Goal: Task Accomplishment & Management: Manage account settings

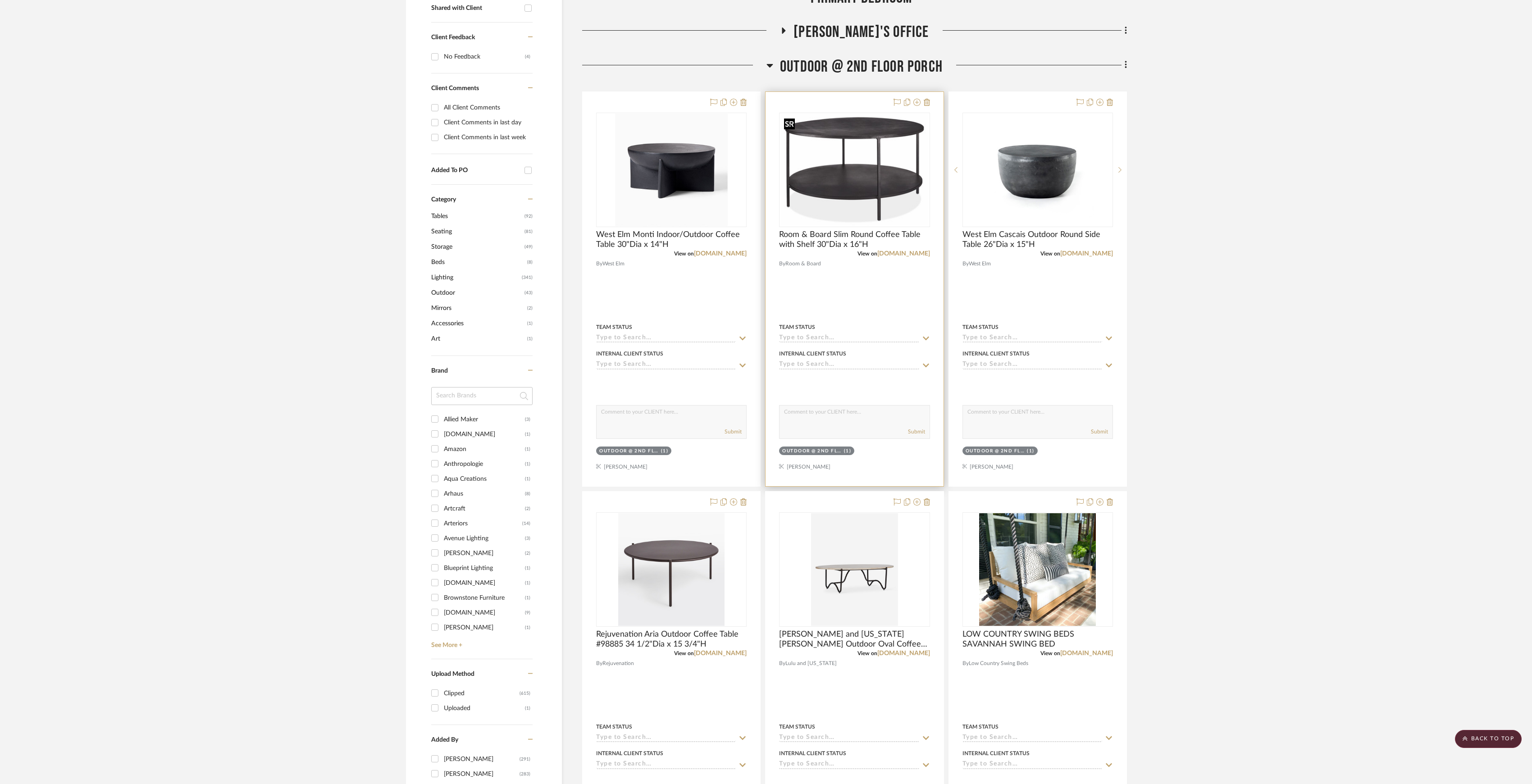
scroll to position [300, 0]
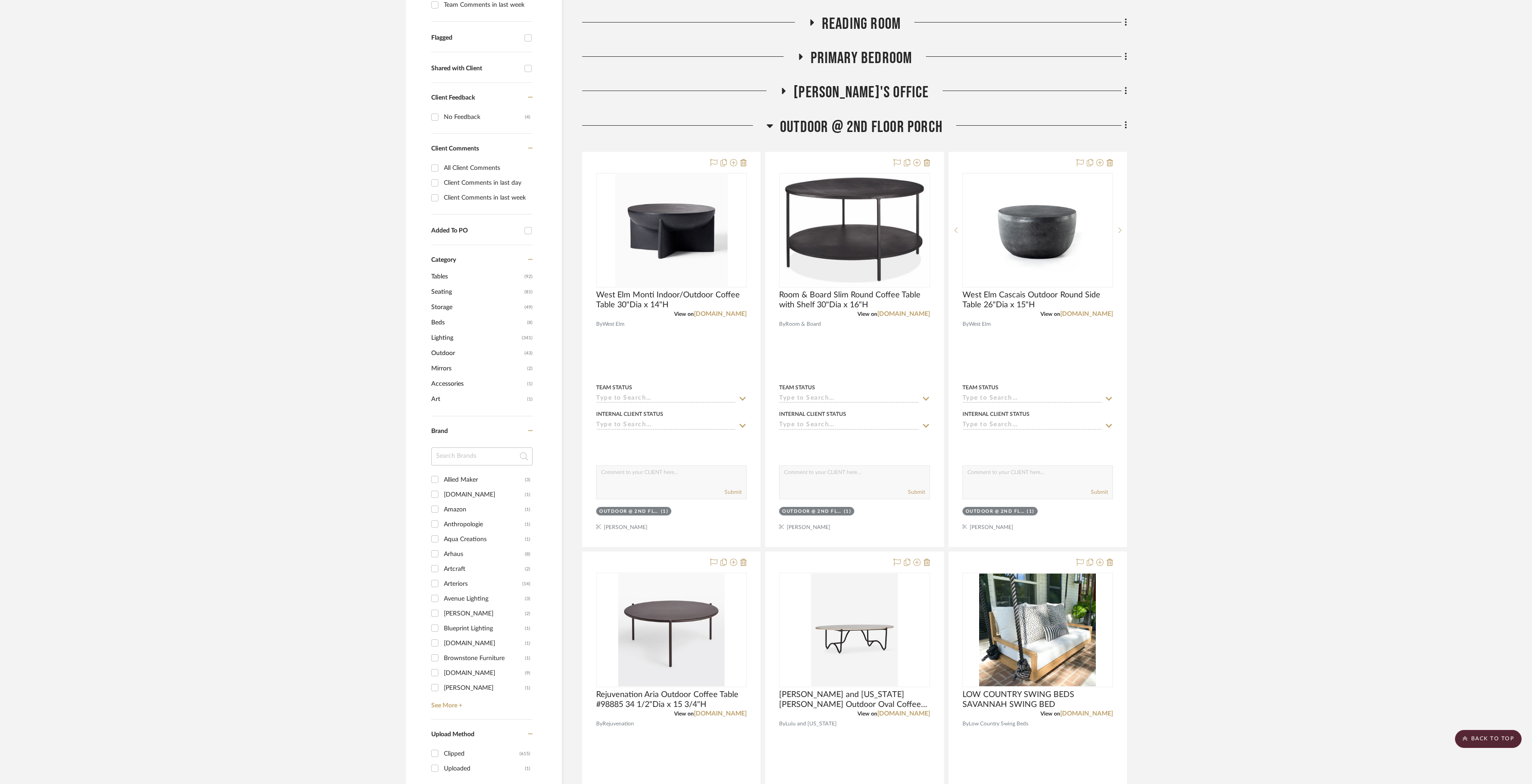
click at [839, 122] on span "OUTDOOR @ 2ND FLOOR PORCH" at bounding box center [862, 127] width 163 height 19
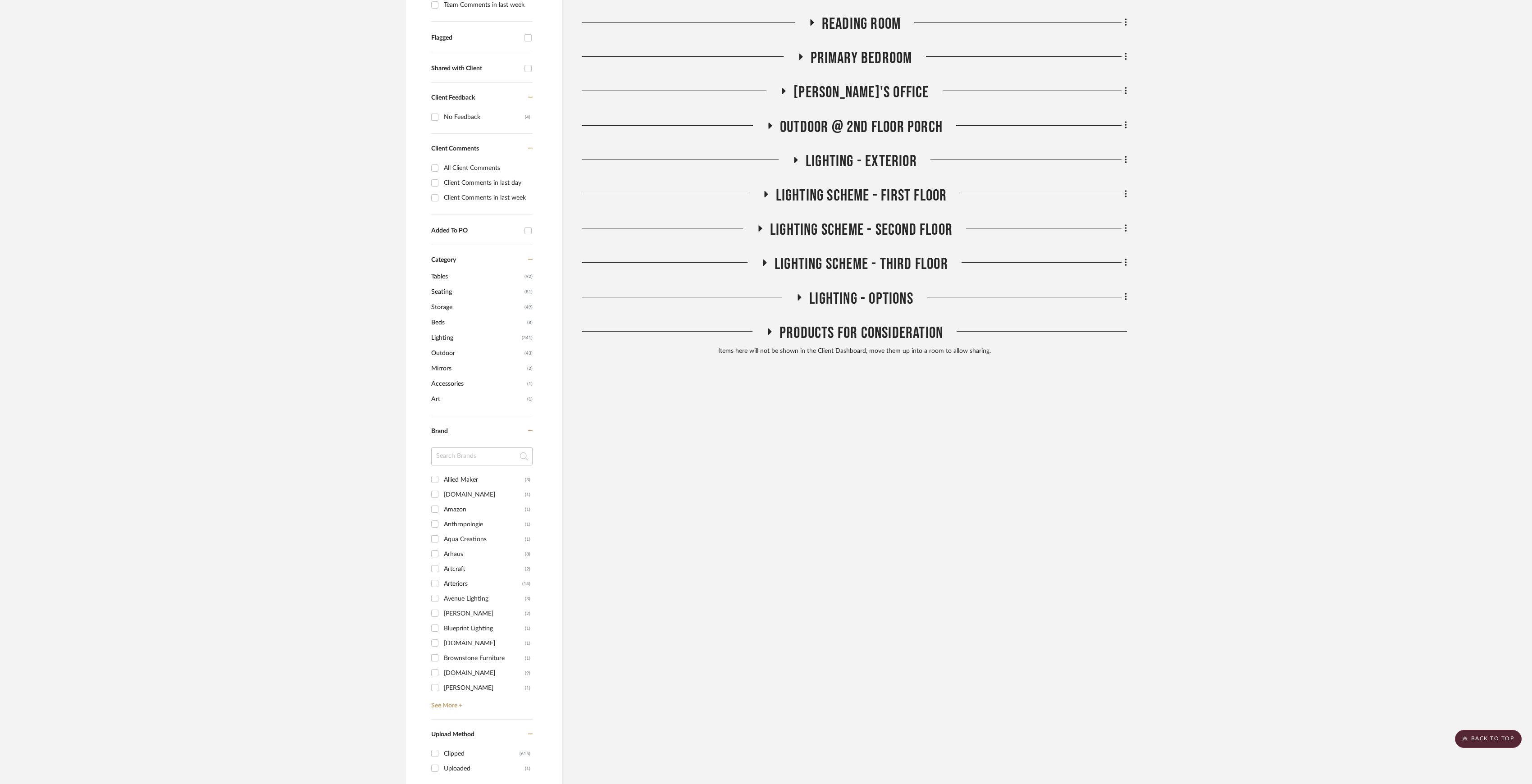
scroll to position [180, 0]
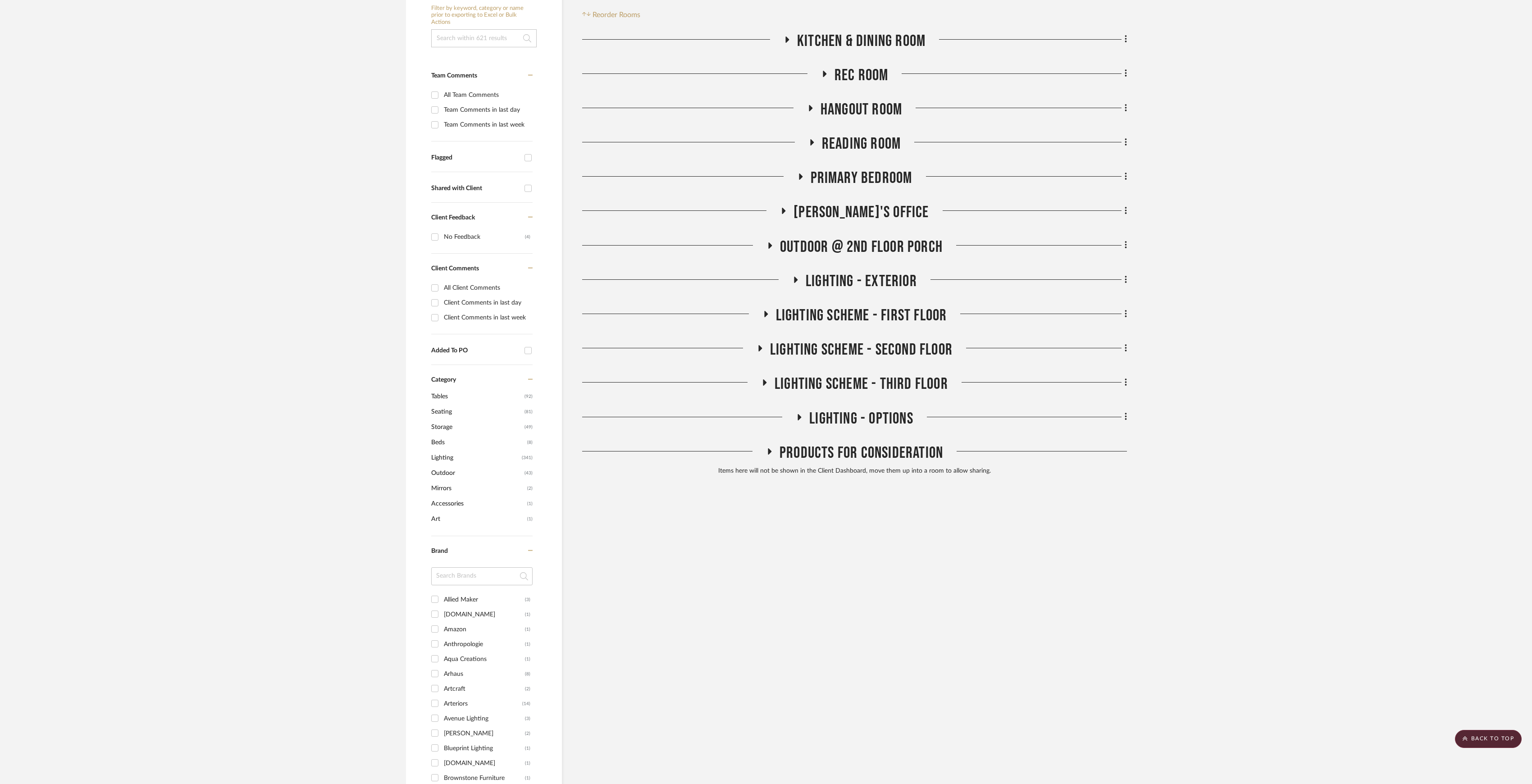
click at [885, 243] on span "OUTDOOR @ 2ND FLOOR PORCH" at bounding box center [862, 247] width 163 height 19
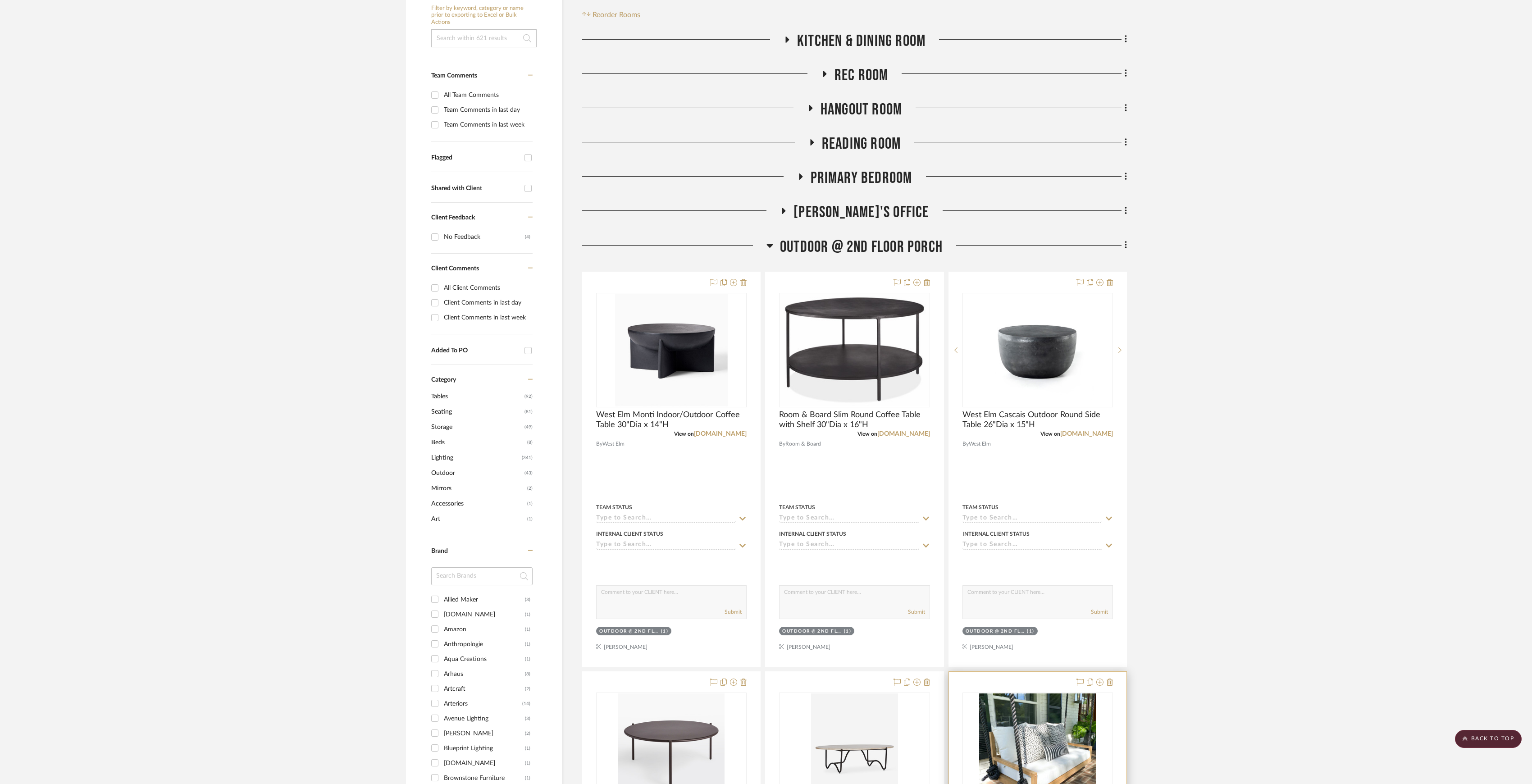
scroll to position [300, 0]
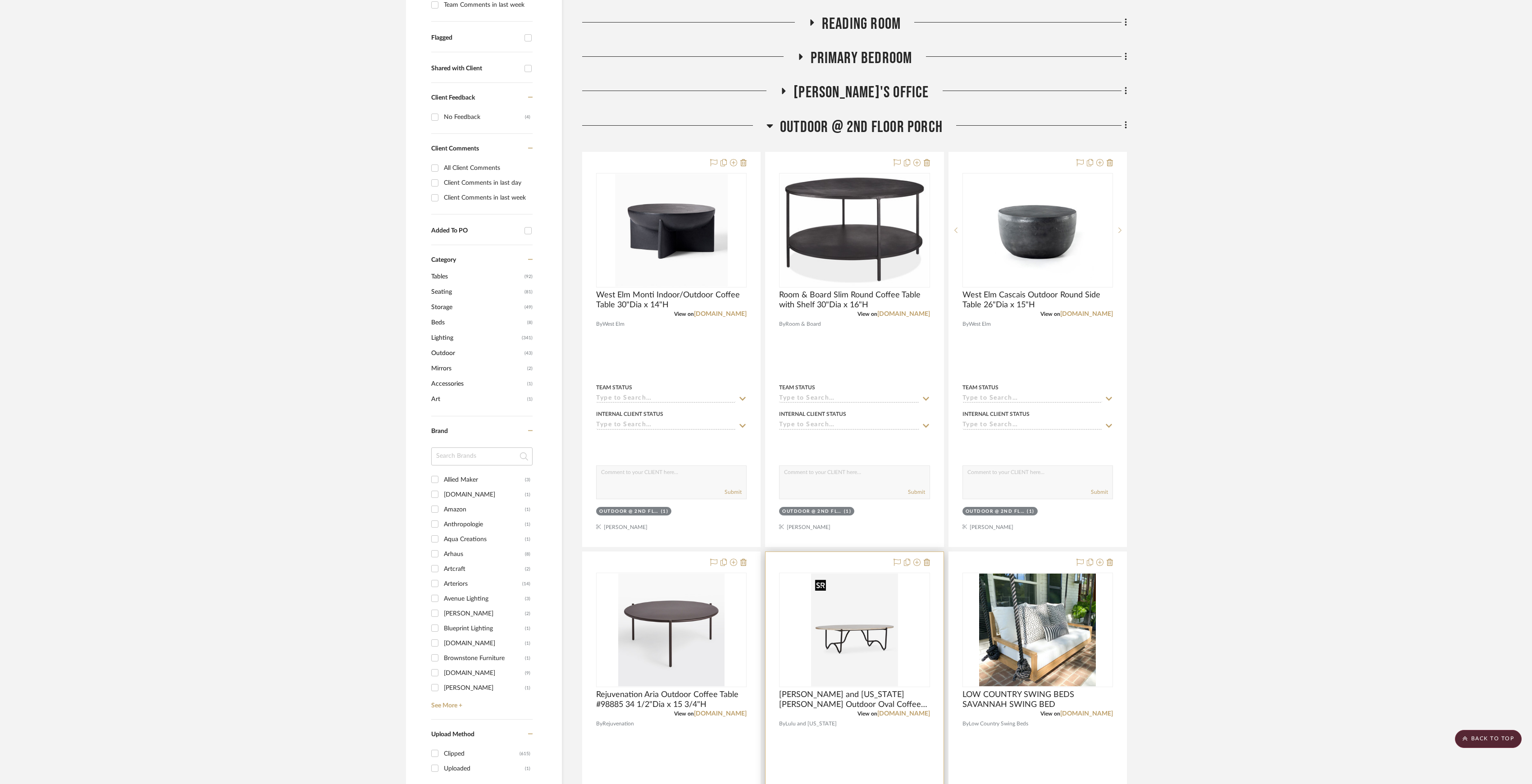
click at [0, 0] on img at bounding box center [0, 0] width 0 height 0
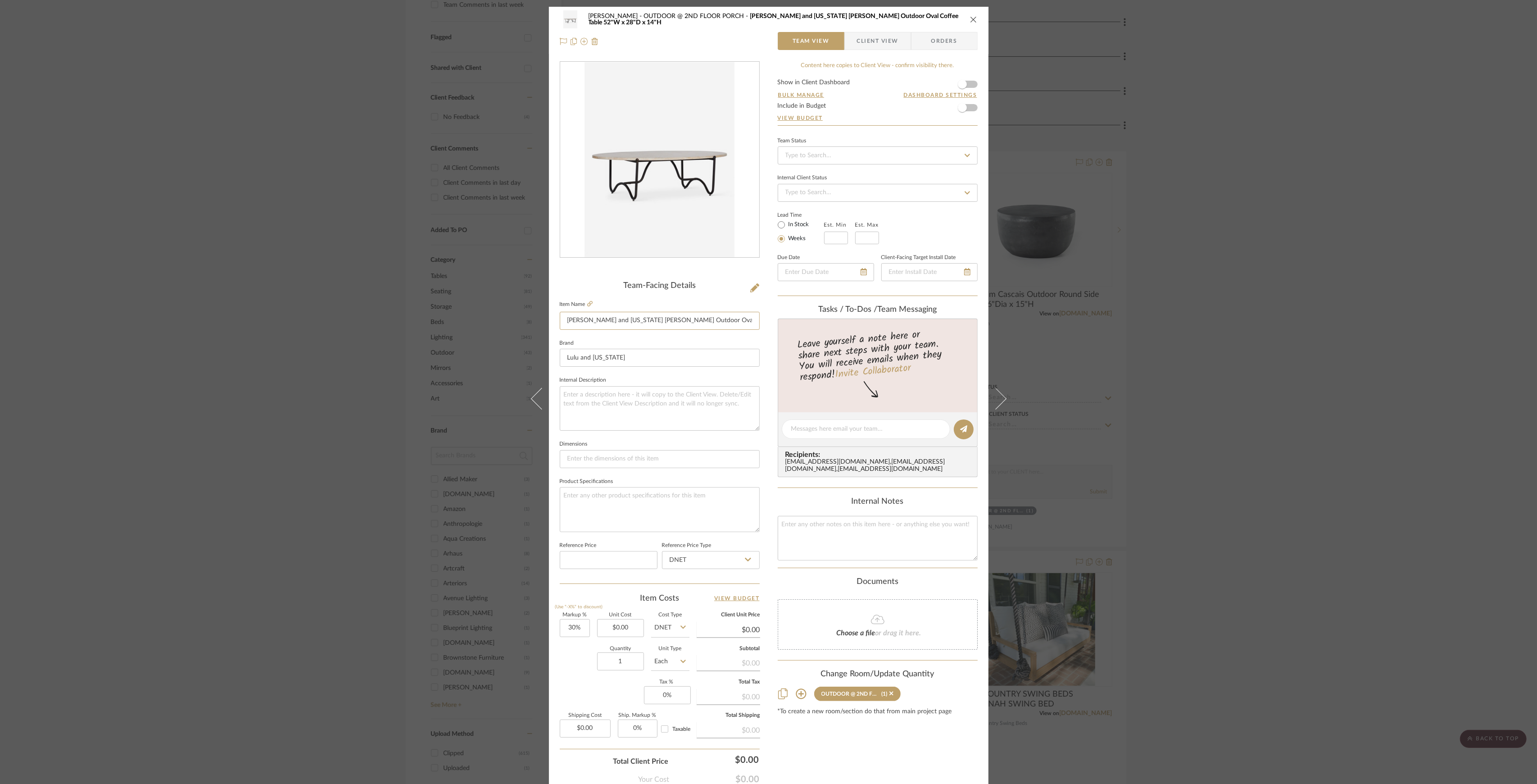
scroll to position [0, 15]
drag, startPoint x: 563, startPoint y: 319, endPoint x: 845, endPoint y: 334, distance: 282.4
click at [845, 334] on div "Phelps OUTDOOR @ 2ND FLOOR PORCH Lulu and Georgia Peggy Outdoor Oval Coffee Tab…" at bounding box center [769, 422] width 440 height 832
click at [1309, 271] on div "Phelps OUTDOOR @ 2ND FLOOR PORCH Lulu and Georgia Peggy Outdoor Oval Coffee Tab…" at bounding box center [768, 392] width 1537 height 784
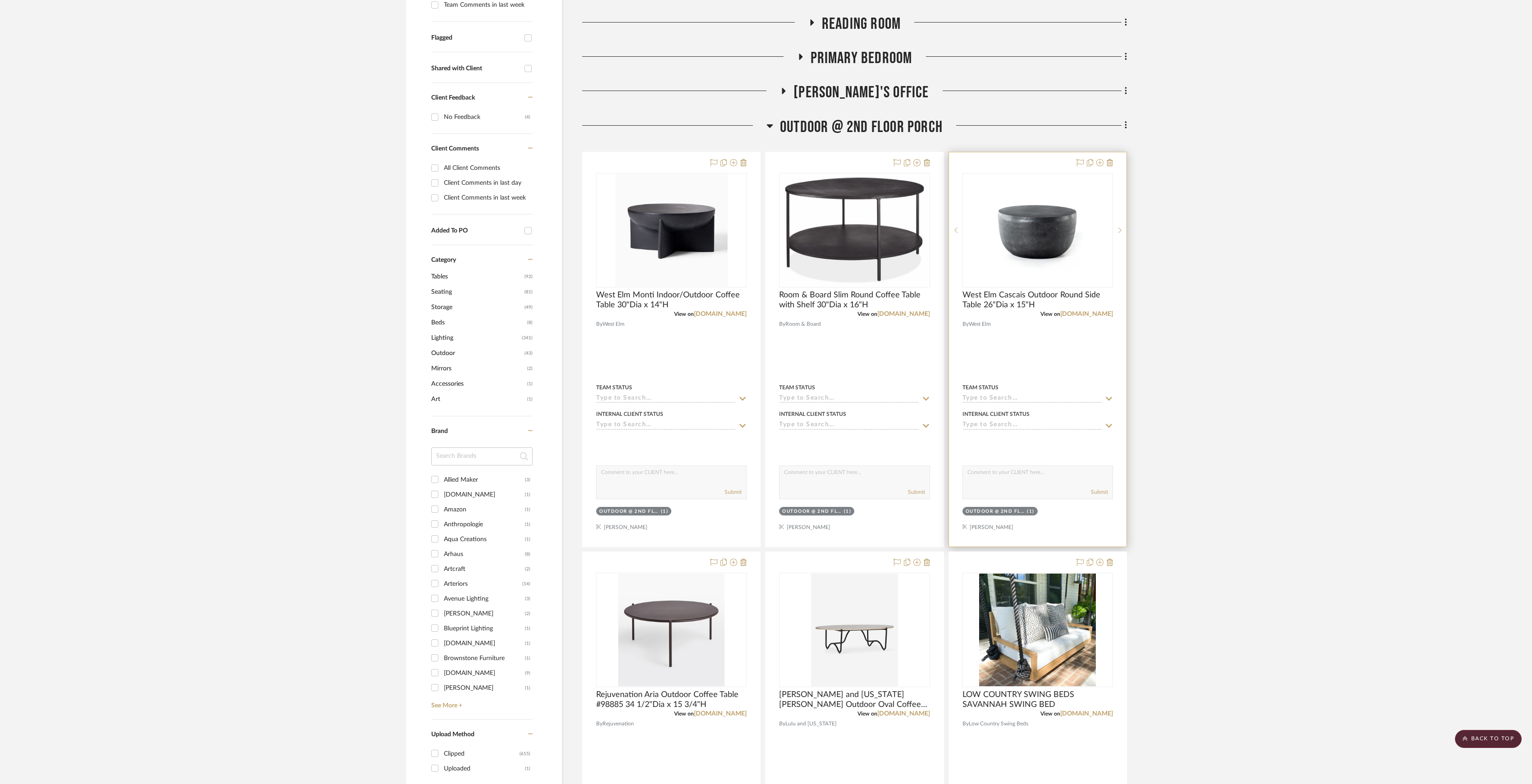
scroll to position [420, 0]
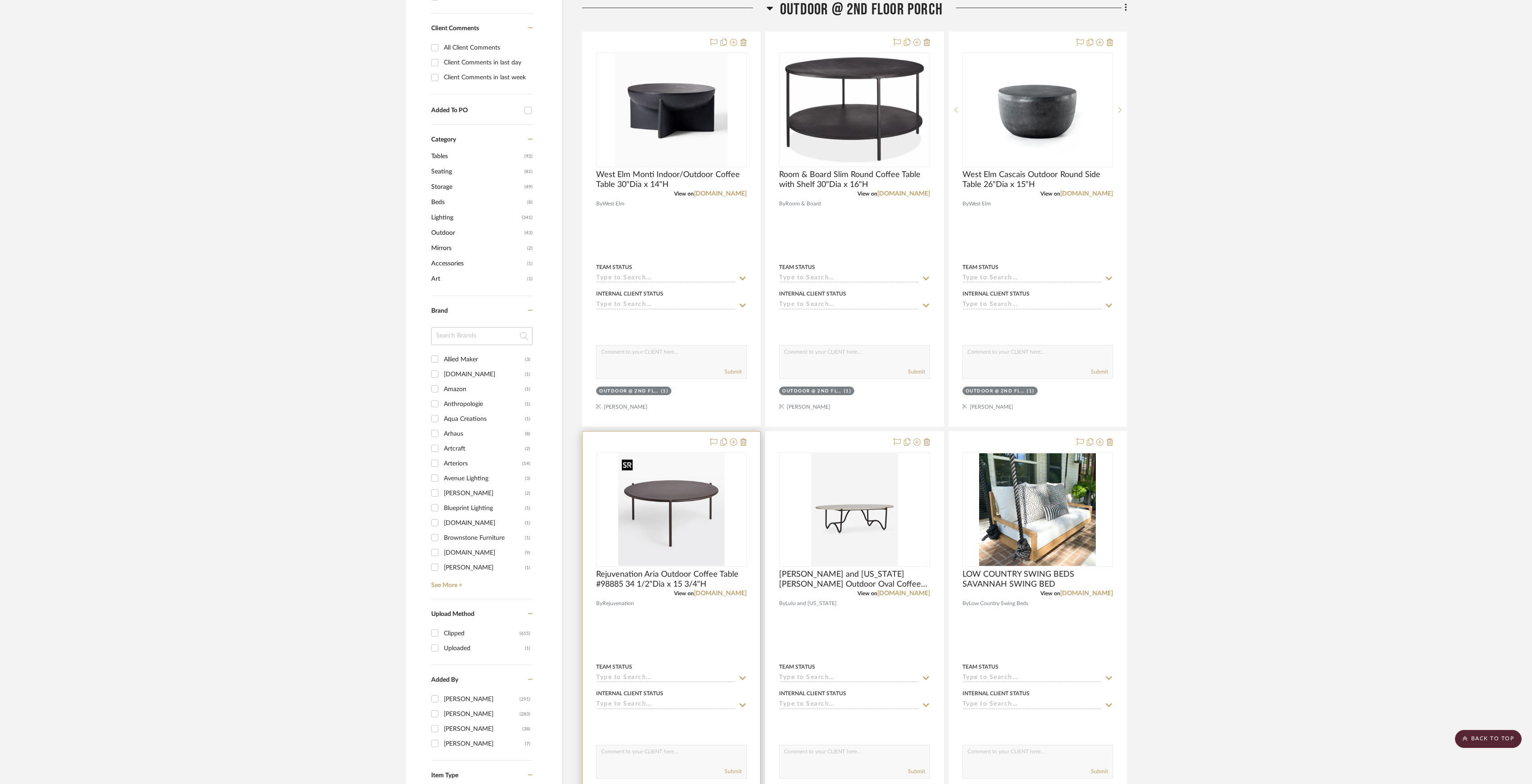
click at [706, 523] on img "0" at bounding box center [671, 509] width 106 height 112
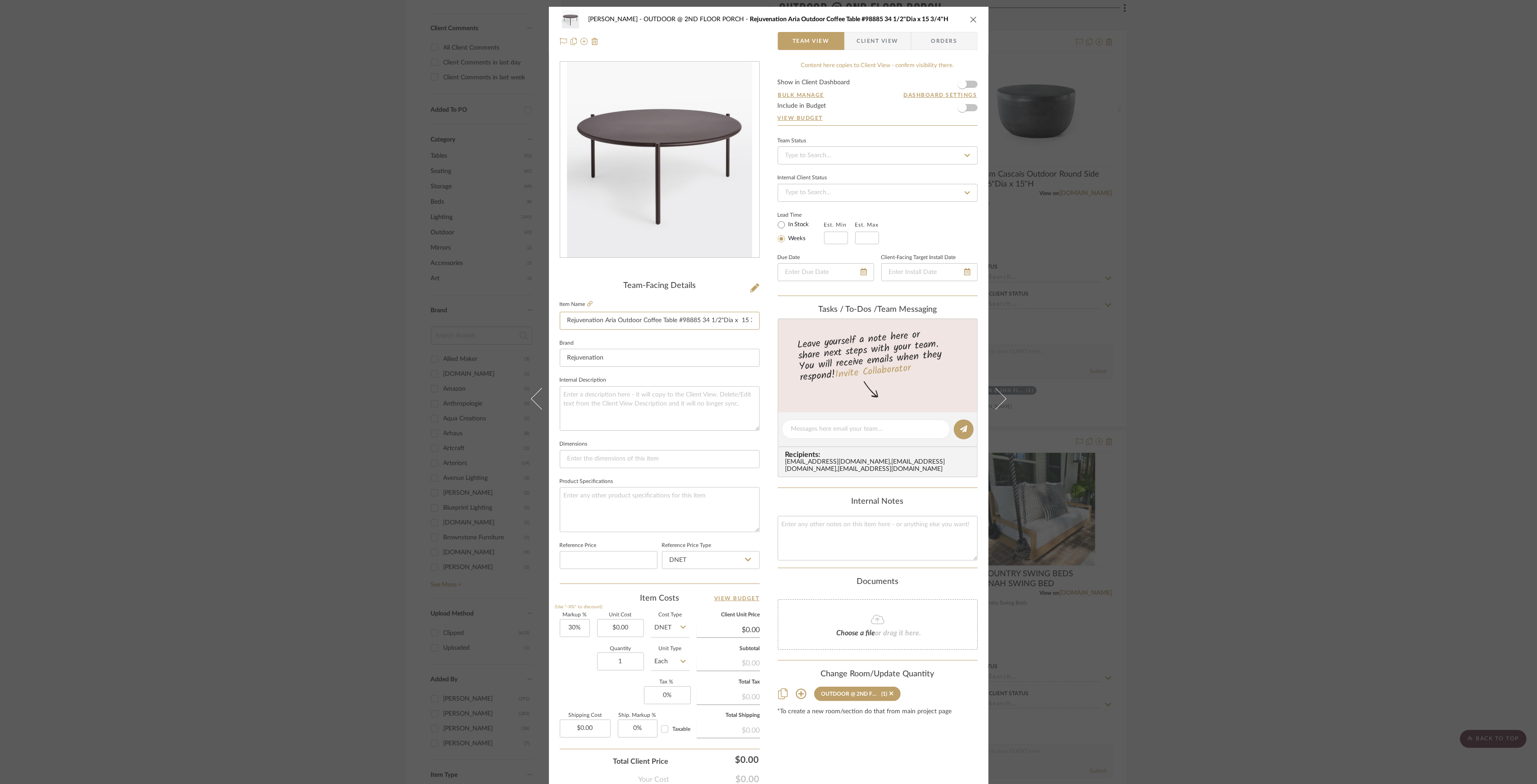
scroll to position [0, 15]
drag, startPoint x: 564, startPoint y: 319, endPoint x: 806, endPoint y: 331, distance: 242.3
click at [806, 331] on div "Phelps OUTDOOR @ 2ND FLOOR PORCH Rejuvenation Aria Outdoor Coffee Table #98885 …" at bounding box center [769, 422] width 440 height 832
click at [1309, 298] on div "Phelps OUTDOOR @ 2ND FLOOR PORCH Rejuvenation Aria Outdoor Coffee Table #98885 …" at bounding box center [768, 392] width 1537 height 784
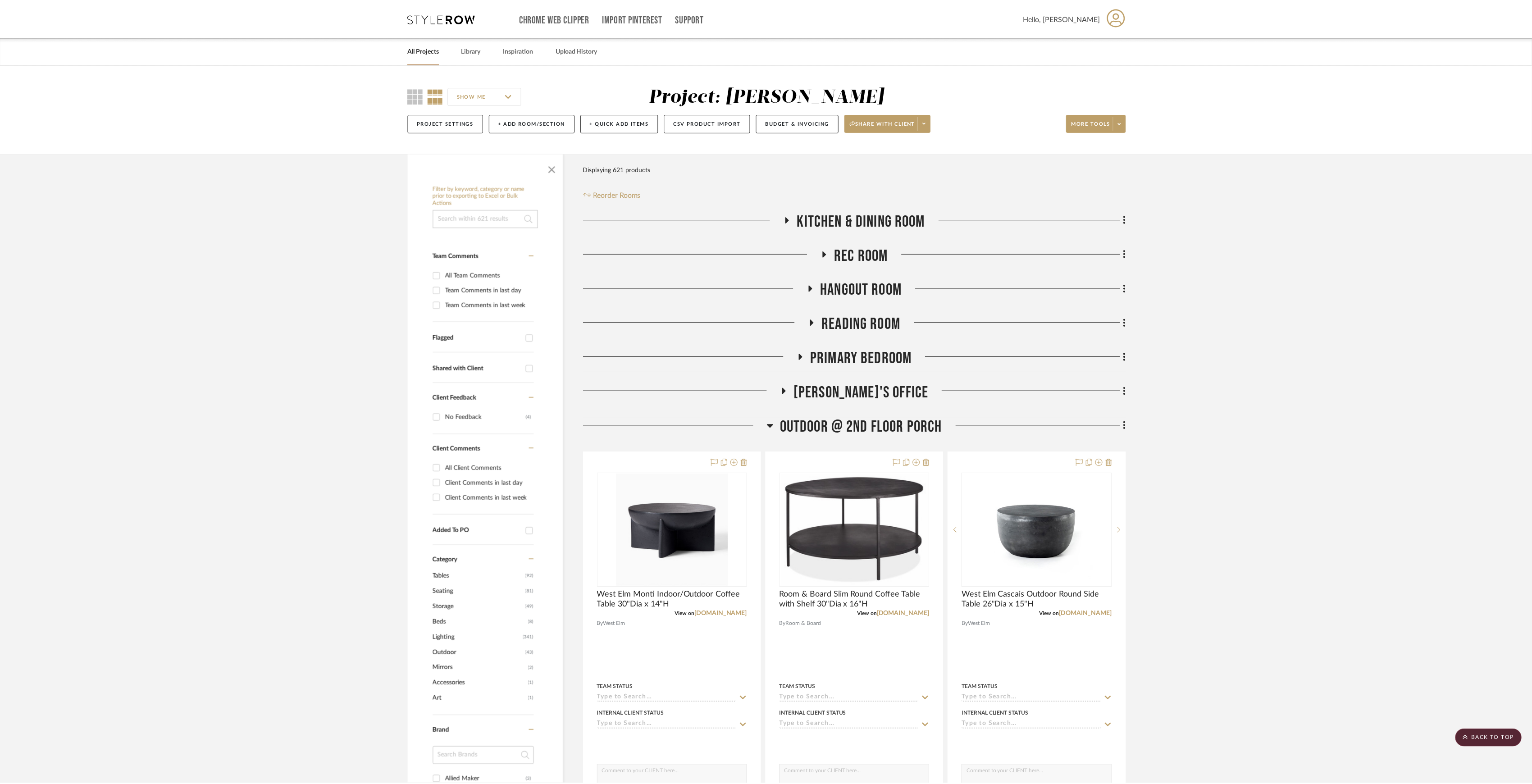
scroll to position [420, 0]
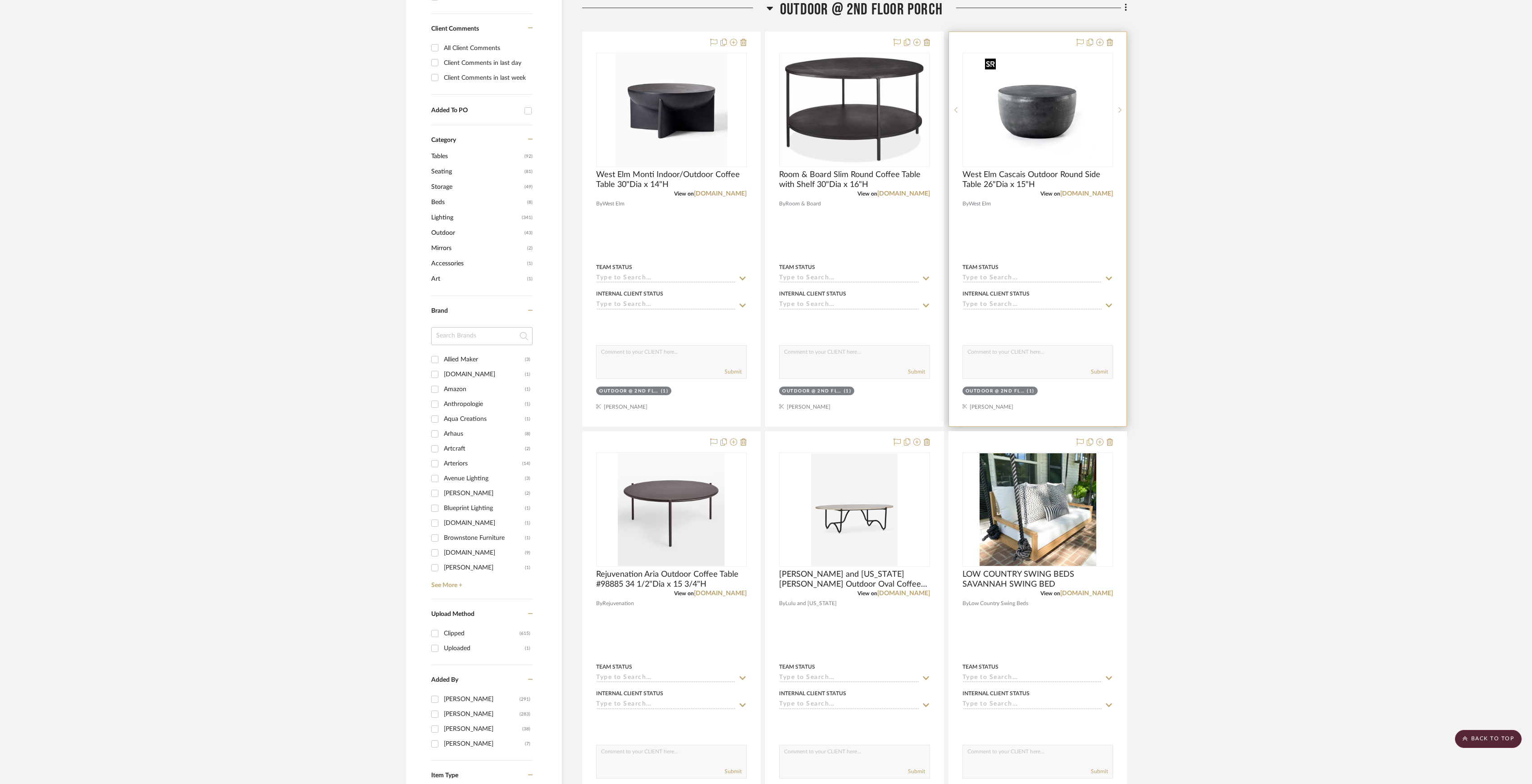
click at [0, 0] on img at bounding box center [0, 0] width 0 height 0
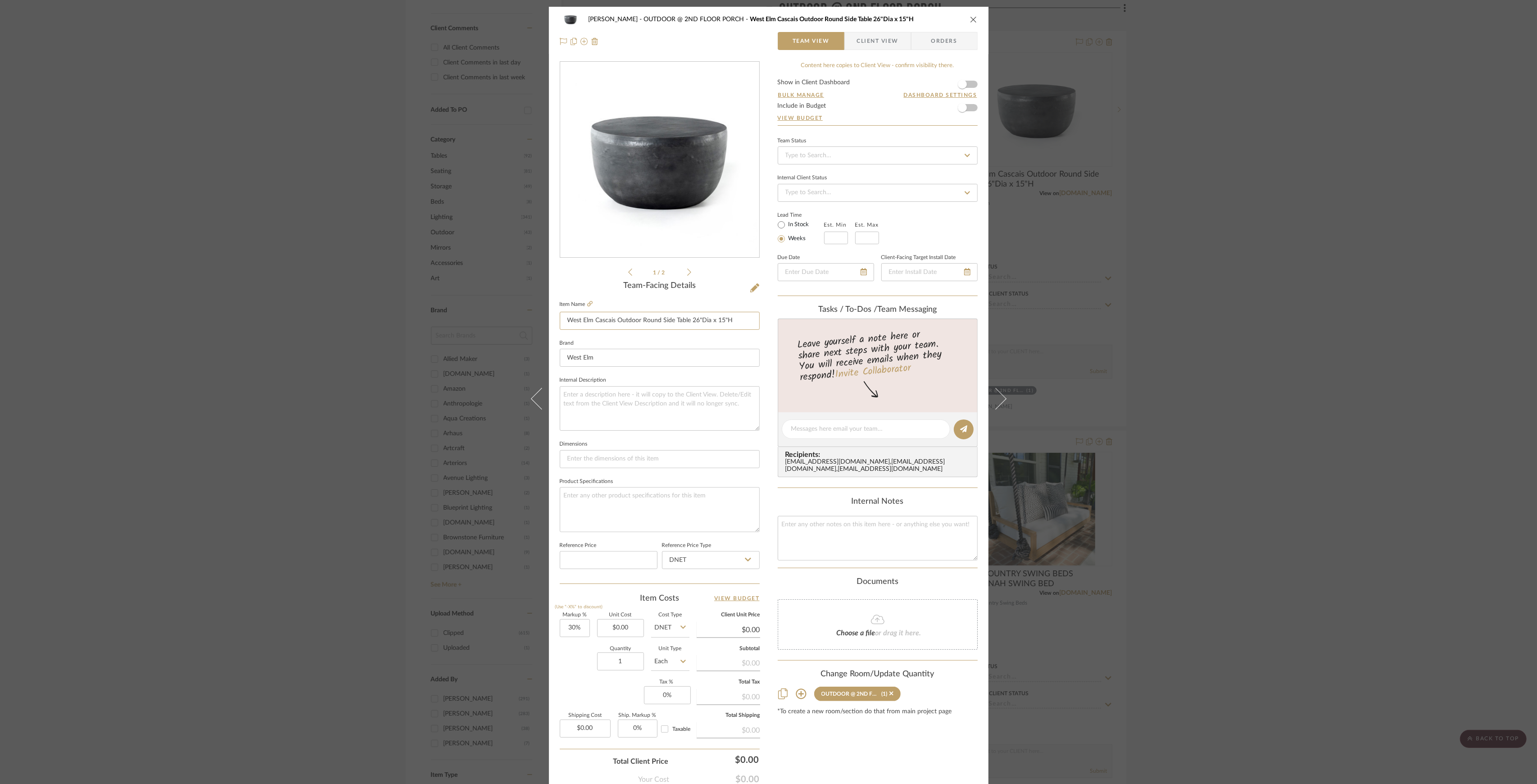
drag, startPoint x: 564, startPoint y: 323, endPoint x: 757, endPoint y: 315, distance: 193.2
click at [757, 315] on div "Phelps OUTDOOR @ 2ND FLOOR PORCH West Elm Cascais Outdoor Round Side Table 26"D…" at bounding box center [769, 422] width 440 height 832
click at [1280, 271] on div "Phelps OUTDOOR @ 2ND FLOOR PORCH West Elm Cascais Outdoor Round Side Table 26"D…" at bounding box center [768, 392] width 1537 height 784
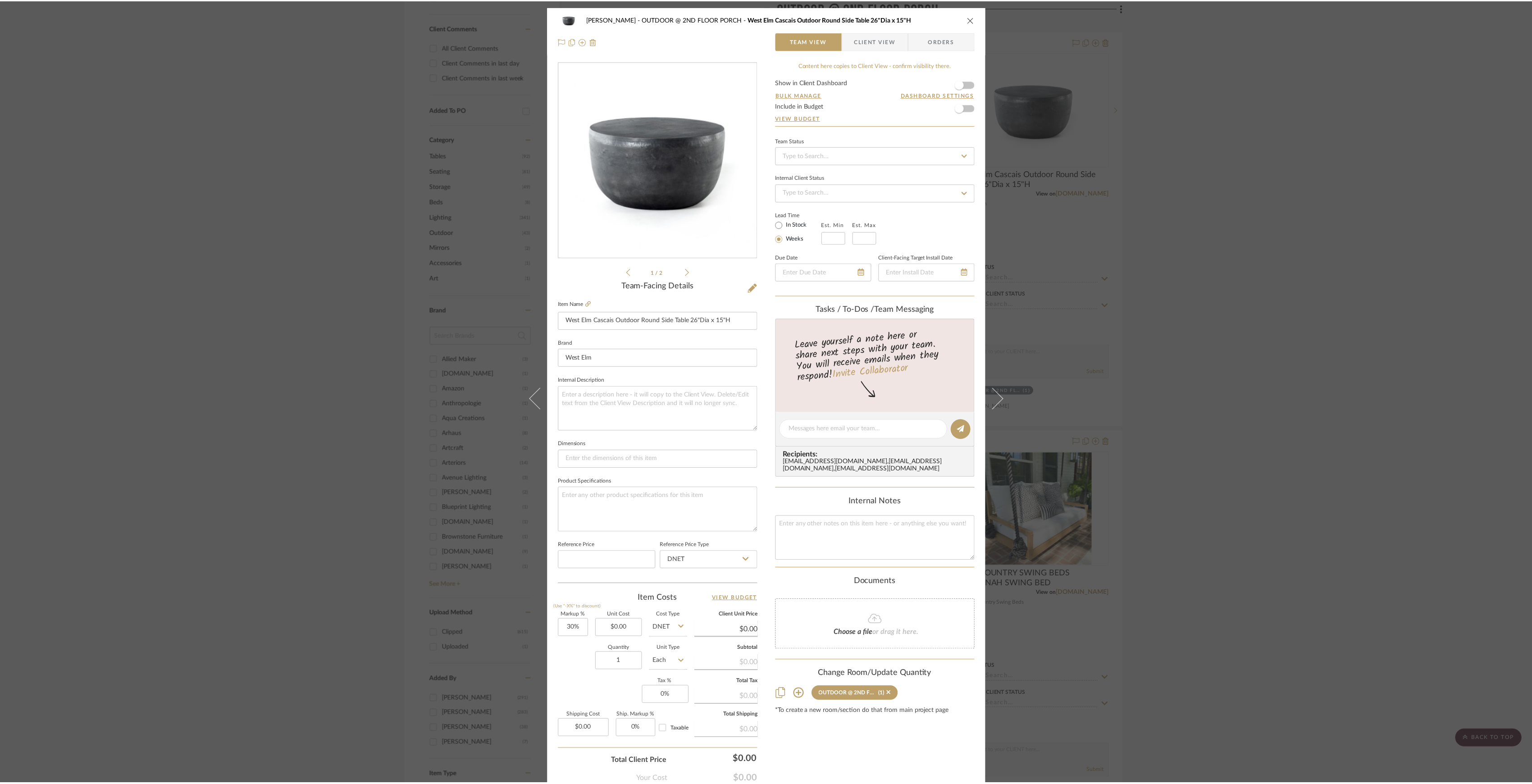
scroll to position [420, 0]
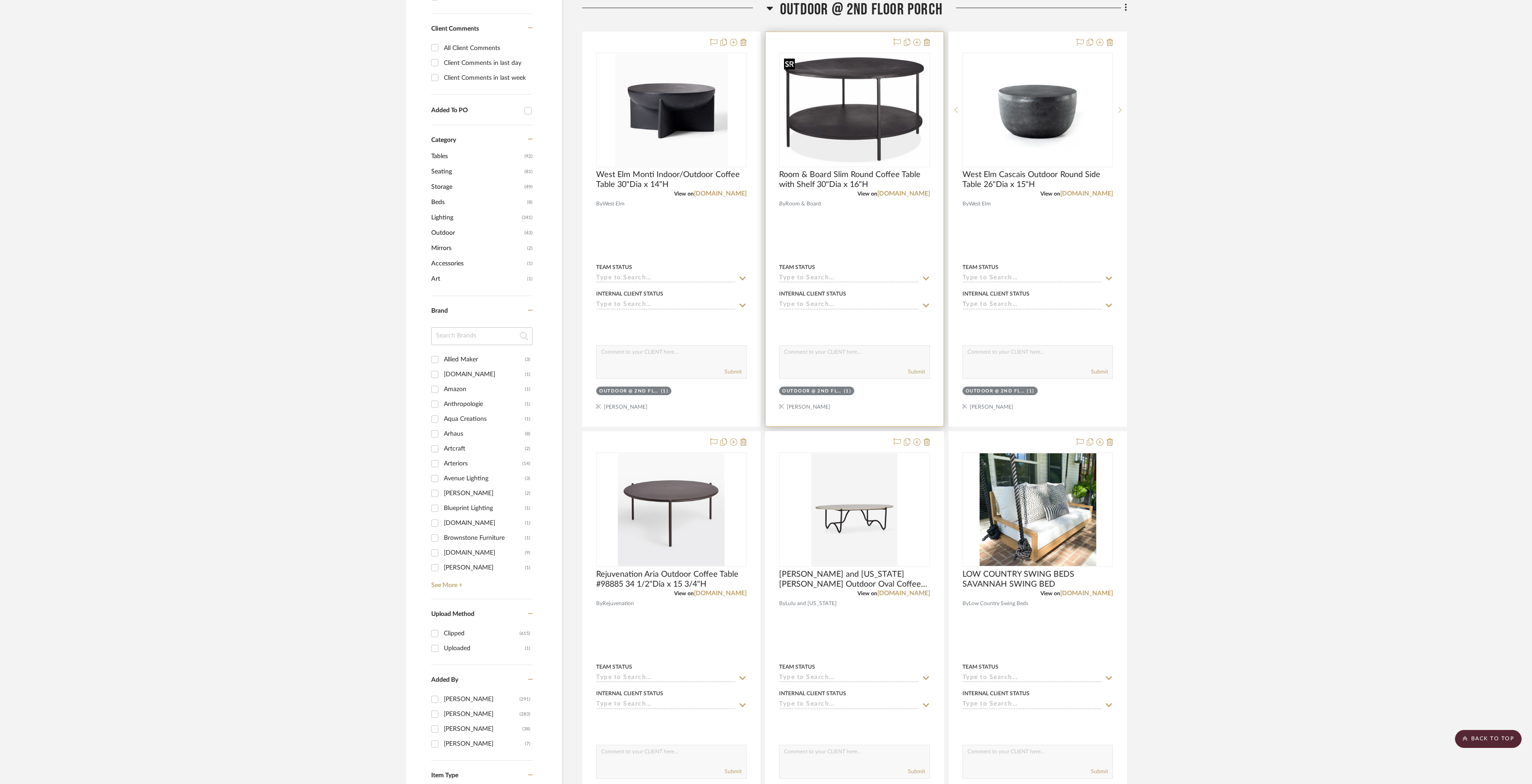
click at [844, 154] on img "0" at bounding box center [854, 109] width 148 height 112
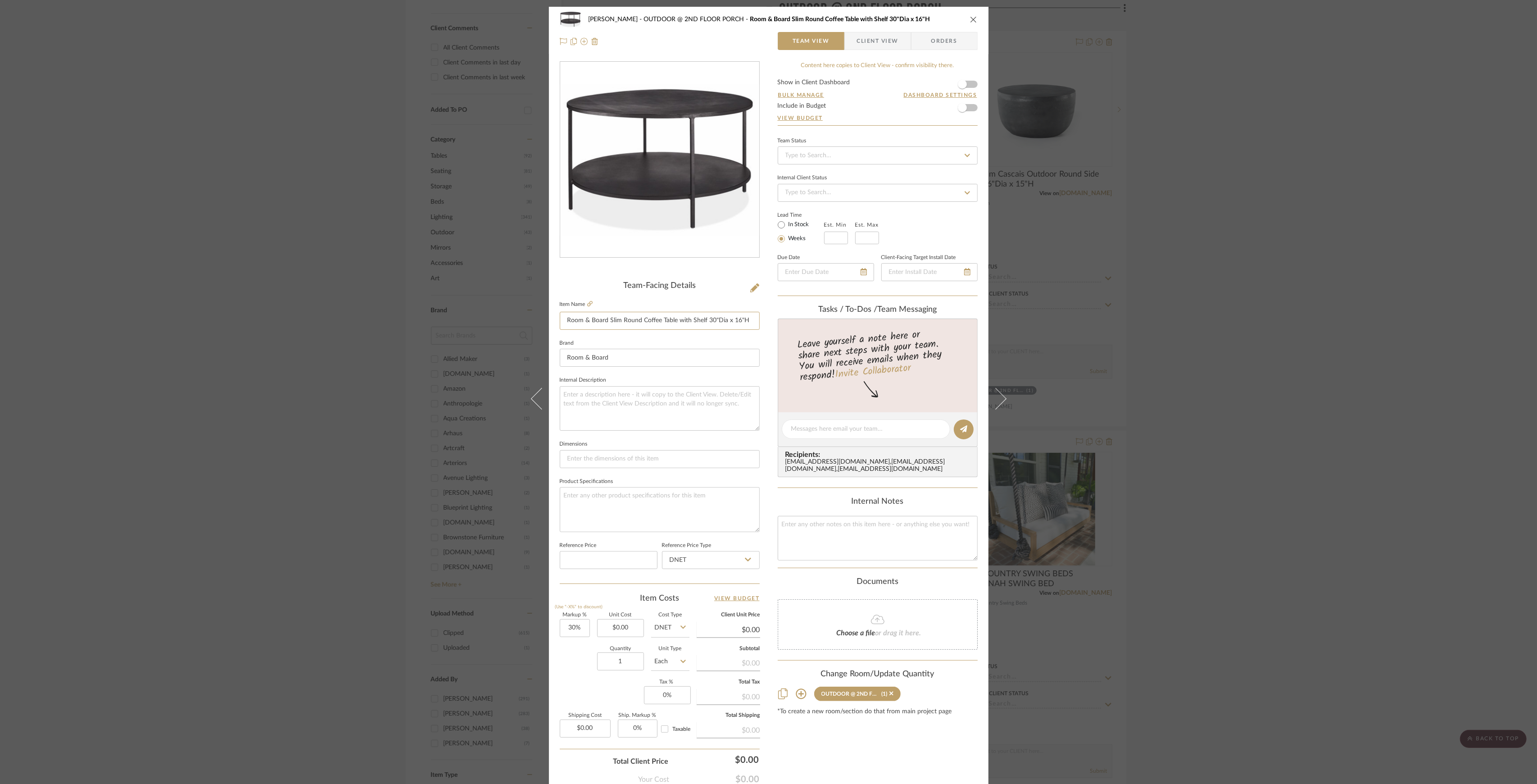
drag, startPoint x: 561, startPoint y: 321, endPoint x: 912, endPoint y: 352, distance: 352.4
click at [912, 352] on div "Phelps OUTDOOR @ 2ND FLOOR PORCH Room & Board Slim Round Coffee Table with Shel…" at bounding box center [769, 422] width 440 height 832
drag, startPoint x: 1434, startPoint y: 344, endPoint x: 1223, endPoint y: 321, distance: 212.2
click at [1309, 344] on div "Phelps OUTDOOR @ 2ND FLOOR PORCH Room & Board Slim Round Coffee Table with Shel…" at bounding box center [768, 392] width 1537 height 784
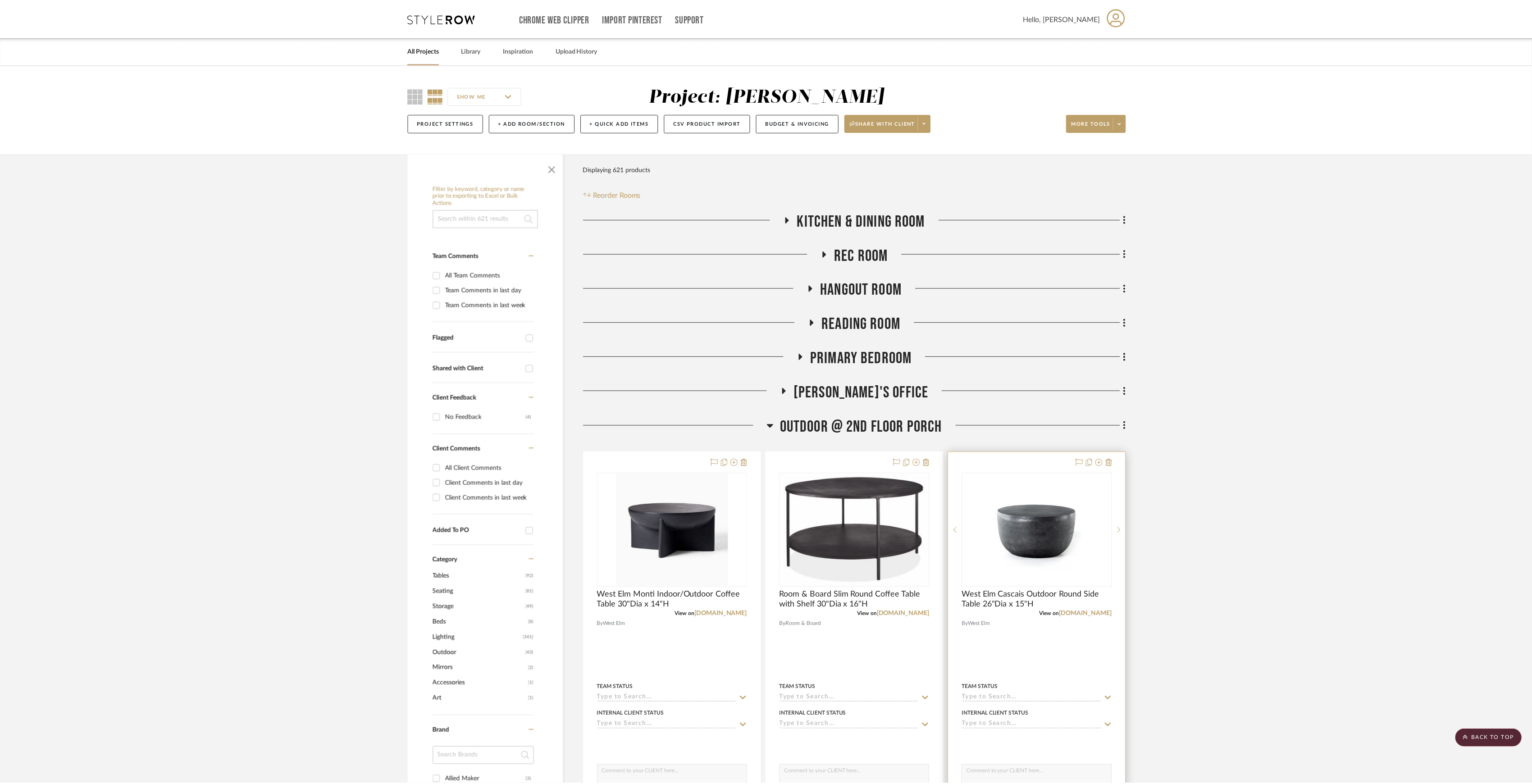
scroll to position [420, 0]
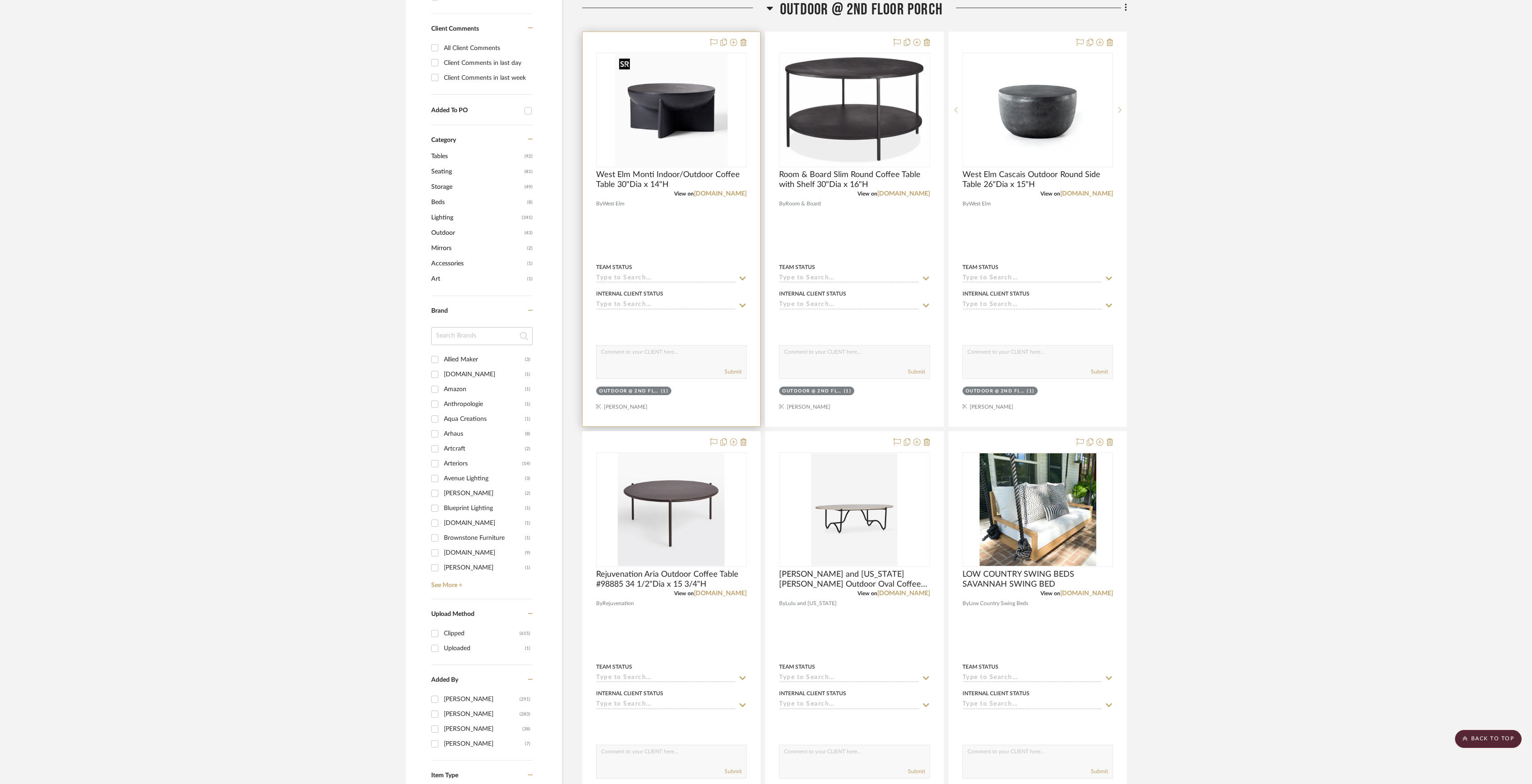
click at [715, 127] on img "0" at bounding box center [671, 109] width 112 height 112
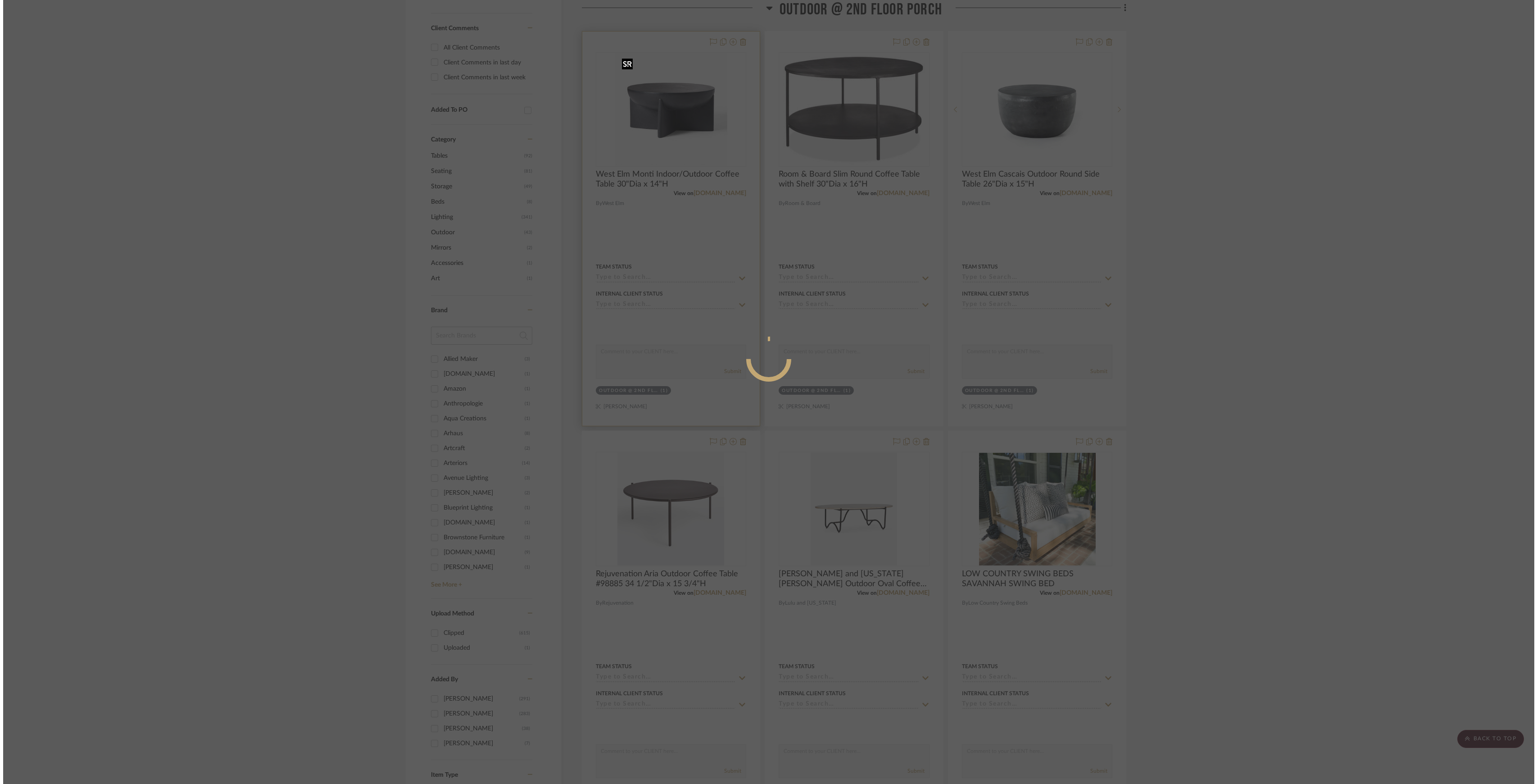
scroll to position [0, 0]
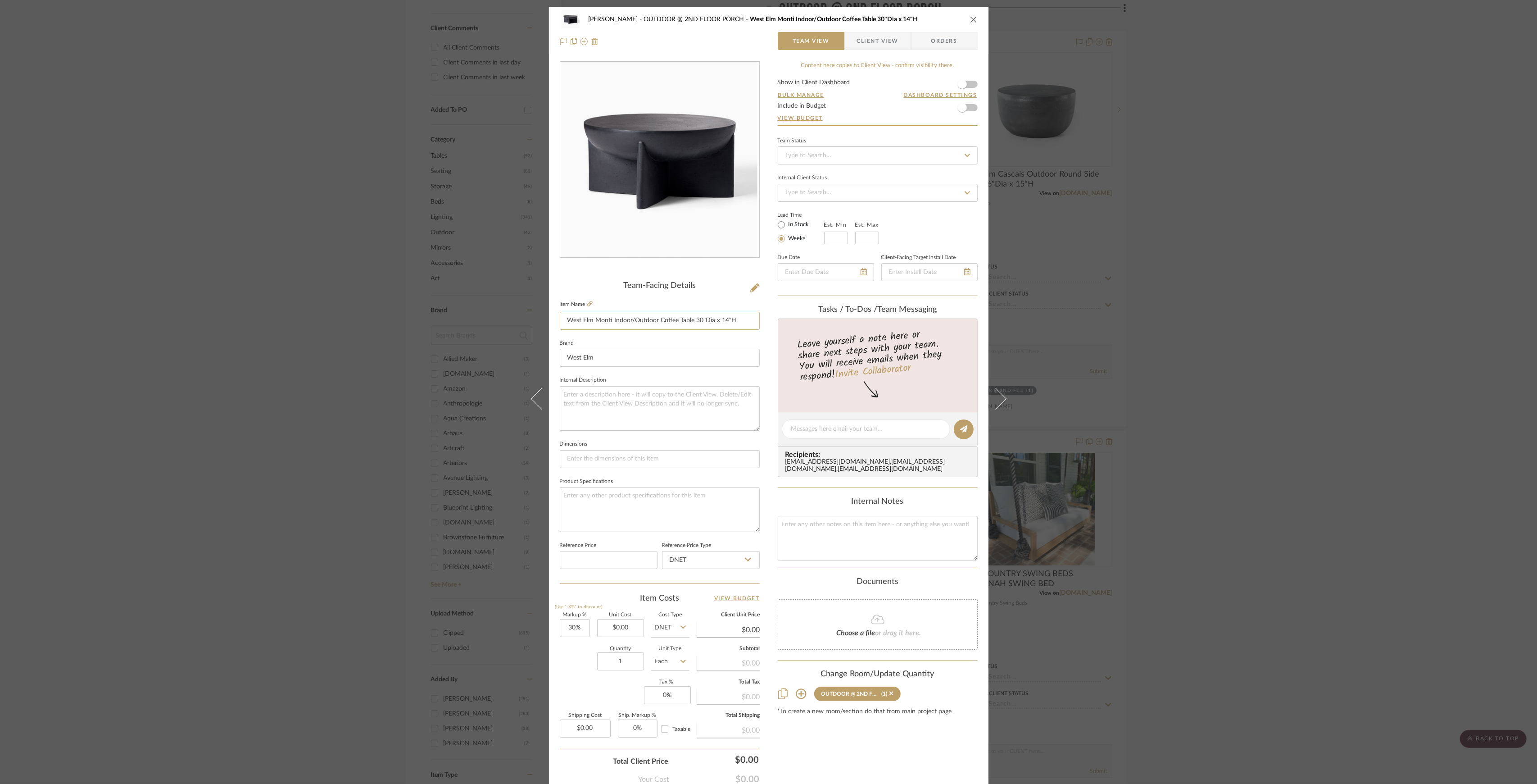
drag, startPoint x: 563, startPoint y: 322, endPoint x: 1173, endPoint y: 358, distance: 611.1
click at [974, 328] on div "Phelps OUTDOOR @ 2ND FLOOR PORCH West Elm Monti Indoor/Outdoor Coffee Table 30"…" at bounding box center [769, 422] width 440 height 832
click at [1308, 276] on div "Phelps OUTDOOR @ 2ND FLOOR PORCH West Elm Monti Indoor/Outdoor Coffee Table 30"…" at bounding box center [768, 392] width 1537 height 784
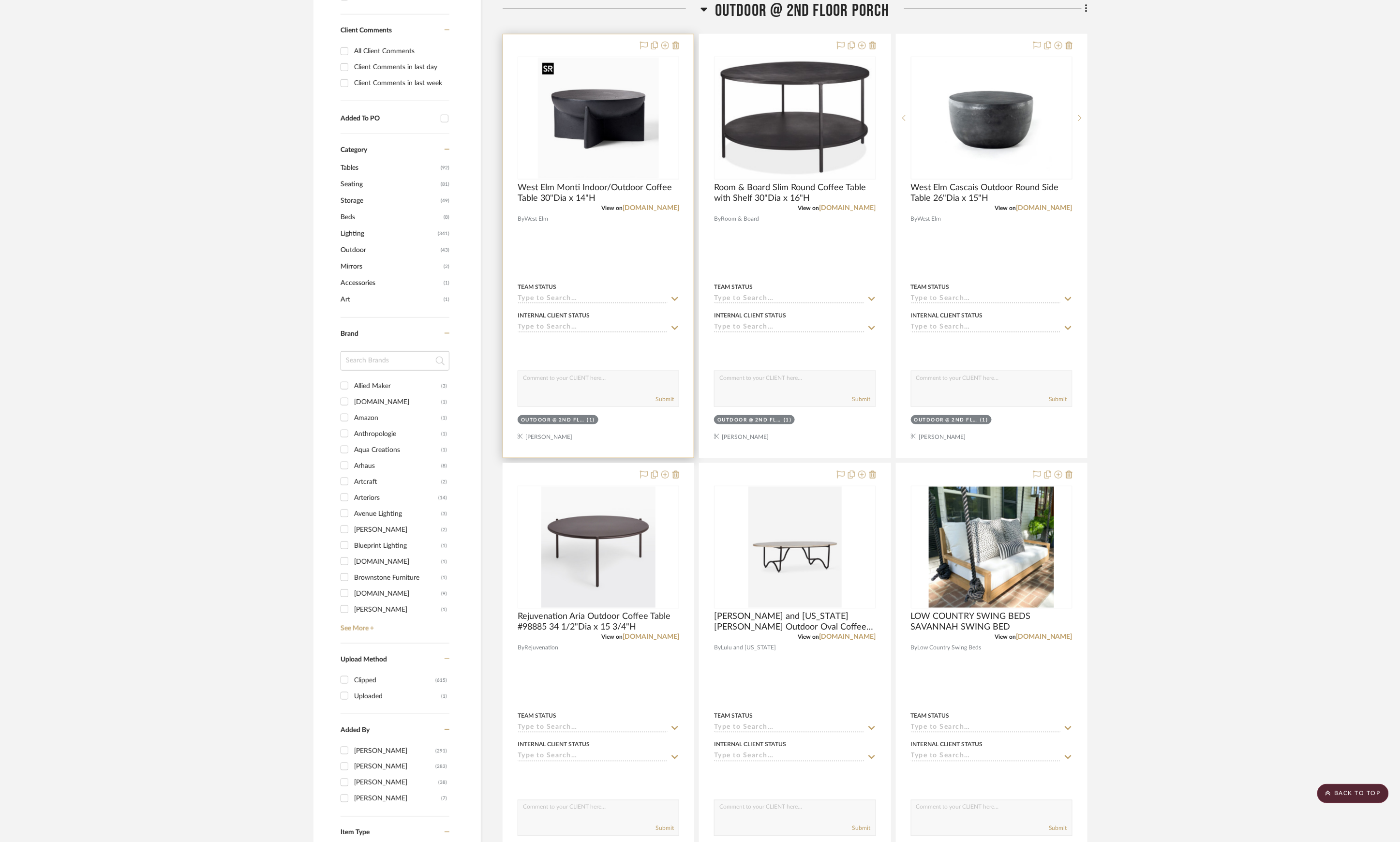
scroll to position [64, 0]
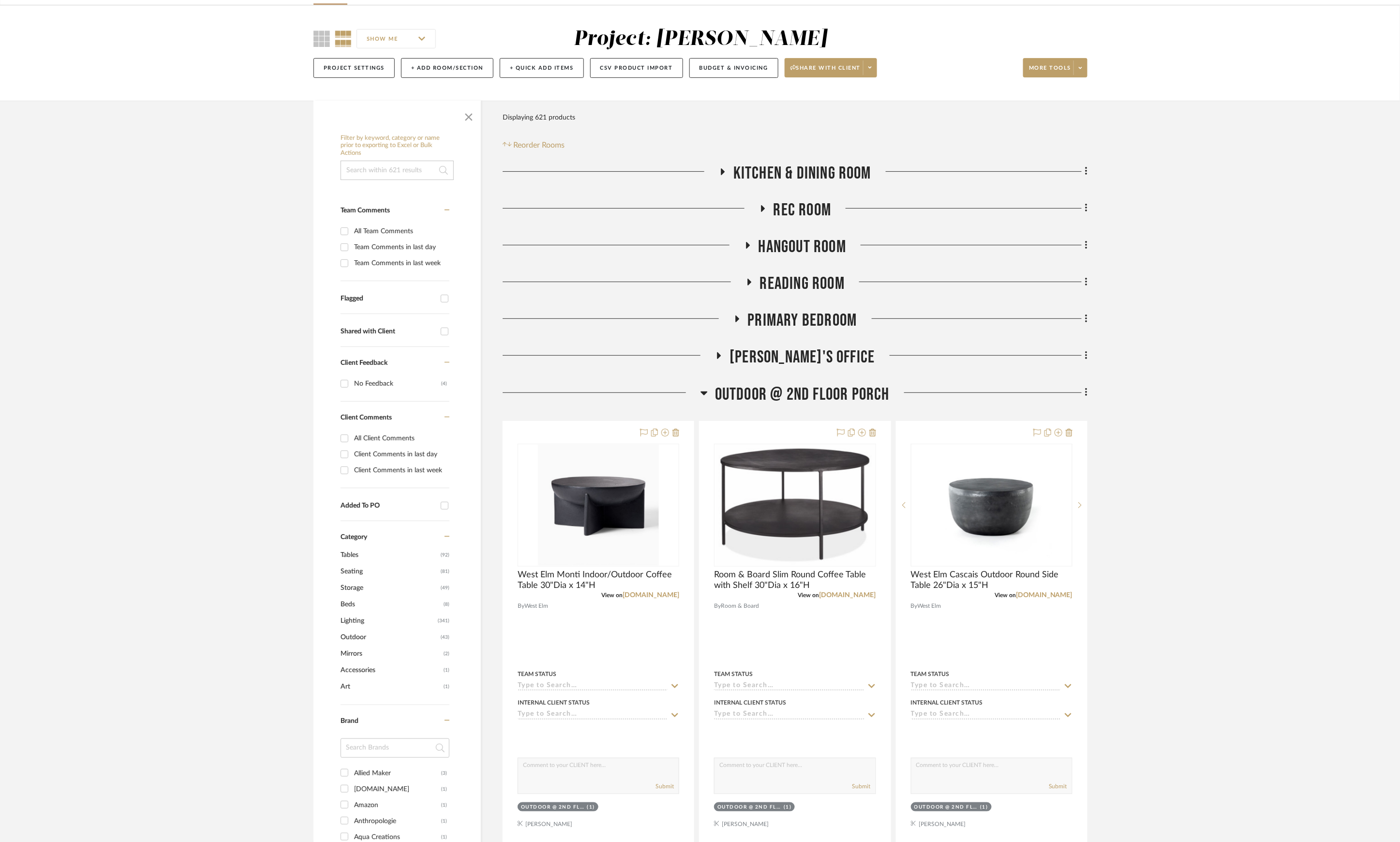
click at [786, 394] on span "OUTDOOR @ 2ND FLOOR PORCH" at bounding box center [803, 394] width 175 height 21
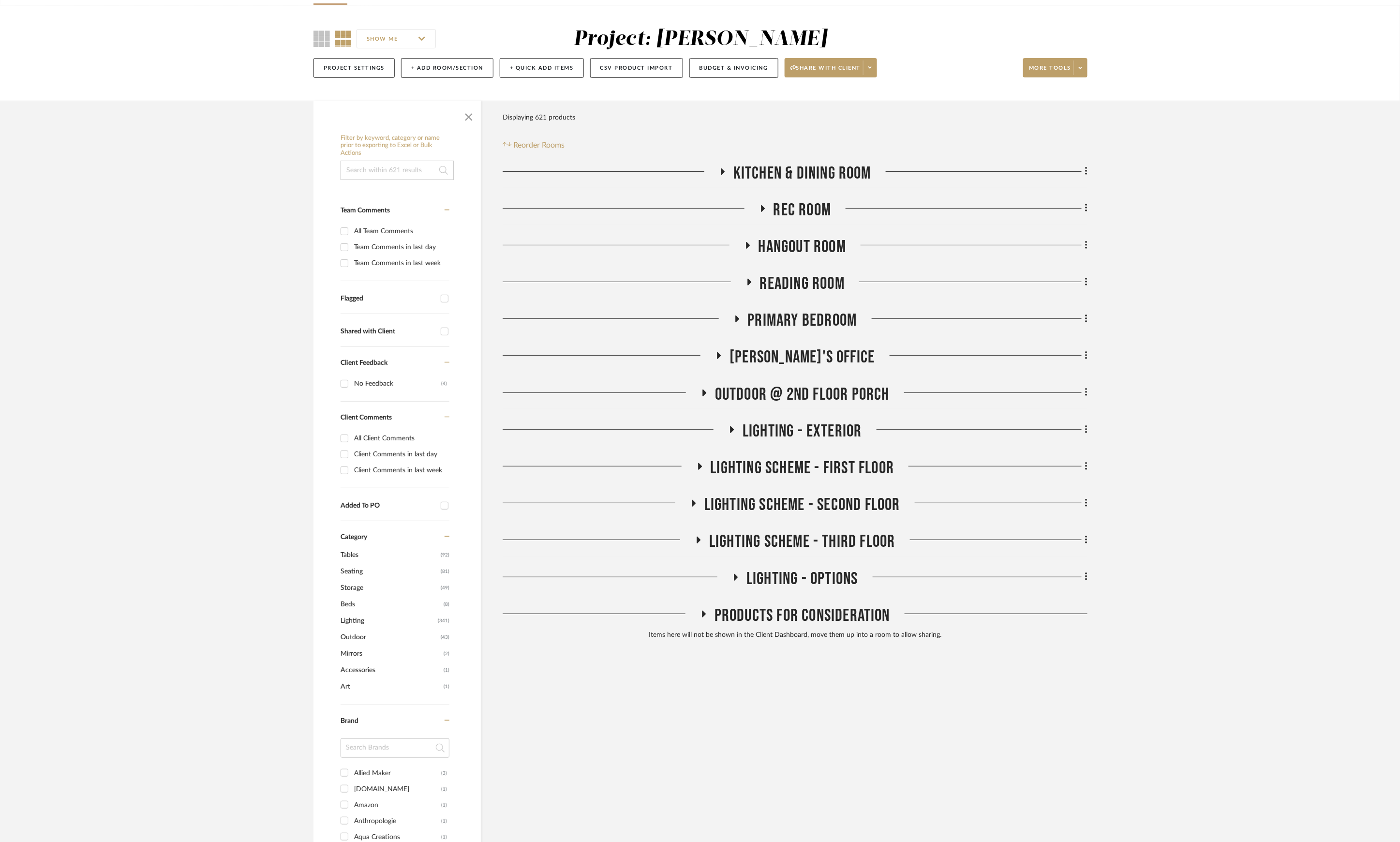
click at [786, 394] on span "OUTDOOR @ 2ND FLOOR PORCH" at bounding box center [803, 394] width 175 height 21
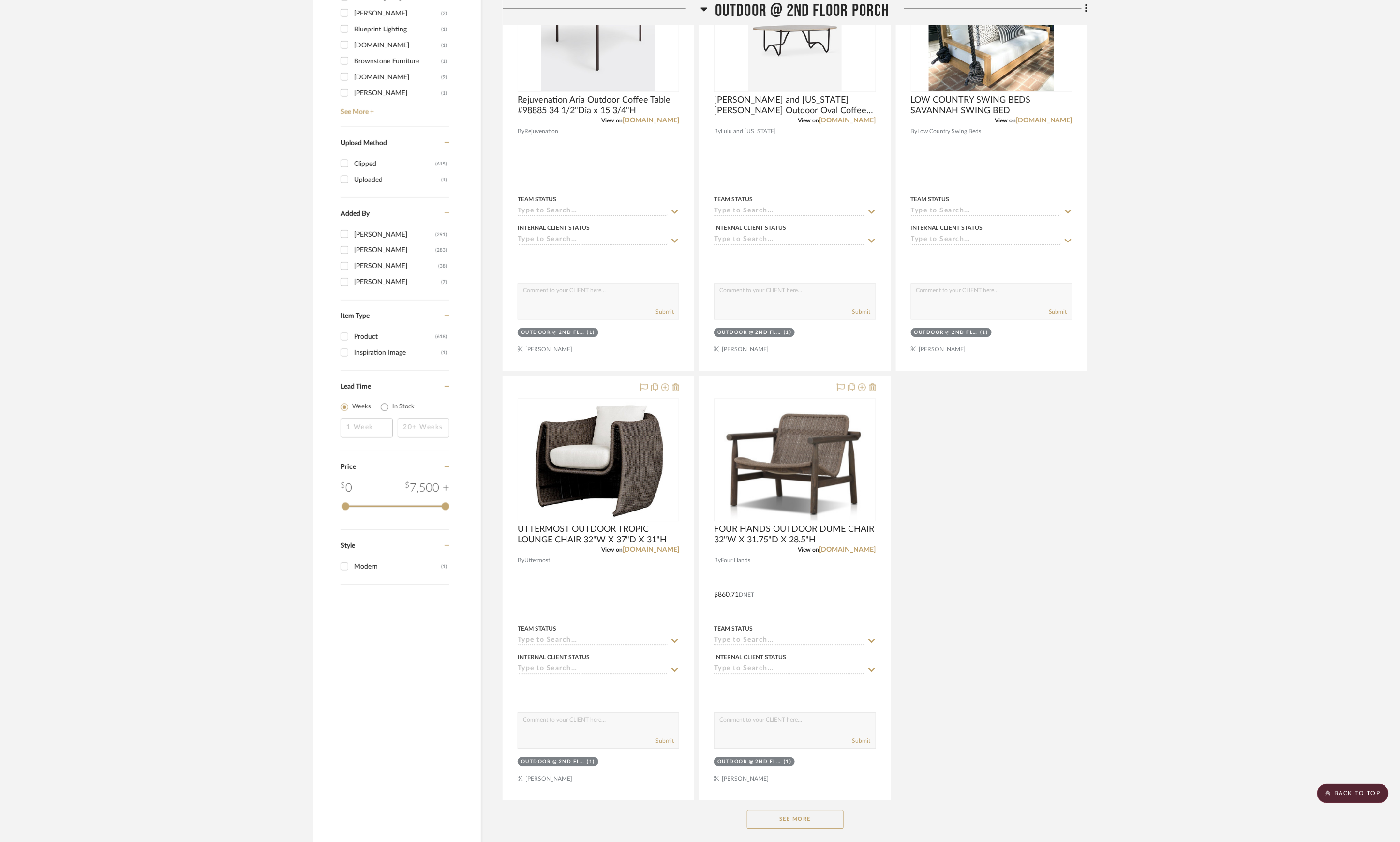
scroll to position [1279, 0]
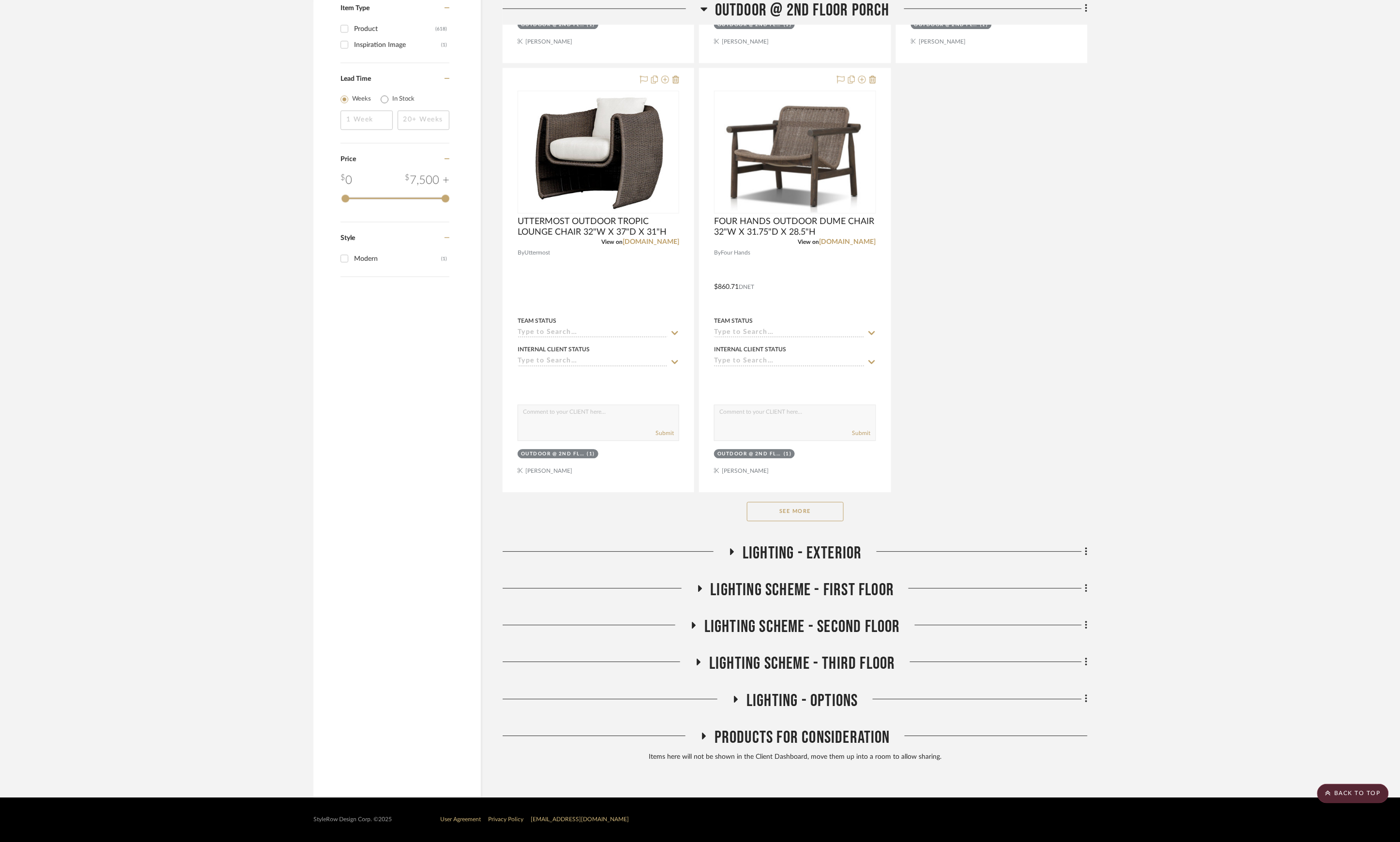
click at [798, 504] on button "See More" at bounding box center [795, 511] width 97 height 20
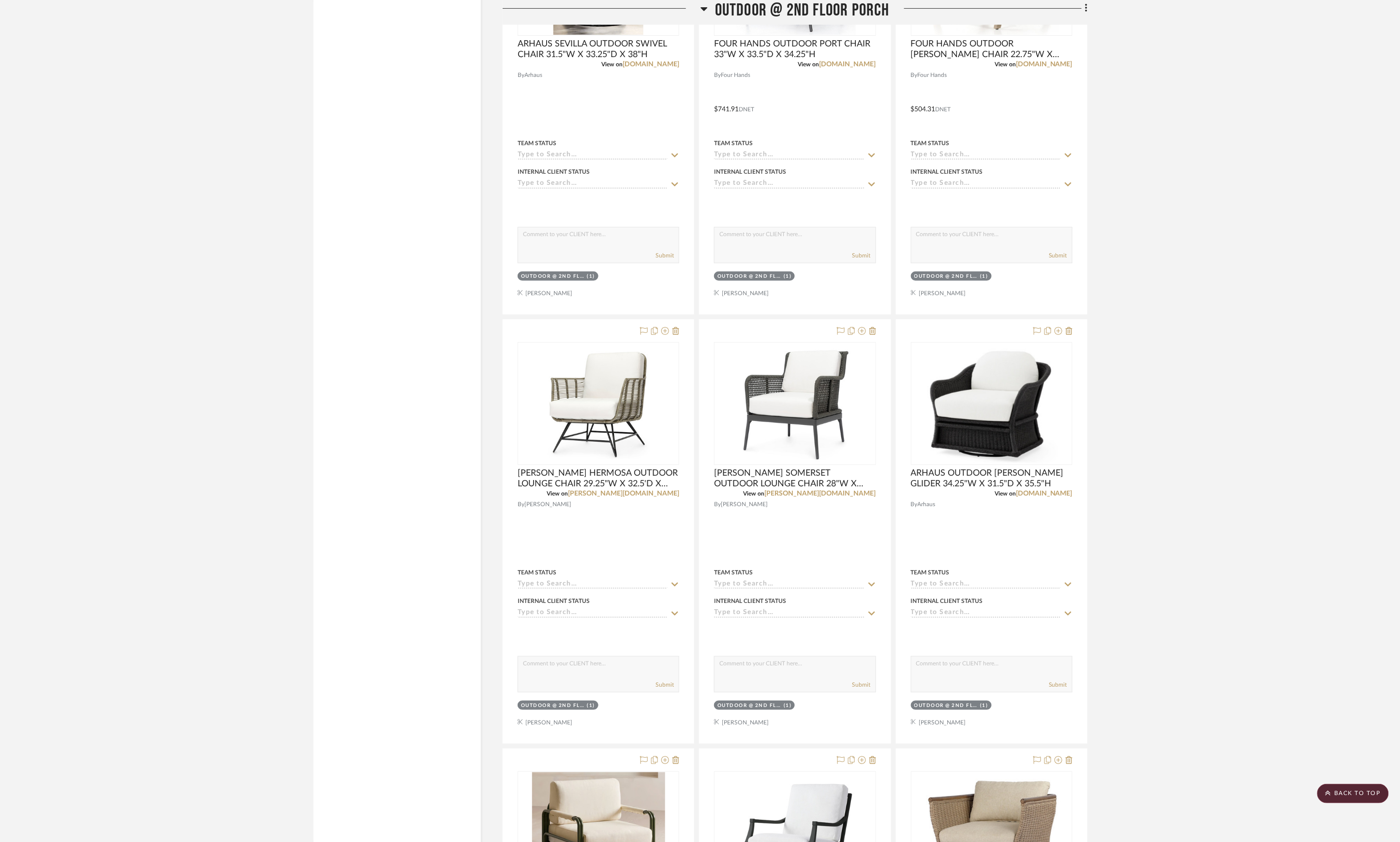
scroll to position [2827, 0]
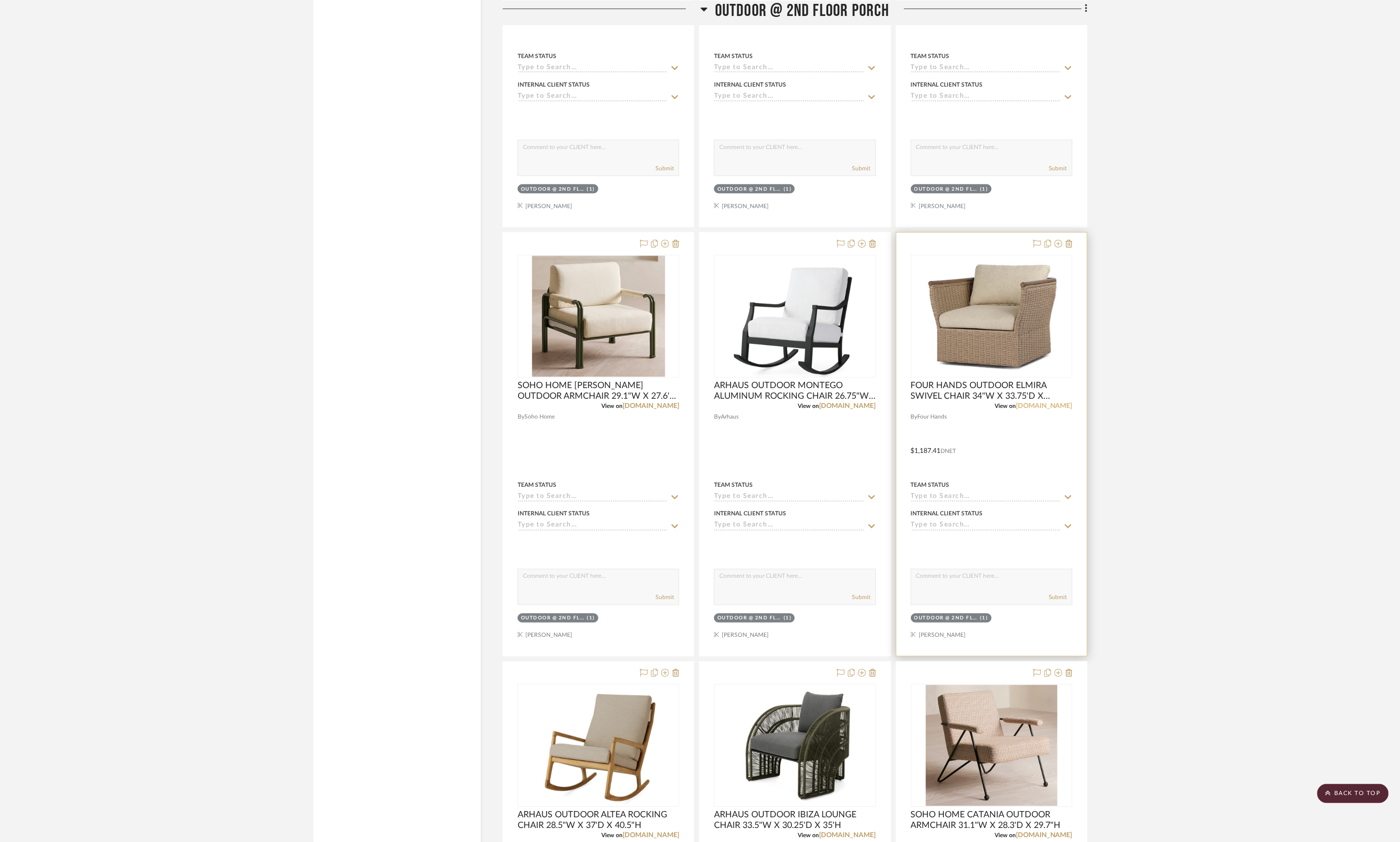
click at [1049, 410] on link "fourhands.com" at bounding box center [1044, 406] width 56 height 7
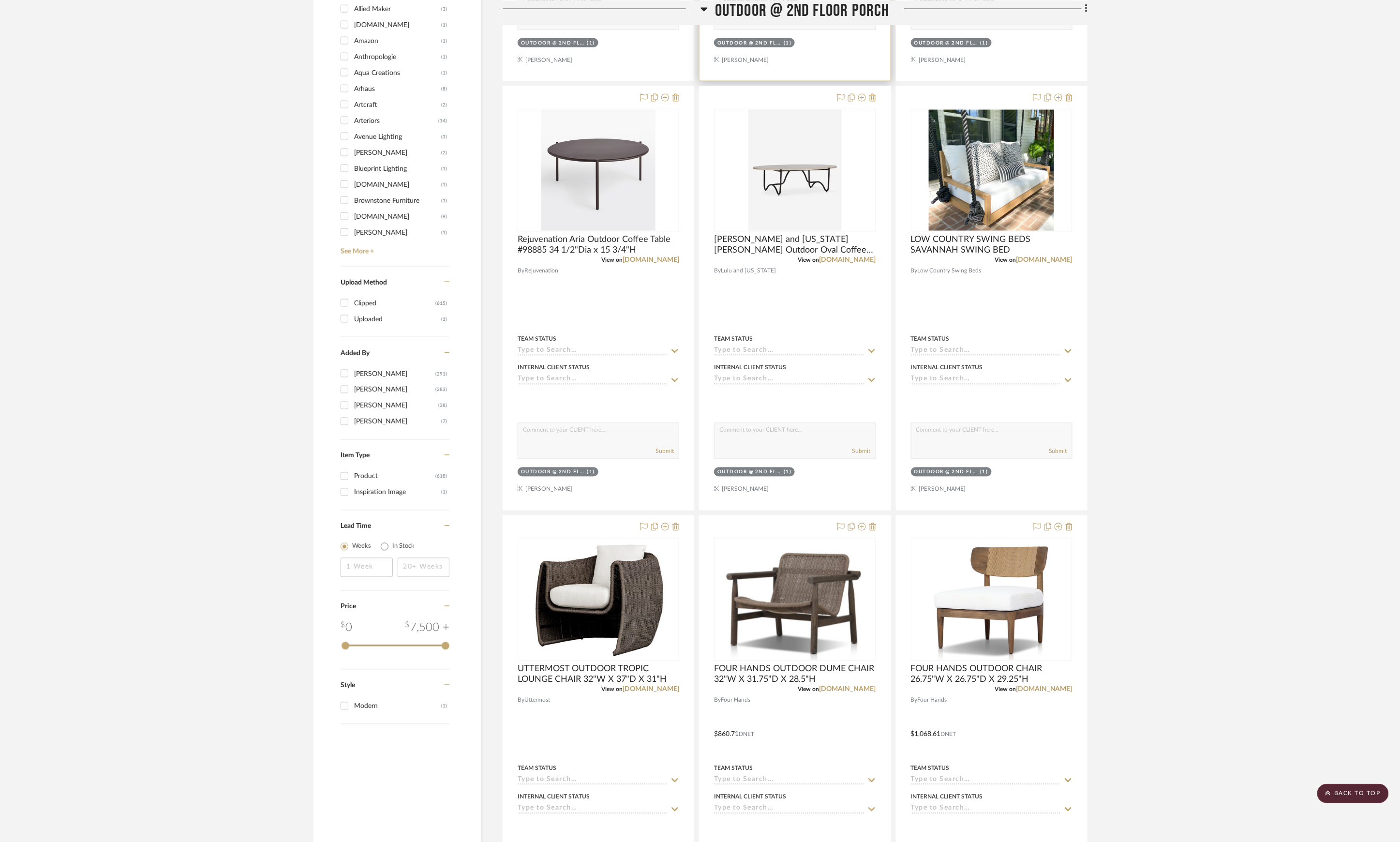
scroll to position [442, 0]
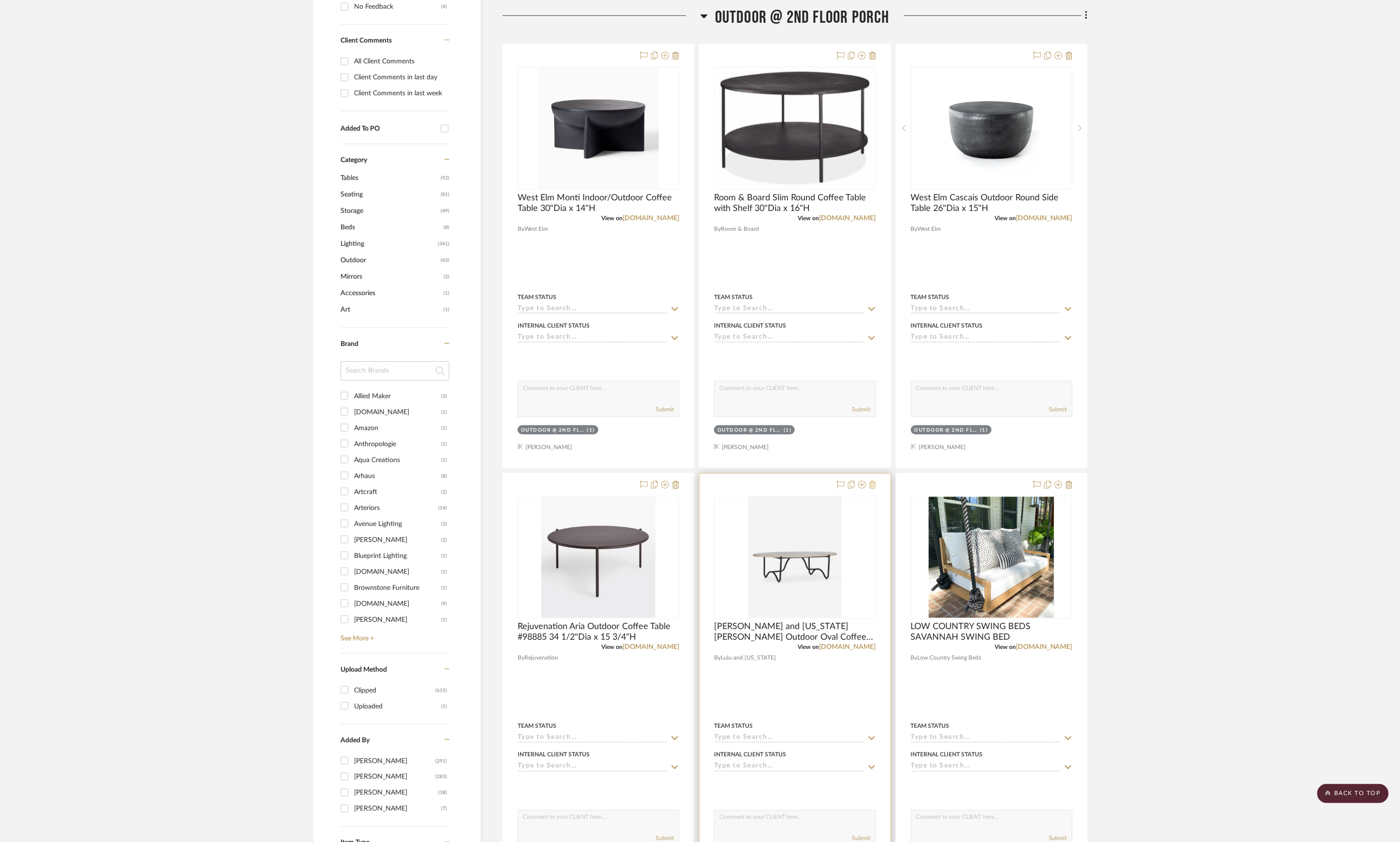
click at [871, 484] on icon at bounding box center [873, 484] width 7 height 8
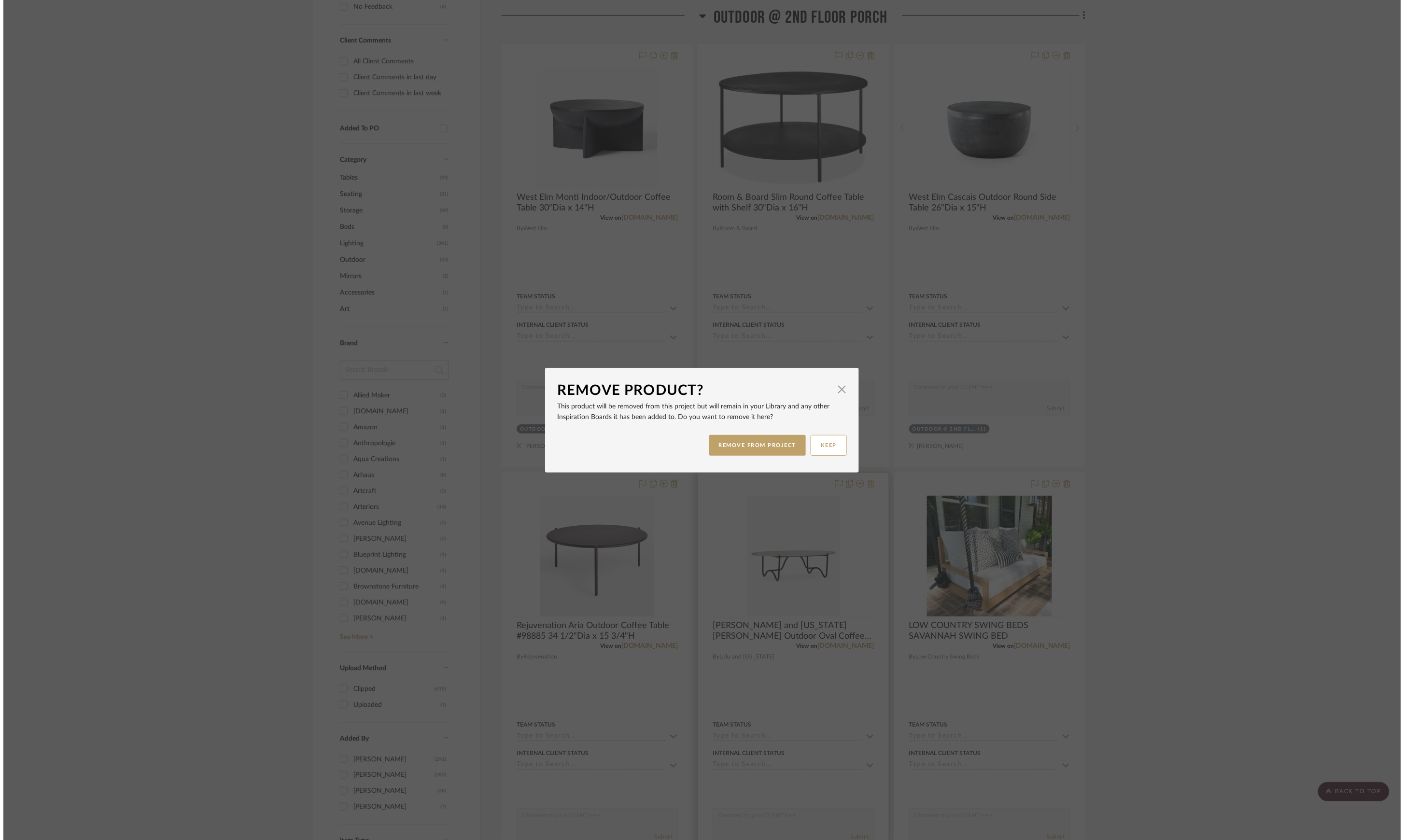
scroll to position [0, 0]
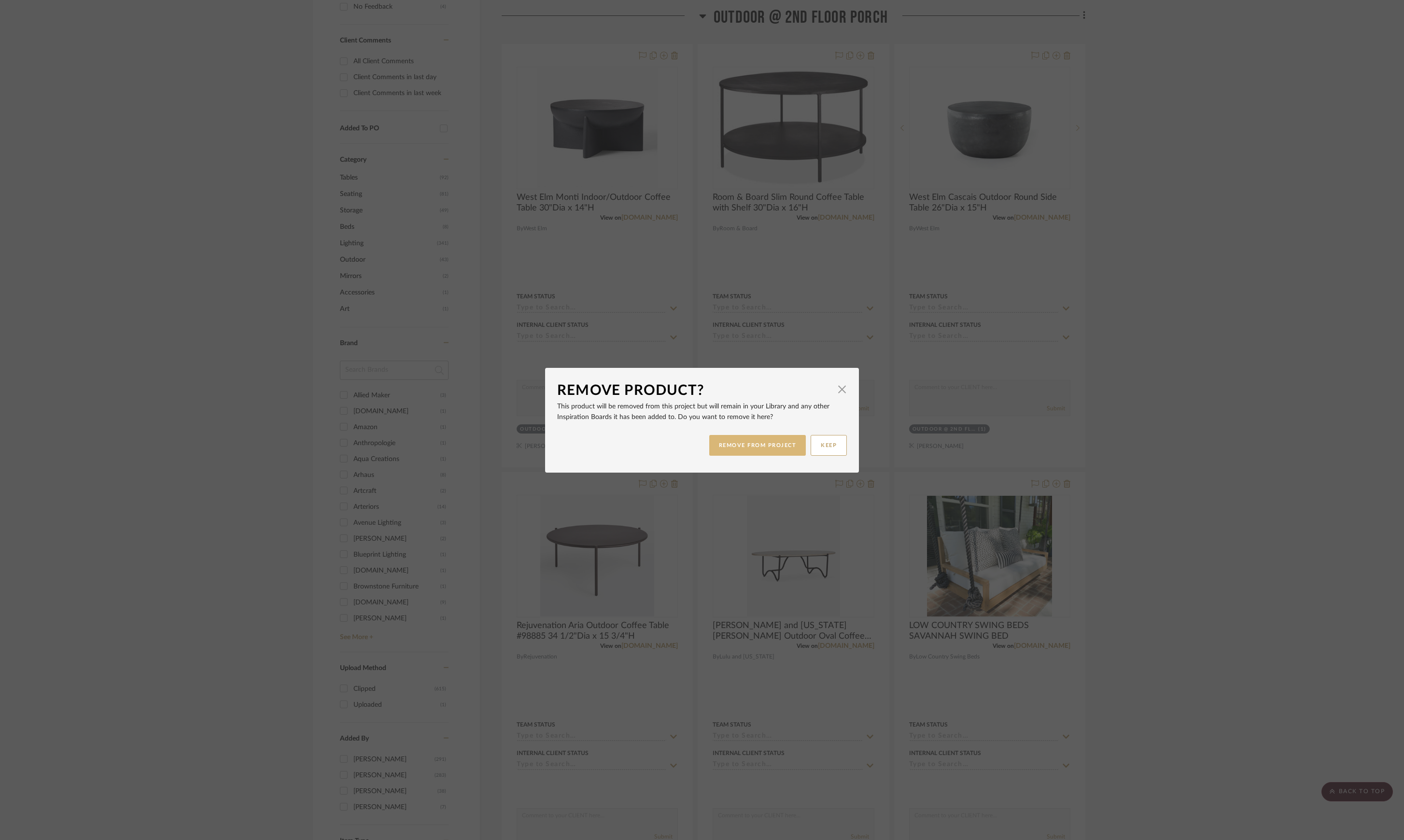
click at [769, 435] on button "REMOVE FROM PROJECT" at bounding box center [758, 445] width 97 height 20
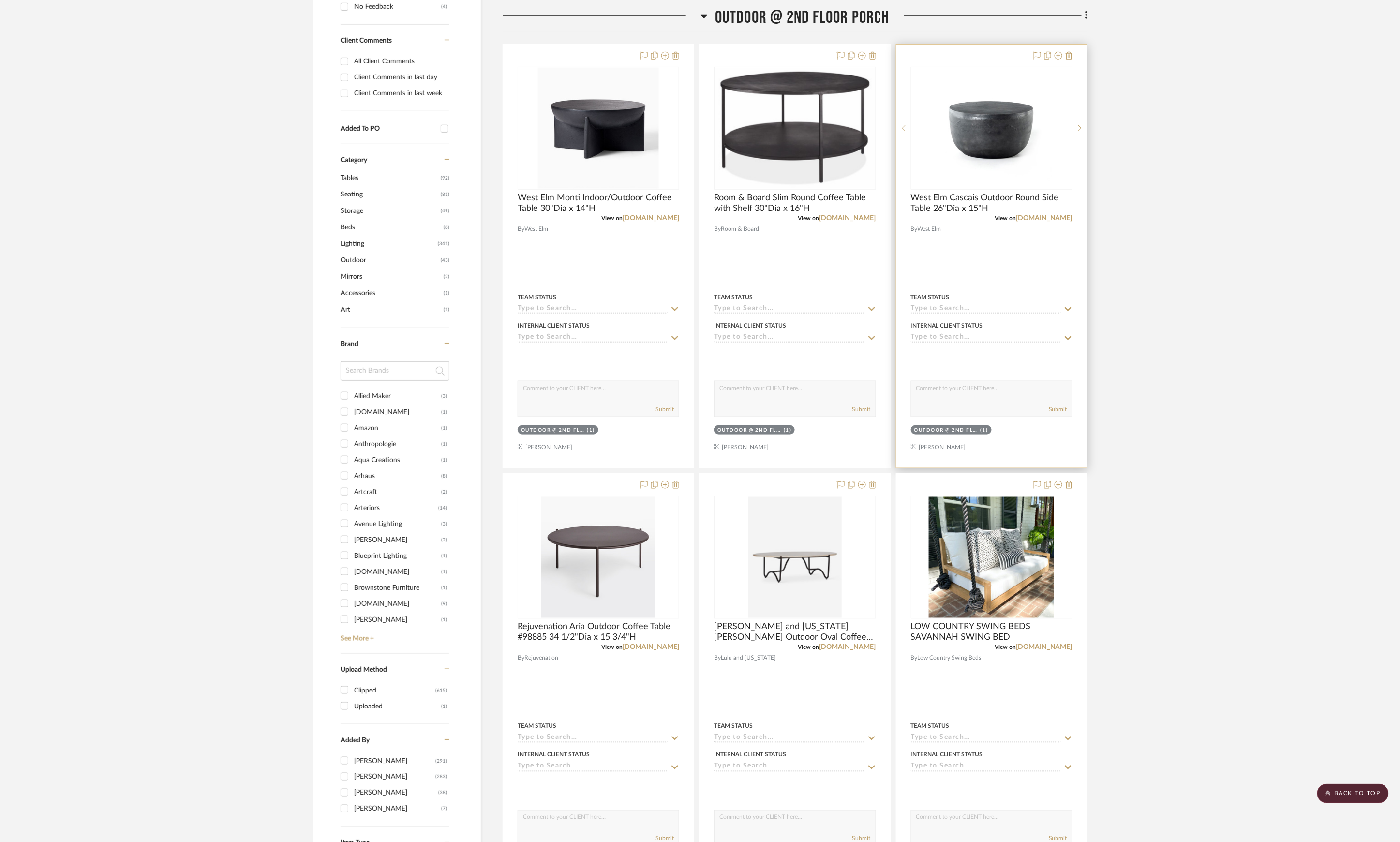
scroll to position [312, 0]
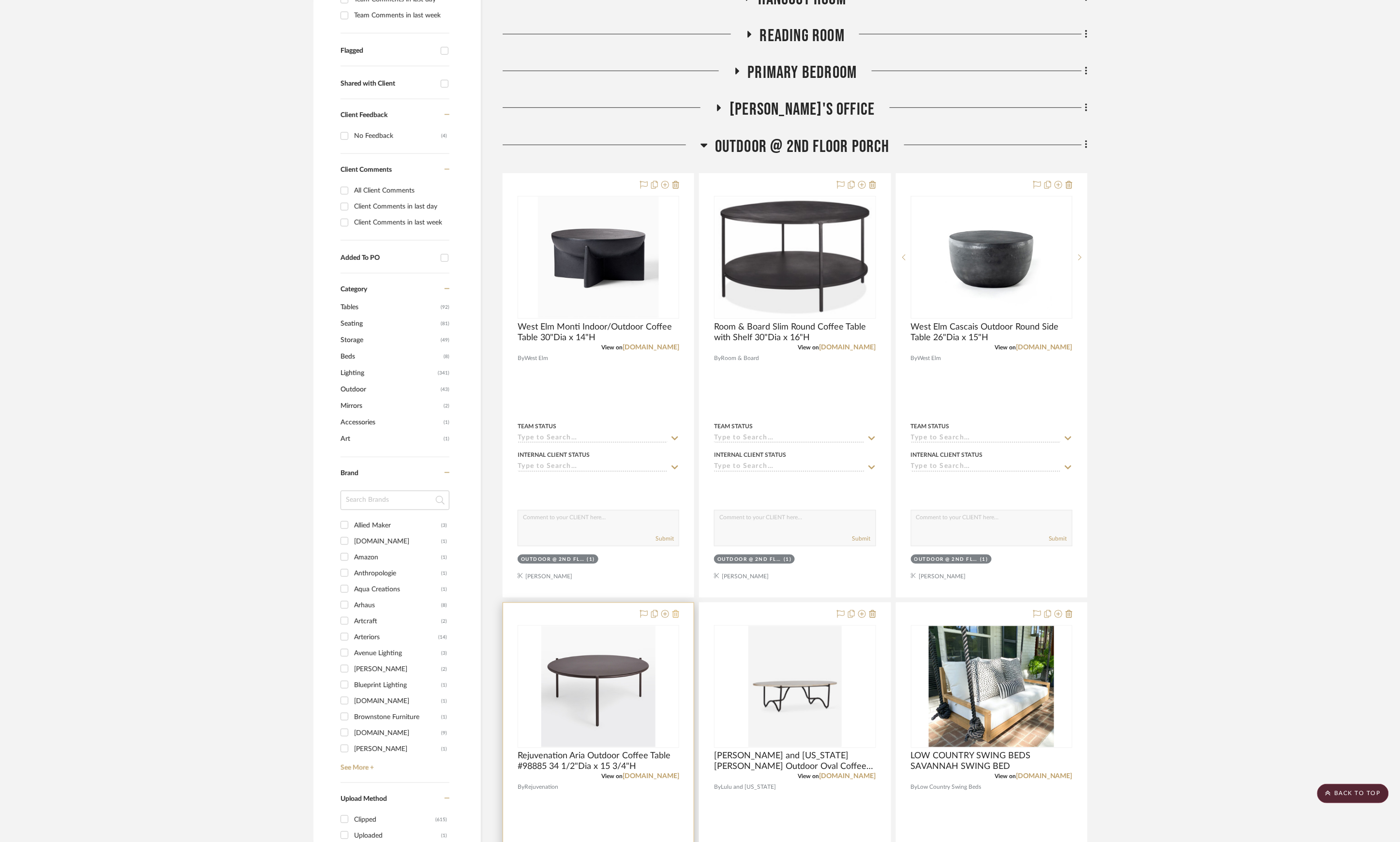
click at [676, 613] on icon at bounding box center [676, 614] width 7 height 8
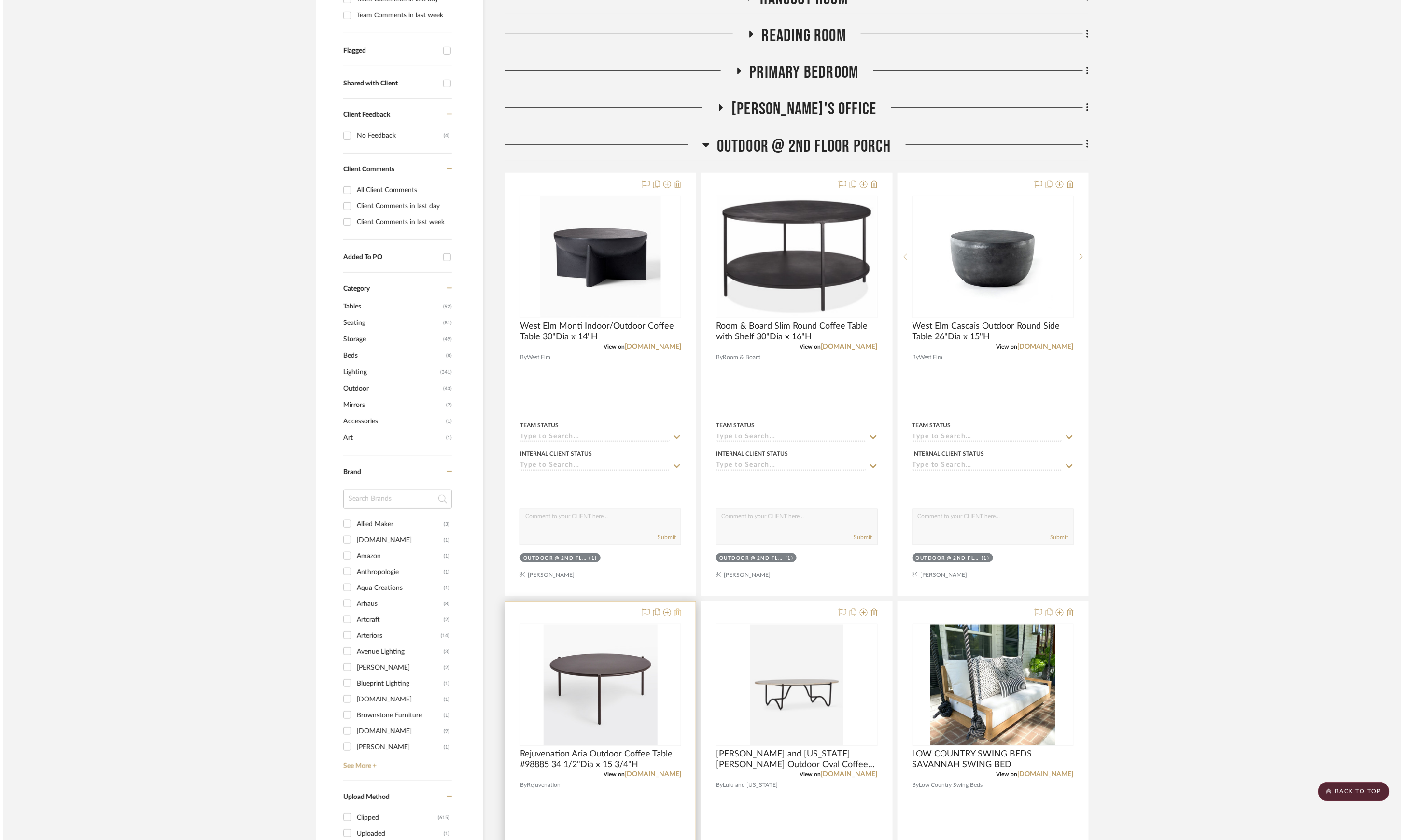
scroll to position [0, 0]
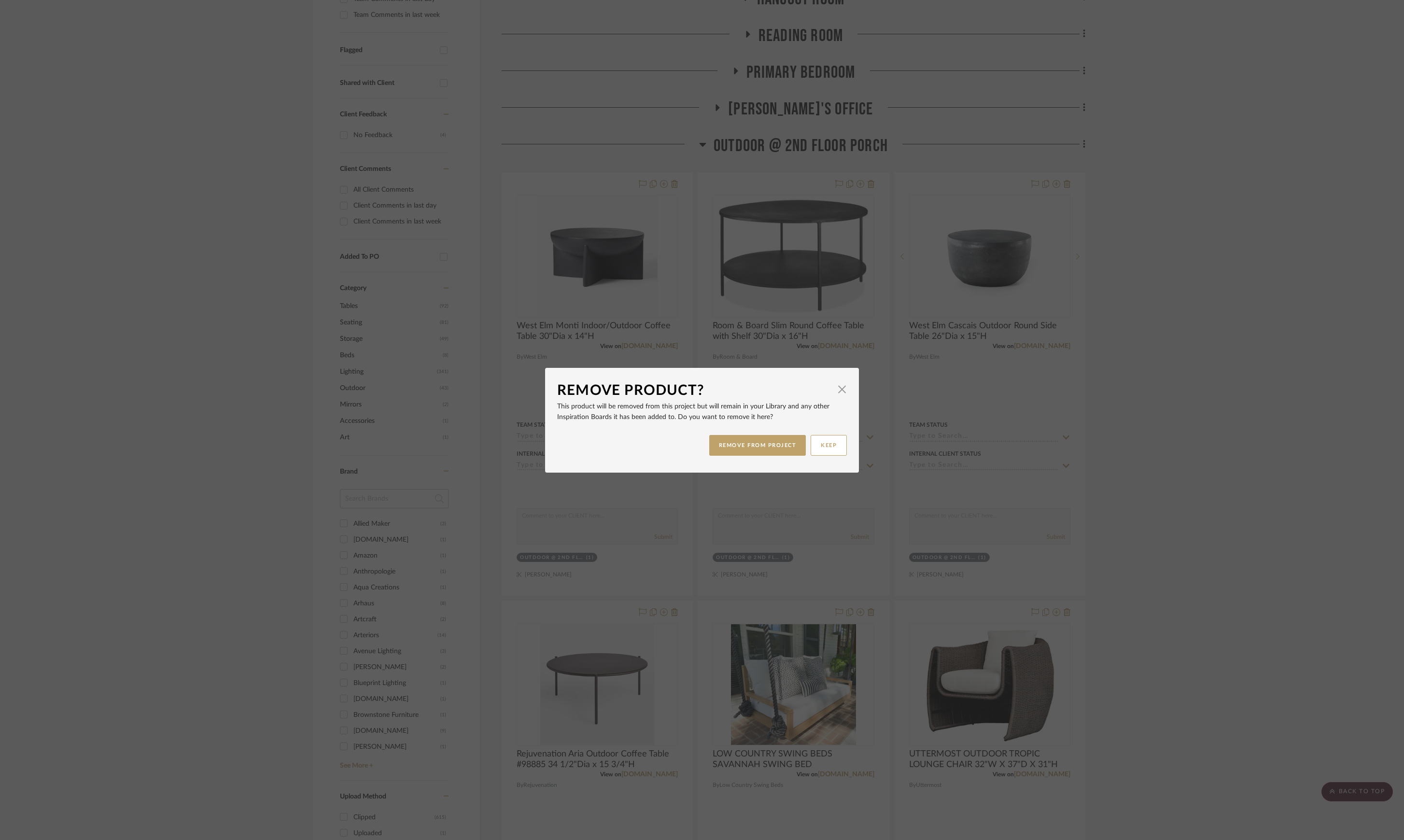
click at [1226, 510] on div "Remove Product? × This product will be removed from this project but will remai…" at bounding box center [702, 420] width 1404 height 840
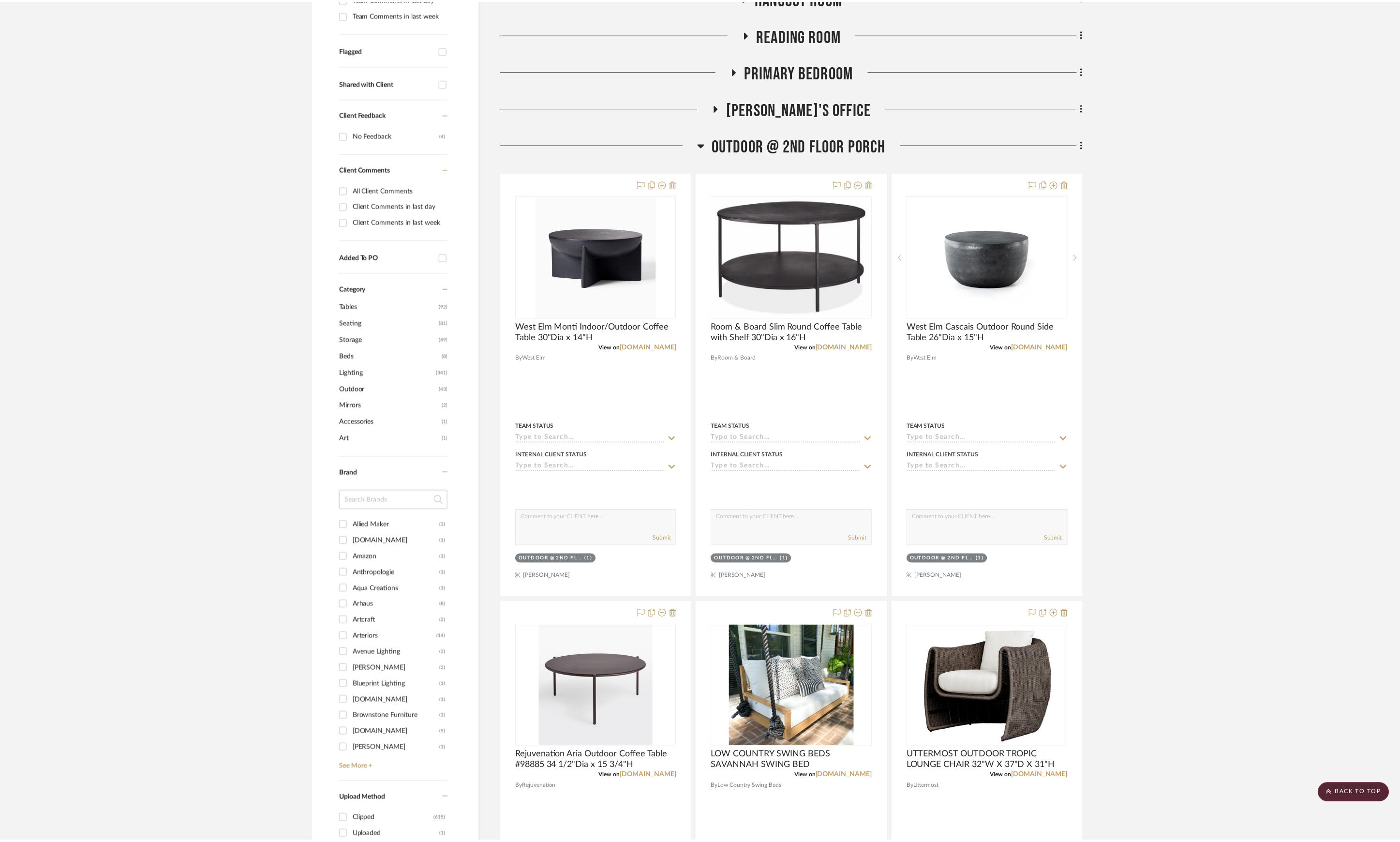
scroll to position [312, 0]
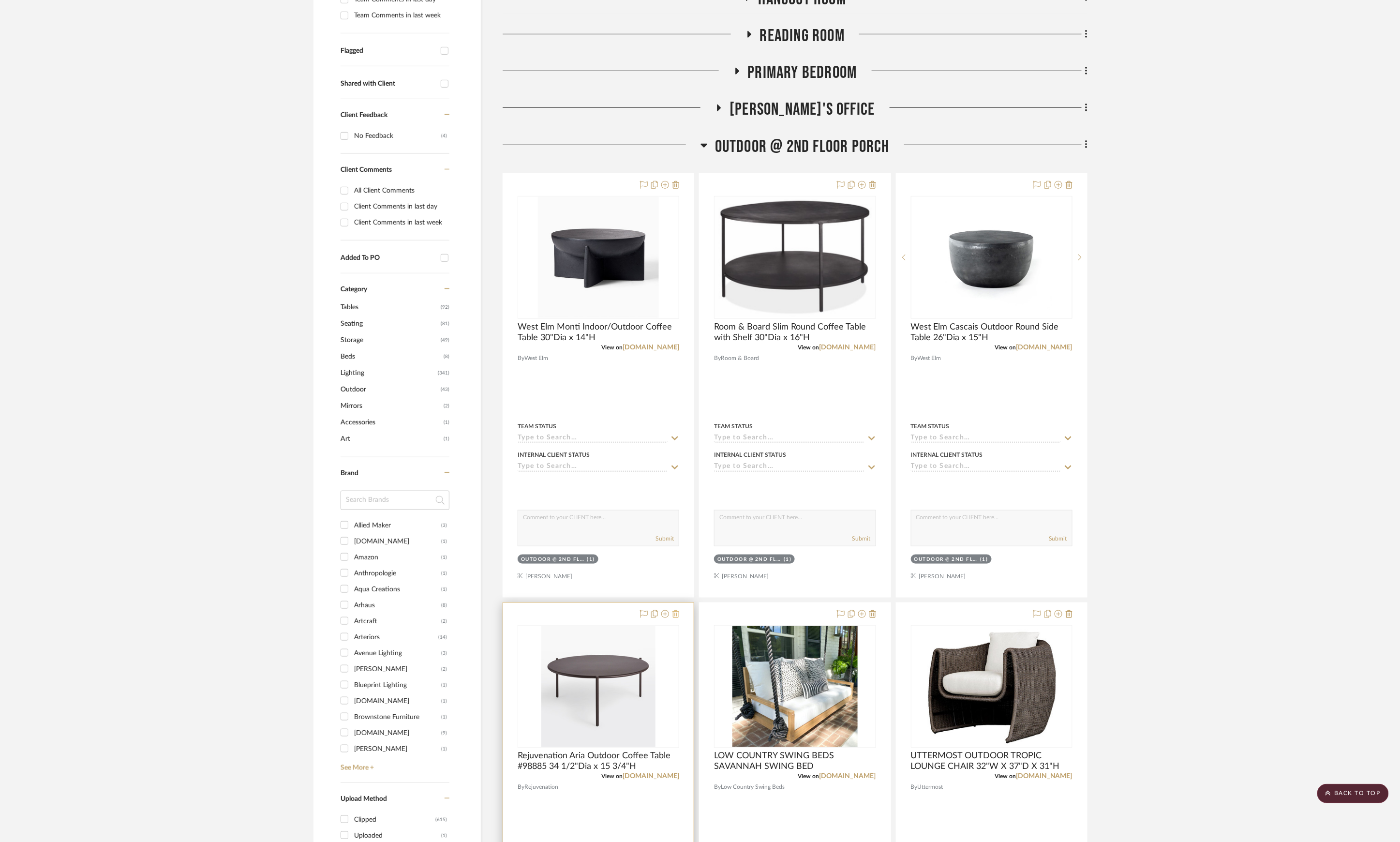
click at [675, 620] on button at bounding box center [676, 614] width 7 height 12
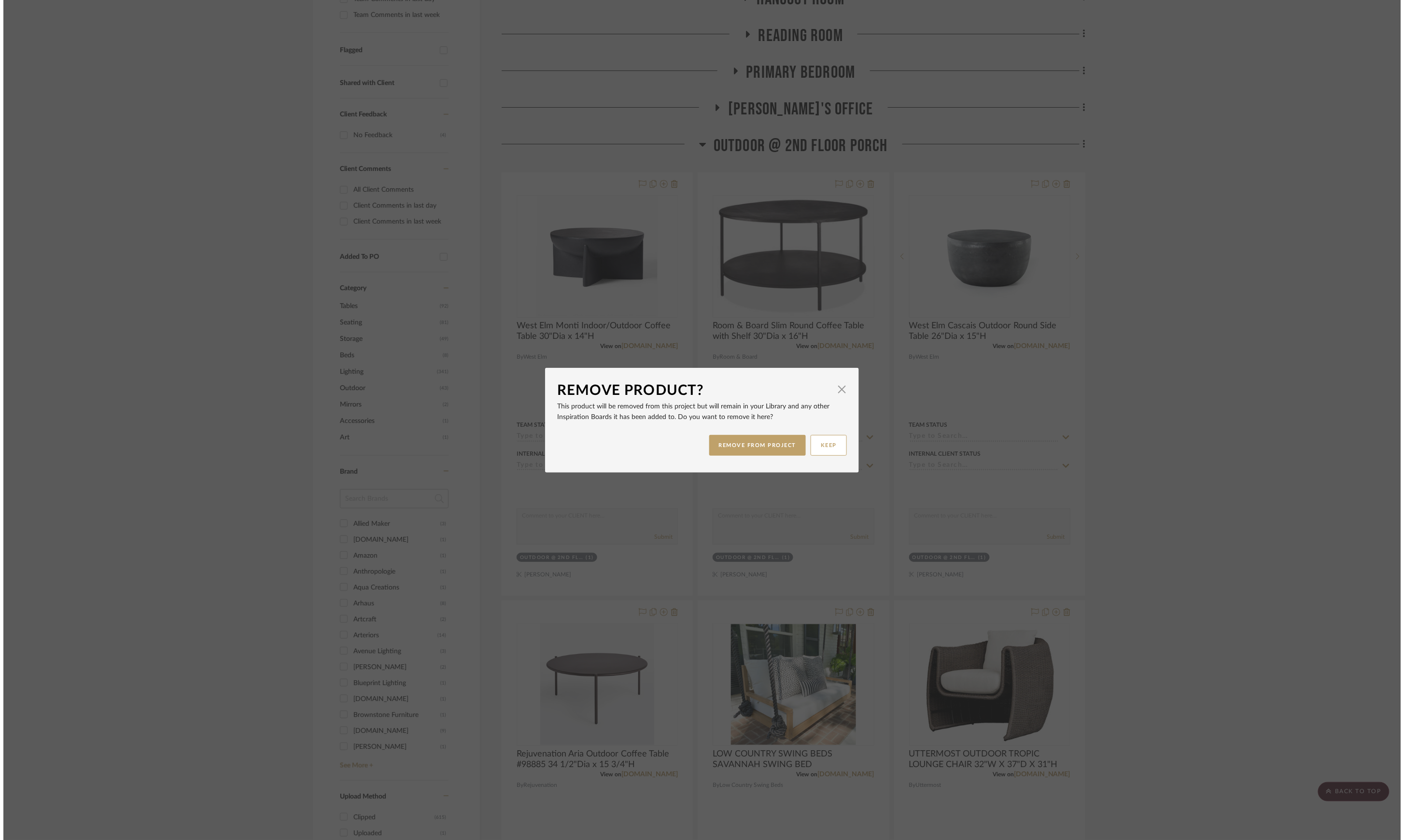
scroll to position [0, 0]
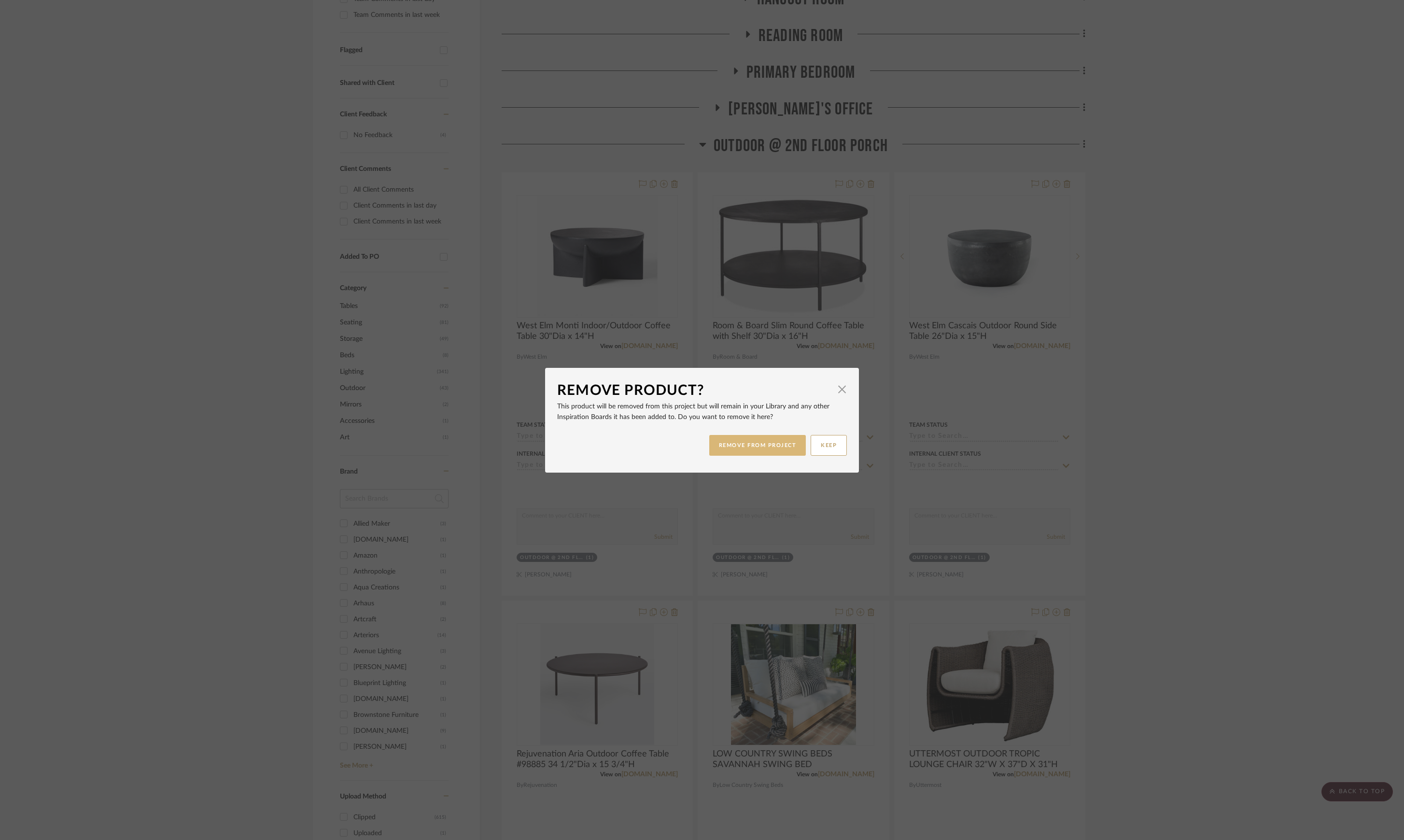
click at [769, 439] on button "REMOVE FROM PROJECT" at bounding box center [758, 445] width 97 height 20
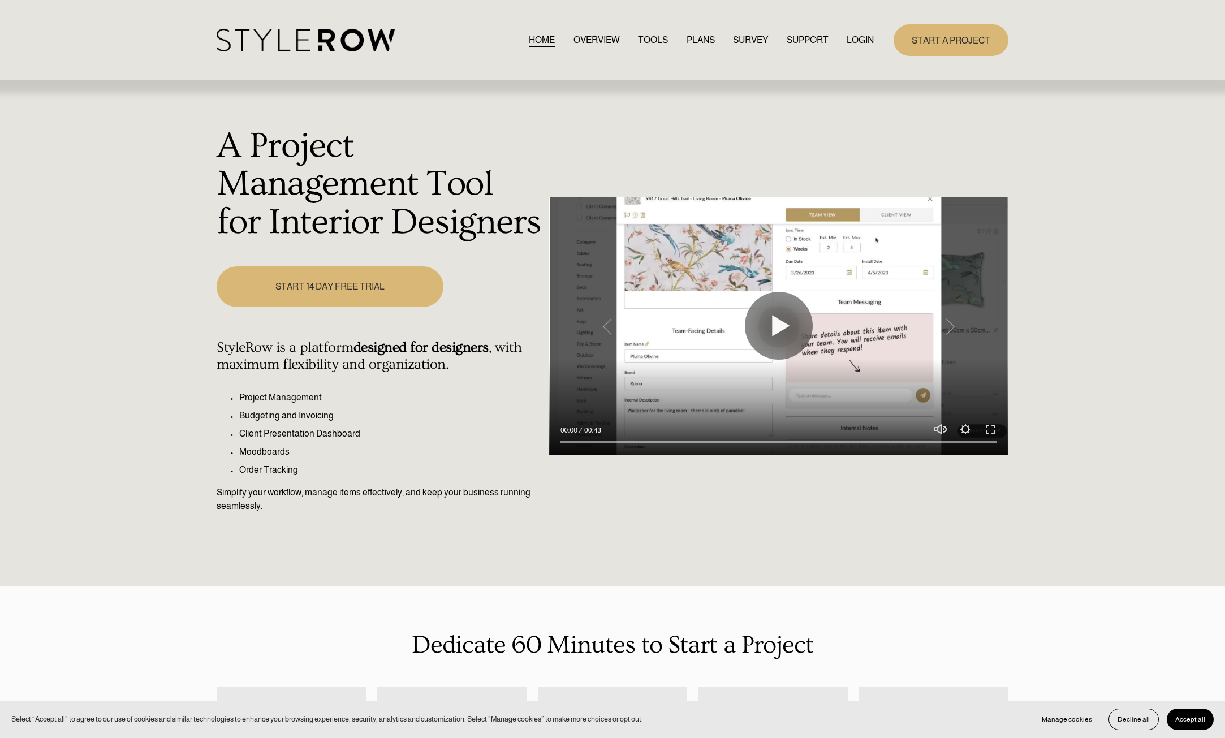
click at [857, 42] on link "LOGIN" at bounding box center [859, 39] width 27 height 15
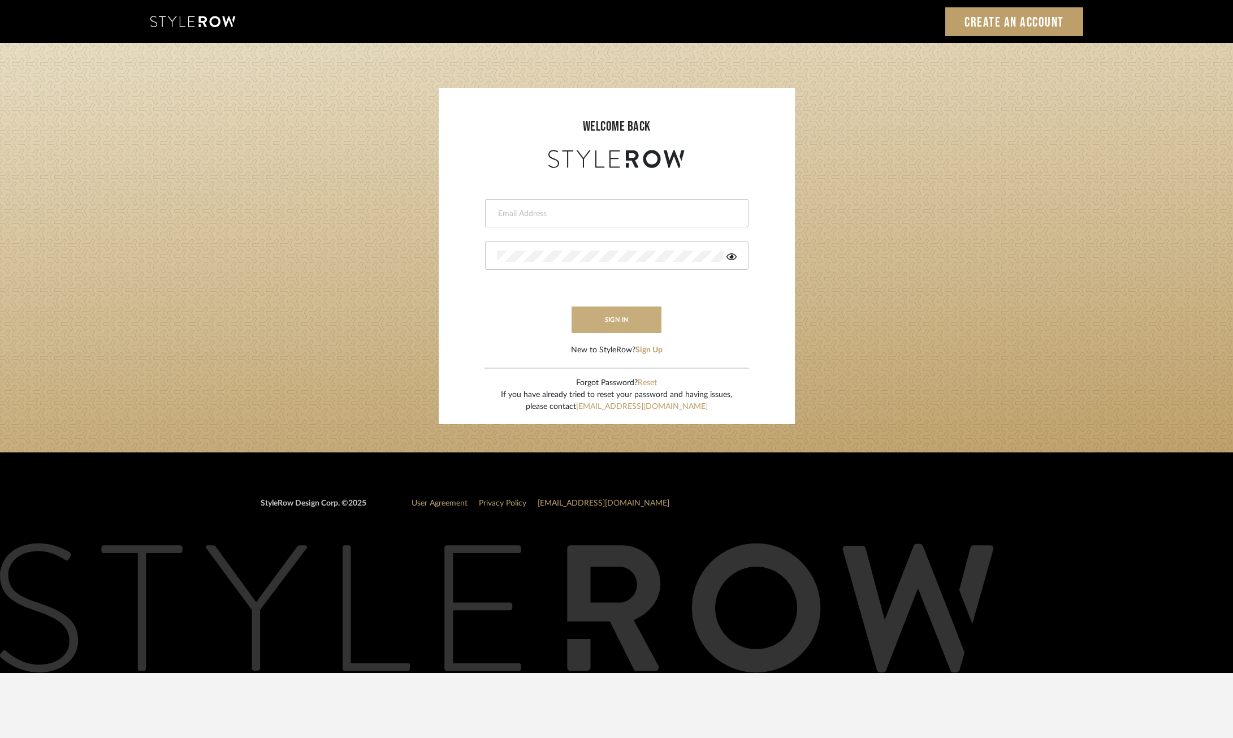
type input "ksears@morgantewilson.com"
click at [615, 328] on button "sign in" at bounding box center [617, 319] width 90 height 27
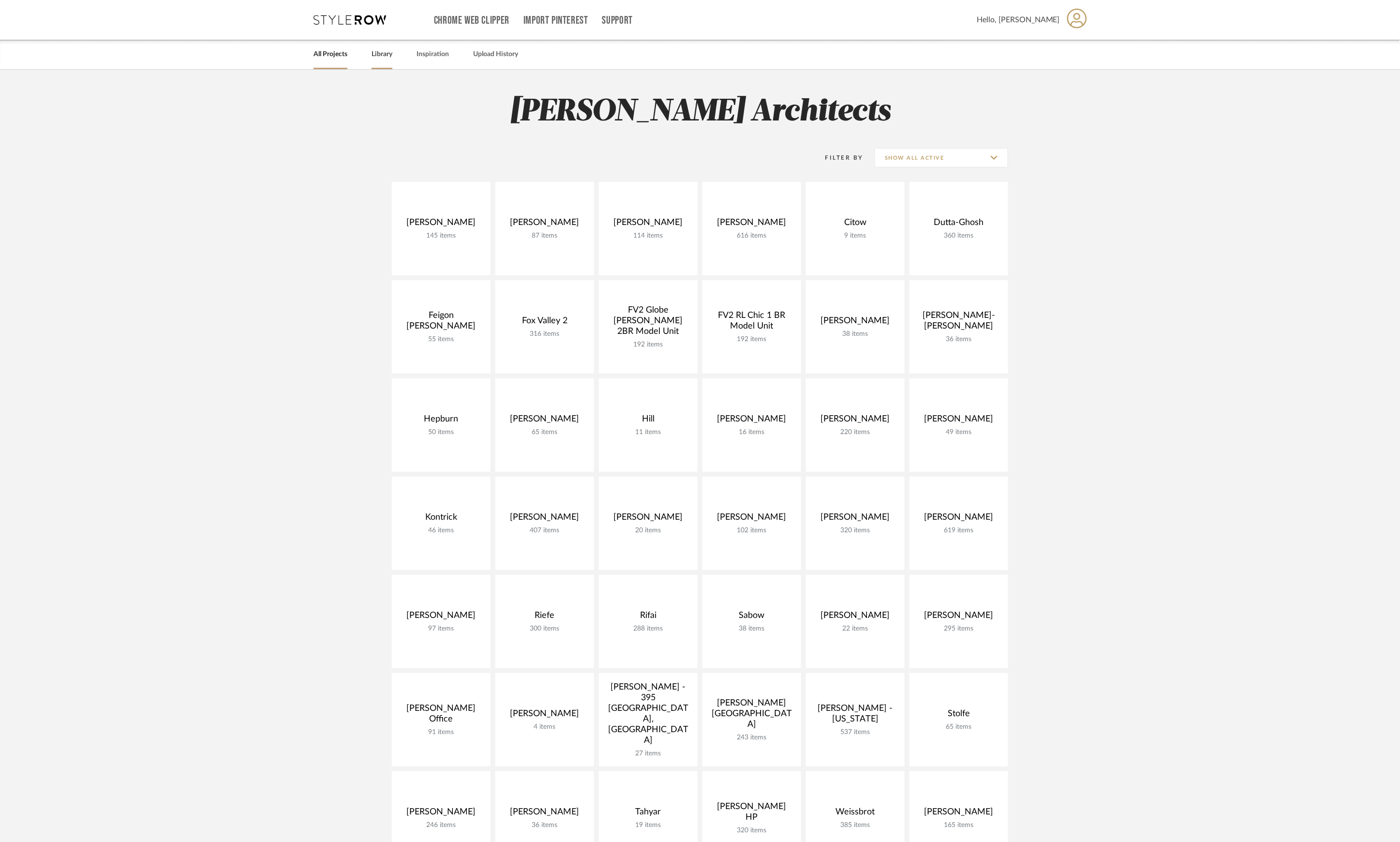
click at [380, 50] on link "Library" at bounding box center [382, 54] width 21 height 13
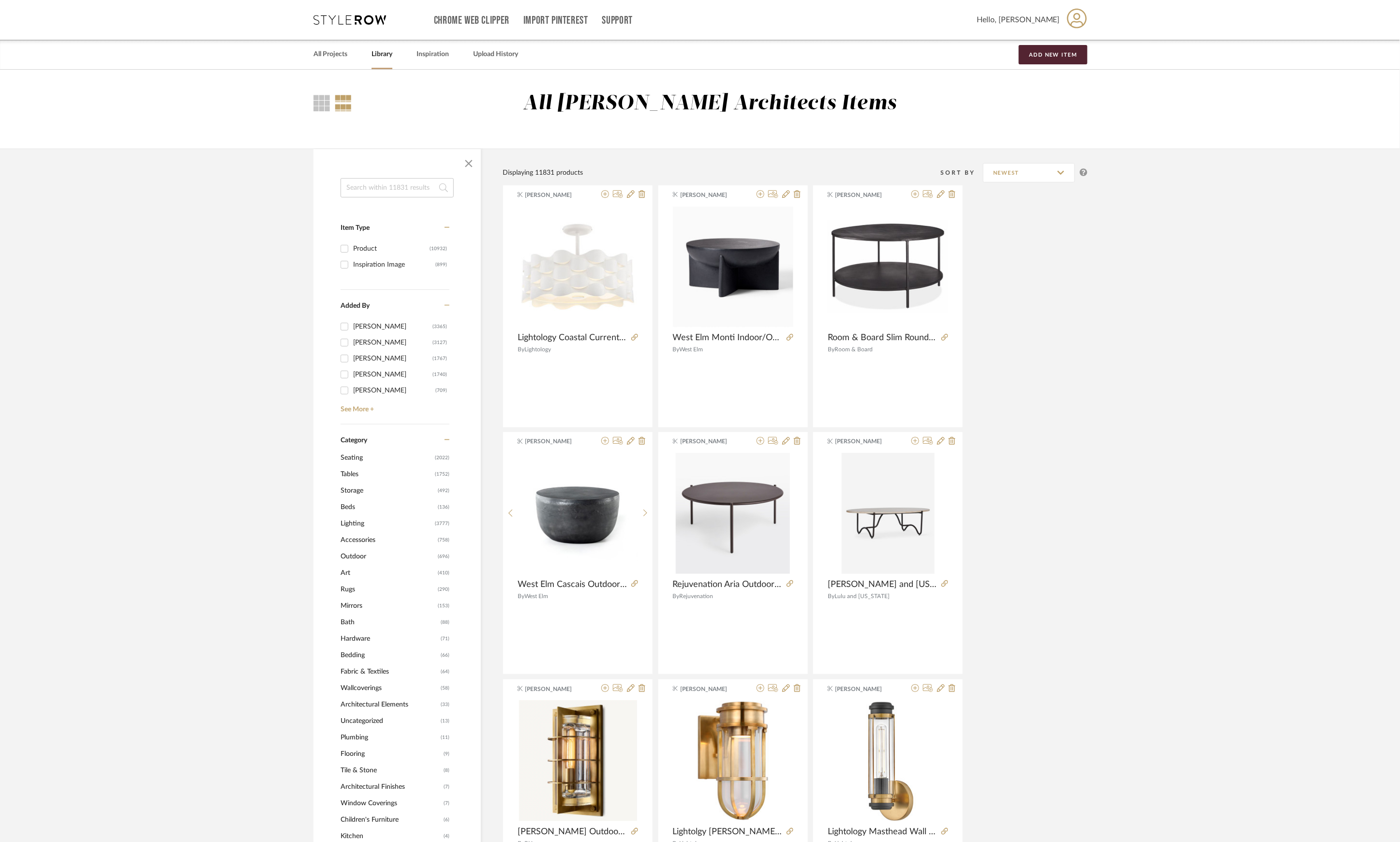
click at [353, 475] on span "Tables" at bounding box center [386, 473] width 92 height 16
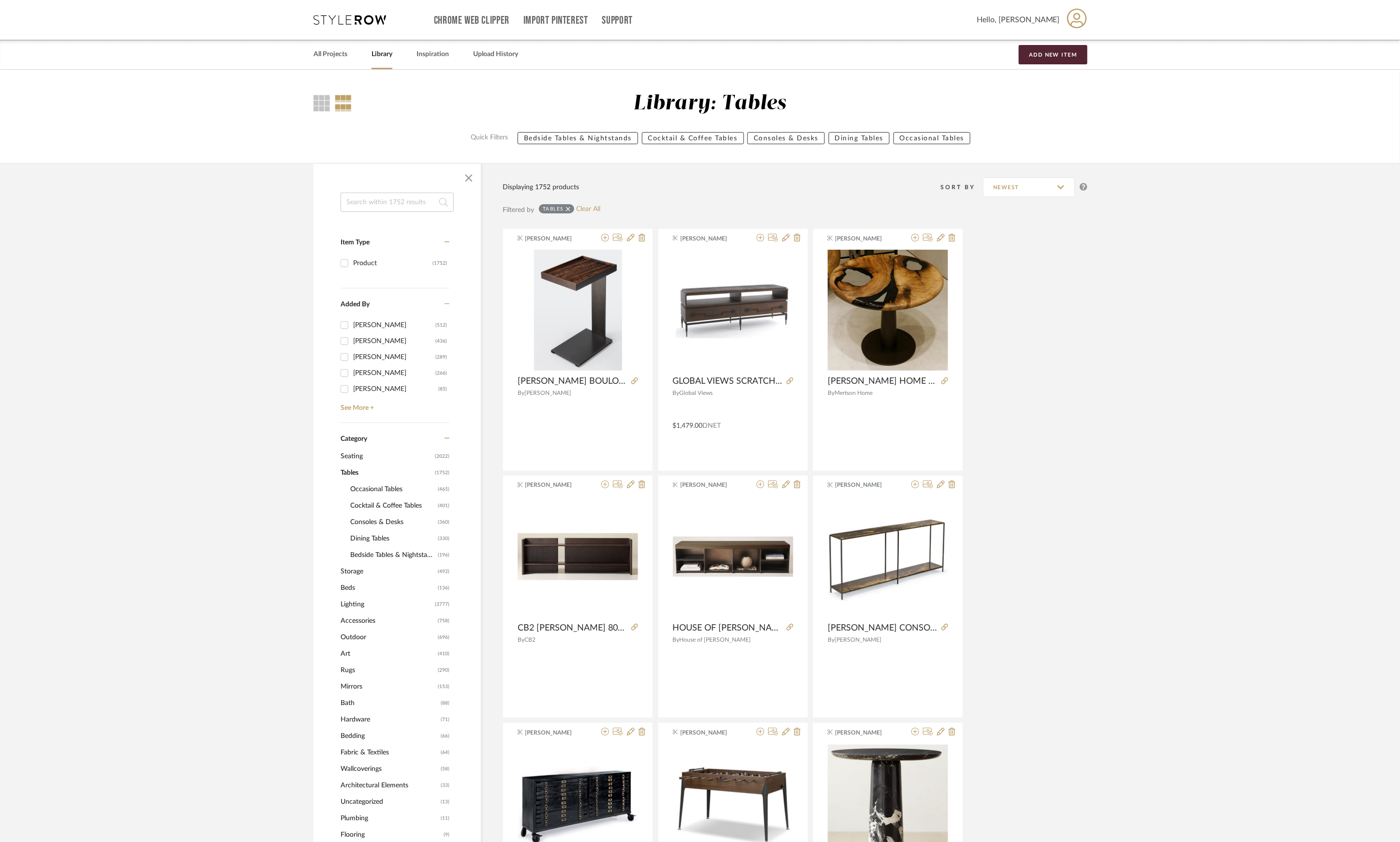
click at [349, 484] on div "Tables (1752) Occasional Tables (465) Cocktail & Coffee Tables (401) Consoles &…" at bounding box center [394, 513] width 109 height 98
click at [354, 472] on span "Tables" at bounding box center [386, 472] width 92 height 16
click at [351, 637] on span "Outdoor" at bounding box center [388, 637] width 95 height 16
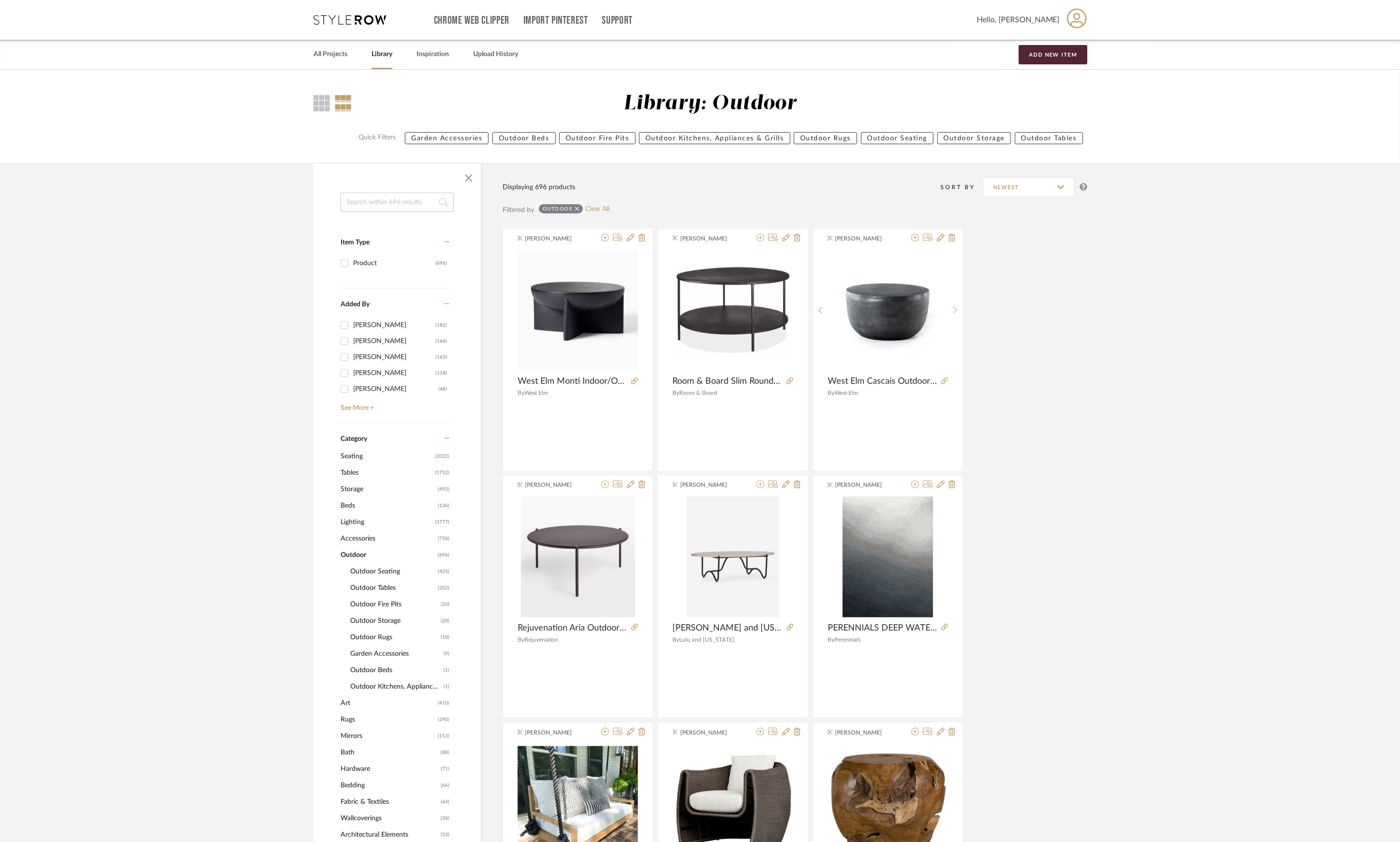
click at [386, 584] on span "Outdoor Tables" at bounding box center [392, 587] width 85 height 16
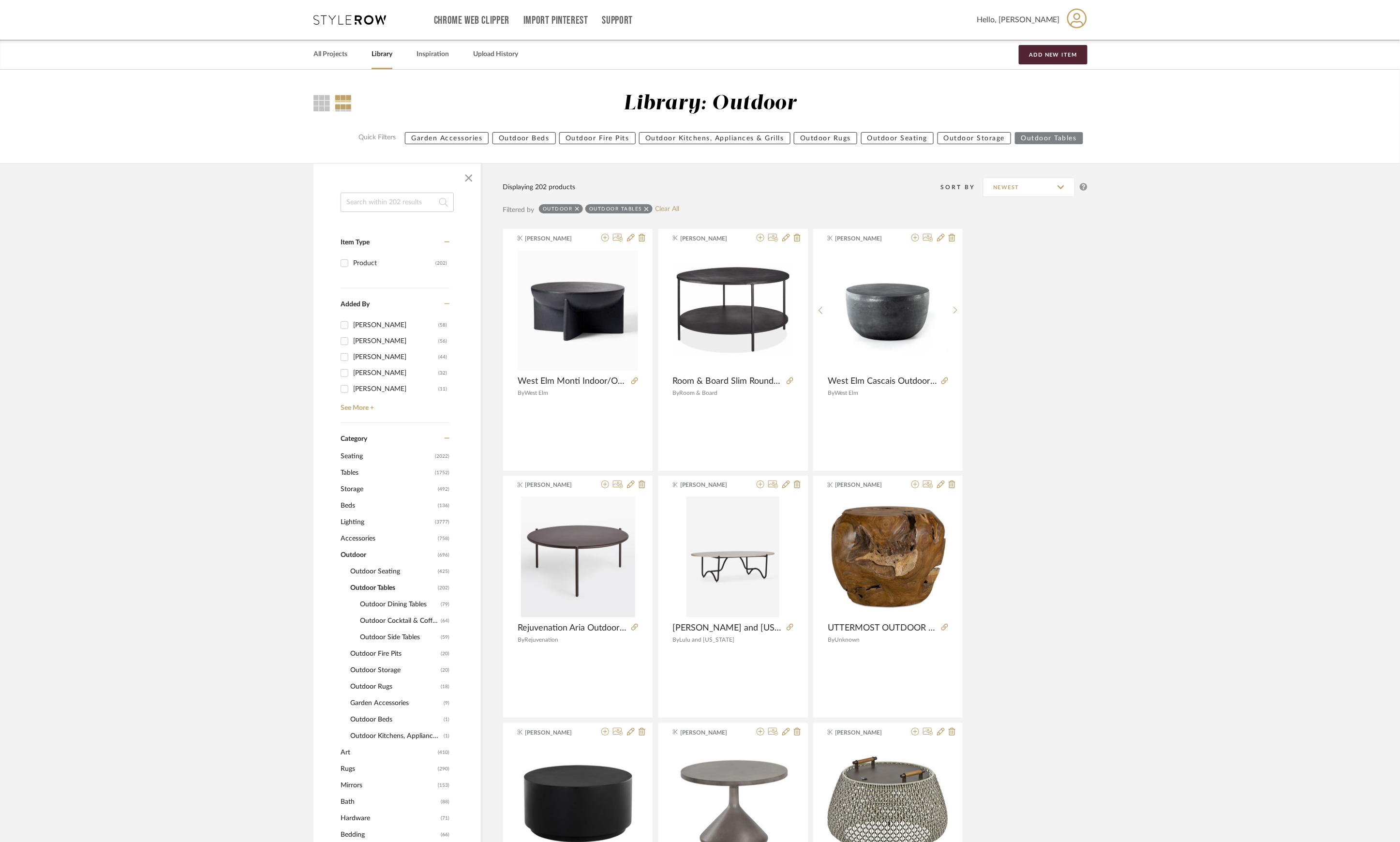
click at [394, 618] on span "Outdoor Cocktail & Coffee Tables" at bounding box center [400, 620] width 79 height 16
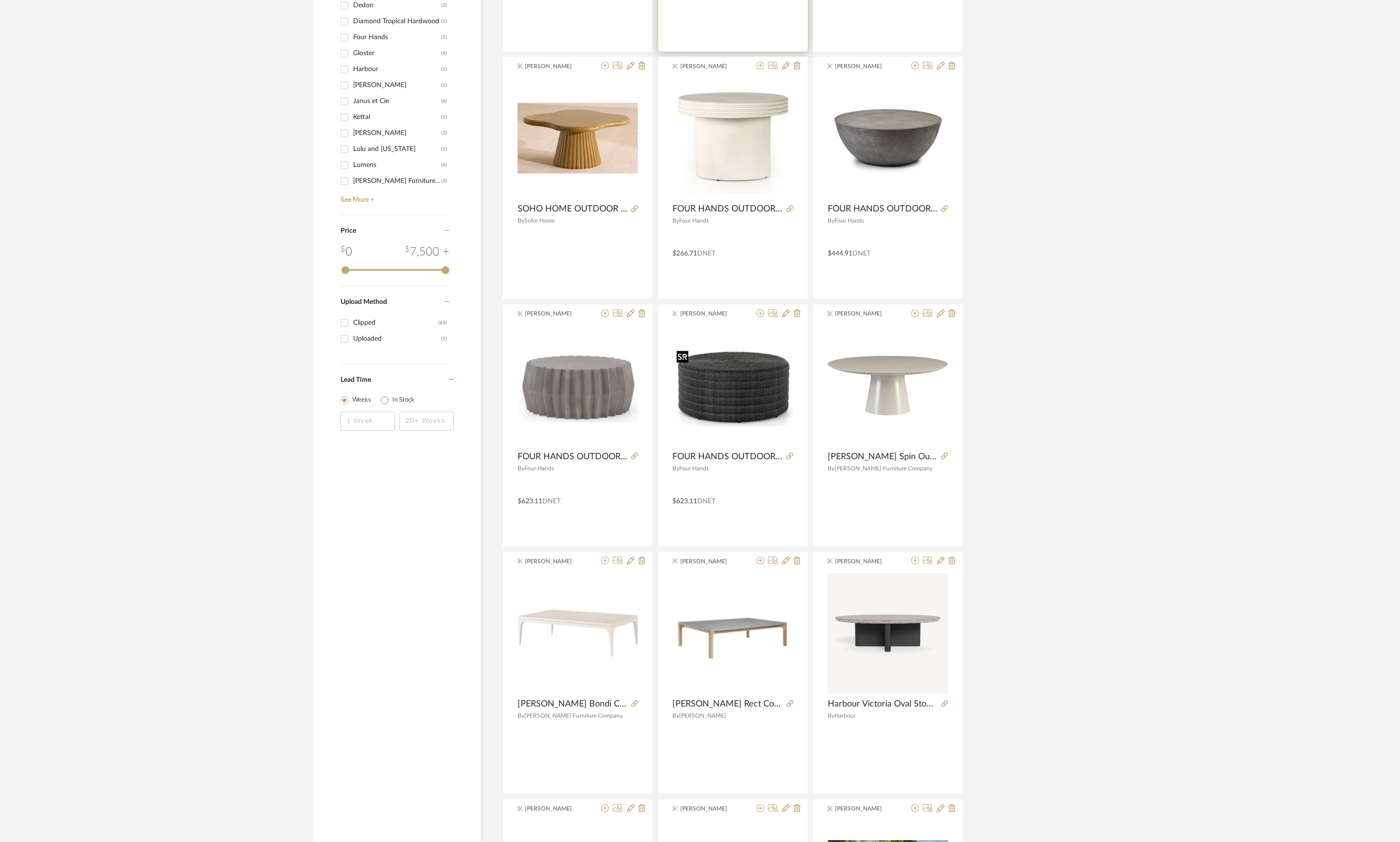
scroll to position [645, 0]
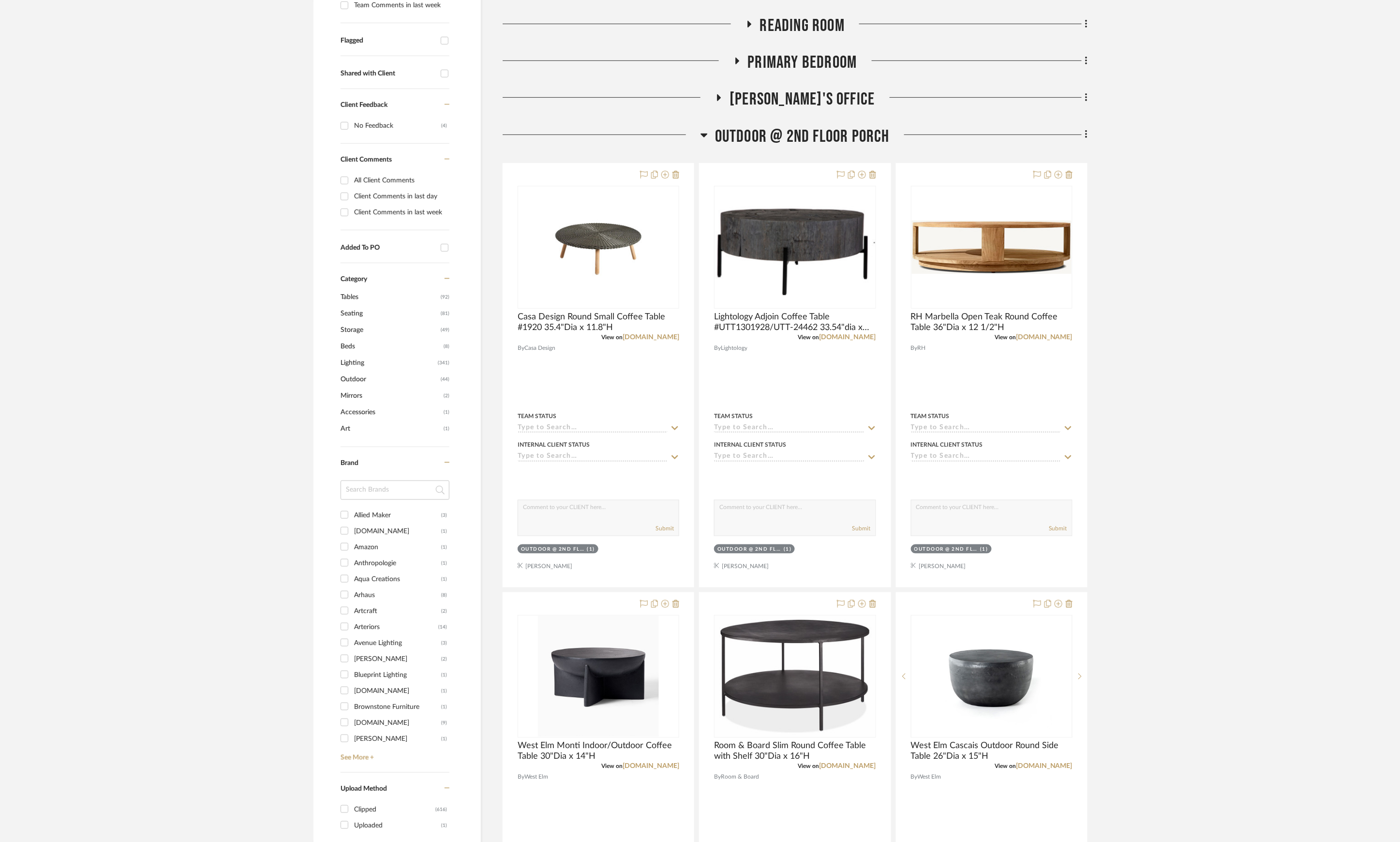
scroll to position [387, 0]
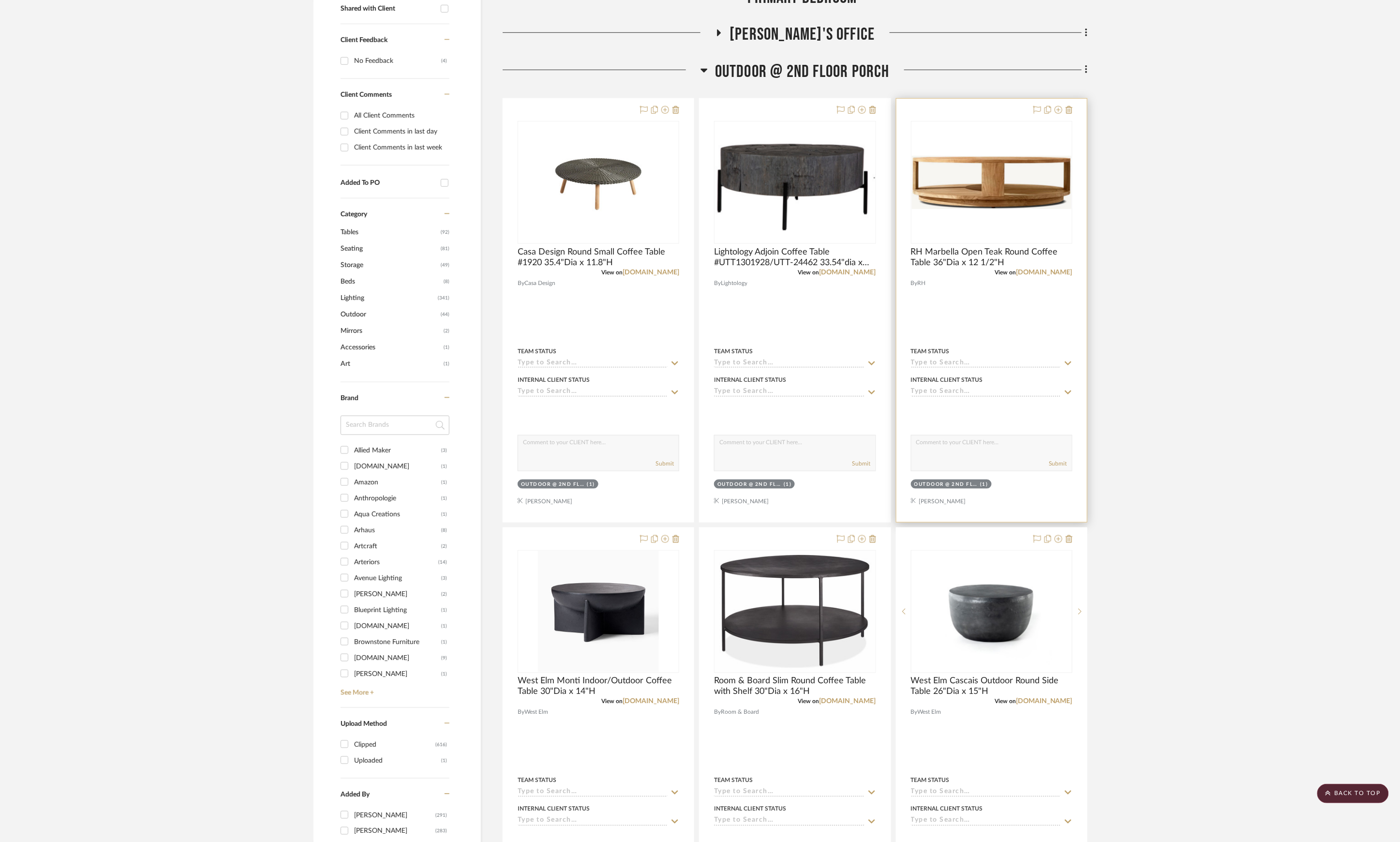
click at [999, 210] on div "0" at bounding box center [992, 182] width 161 height 122
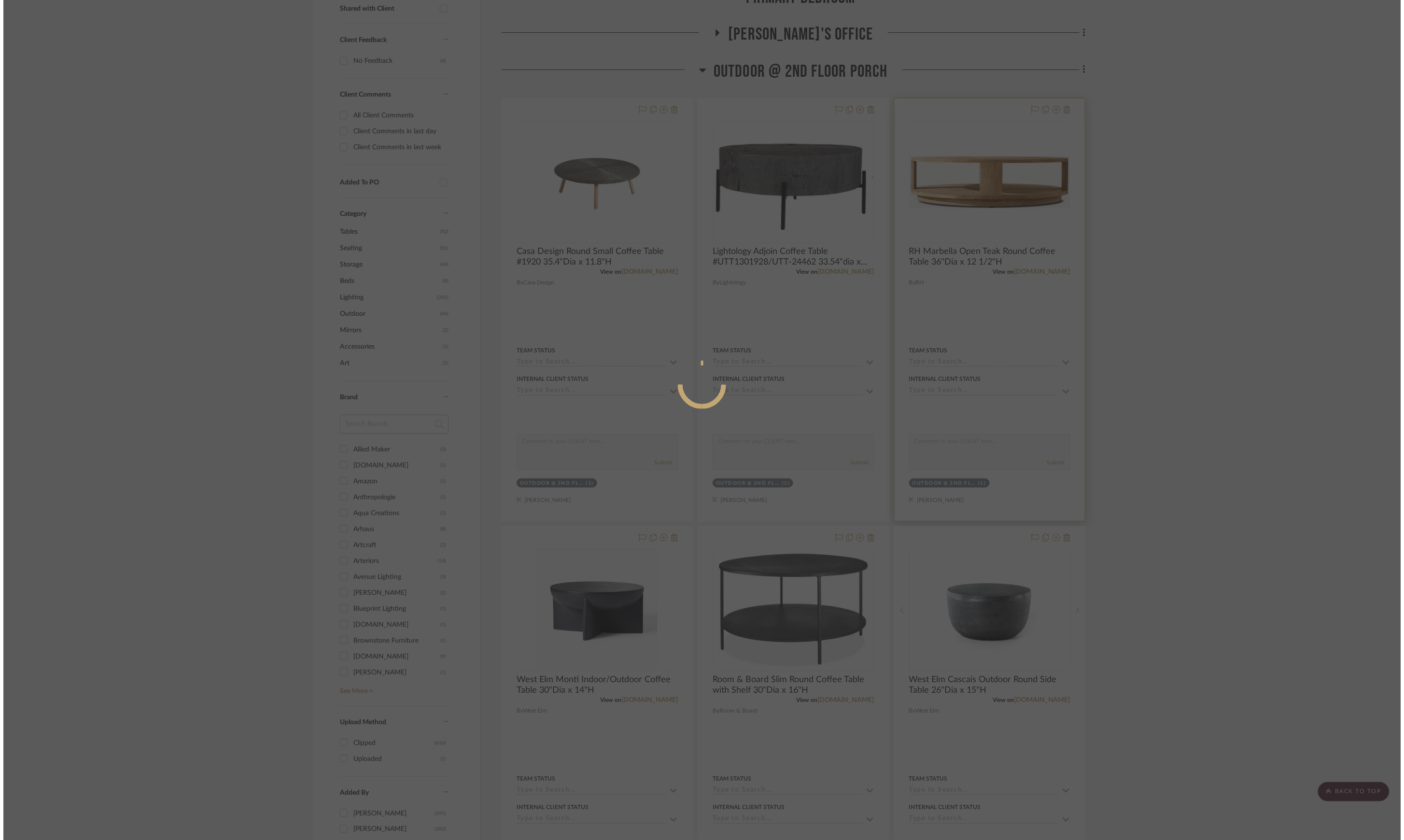
scroll to position [0, 0]
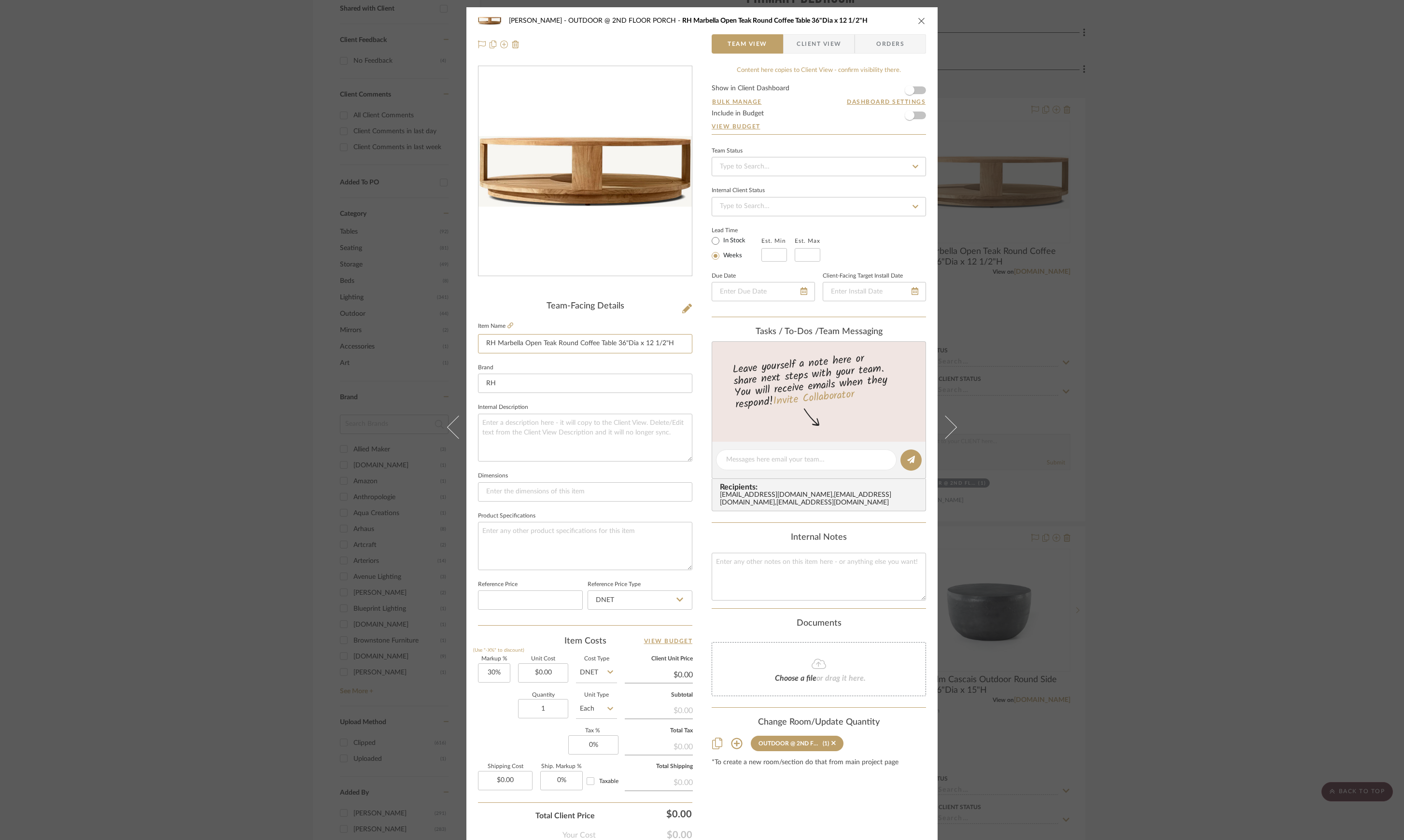
drag, startPoint x: 483, startPoint y: 342, endPoint x: 885, endPoint y: 379, distance: 403.7
click at [762, 348] on div "Phelps OUTDOOR @ 2ND FLOOR PORCH RH Marbella Open Teak Round Coffee Table 36"Di…" at bounding box center [702, 452] width 471 height 891
click at [1376, 401] on div "Phelps OUTDOOR @ 2ND FLOOR PORCH RH Marbella Open Teak Round Coffee Table 36"Di…" at bounding box center [702, 420] width 1404 height 840
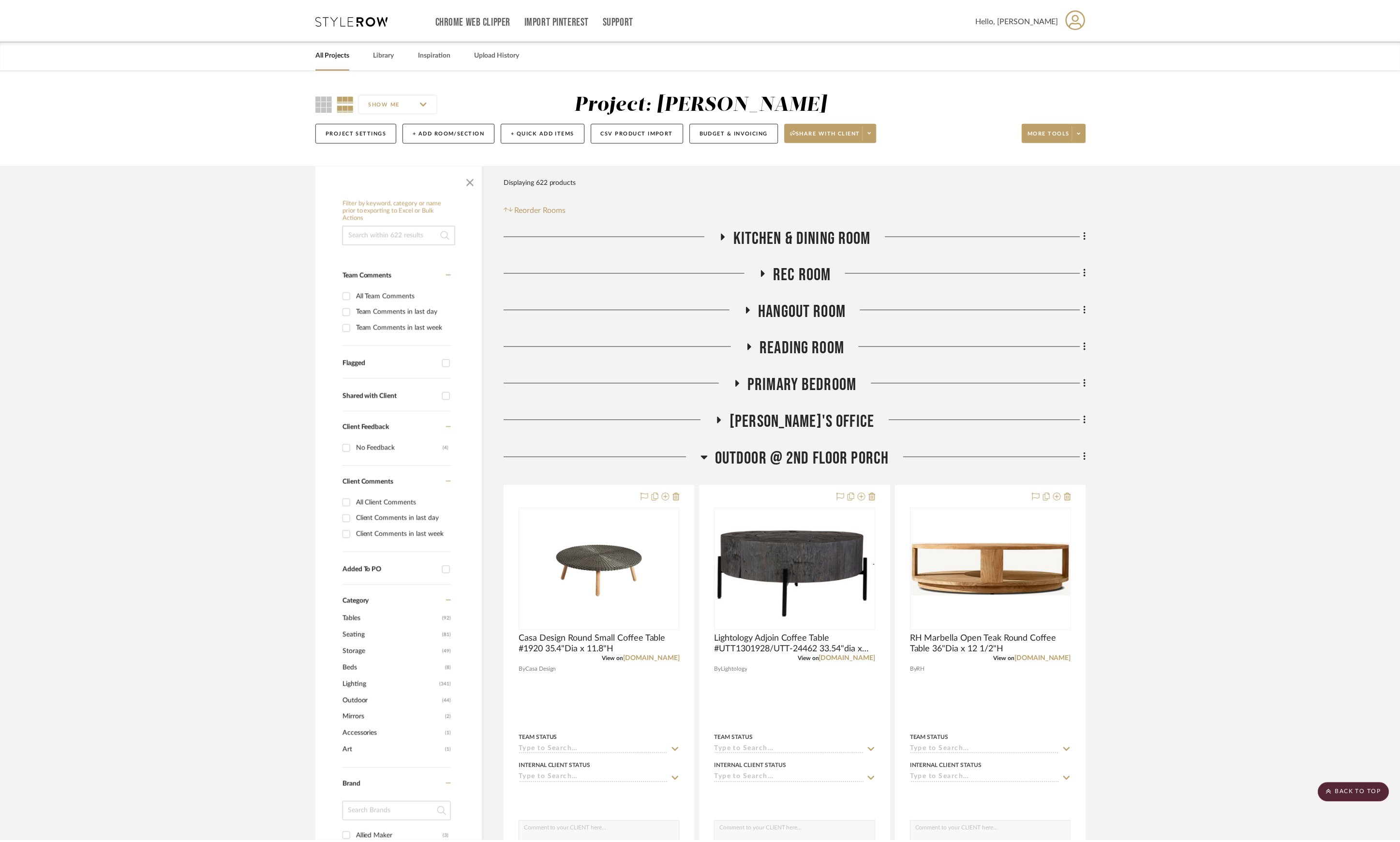
scroll to position [387, 0]
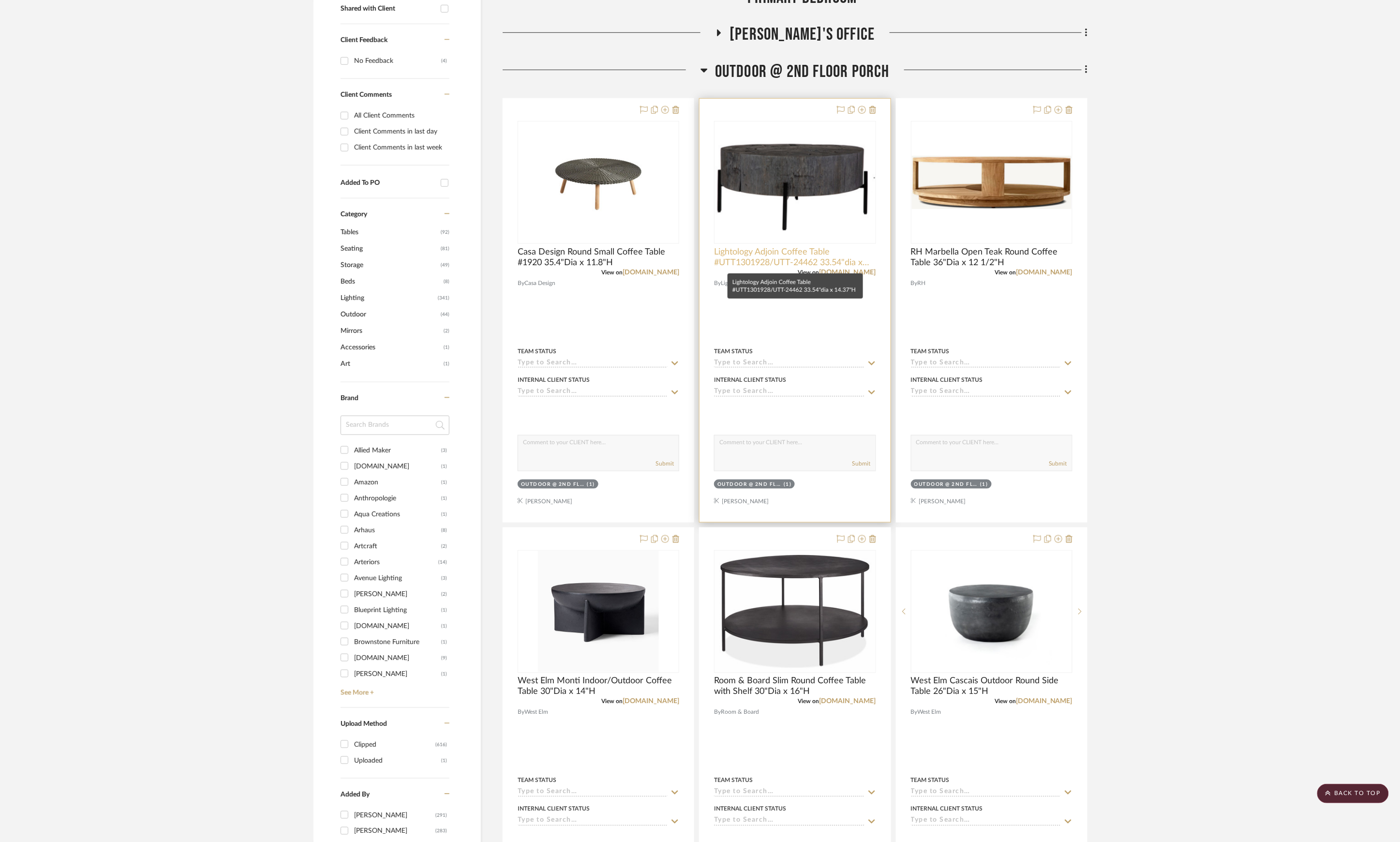
click at [791, 260] on span "Lightology Adjoin Coffee Table #UTT1301928/UTT-24462 33.54"dia x 14.37"H" at bounding box center [794, 257] width 162 height 21
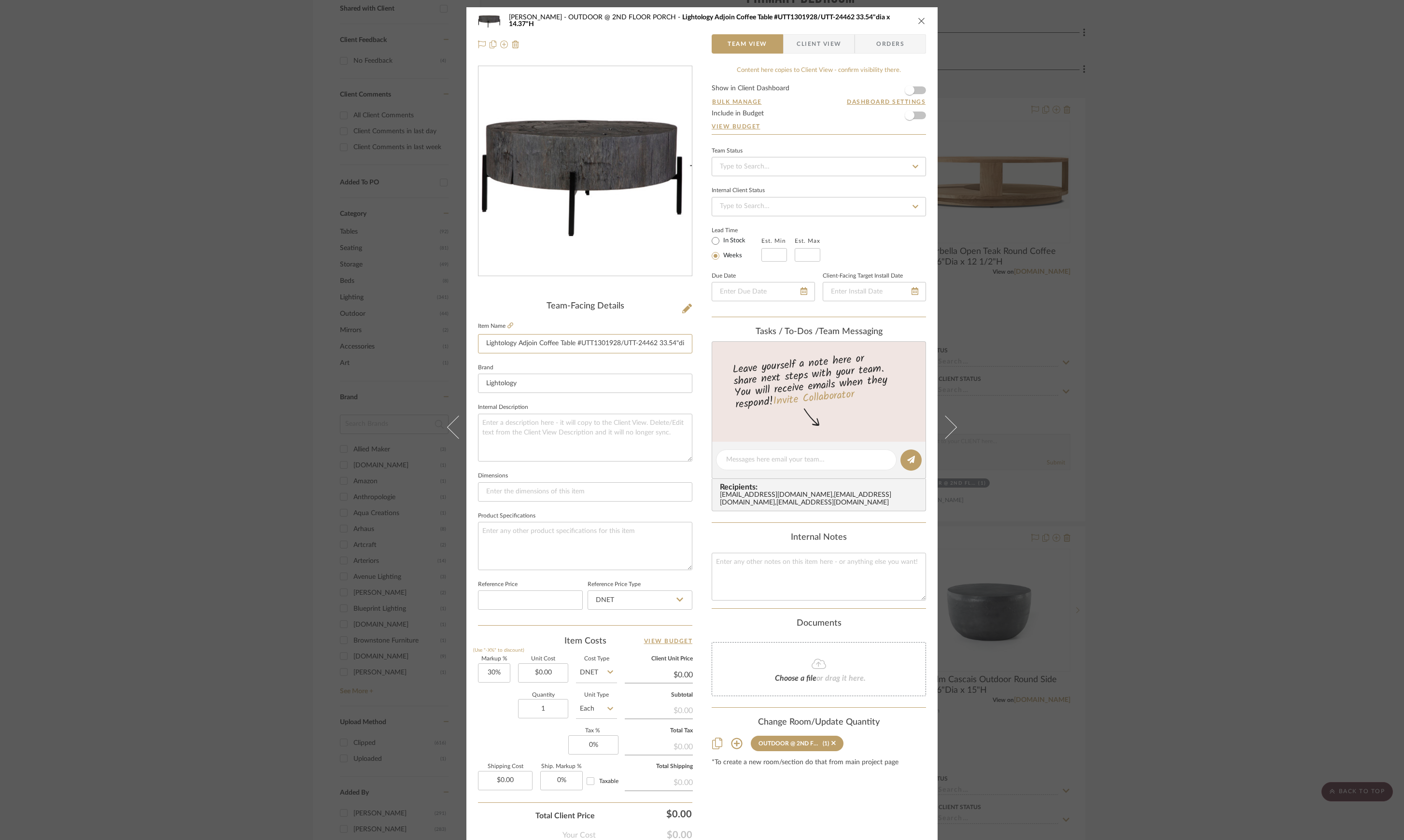
scroll to position [0, 38]
drag, startPoint x: 482, startPoint y: 341, endPoint x: 1129, endPoint y: 358, distance: 647.2
click at [778, 342] on div "Phelps OUTDOOR @ 2ND FLOOR PORCH Lightology Adjoin Coffee Table #UTT1301928/UTT…" at bounding box center [702, 452] width 471 height 891
click at [1174, 269] on div "Phelps OUTDOOR @ 2ND FLOOR PORCH Lightology Adjoin Coffee Table #UTT1301928/UTT…" at bounding box center [702, 420] width 1404 height 840
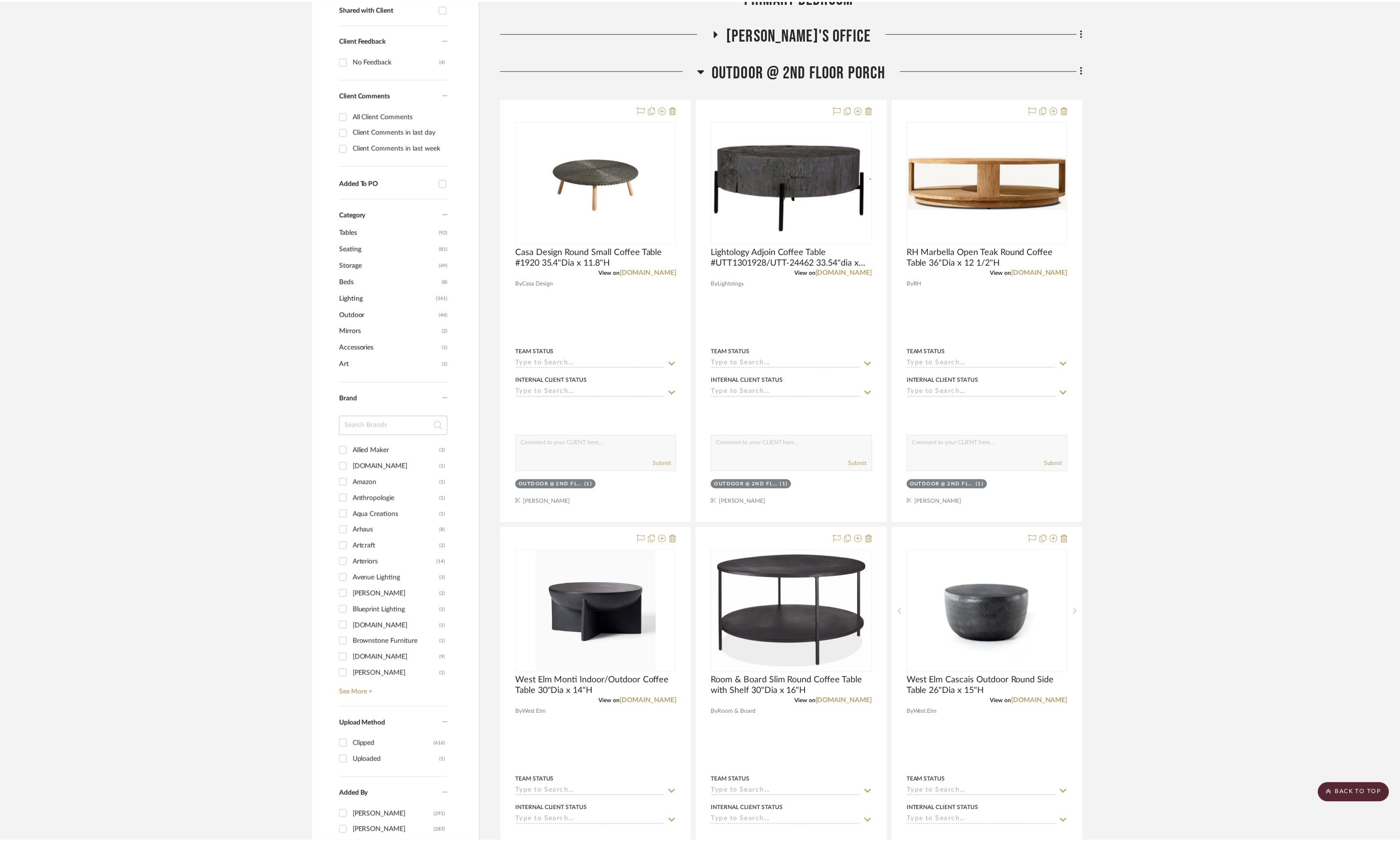
scroll to position [387, 0]
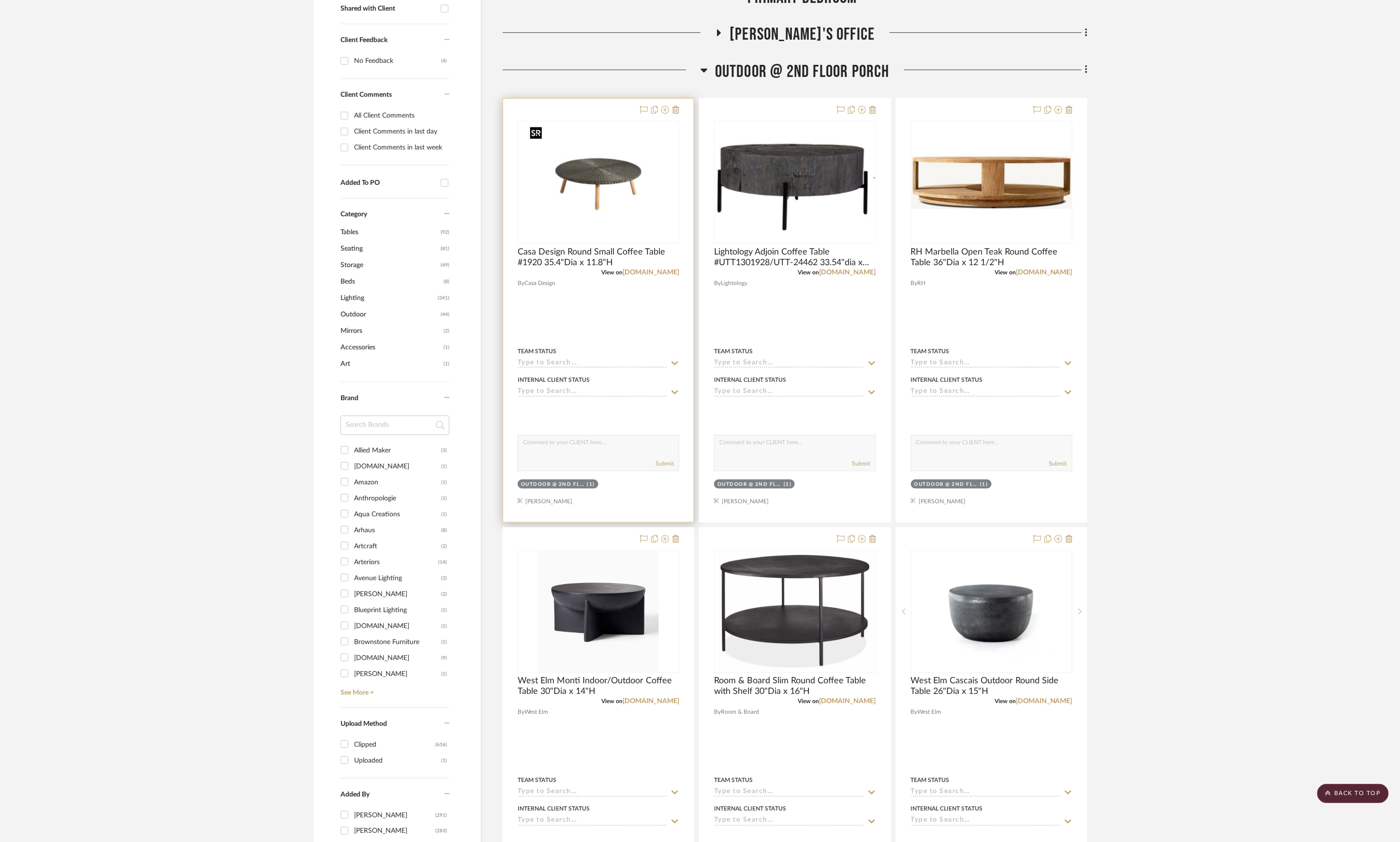
click at [0, 0] on img at bounding box center [0, 0] width 0 height 0
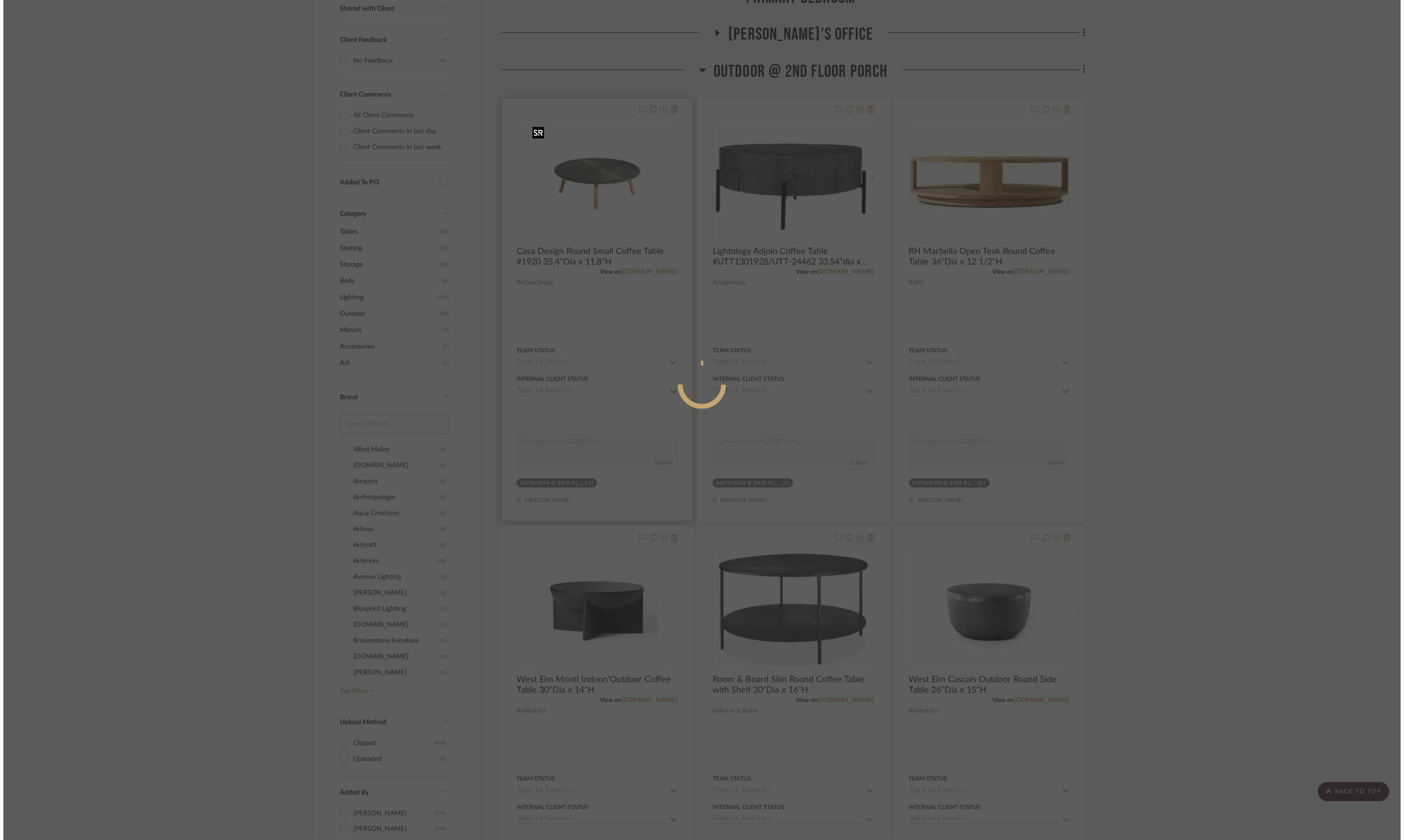
scroll to position [0, 0]
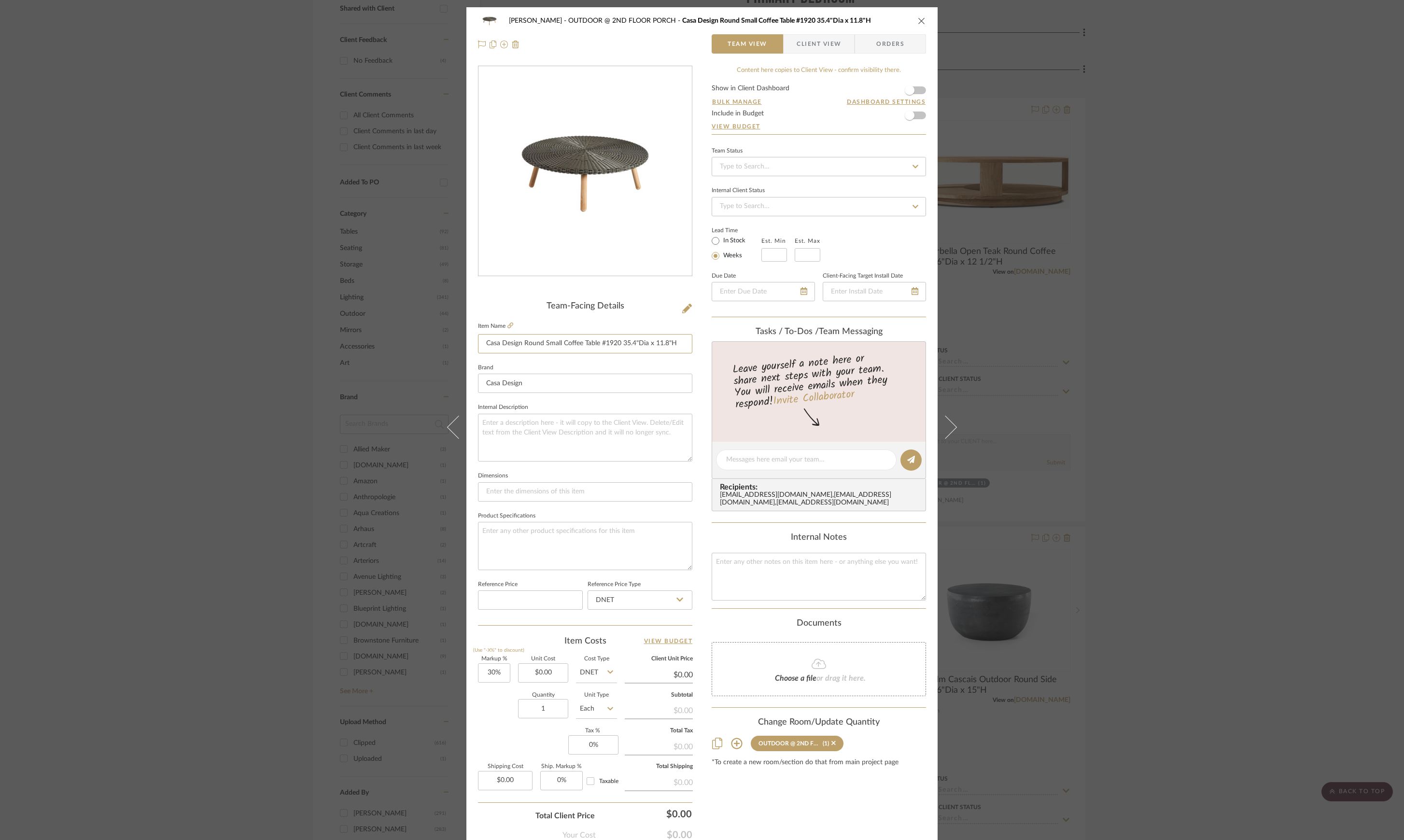
drag, startPoint x: 481, startPoint y: 340, endPoint x: 798, endPoint y: 344, distance: 317.0
click at [798, 344] on div "Phelps OUTDOOR @ 2ND FLOOR PORCH Casa Design Round Small Coffee Table #1920 35.…" at bounding box center [702, 452] width 471 height 891
click at [1289, 327] on div "Phelps OUTDOOR @ 2ND FLOOR PORCH Casa Design Round Small Coffee Table #1920 35.…" at bounding box center [702, 420] width 1404 height 840
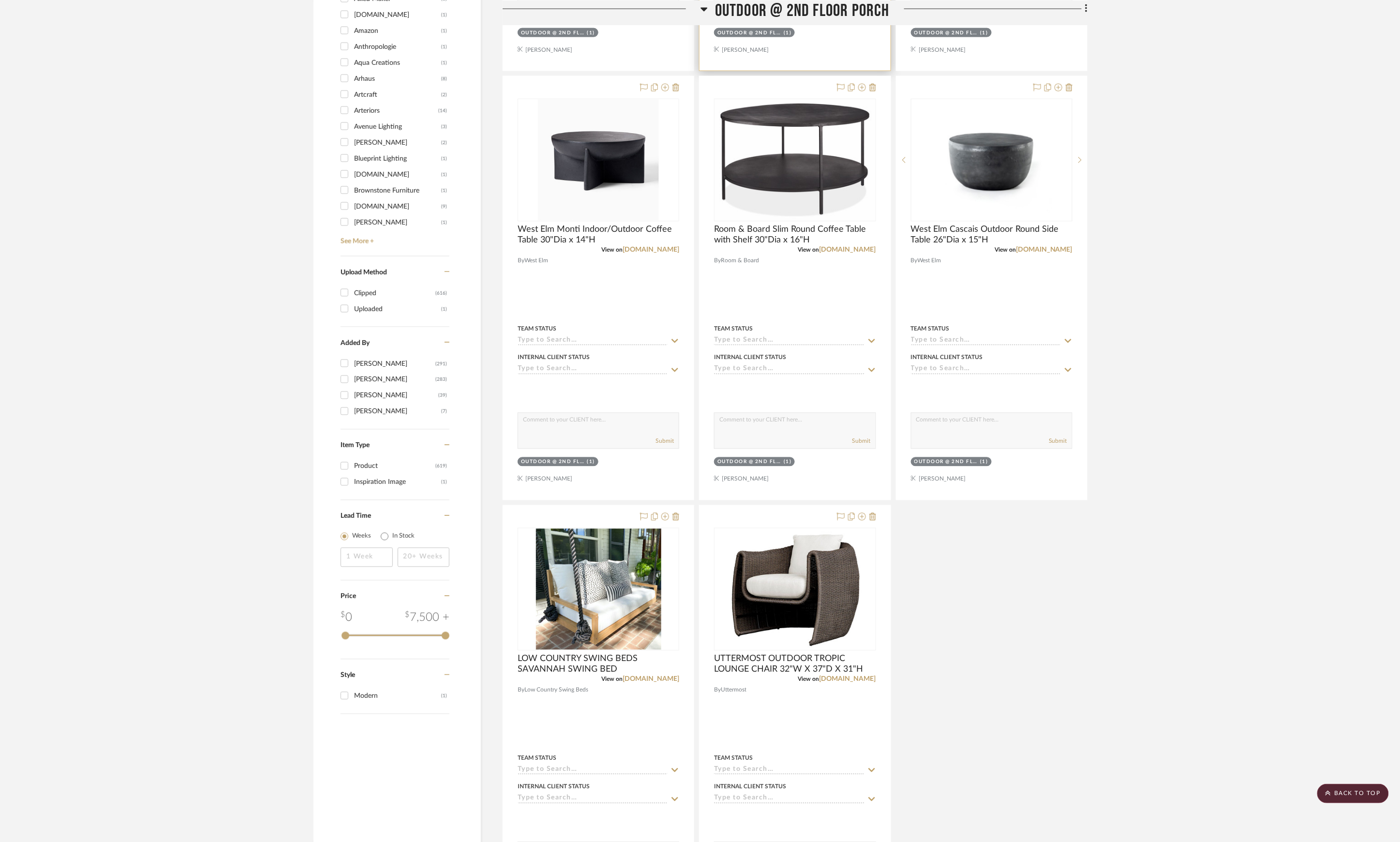
scroll to position [1279, 0]
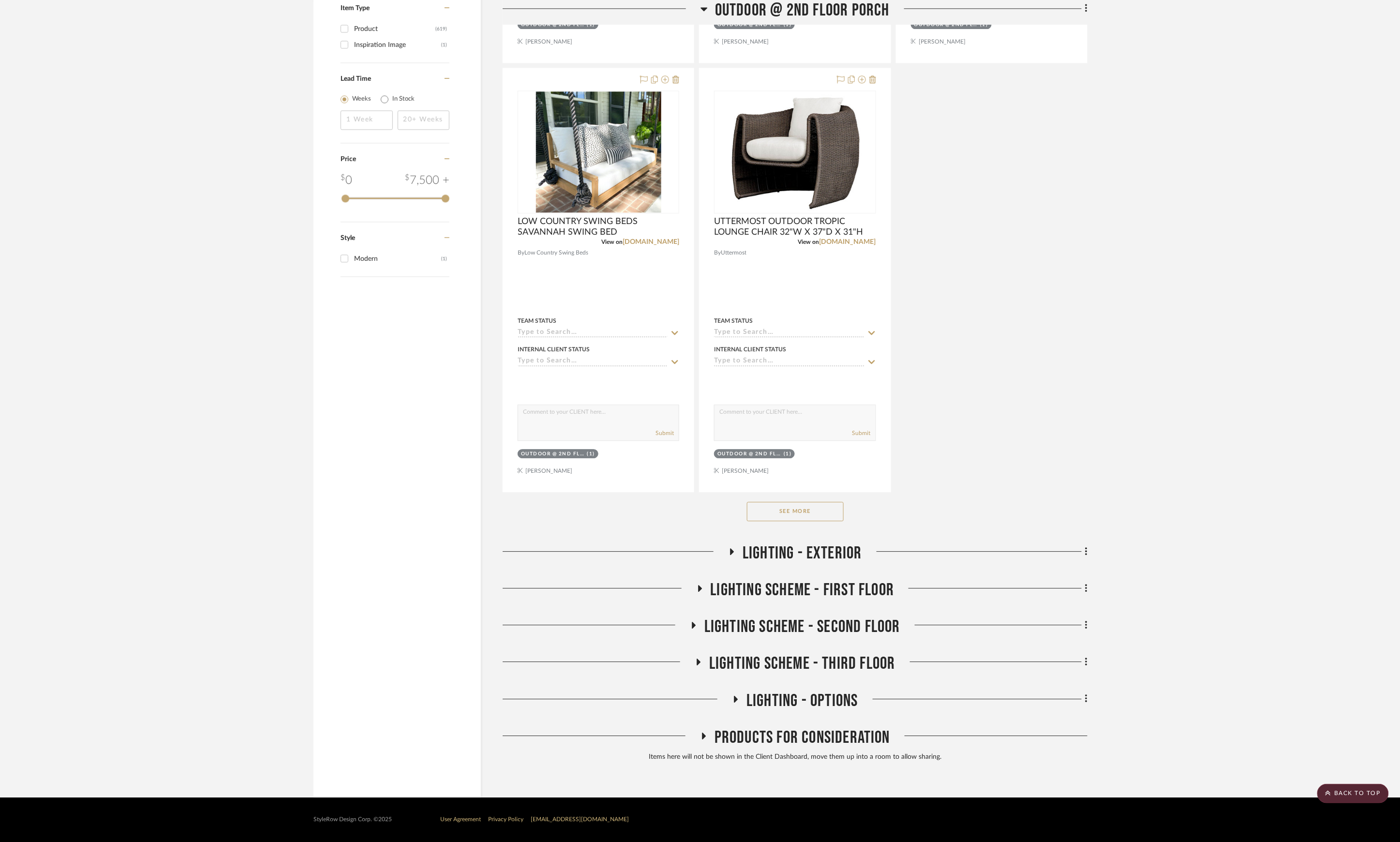
click at [828, 520] on button "See More" at bounding box center [795, 511] width 97 height 20
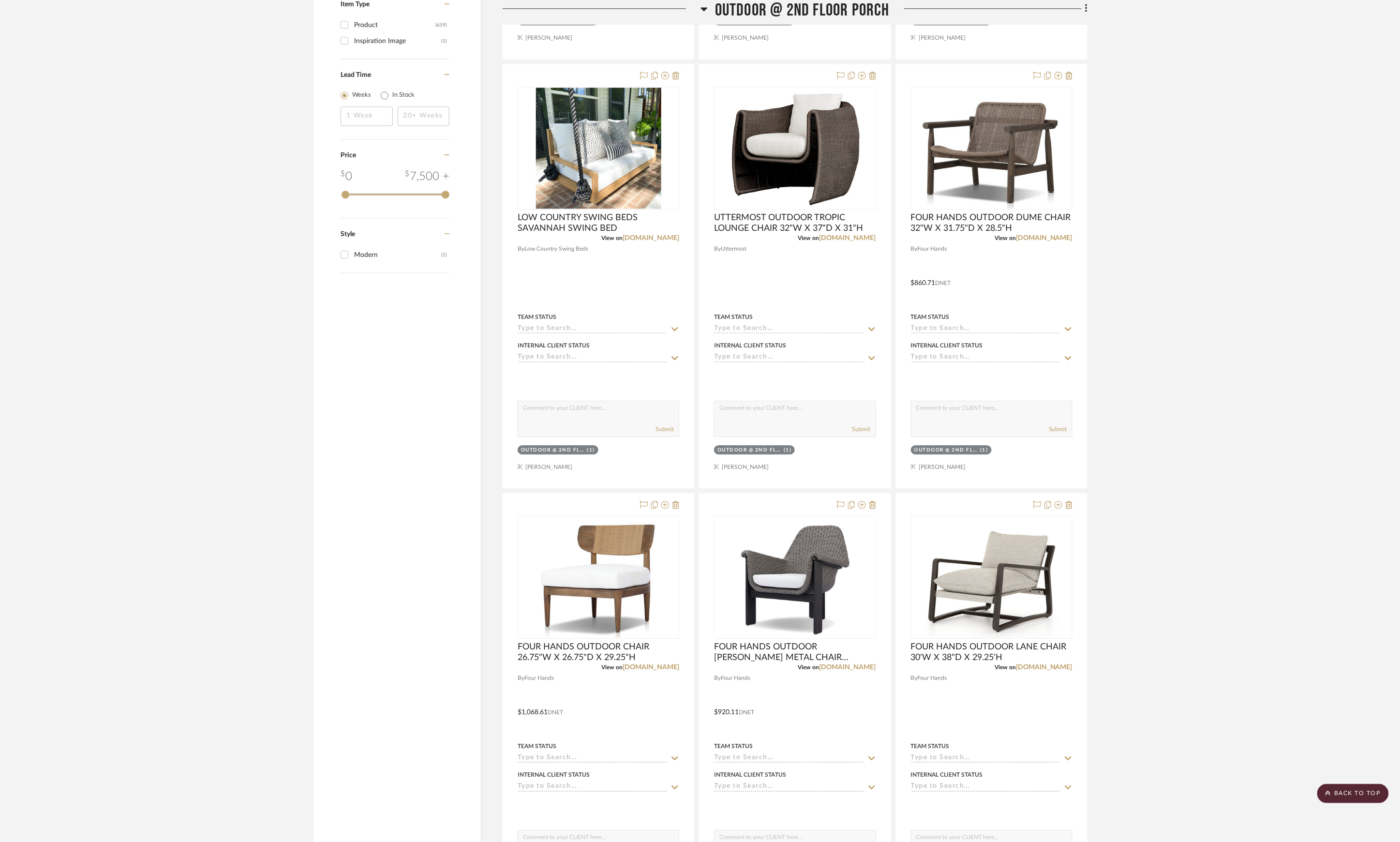
click at [823, 512] on div at bounding box center [794, 705] width 191 height 424
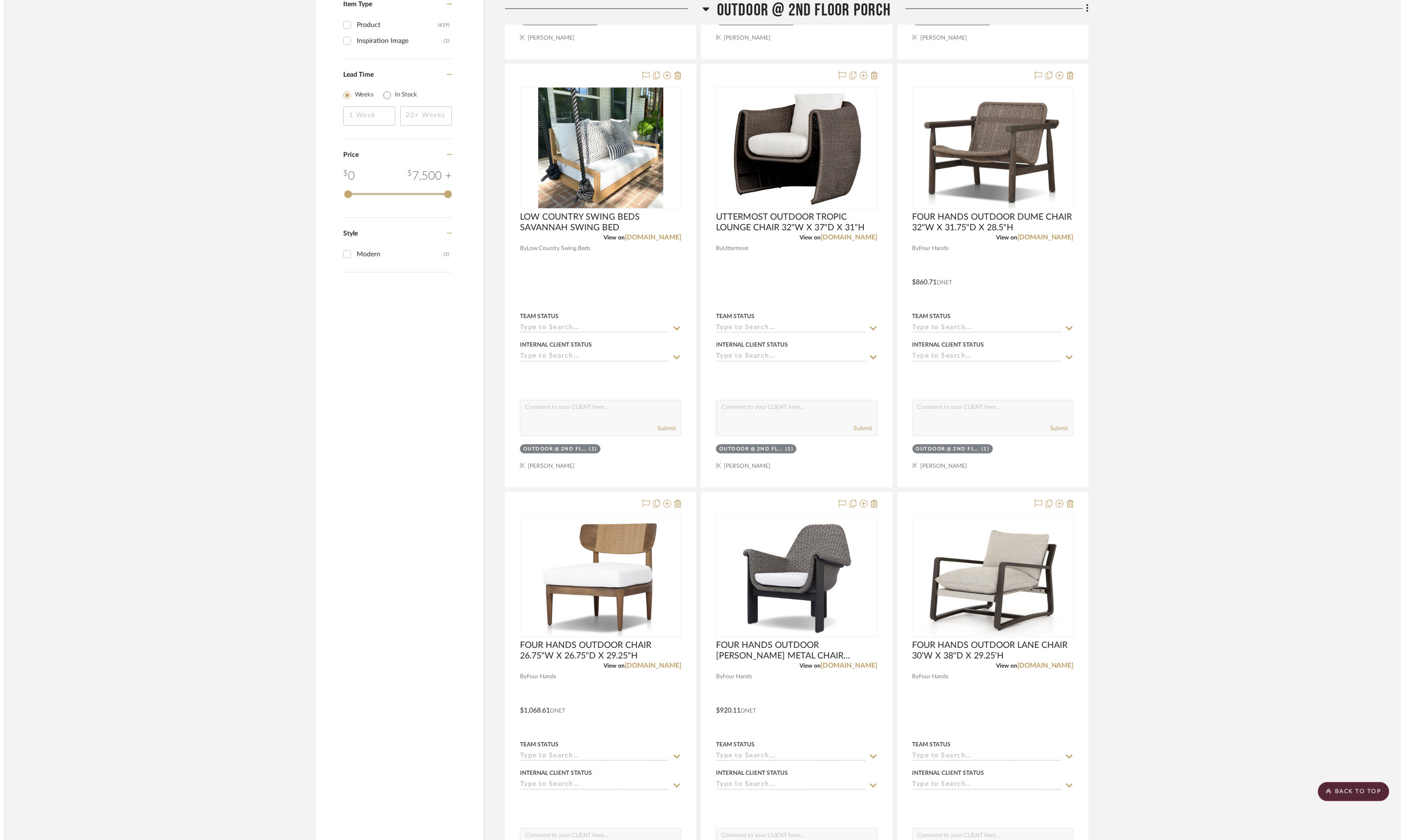
scroll to position [0, 0]
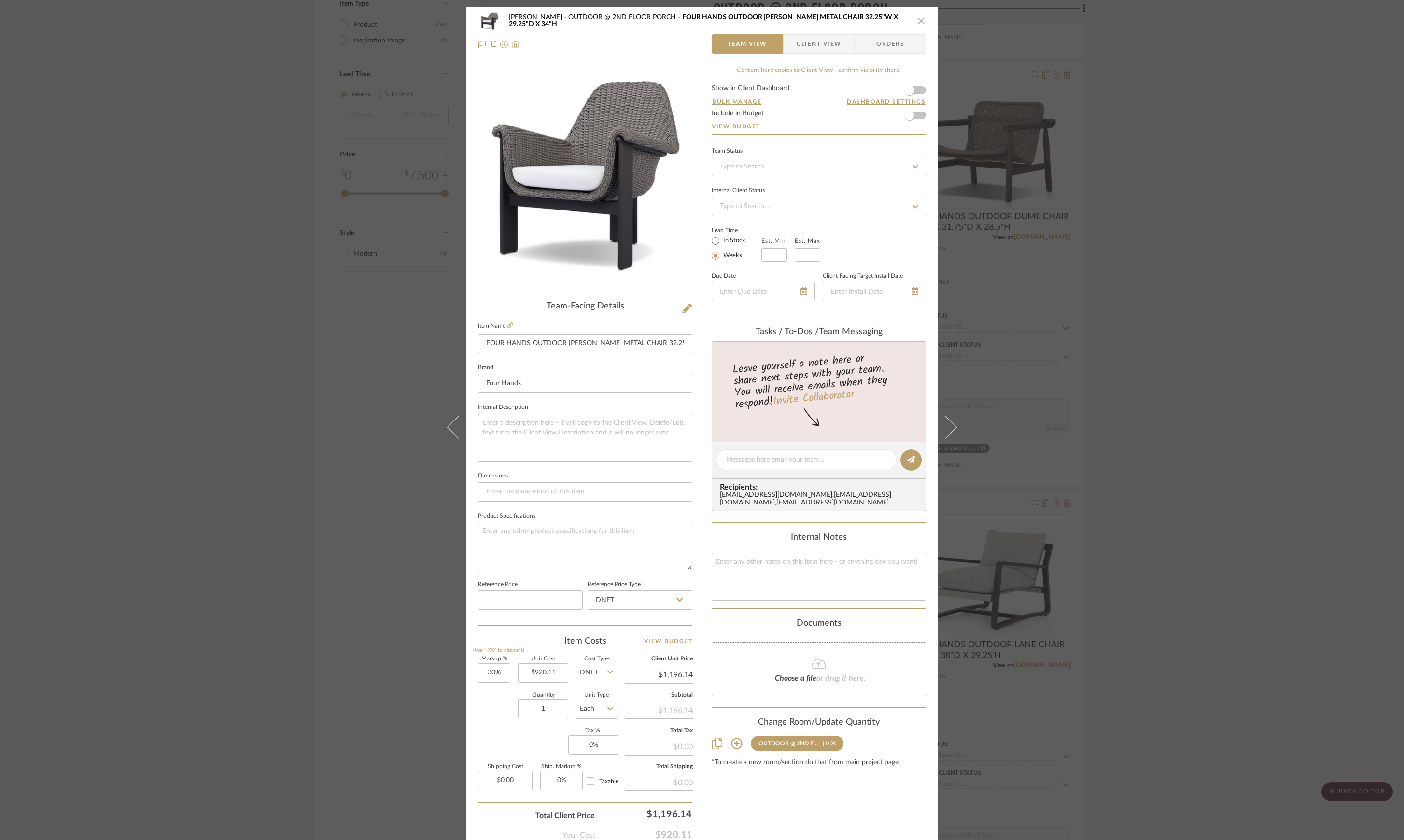
click at [1244, 394] on div "Phelps OUTDOOR @ 2ND FLOOR PORCH FOUR HANDS OUTDOOR SANTORO METAL CHAIR 32.25"W…" at bounding box center [702, 420] width 1404 height 840
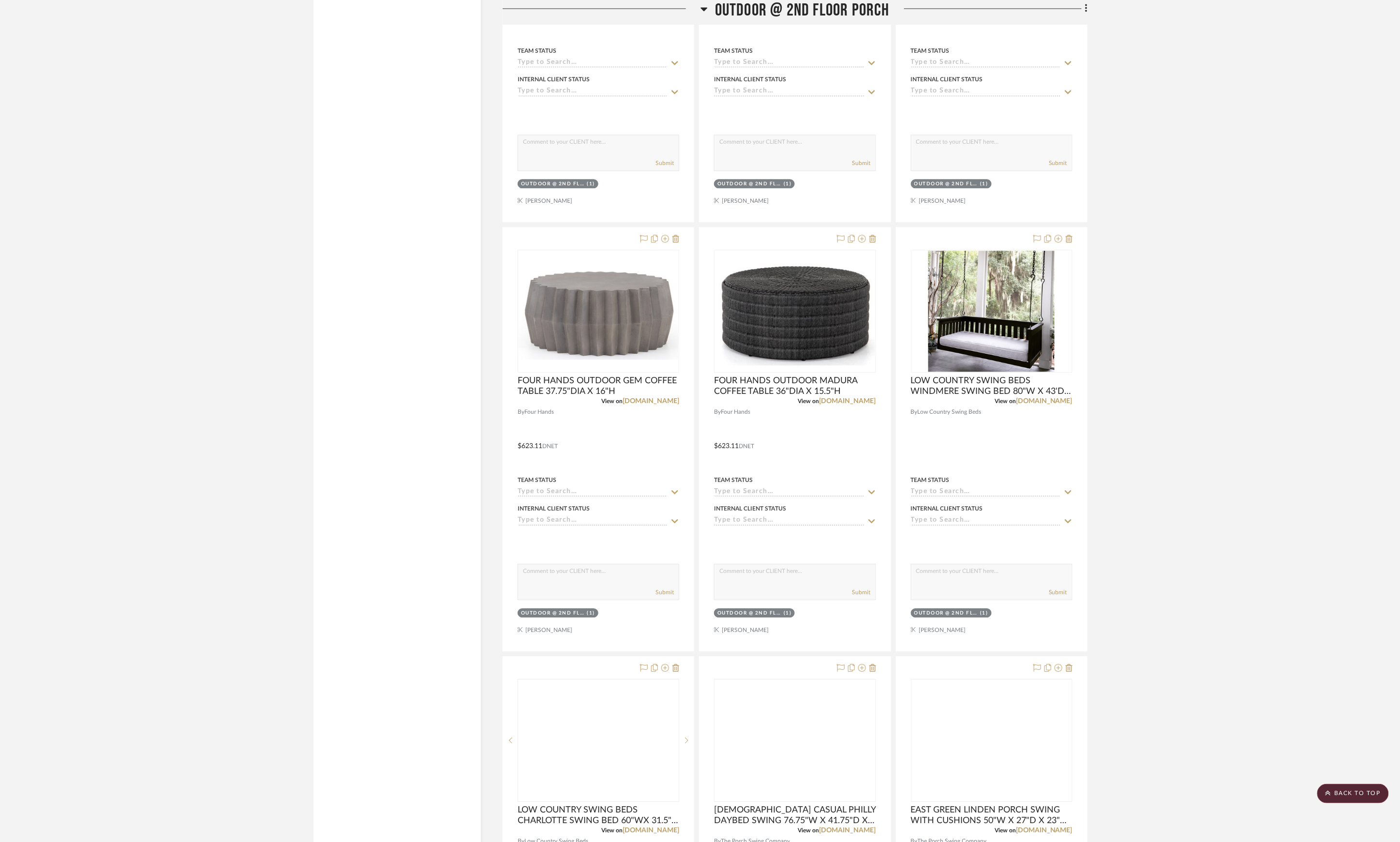
scroll to position [5536, 0]
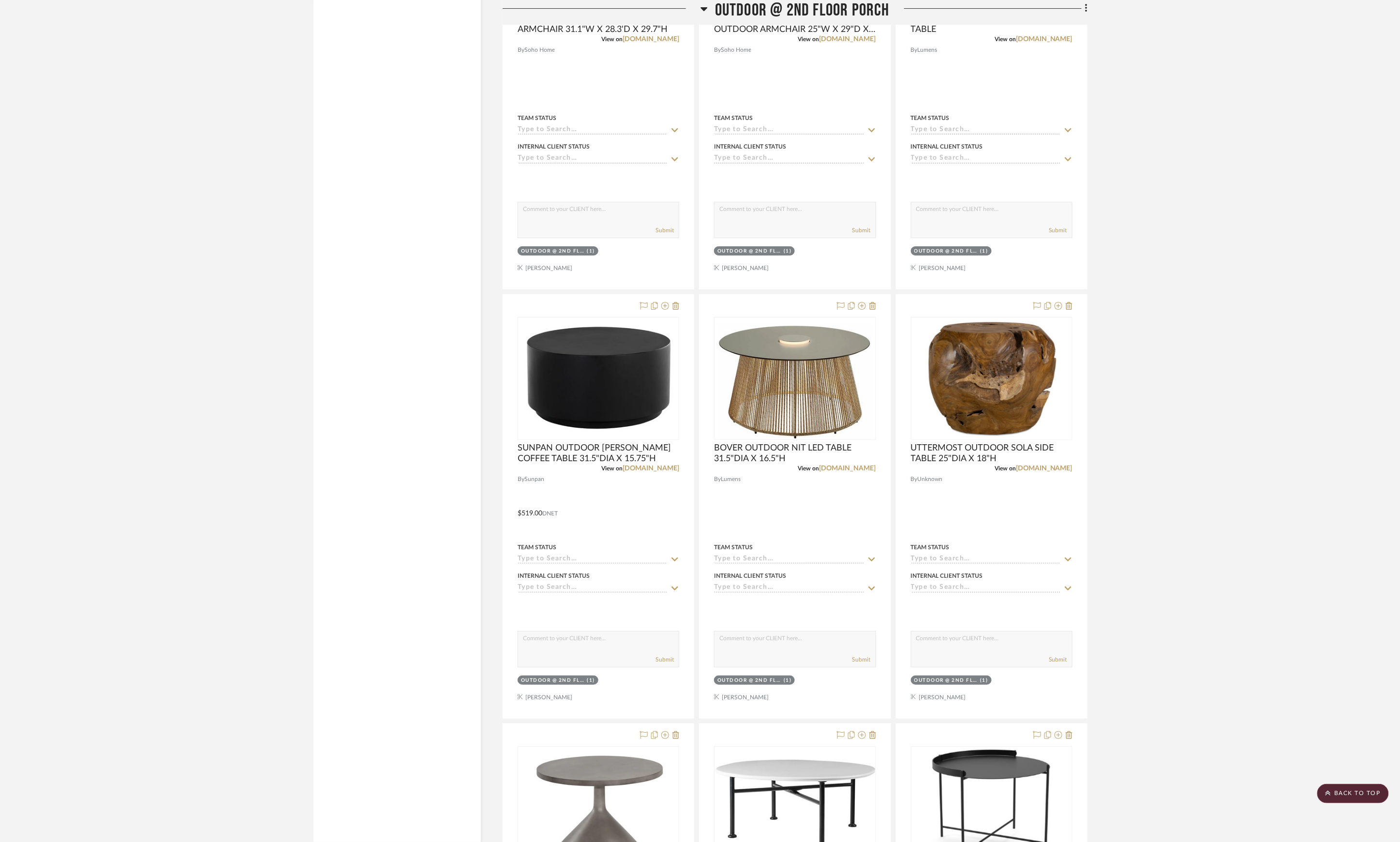
click at [739, 7] on span "OUTDOOR @ 2ND FLOOR PORCH" at bounding box center [803, 10] width 175 height 21
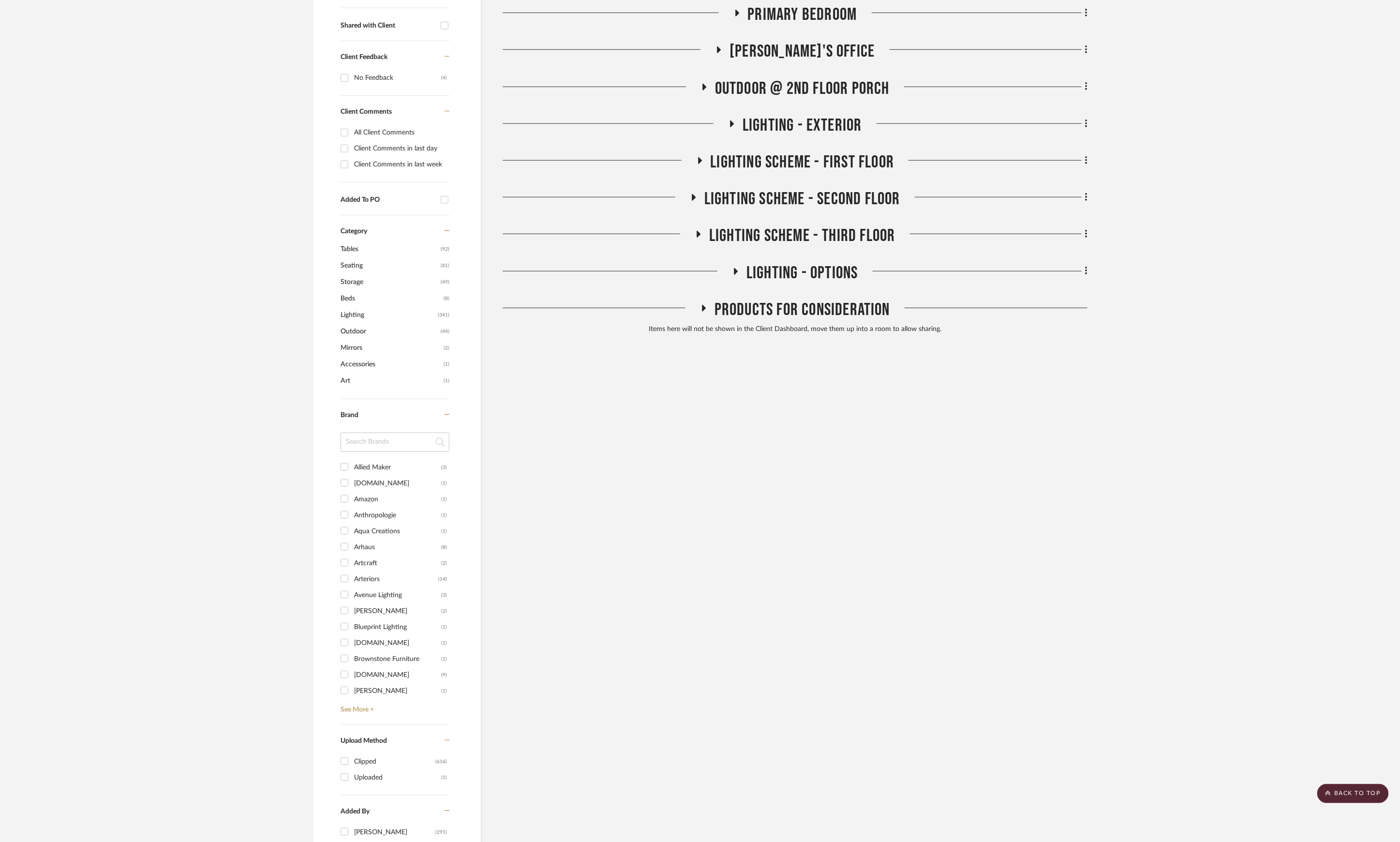
scroll to position [0, 0]
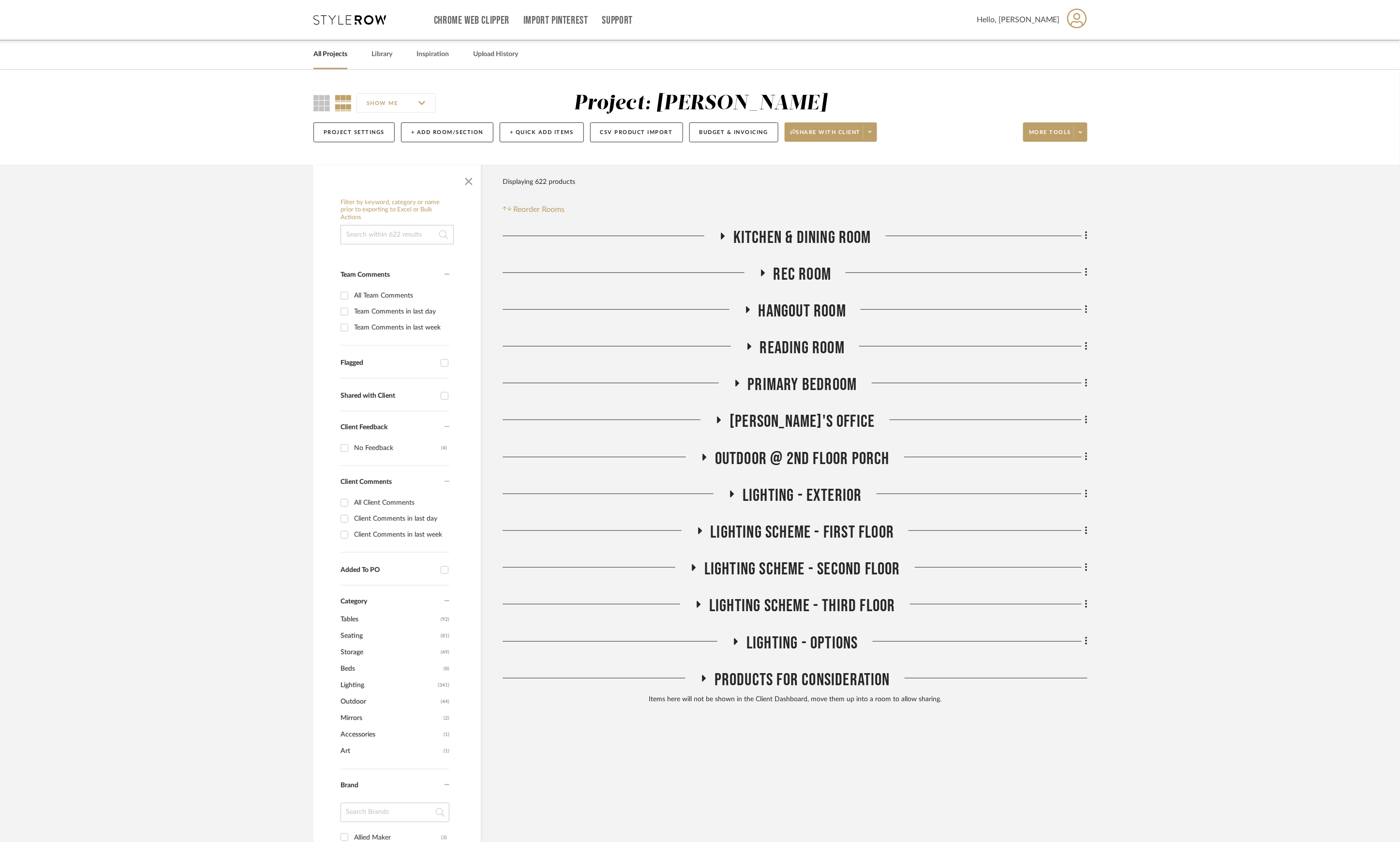
click at [785, 488] on span "LIGHTING - EXTERIOR" at bounding box center [803, 495] width 120 height 21
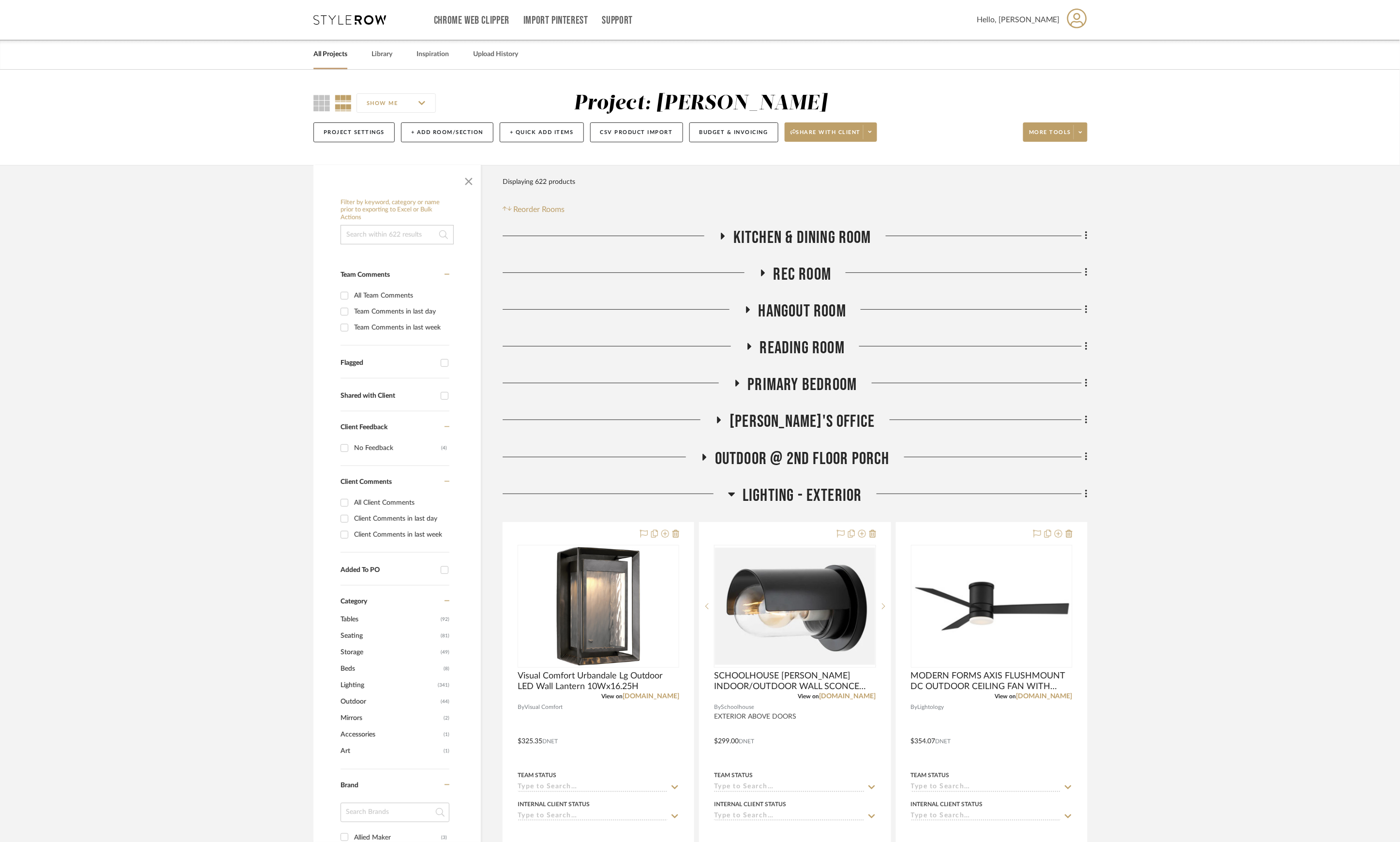
click at [819, 487] on span "LIGHTING - EXTERIOR" at bounding box center [803, 495] width 120 height 21
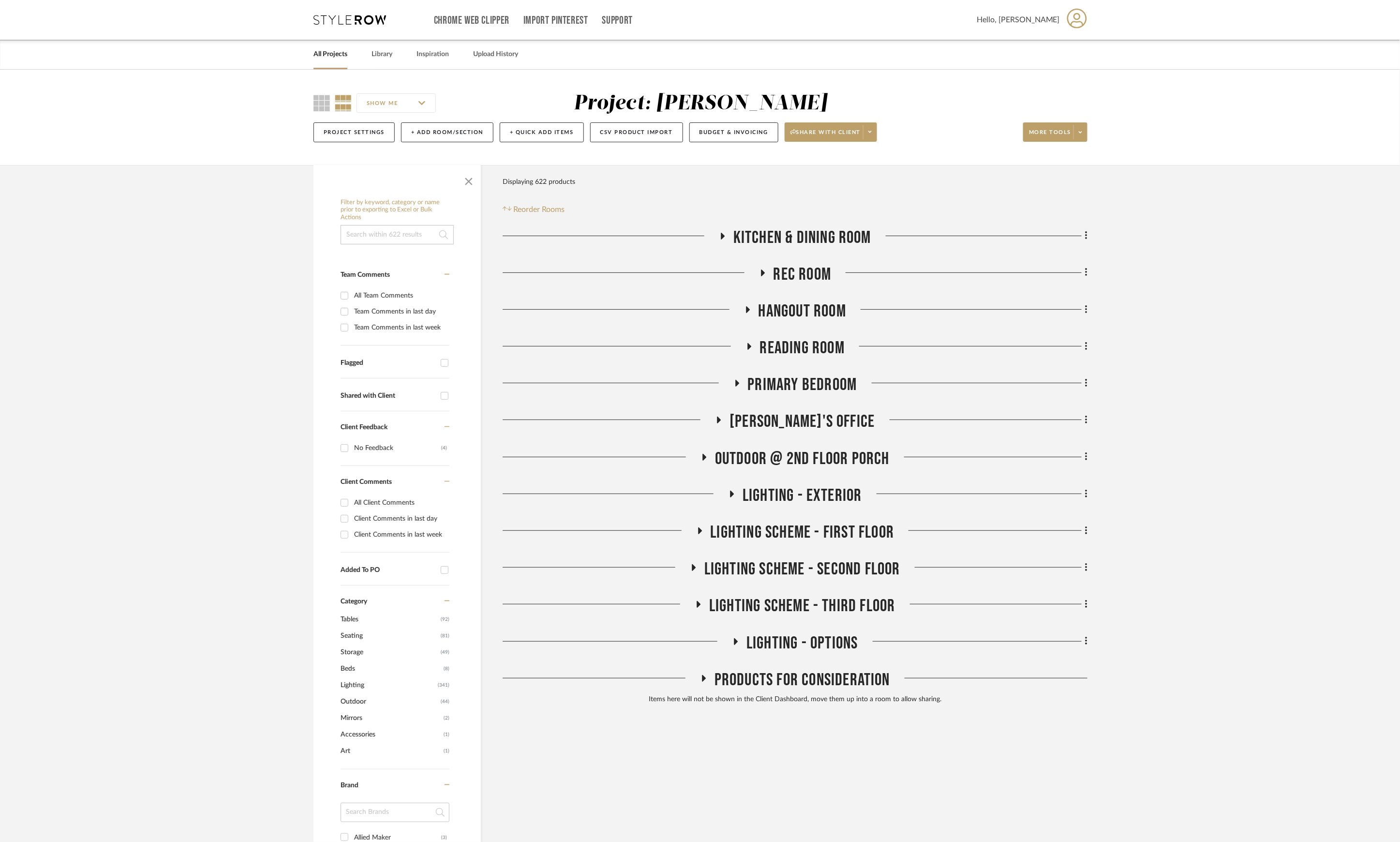
click at [787, 528] on span "LIGHTING SCHEME - FIRST FLOOR" at bounding box center [802, 532] width 184 height 21
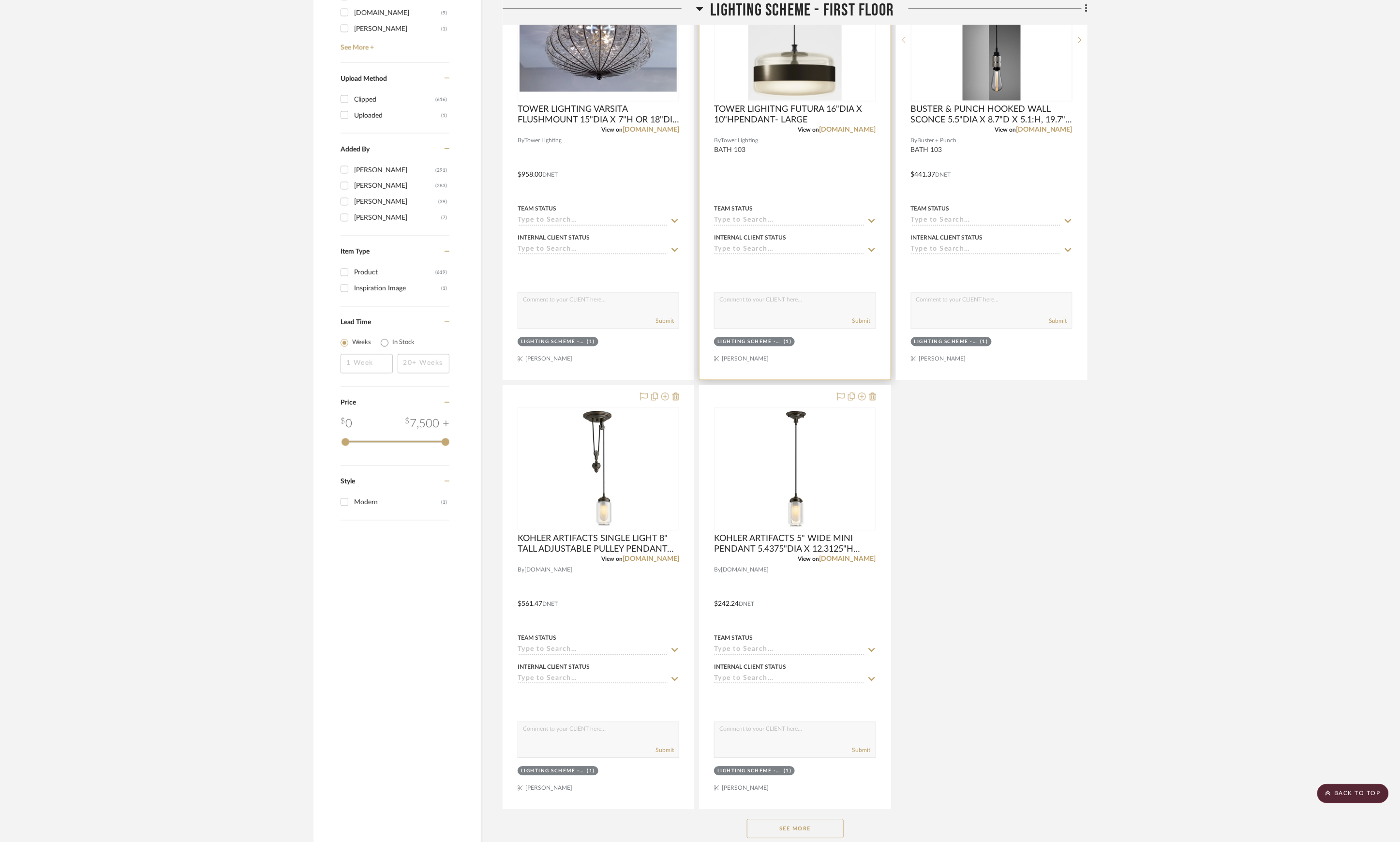
scroll to position [1279, 0]
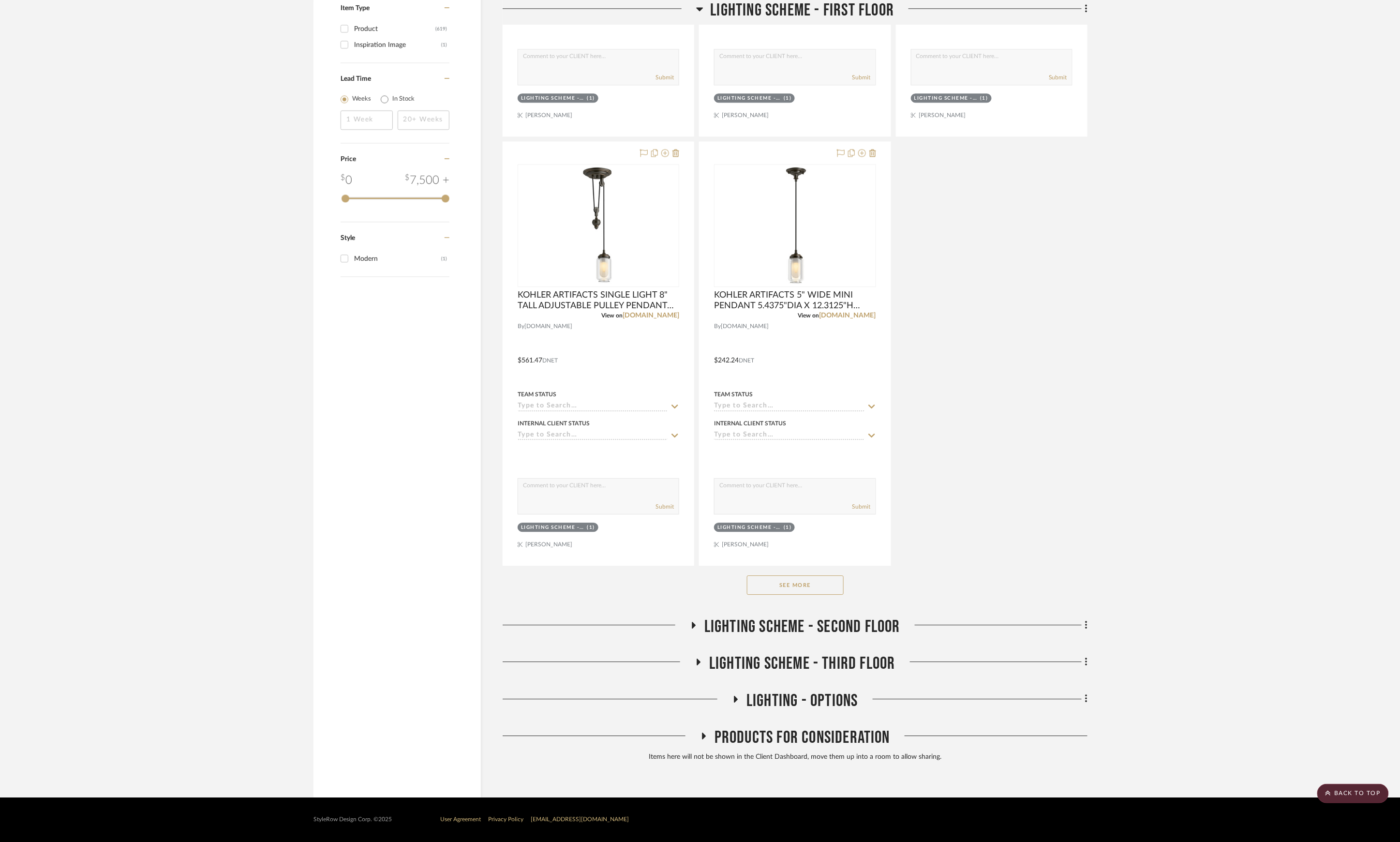
click at [799, 587] on button "See More" at bounding box center [795, 584] width 97 height 20
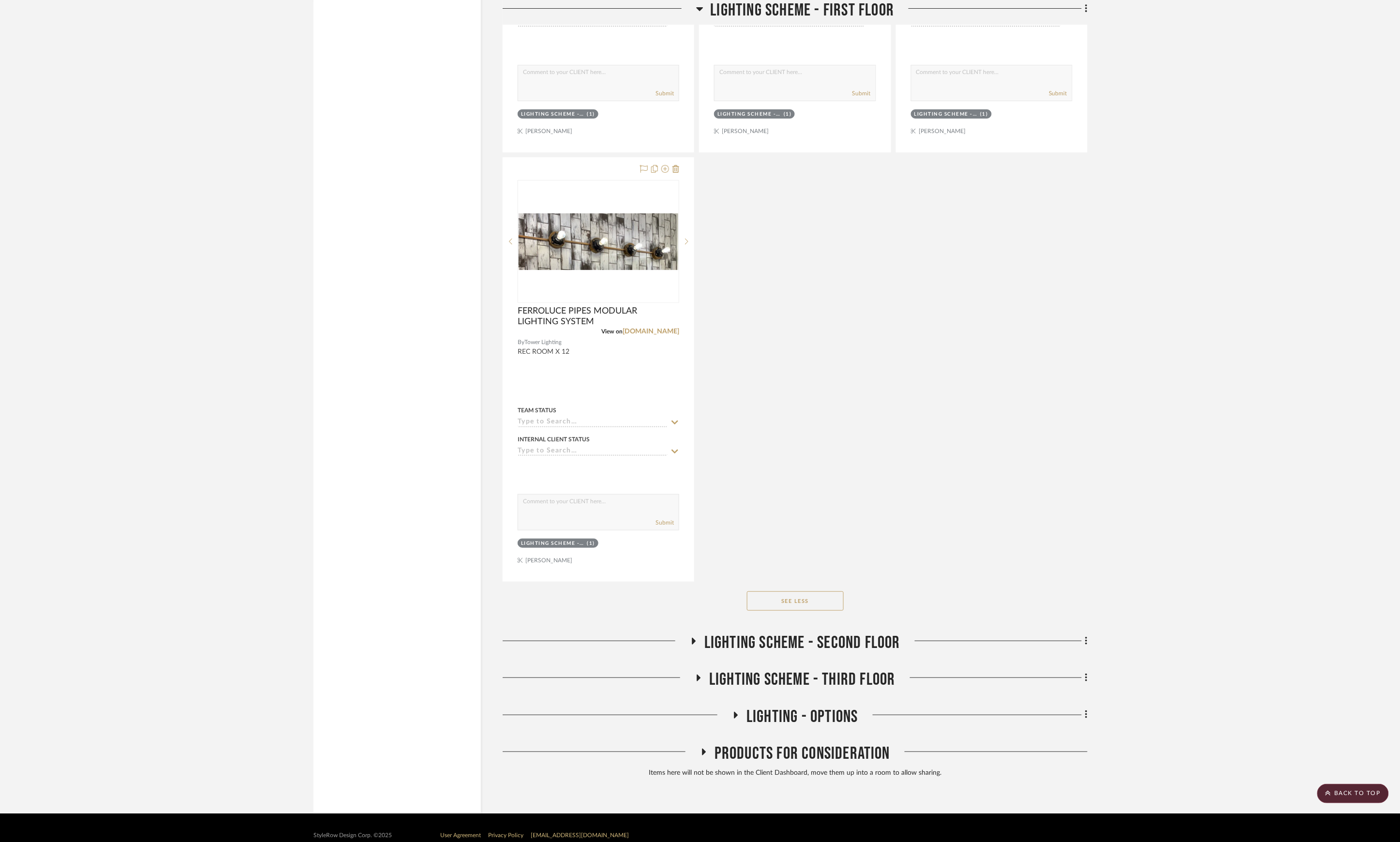
scroll to position [2140, 0]
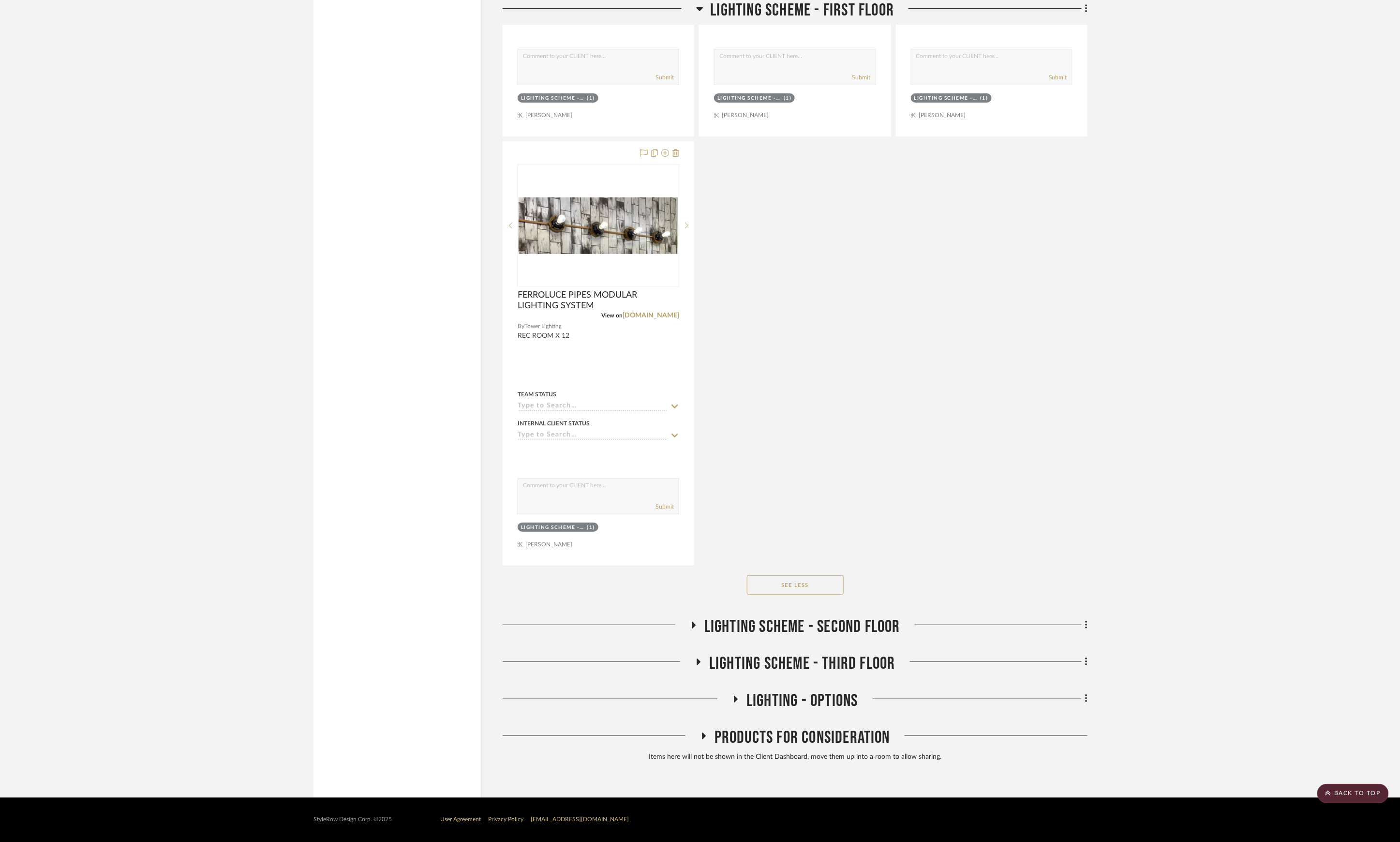
click at [794, 618] on span "LIGHTING SCHEME - SECOND FLOOR" at bounding box center [802, 626] width 196 height 21
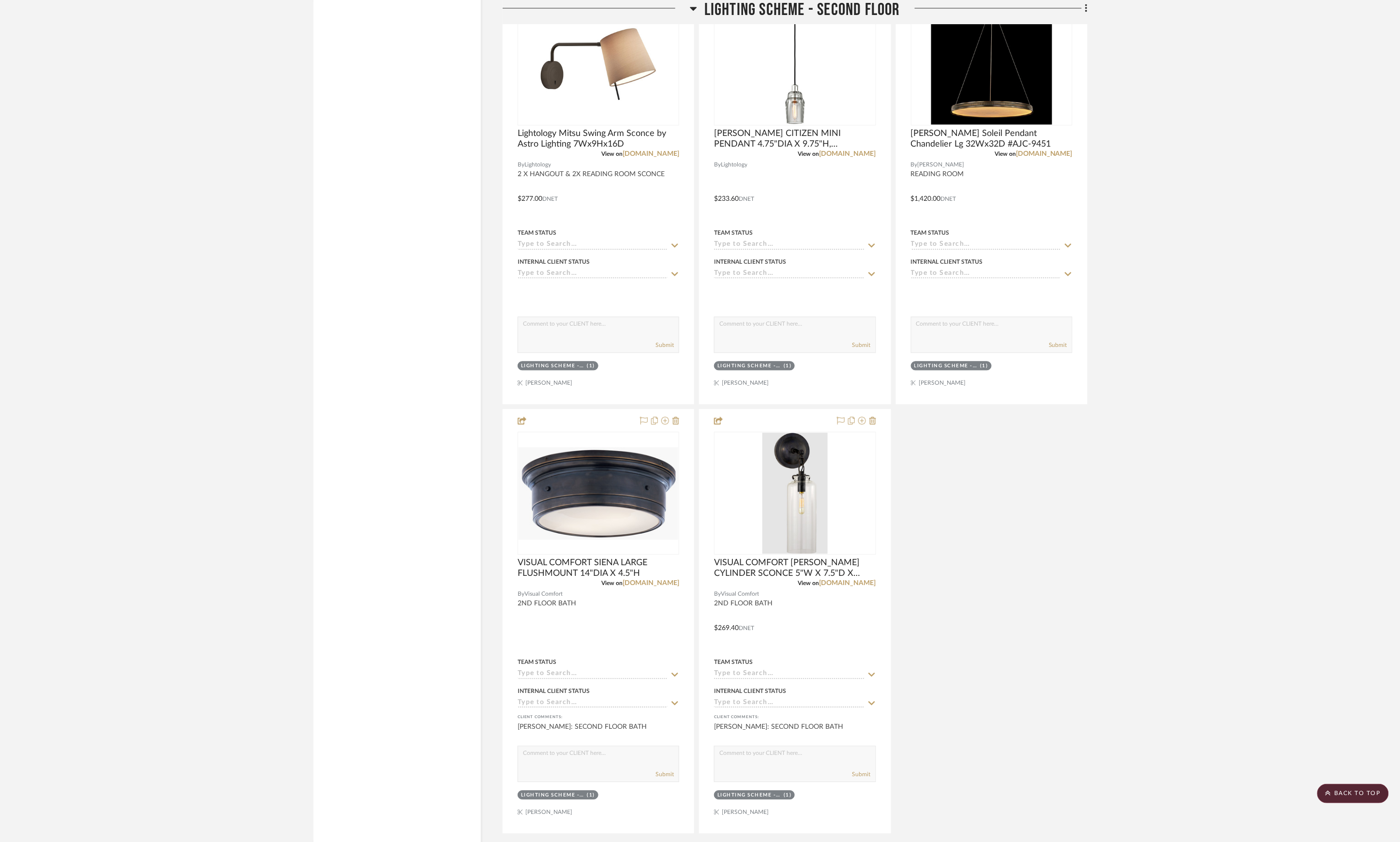
scroll to position [3476, 0]
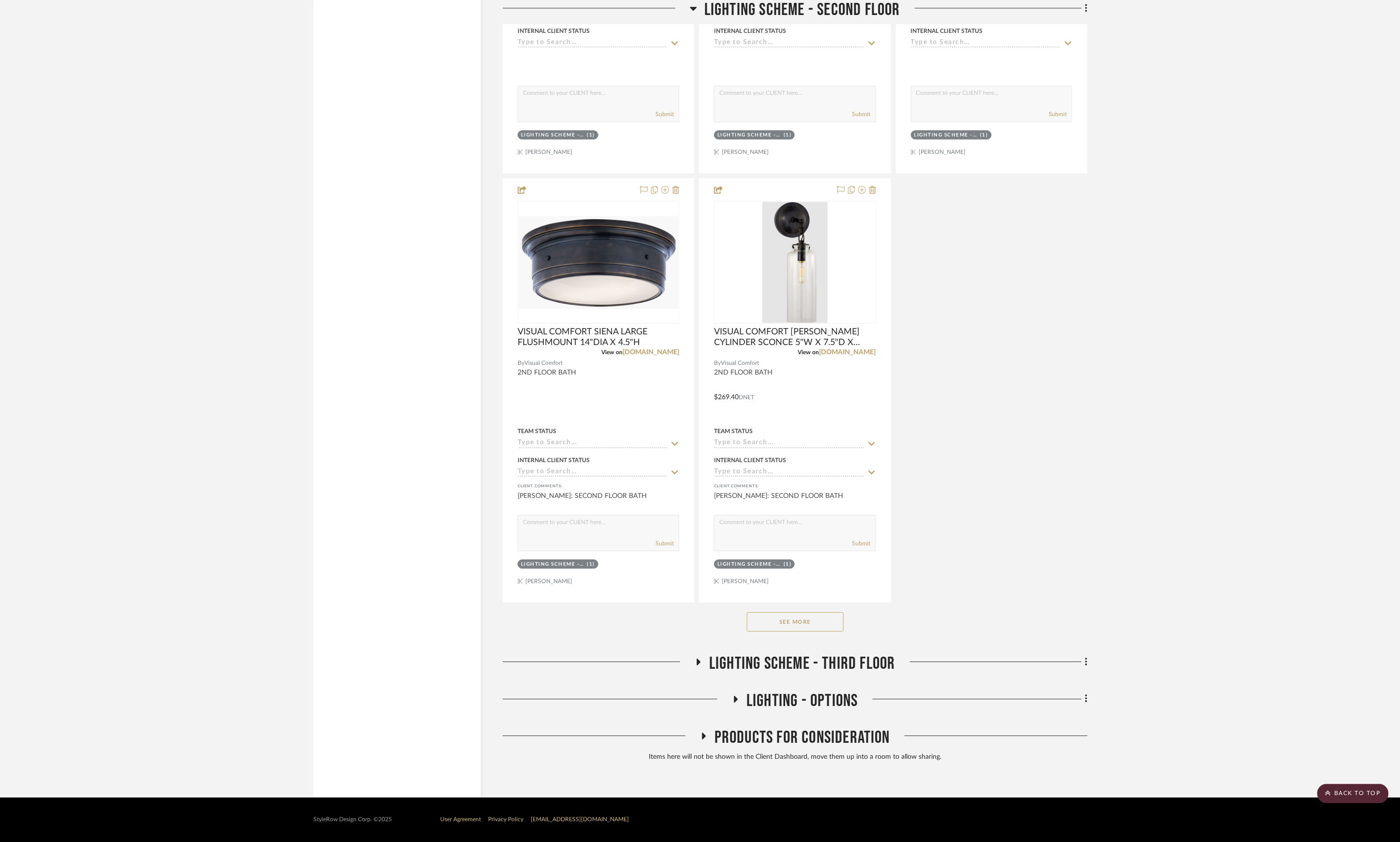
click at [803, 620] on button "See More" at bounding box center [795, 621] width 97 height 20
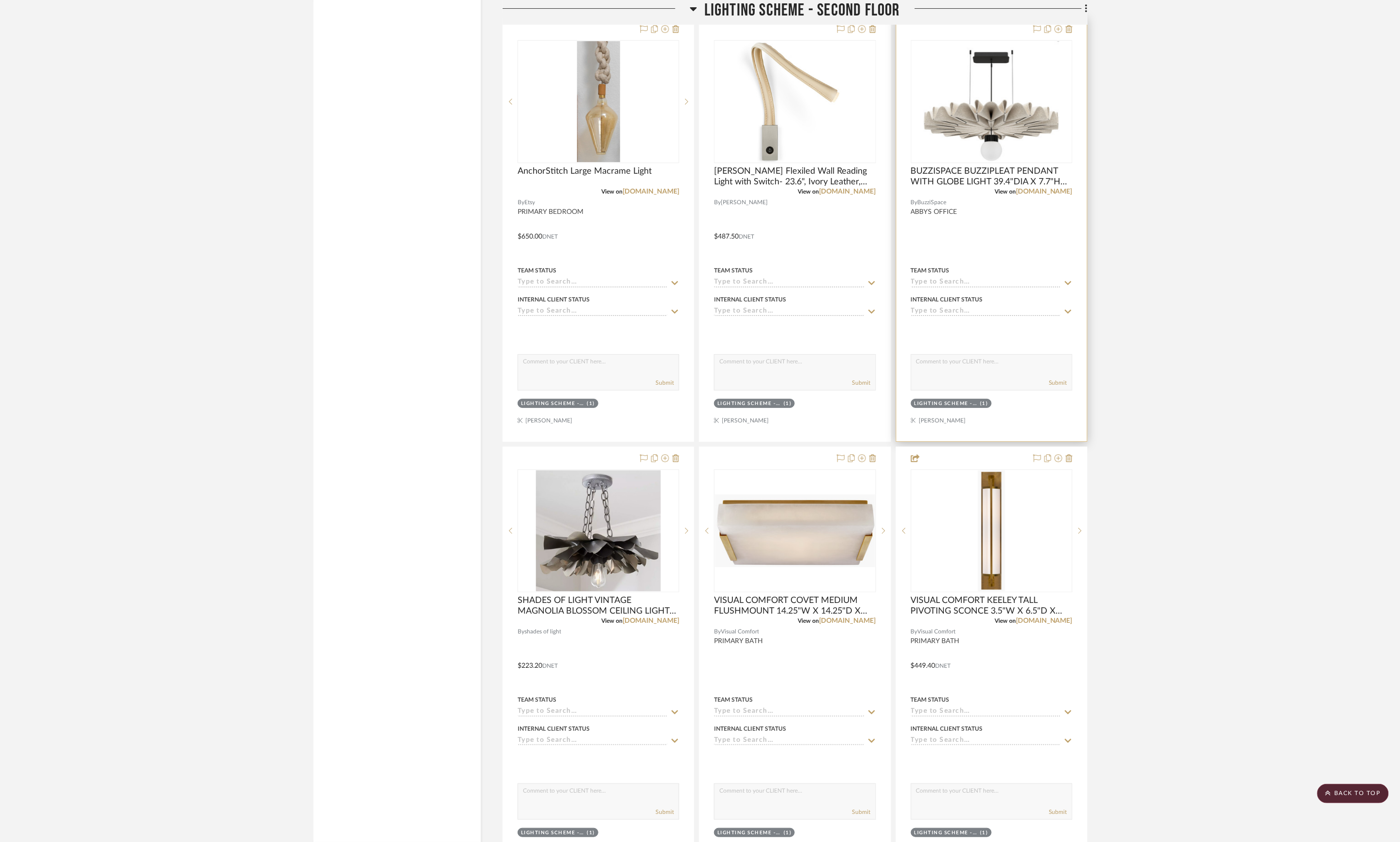
scroll to position [4337, 0]
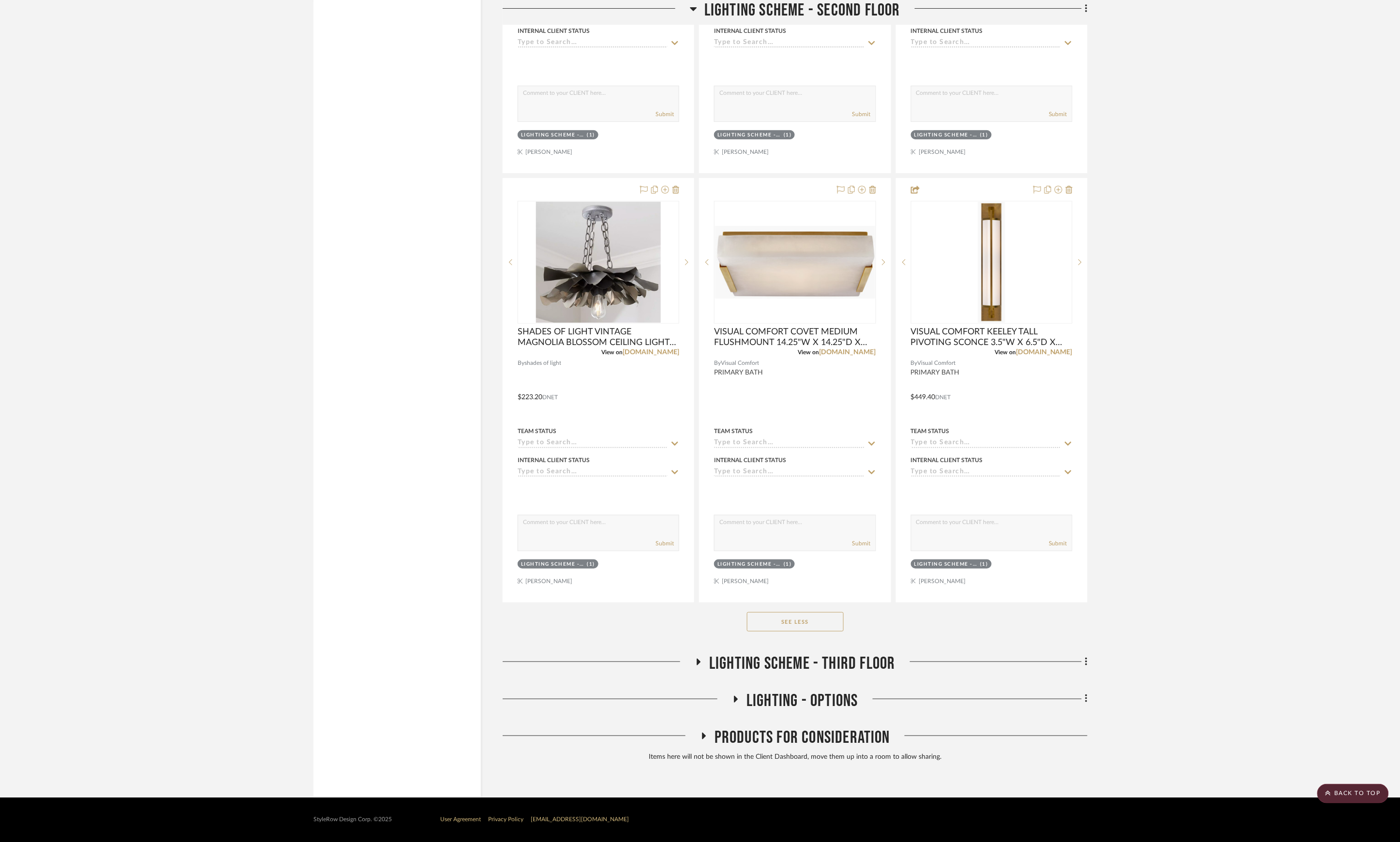
click at [803, 658] on span "LIGHTING SCHEME - THIRD FLOOR" at bounding box center [803, 663] width 187 height 21
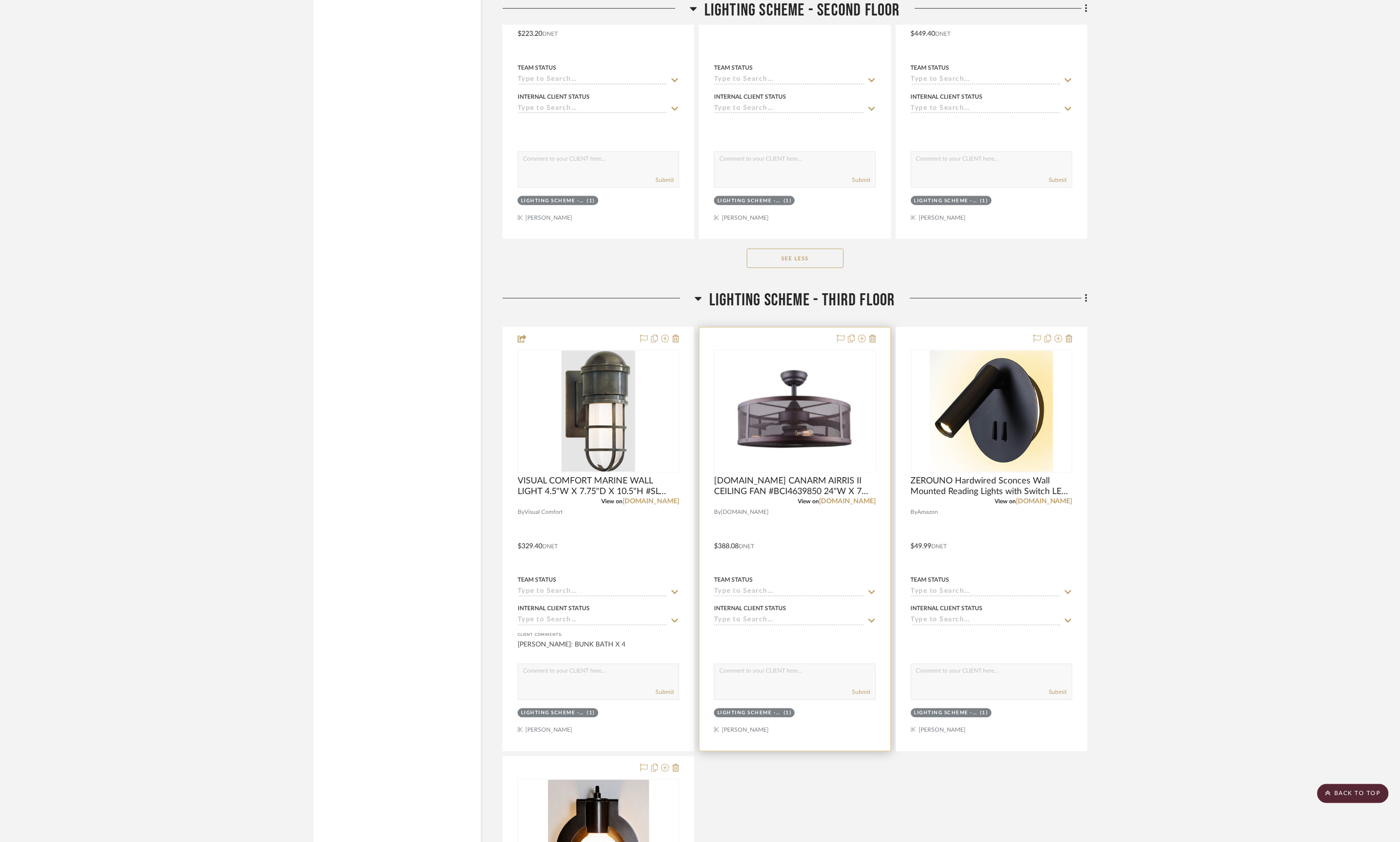
scroll to position [4237, 0]
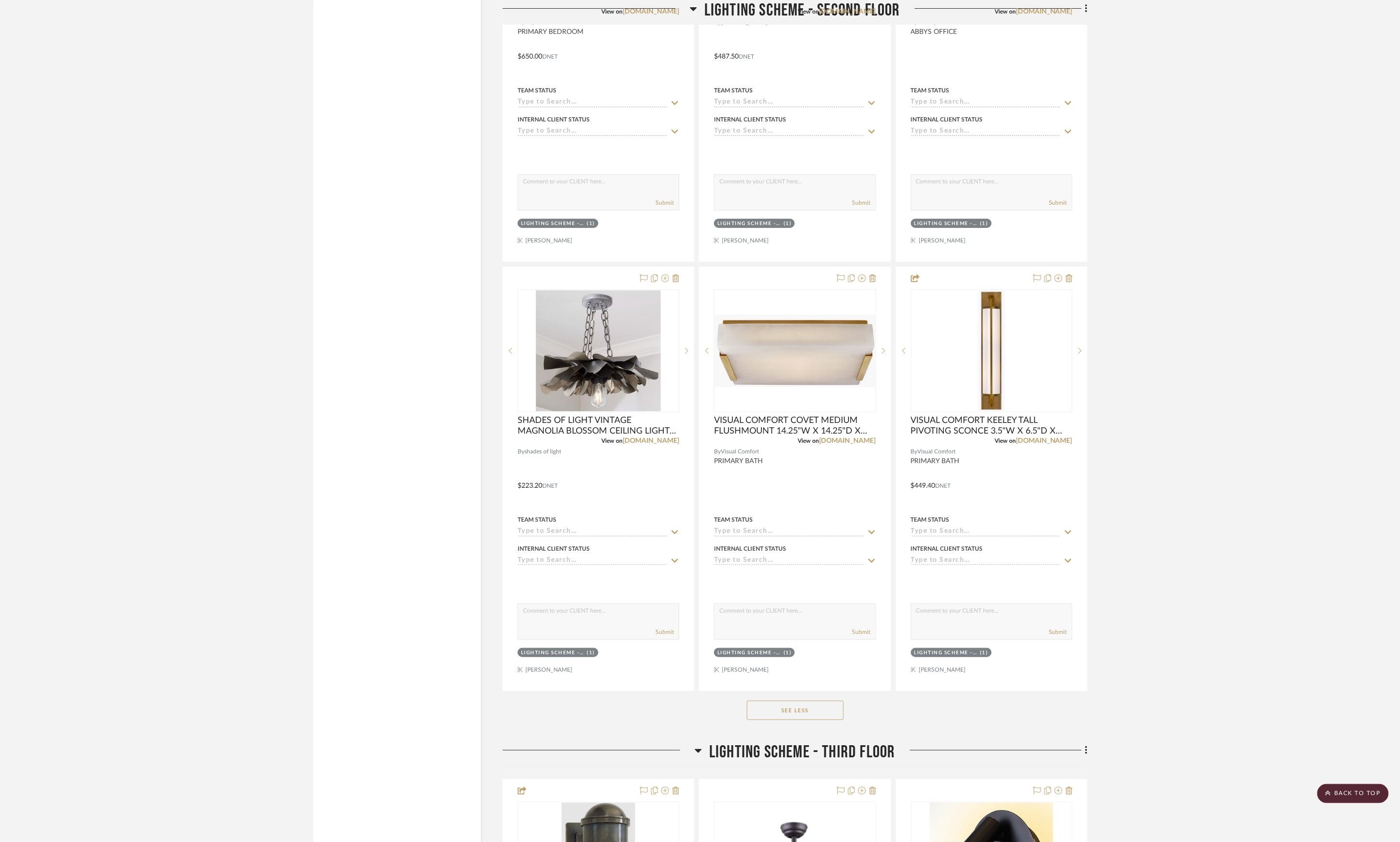
click at [780, 760] on span "LIGHTING SCHEME - THIRD FLOOR" at bounding box center [803, 752] width 187 height 21
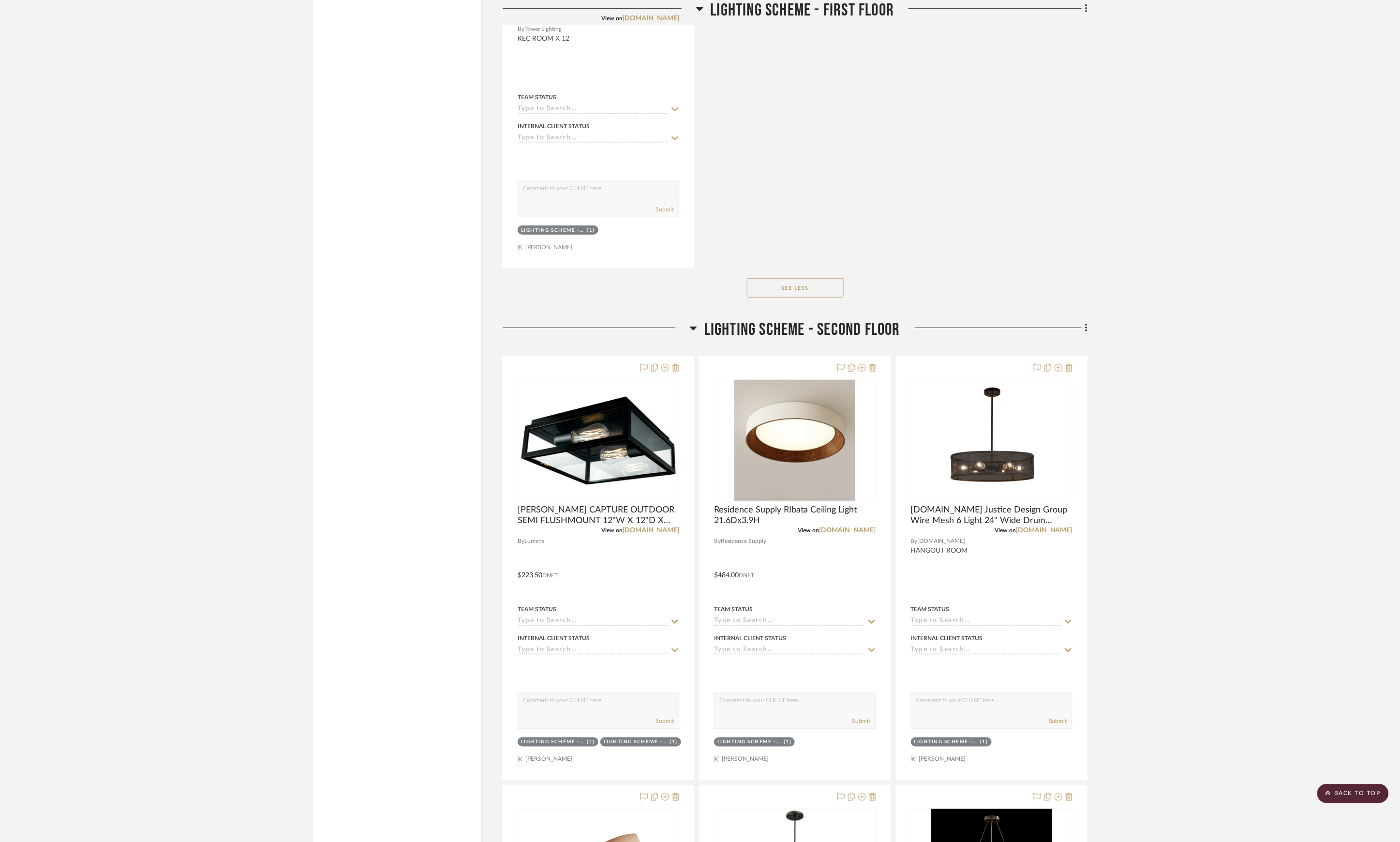
click at [840, 331] on span "LIGHTING SCHEME - SECOND FLOOR" at bounding box center [802, 329] width 196 height 21
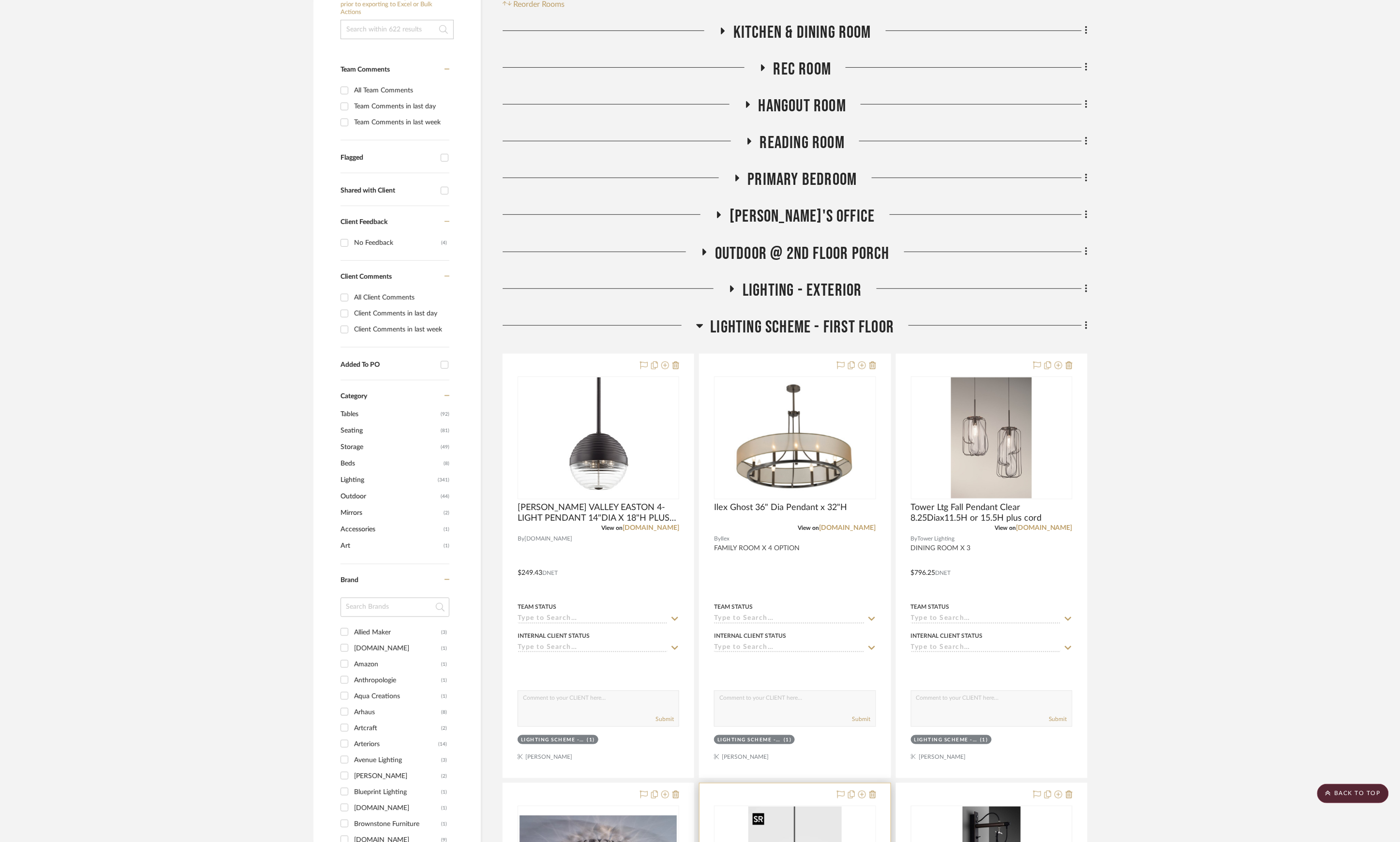
scroll to position [0, 0]
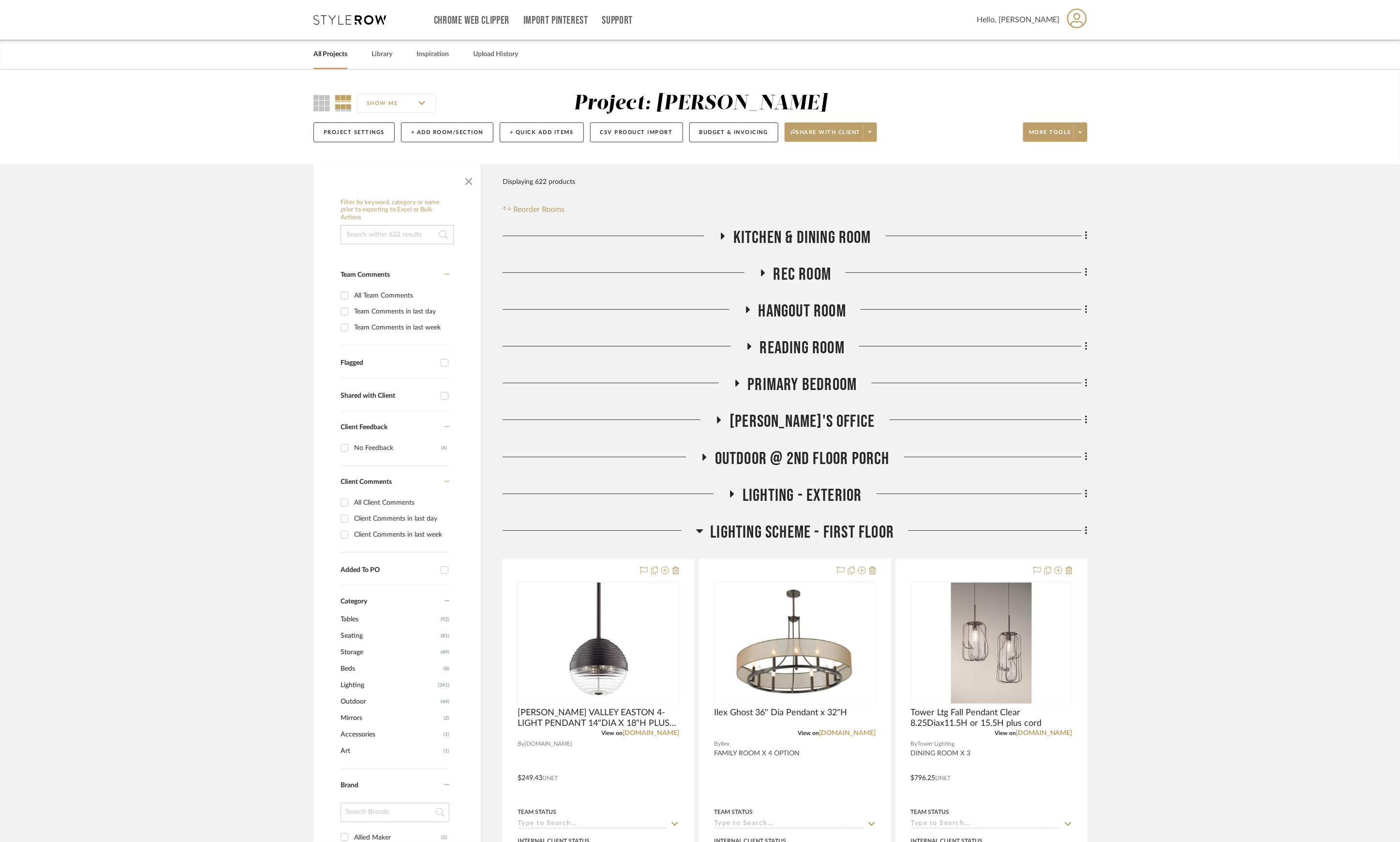
click at [849, 537] on span "LIGHTING SCHEME - FIRST FLOOR" at bounding box center [802, 532] width 184 height 21
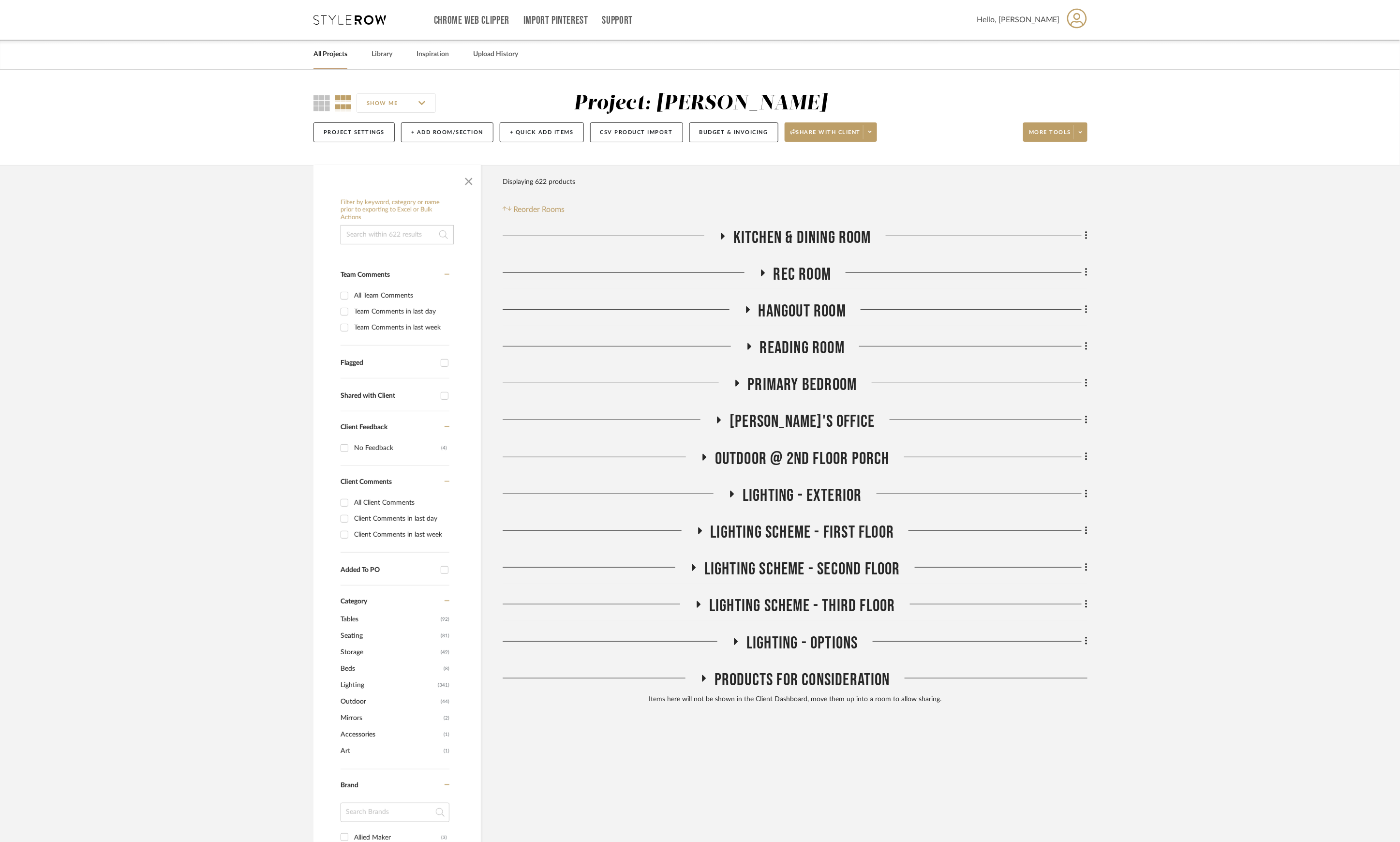
drag, startPoint x: 784, startPoint y: 454, endPoint x: 792, endPoint y: 451, distance: 8.5
click at [784, 454] on span "OUTDOOR @ 2ND FLOOR PORCH" at bounding box center [803, 459] width 175 height 21
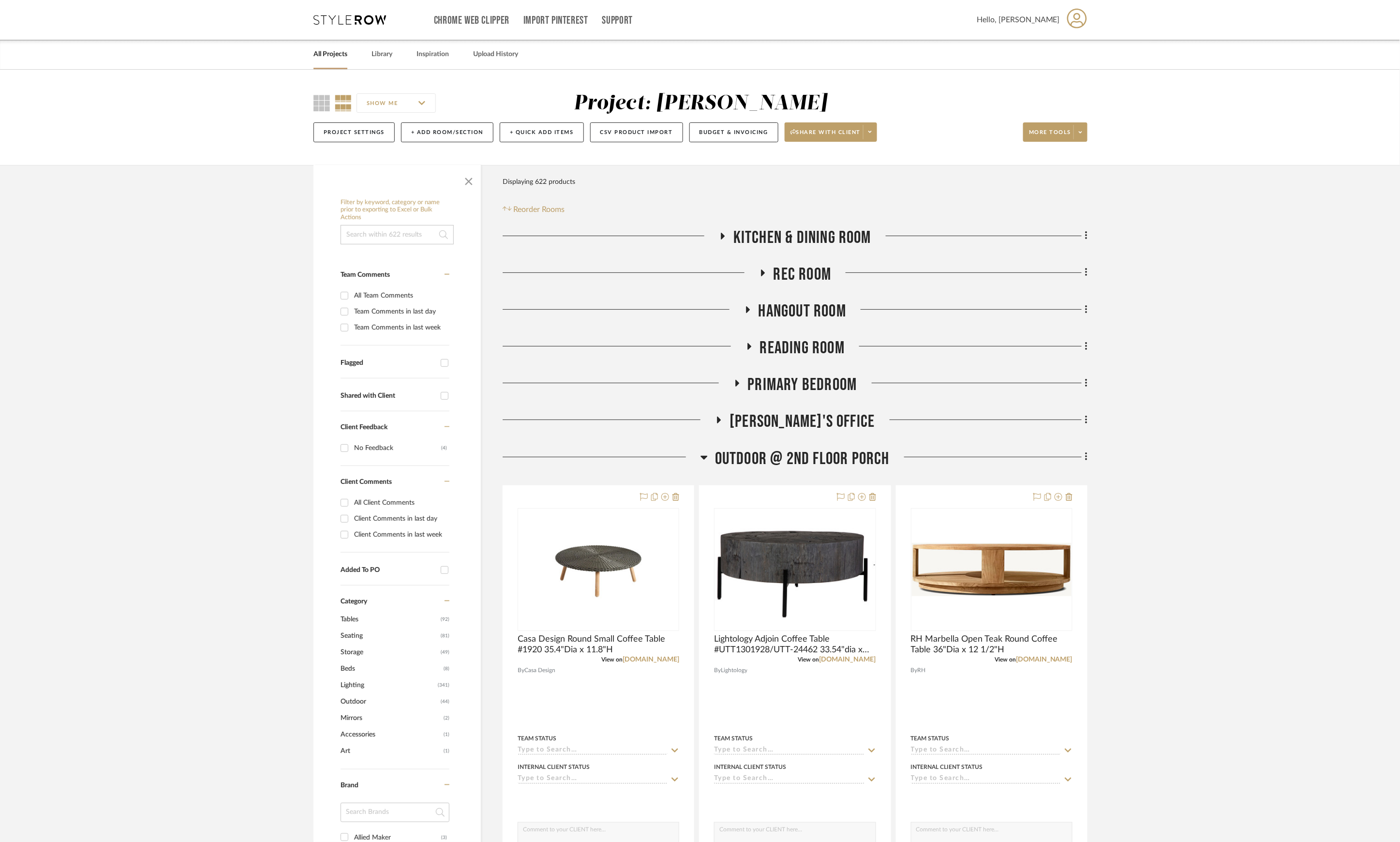
click at [793, 451] on span "OUTDOOR @ 2ND FLOOR PORCH" at bounding box center [803, 459] width 175 height 21
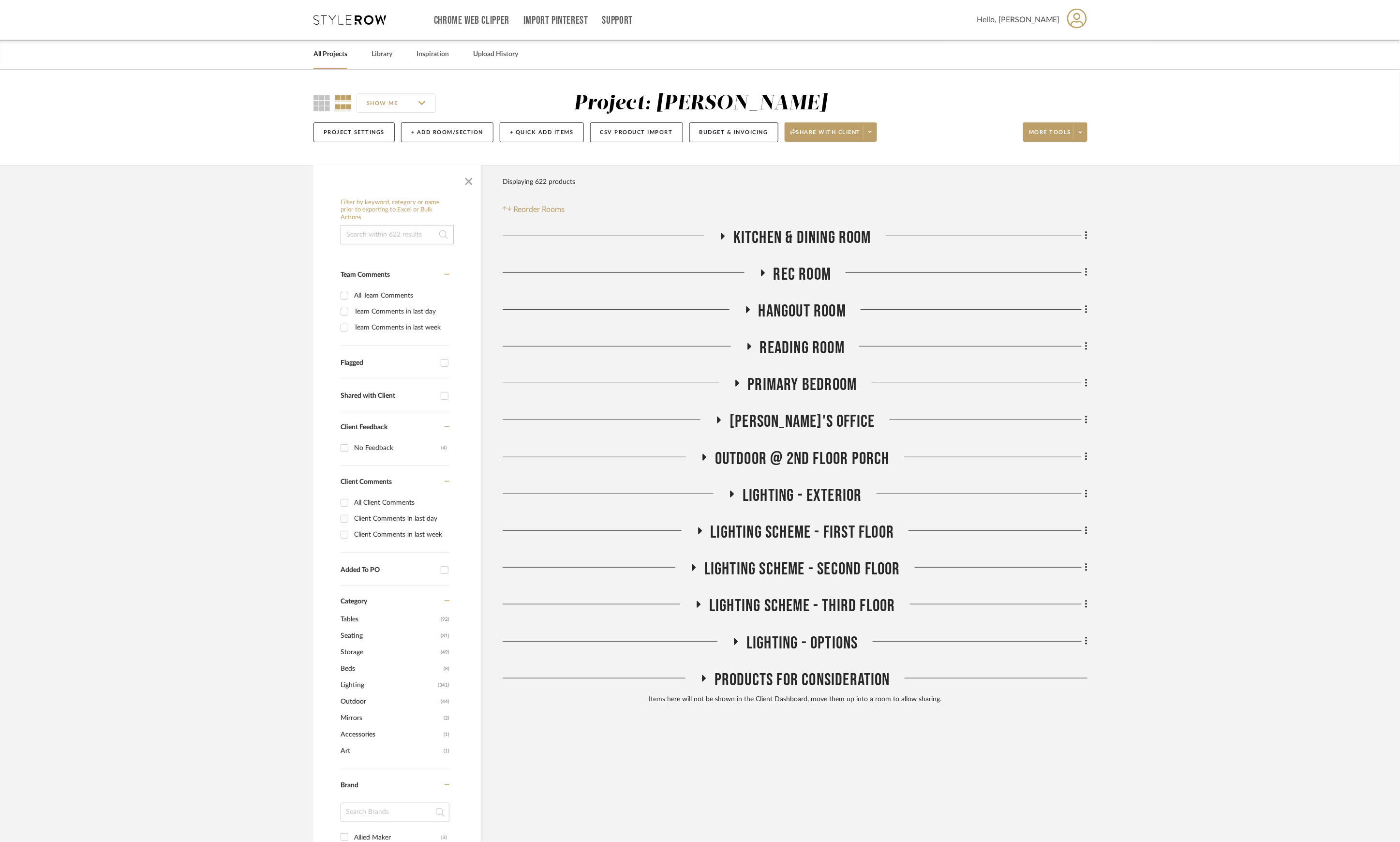
click at [815, 507] on div "LIGHTING - EXTERIOR" at bounding box center [794, 497] width 584 height 25
click at [816, 494] on span "LIGHTING - EXTERIOR" at bounding box center [803, 495] width 120 height 21
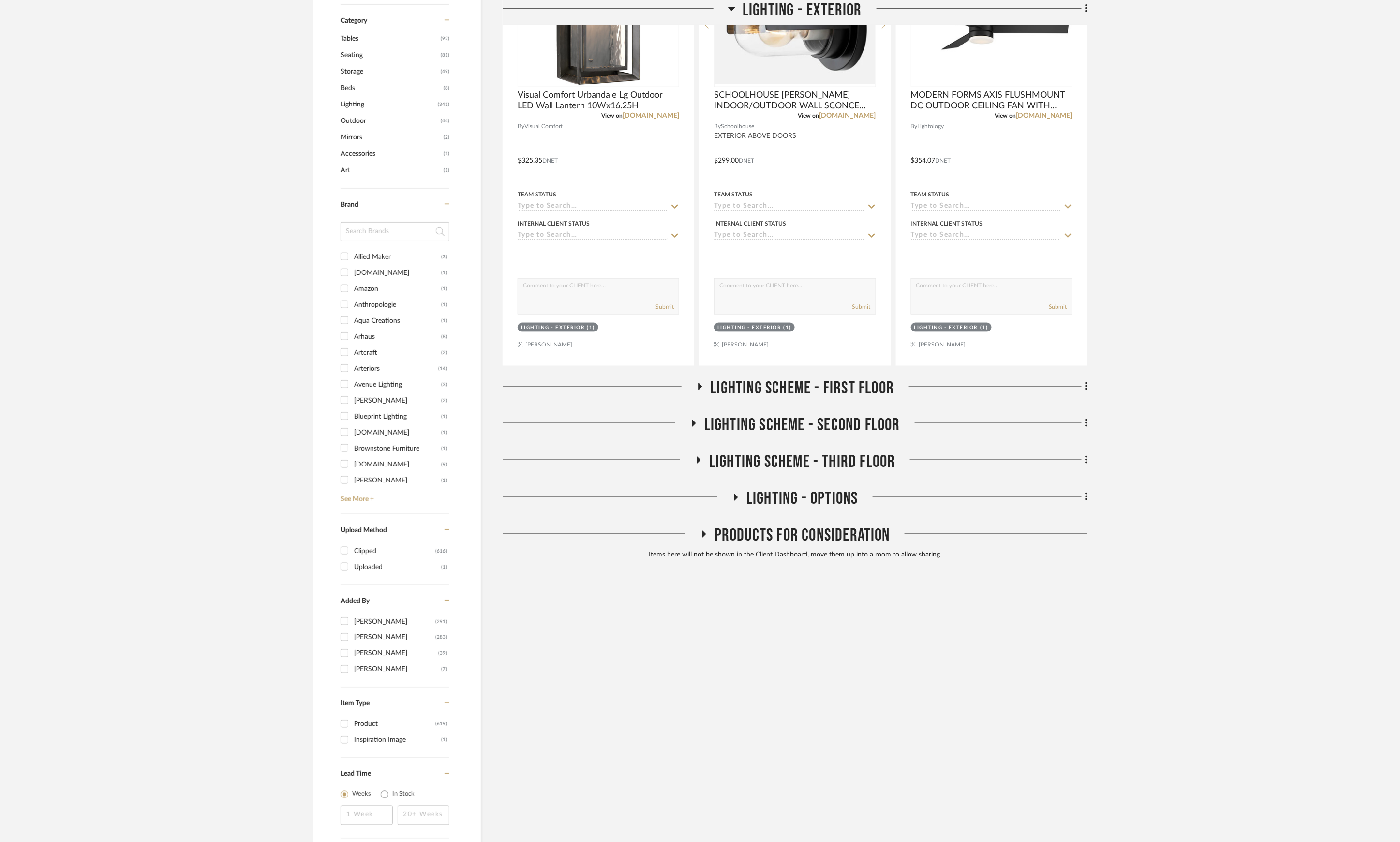
scroll to position [258, 0]
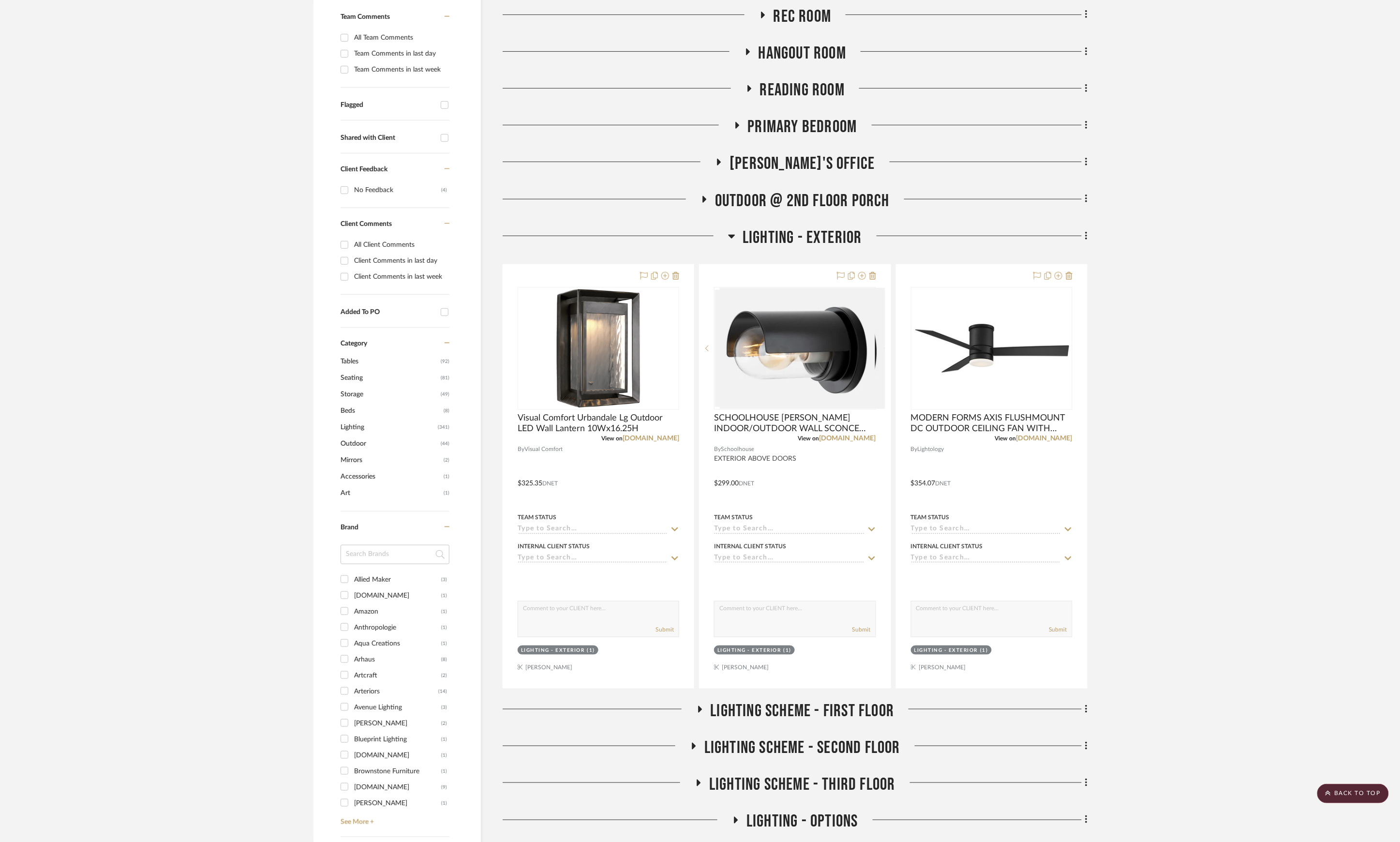
click at [828, 244] on span "LIGHTING - EXTERIOR" at bounding box center [803, 238] width 120 height 21
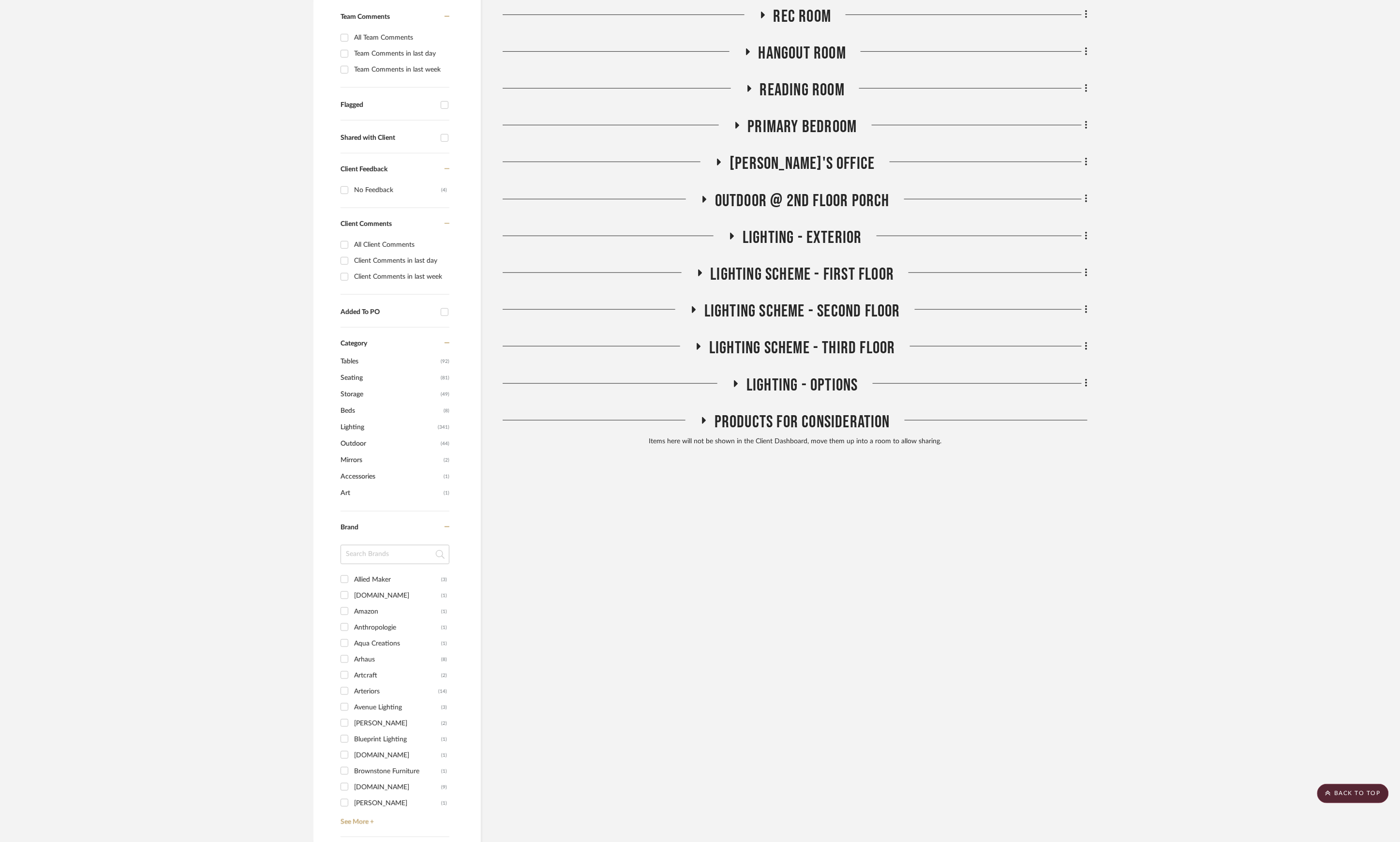
click at [831, 282] on span "LIGHTING SCHEME - FIRST FLOOR" at bounding box center [802, 275] width 184 height 21
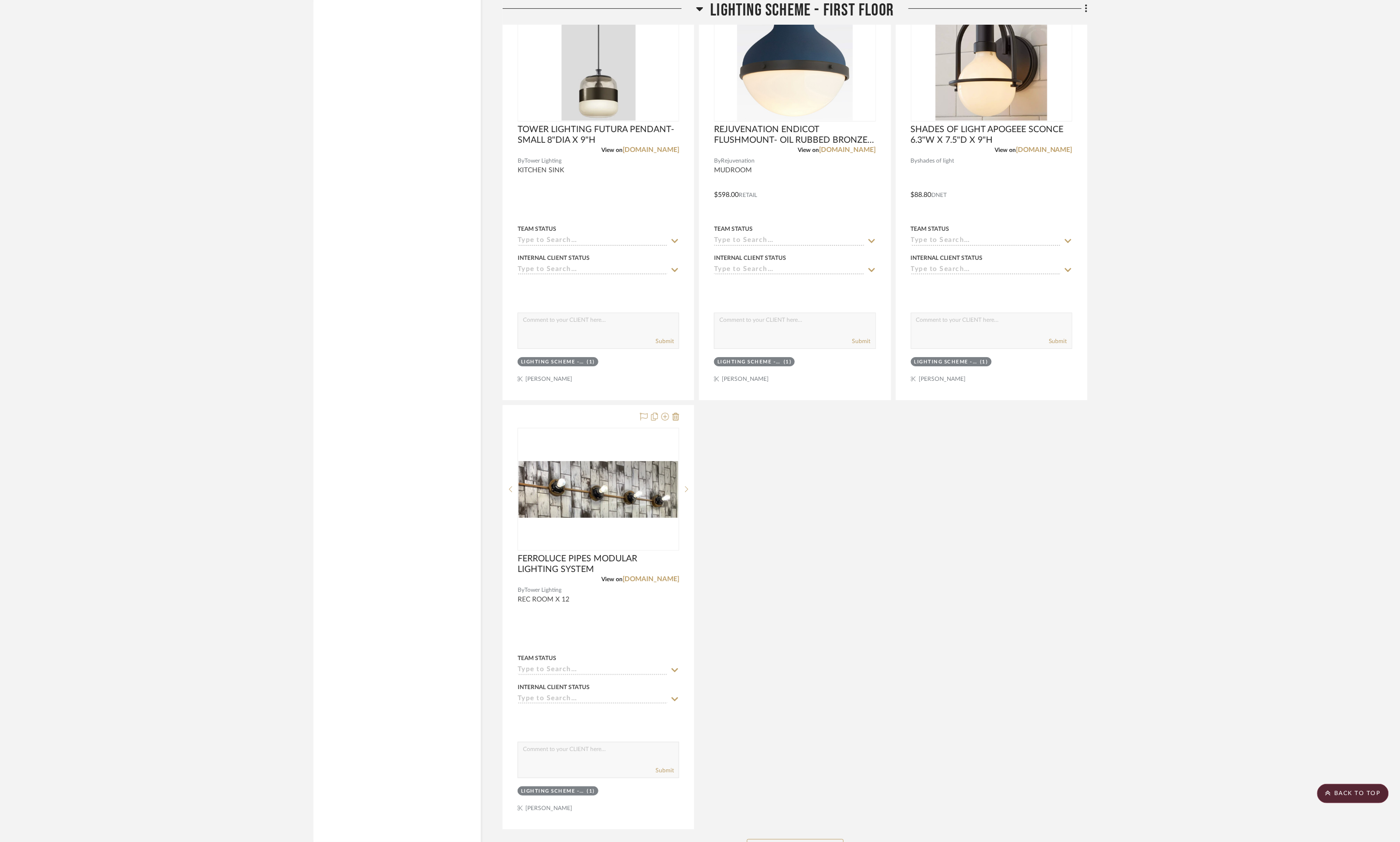
scroll to position [2140, 0]
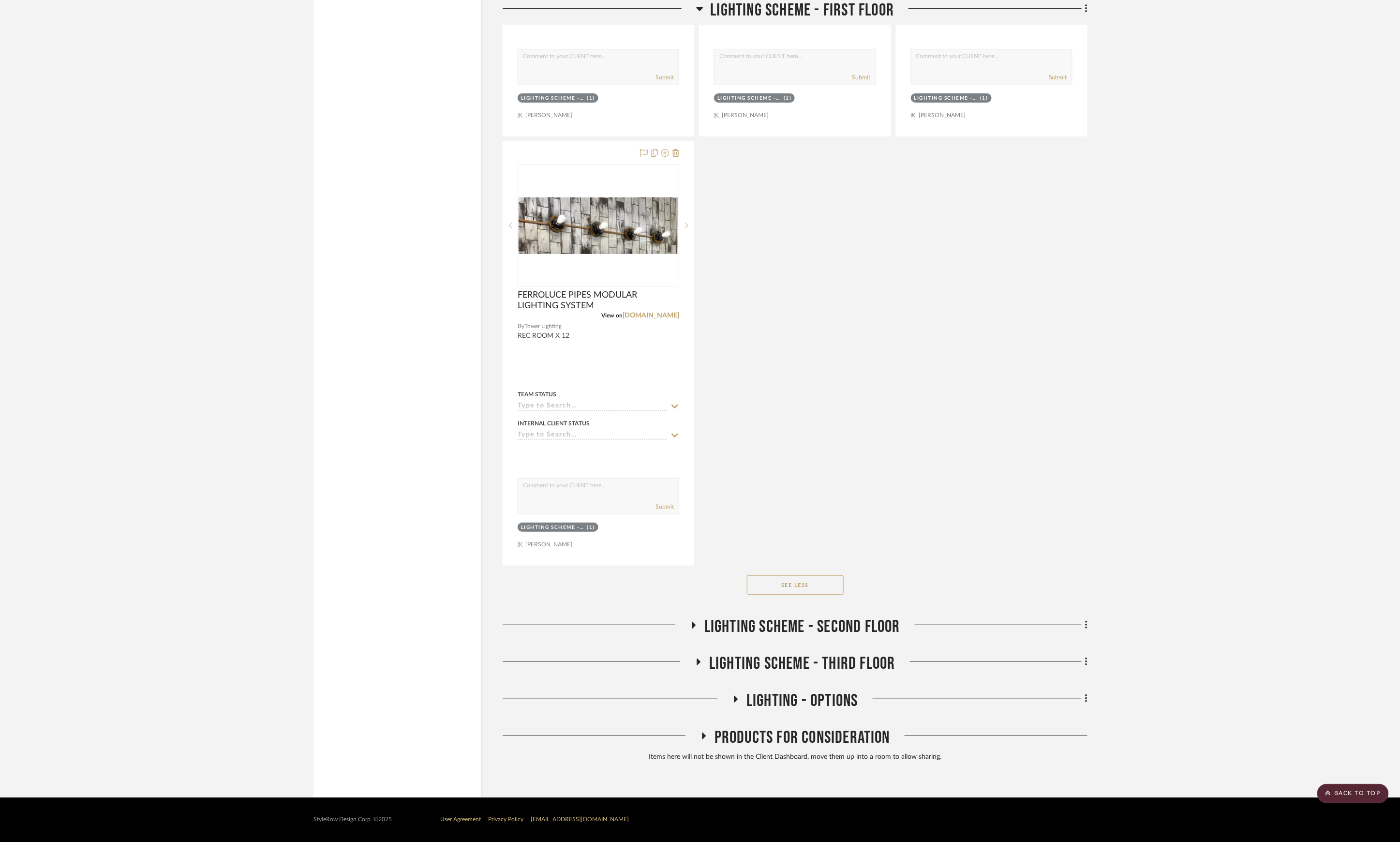
click at [815, 616] on span "LIGHTING SCHEME - SECOND FLOOR" at bounding box center [802, 626] width 196 height 21
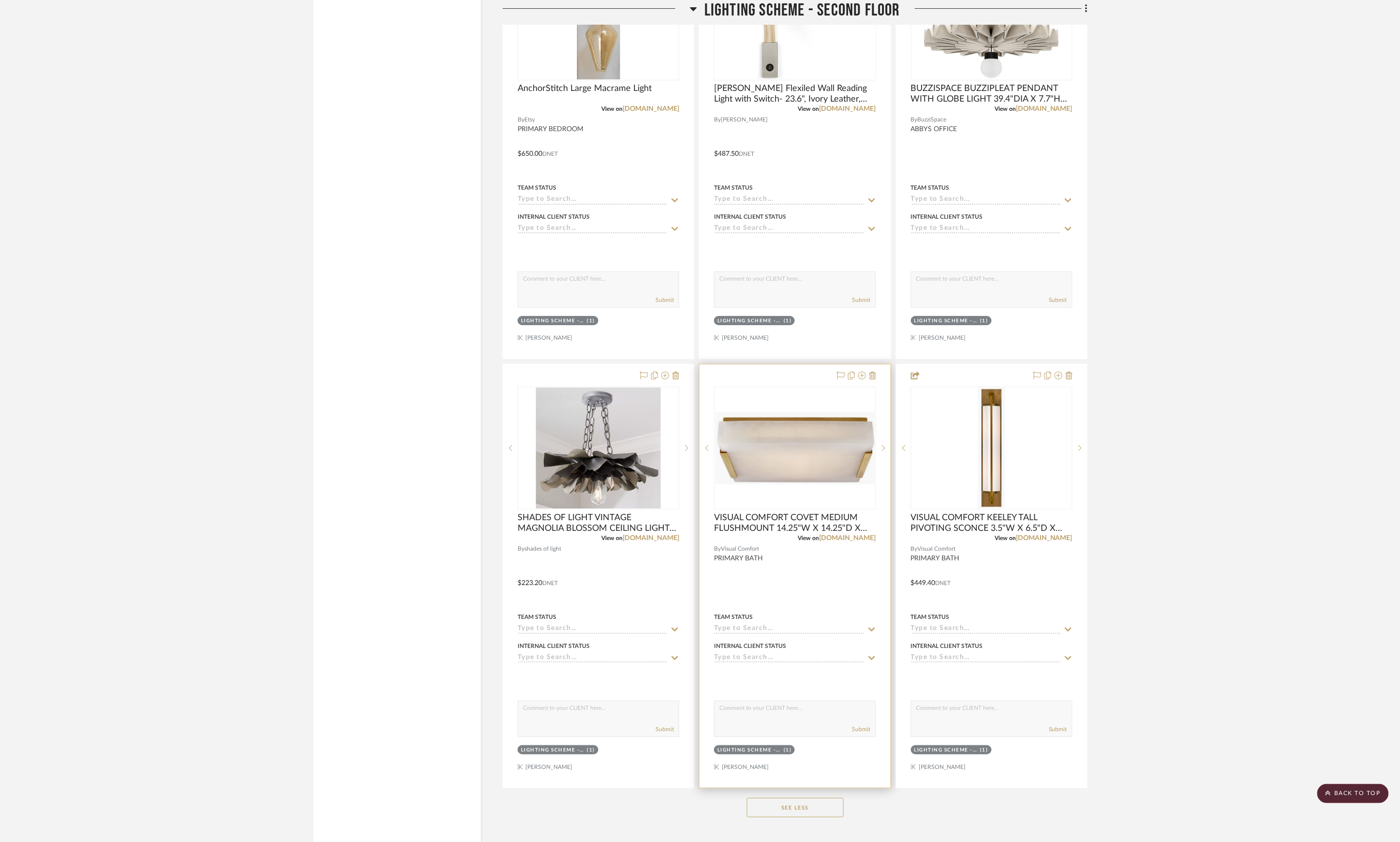
scroll to position [4337, 0]
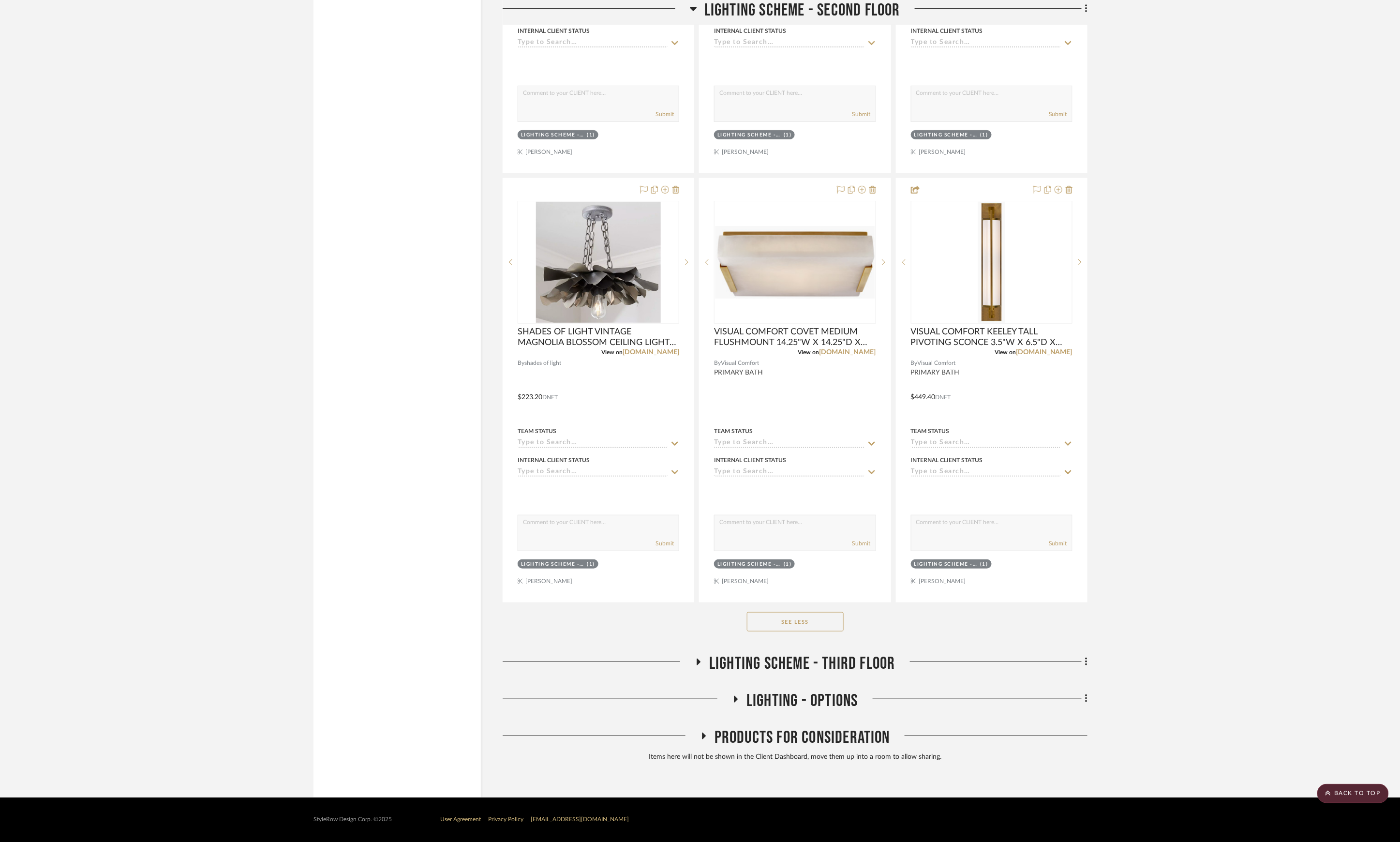
click at [816, 657] on span "LIGHTING SCHEME - THIRD FLOOR" at bounding box center [803, 663] width 187 height 21
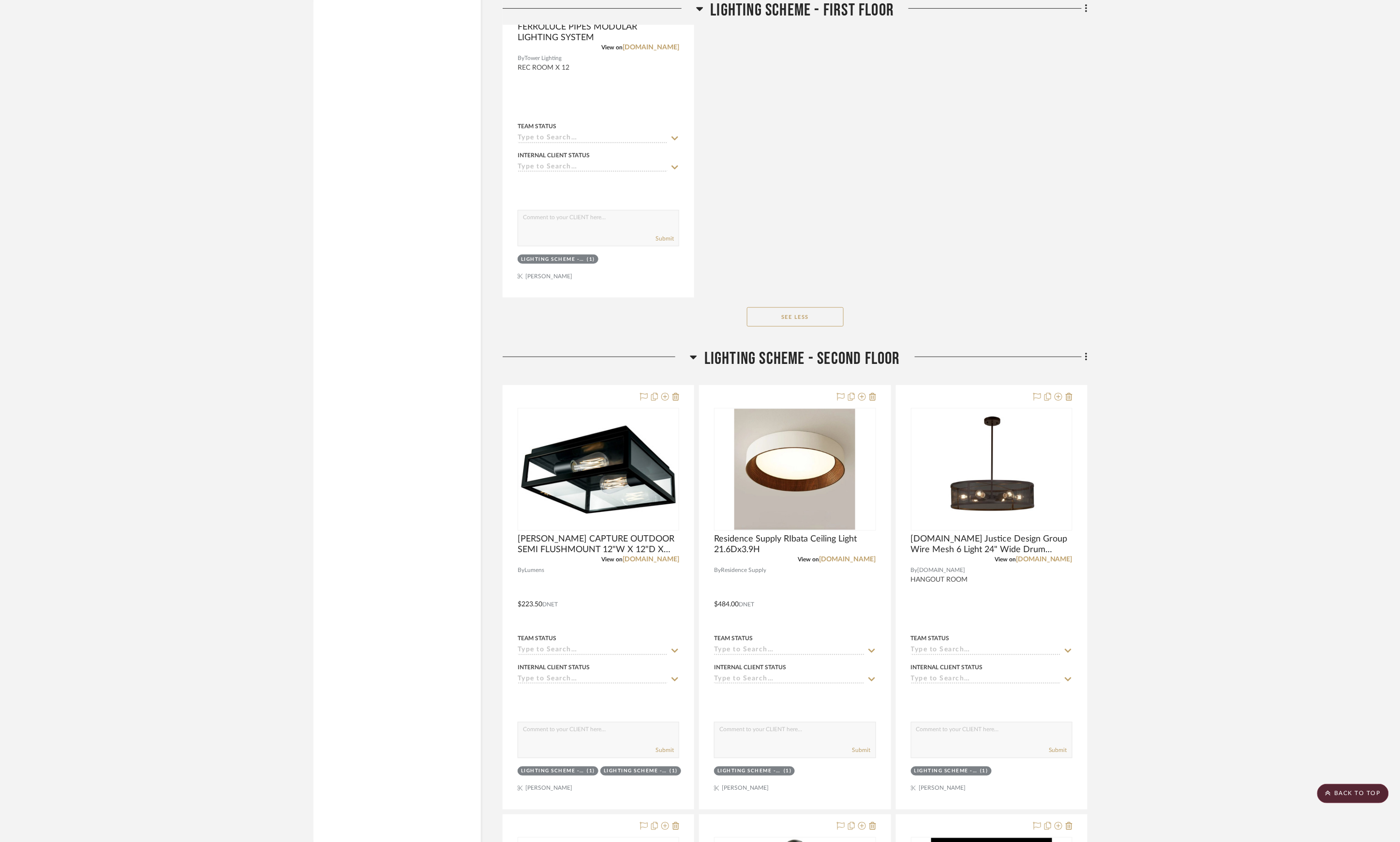
scroll to position [2079, 0]
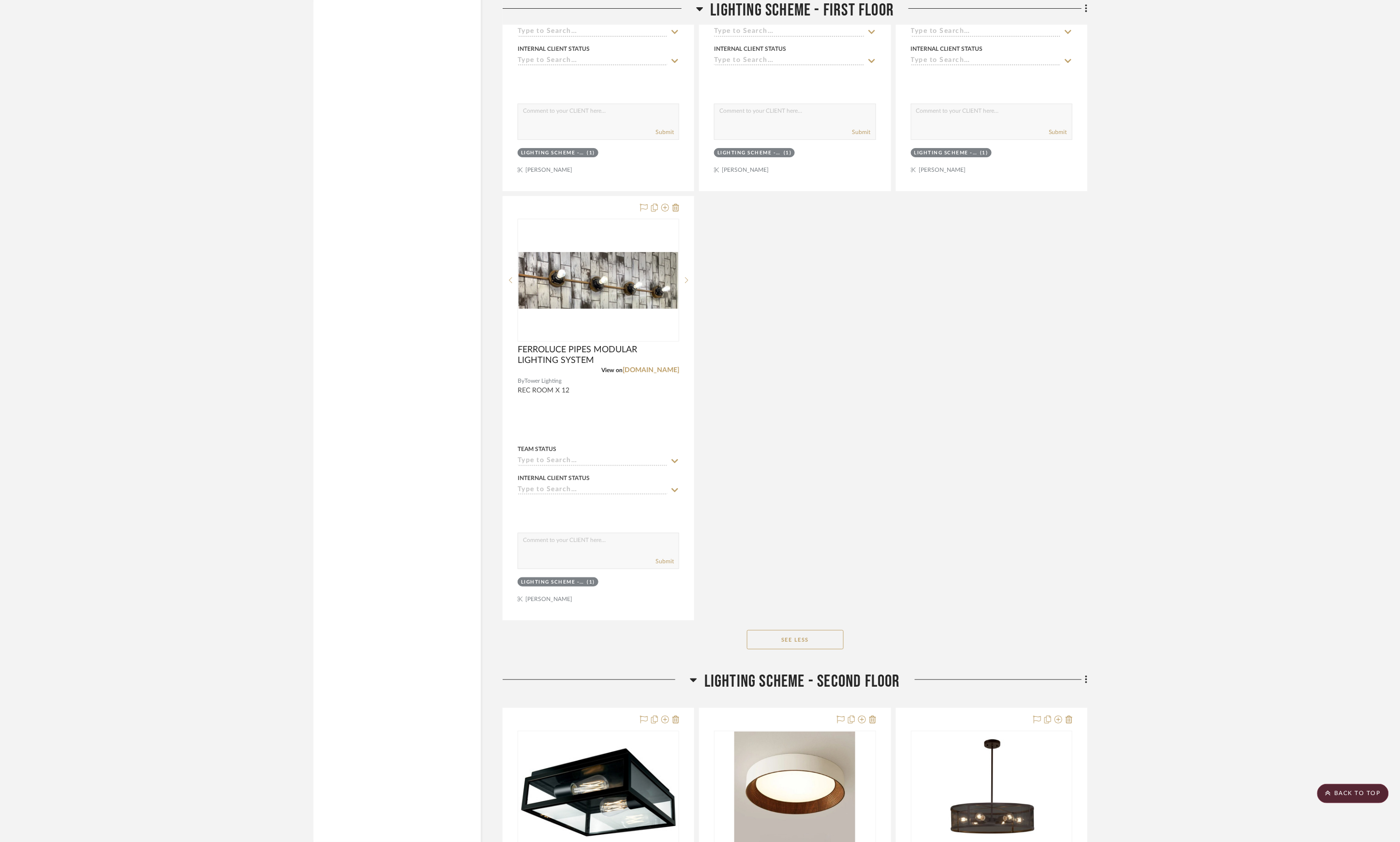
click at [828, 686] on span "LIGHTING SCHEME - SECOND FLOOR" at bounding box center [802, 681] width 196 height 21
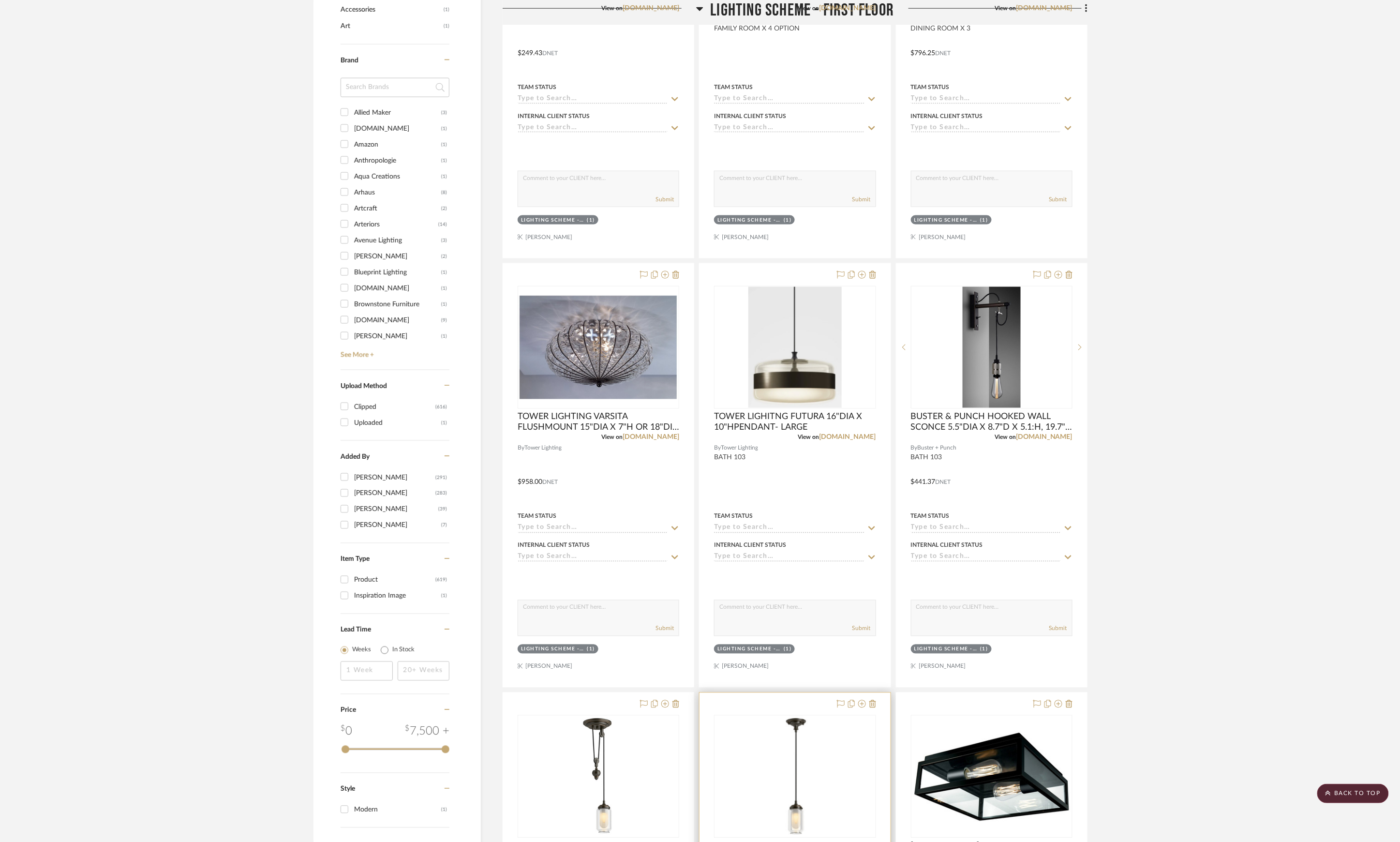
scroll to position [402, 0]
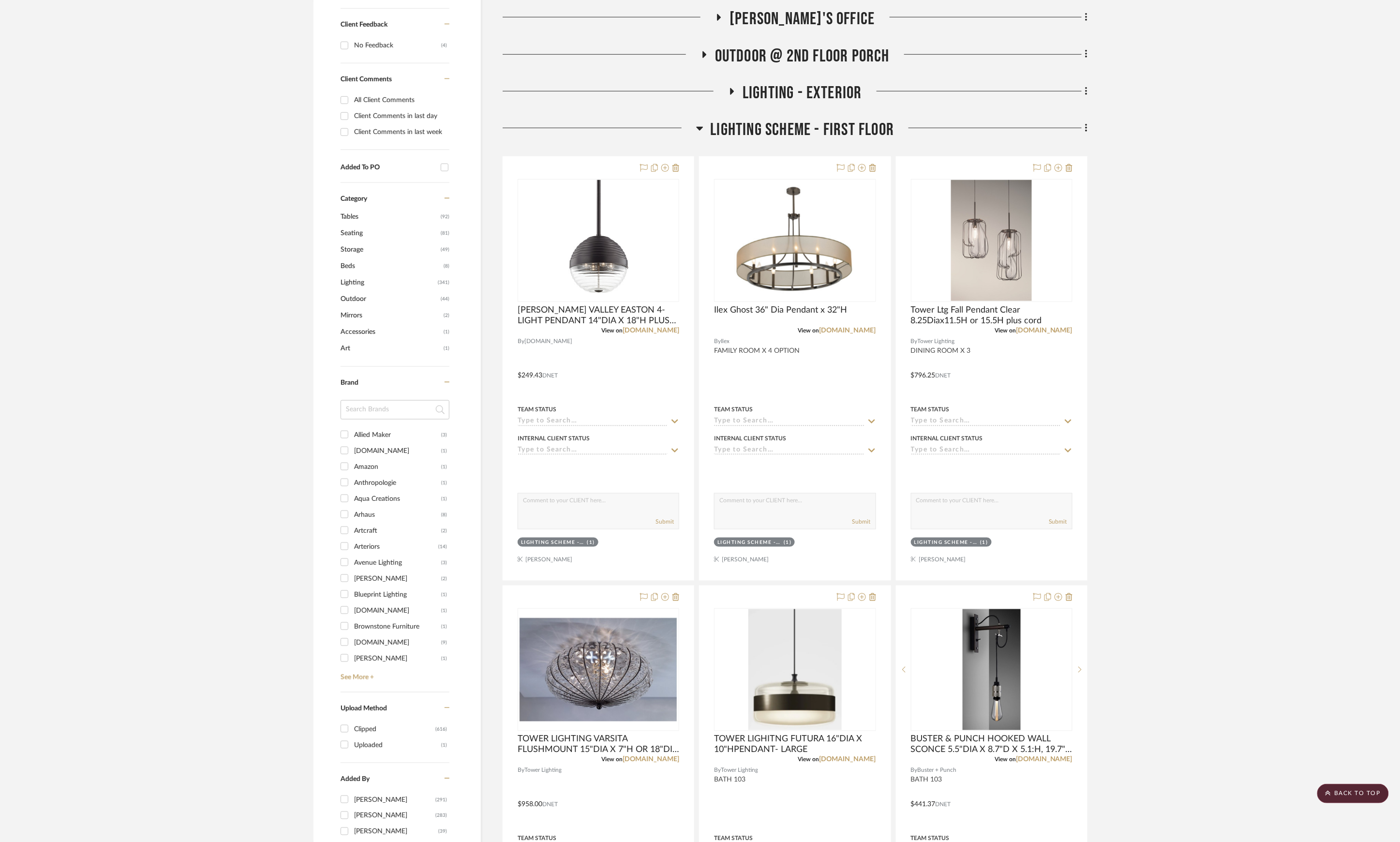
click at [823, 144] on div "LIGHTING SCHEME - FIRST FLOOR" at bounding box center [794, 132] width 584 height 25
click at [836, 131] on span "LIGHTING SCHEME - FIRST FLOOR" at bounding box center [802, 130] width 184 height 21
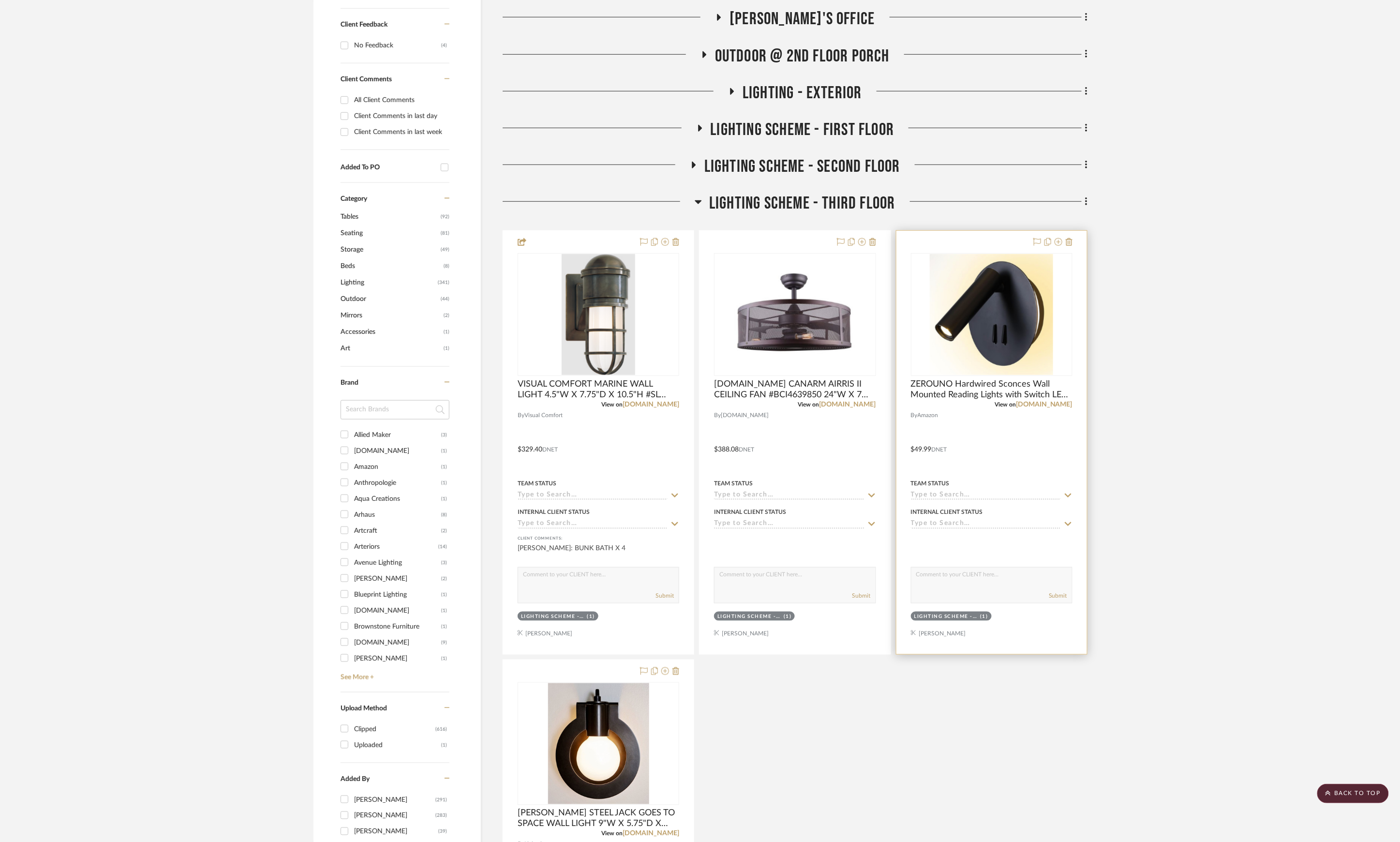
scroll to position [467, 0]
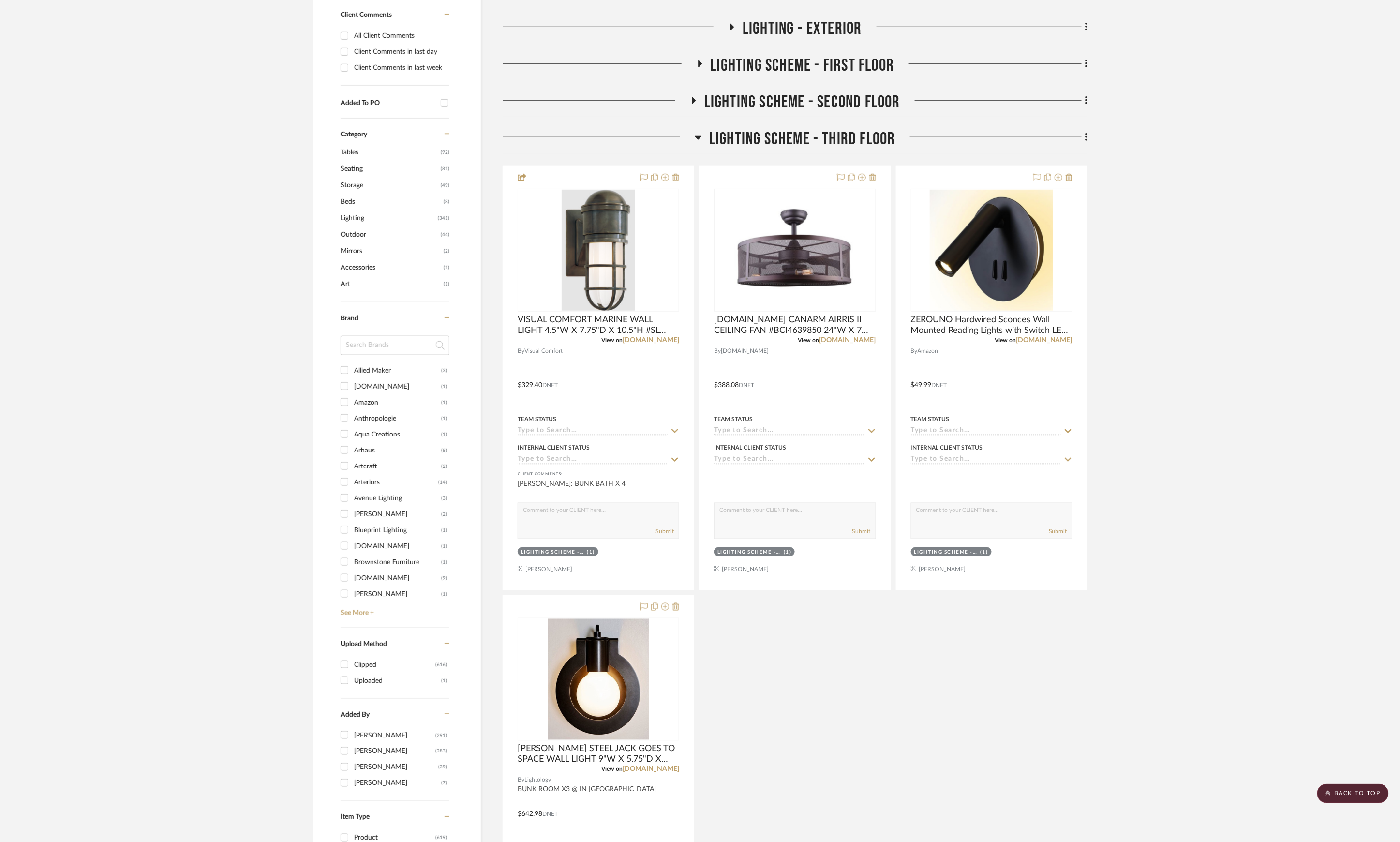
click at [821, 135] on span "LIGHTING SCHEME - THIRD FLOOR" at bounding box center [803, 139] width 187 height 21
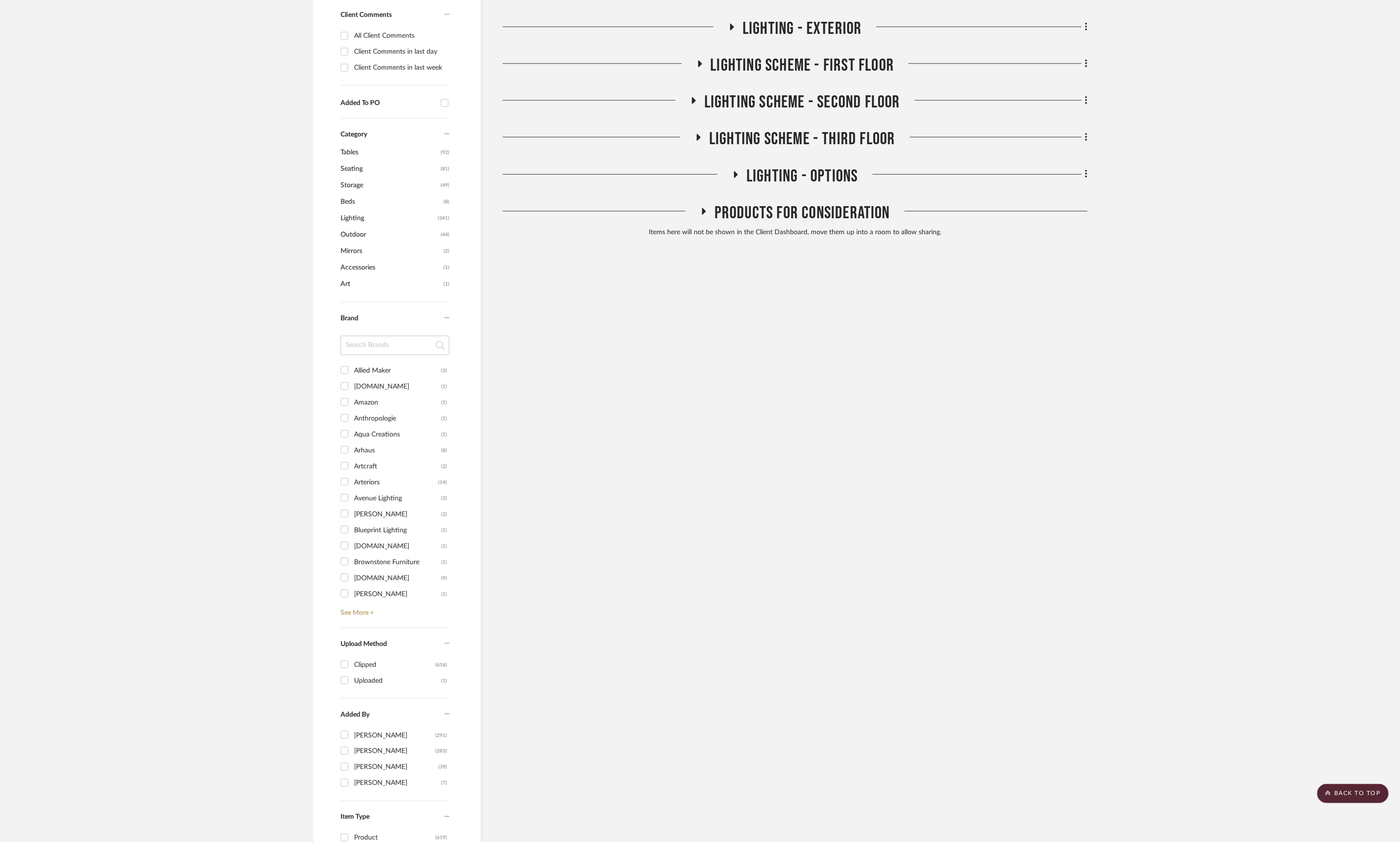
click at [803, 180] on span "LIGHTING - OPTIONS" at bounding box center [802, 176] width 112 height 21
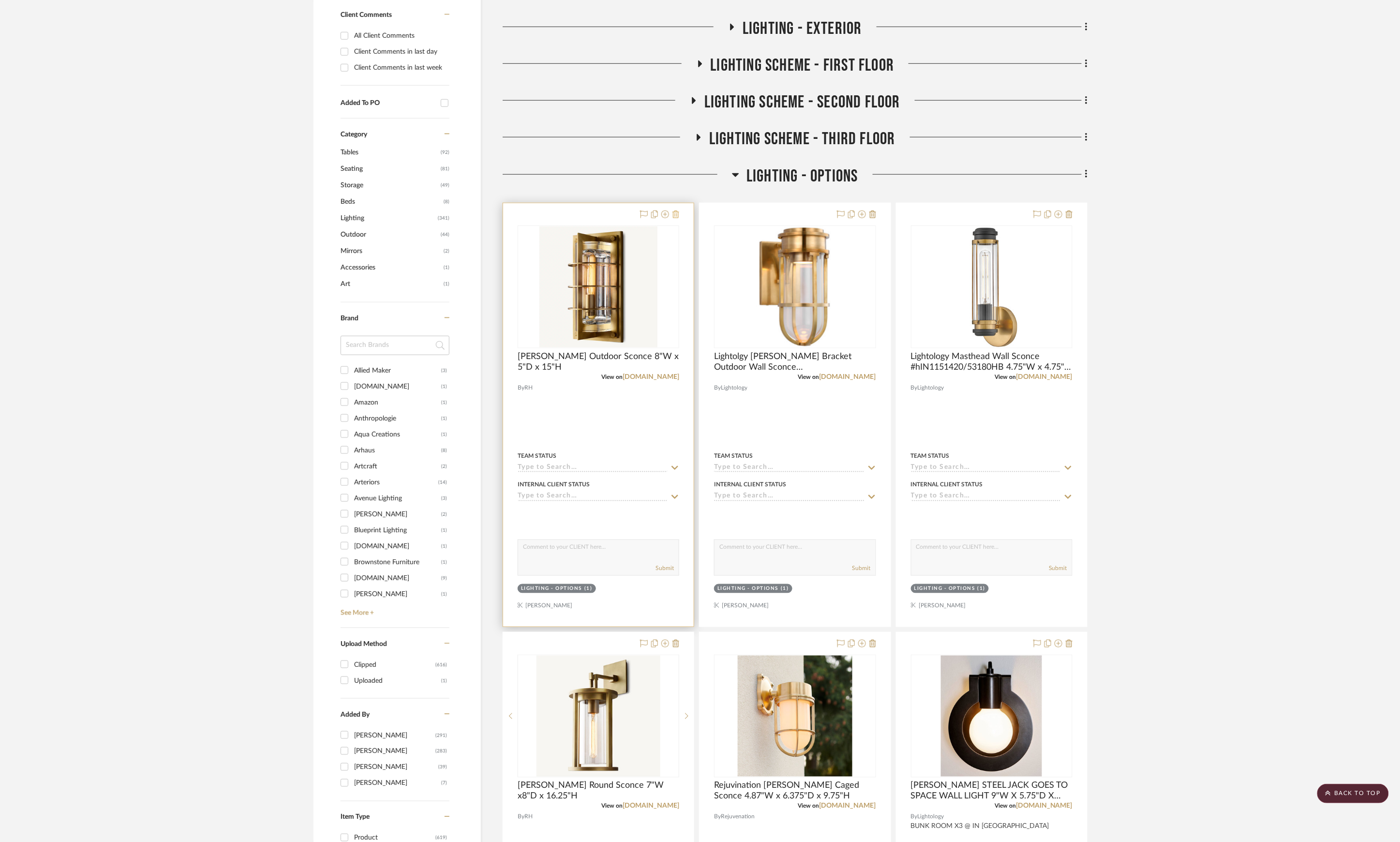
click at [677, 217] on icon at bounding box center [676, 214] width 7 height 8
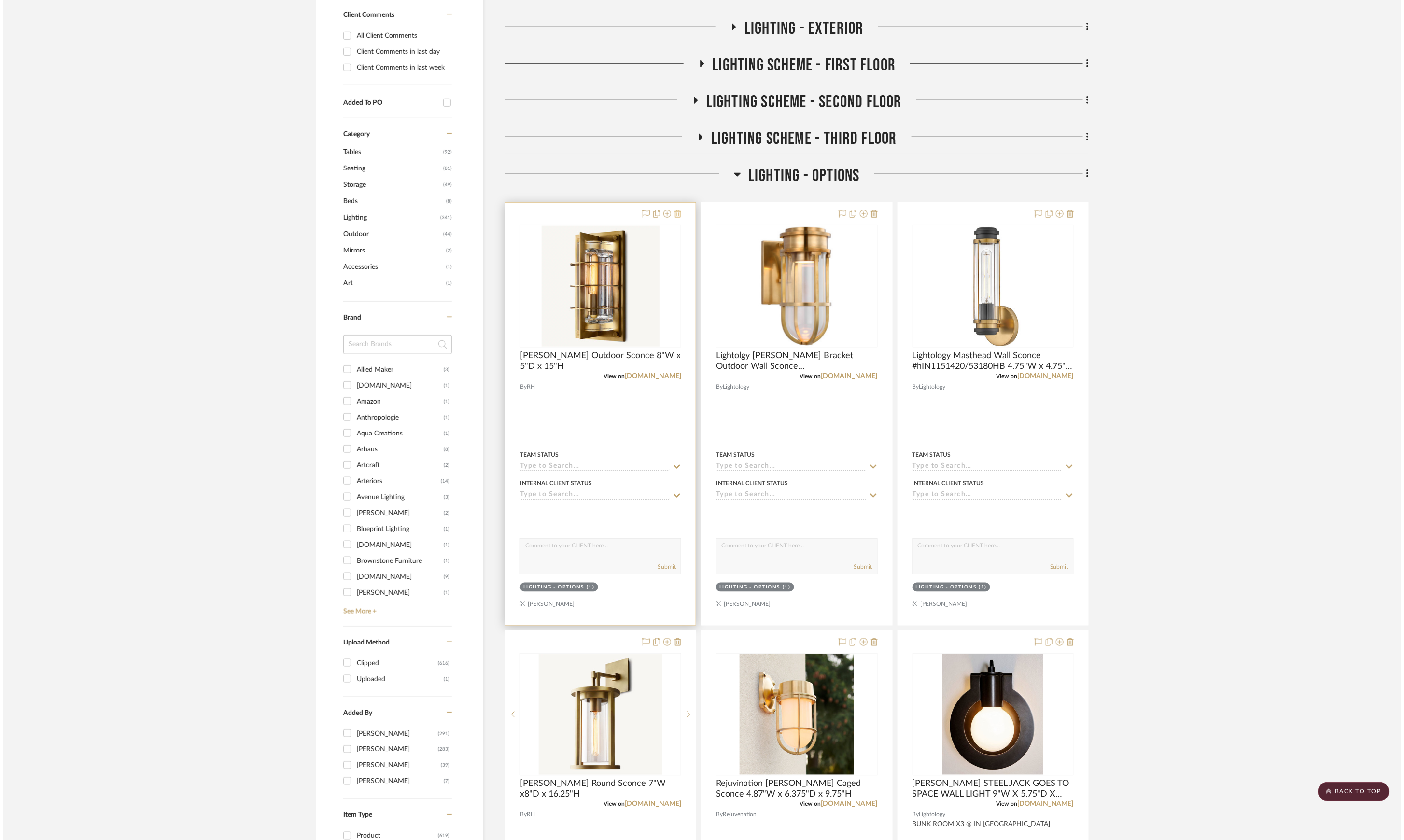
scroll to position [0, 0]
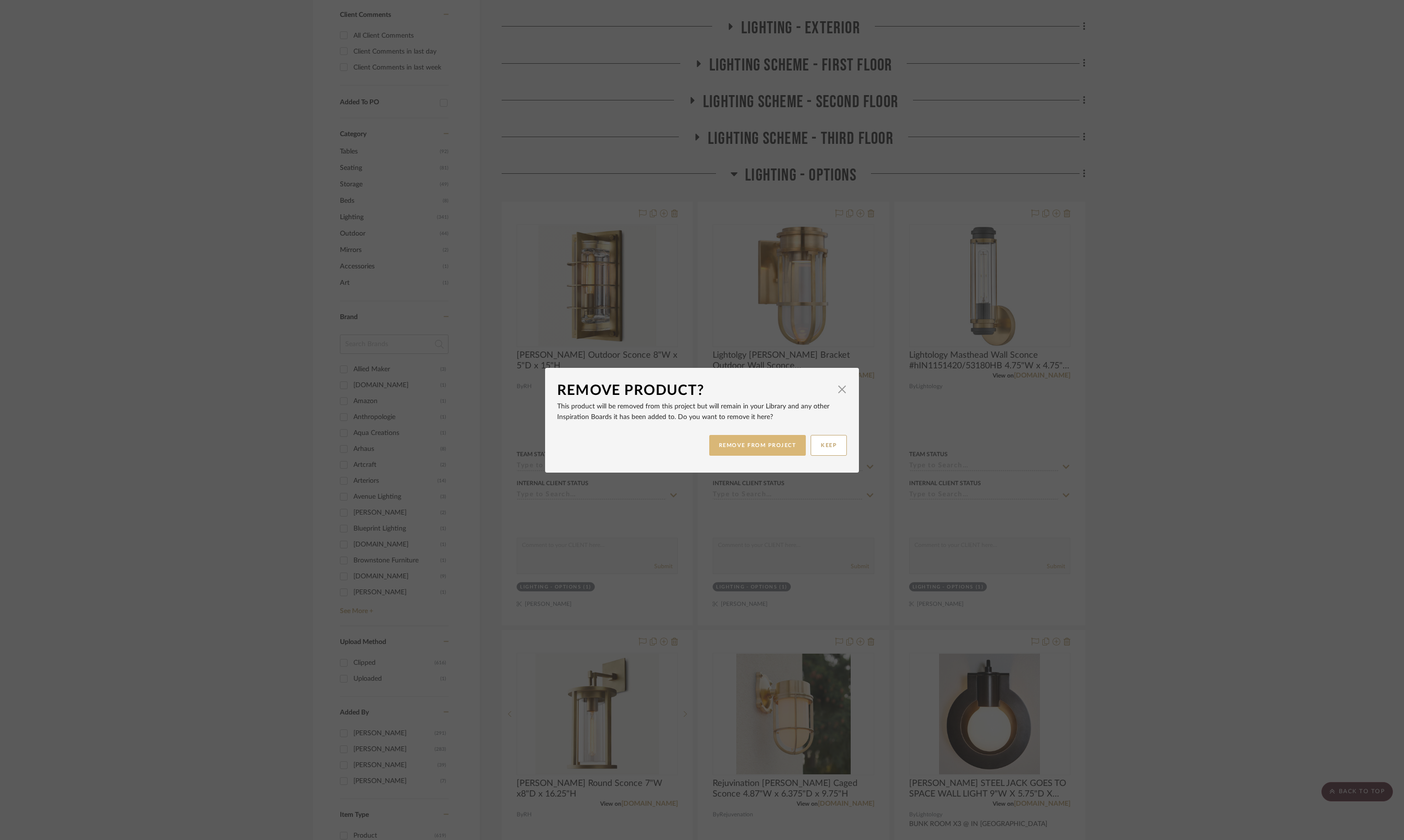
click at [753, 452] on button "REMOVE FROM PROJECT" at bounding box center [758, 445] width 97 height 20
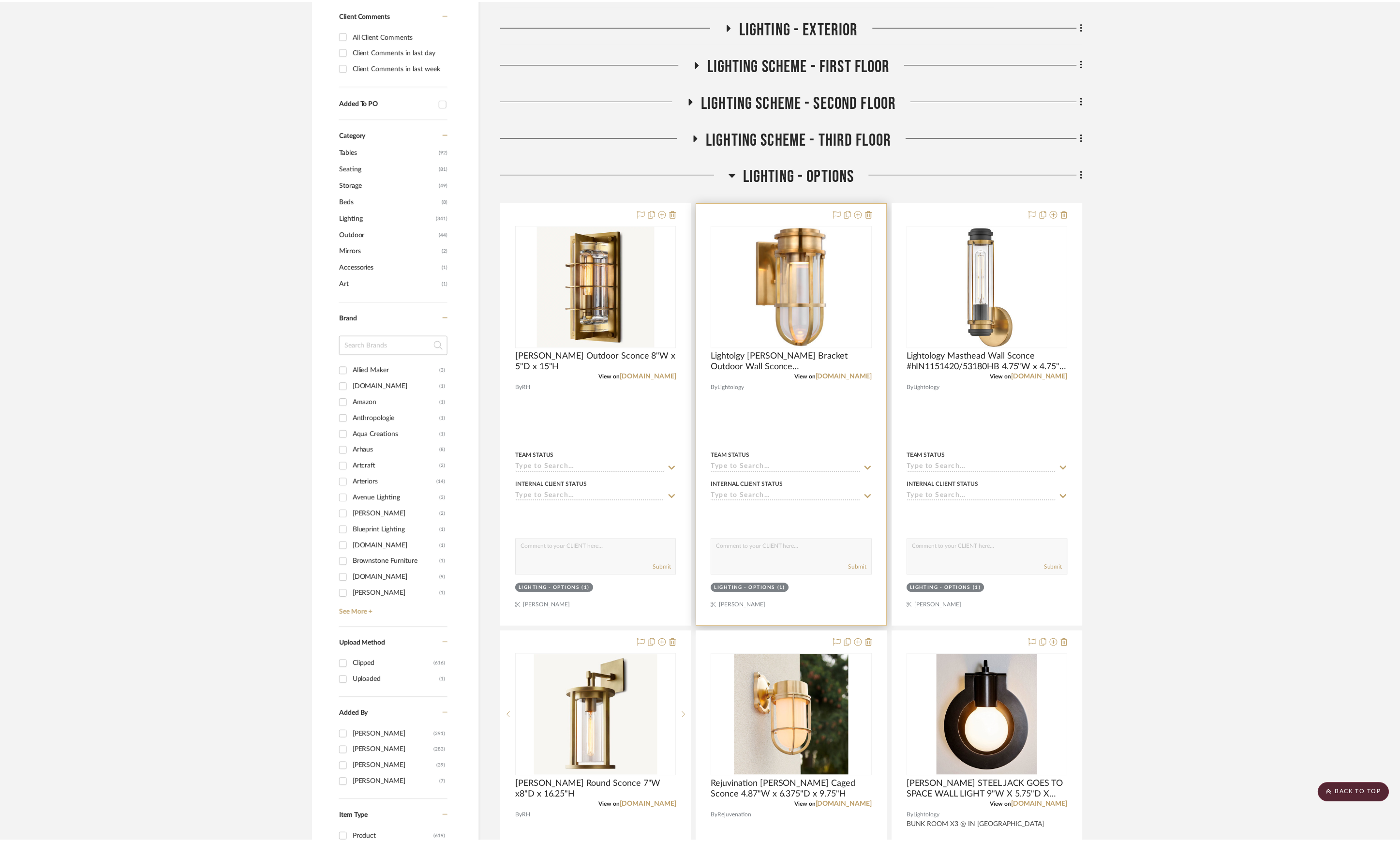
scroll to position [467, 0]
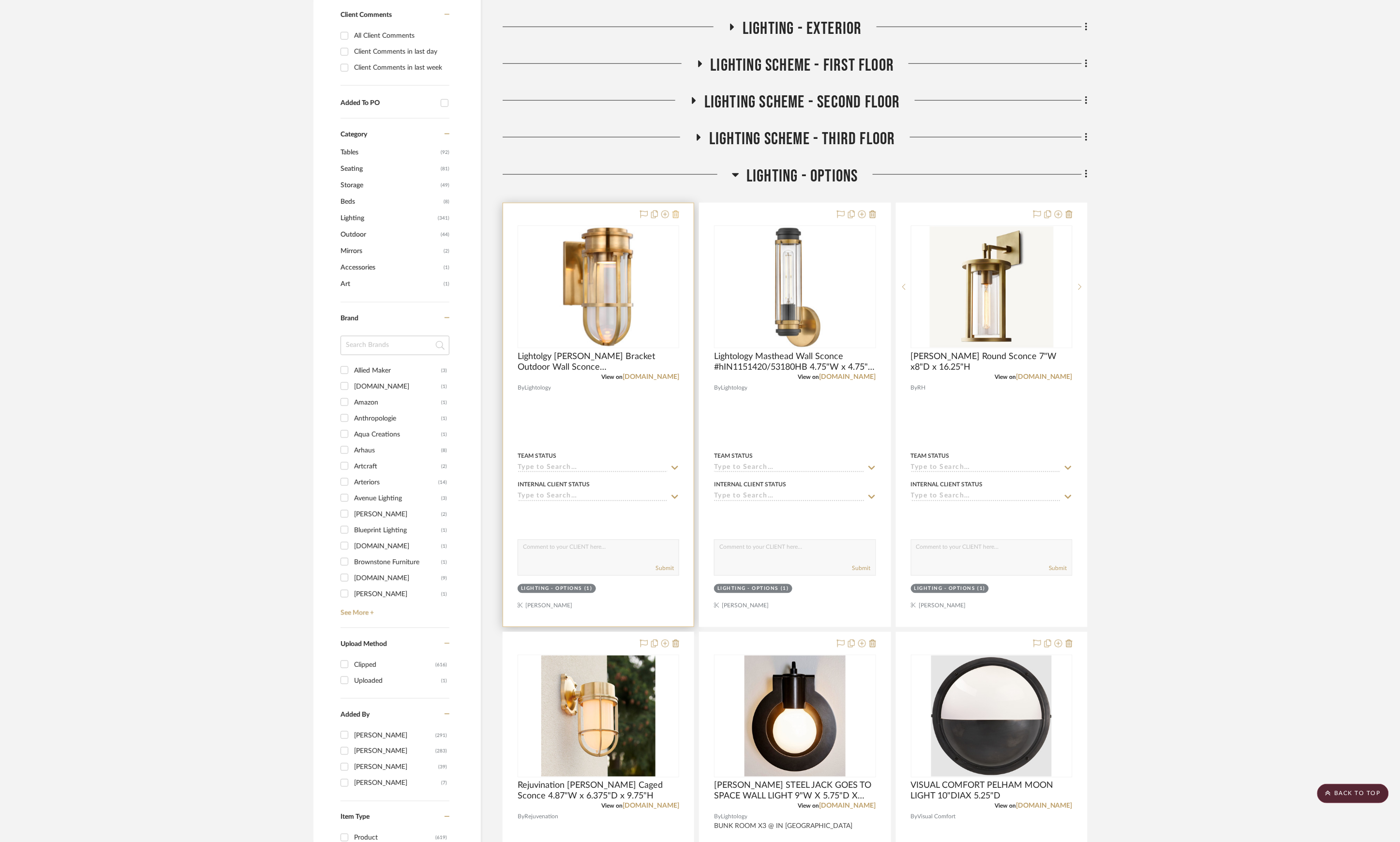
click at [676, 216] on icon at bounding box center [676, 214] width 7 height 8
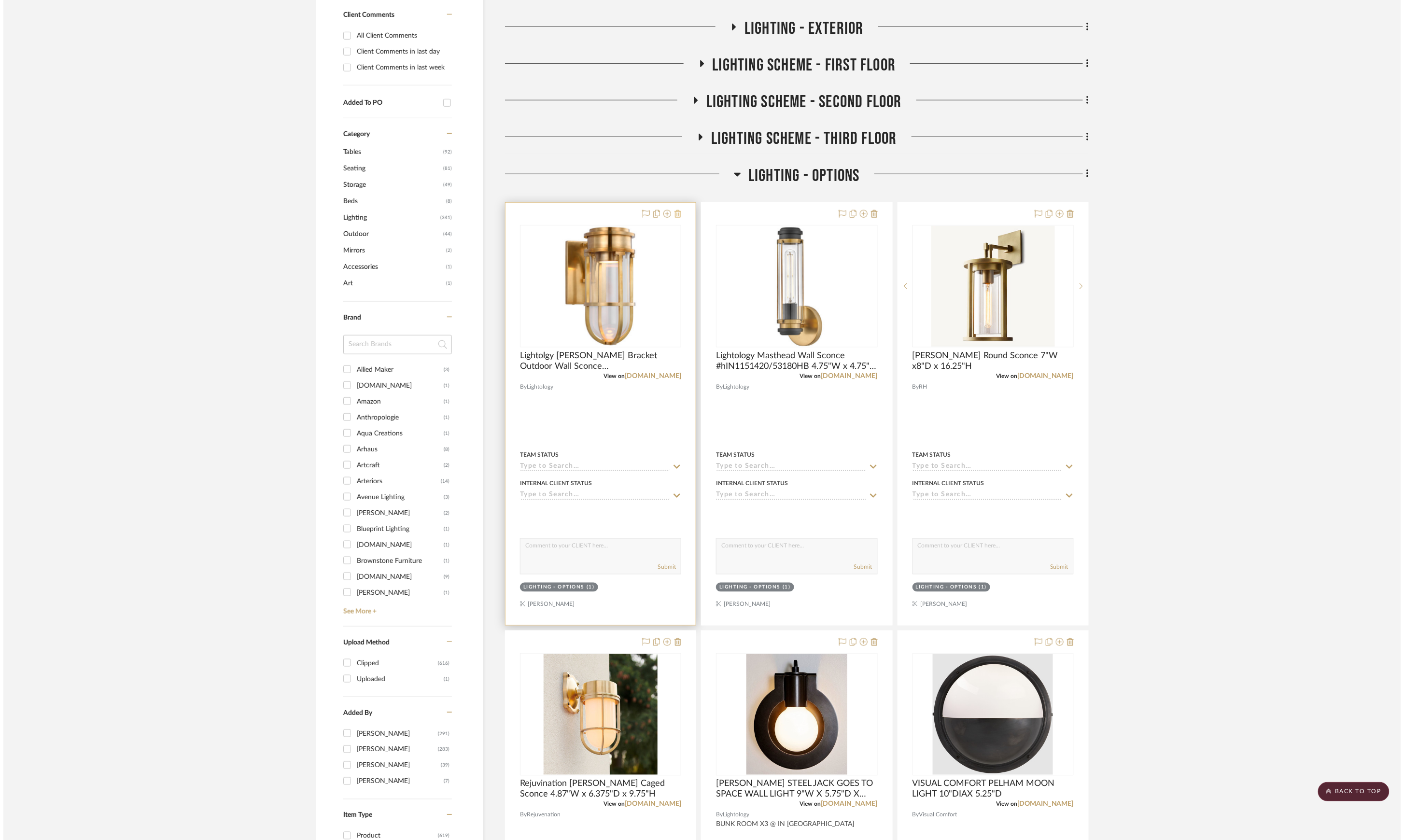
scroll to position [0, 0]
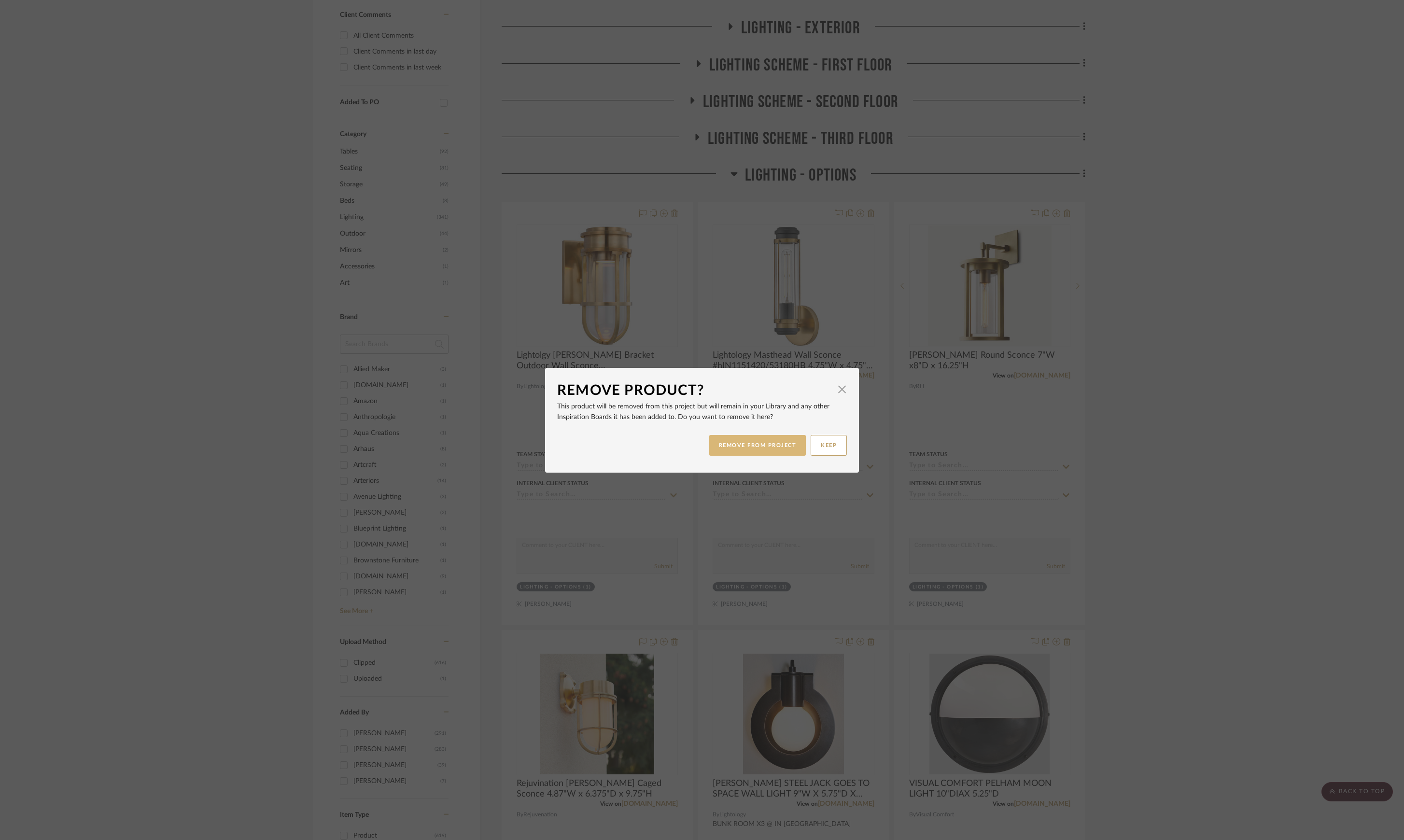
click at [751, 449] on button "REMOVE FROM PROJECT" at bounding box center [758, 445] width 97 height 20
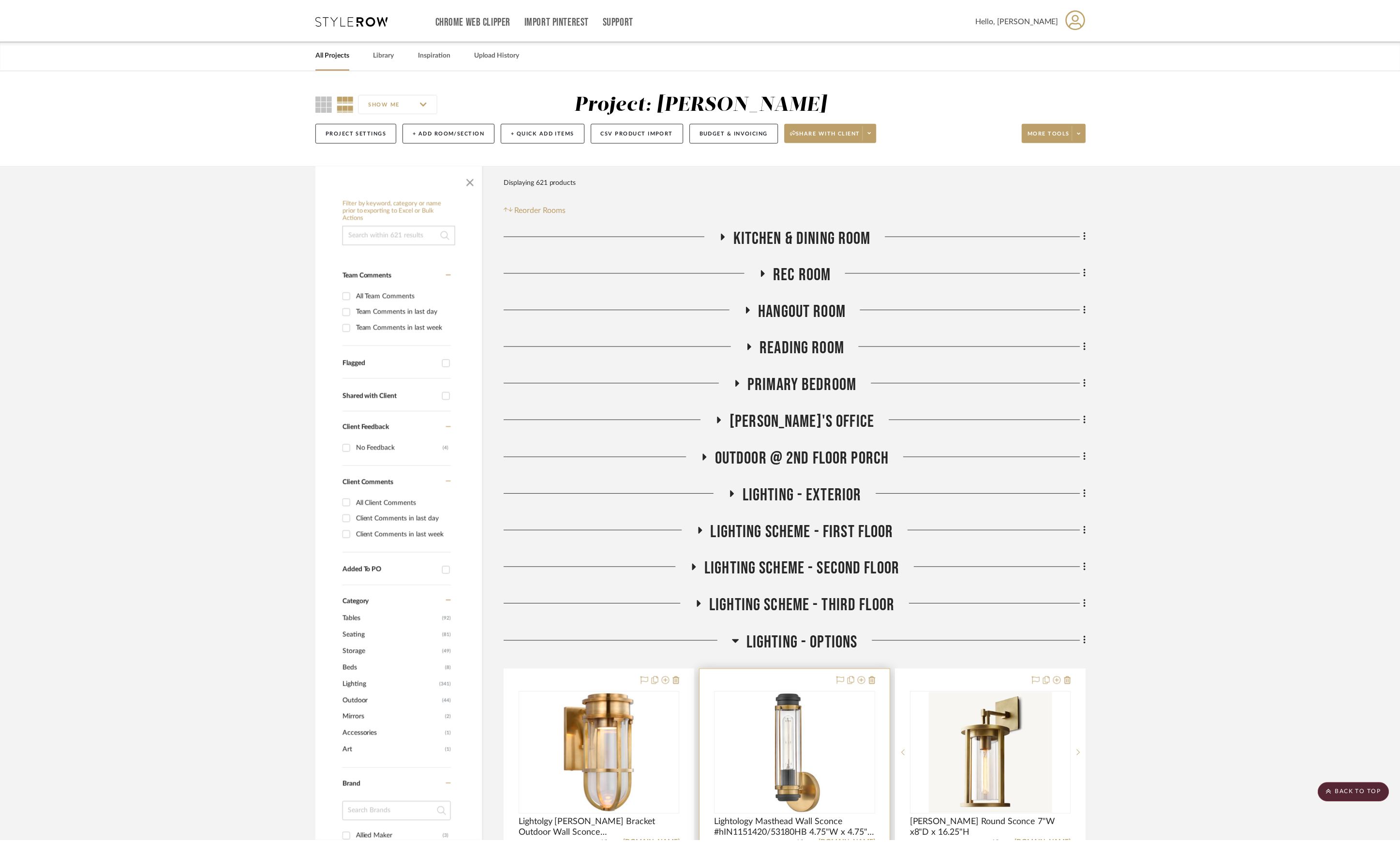
scroll to position [467, 0]
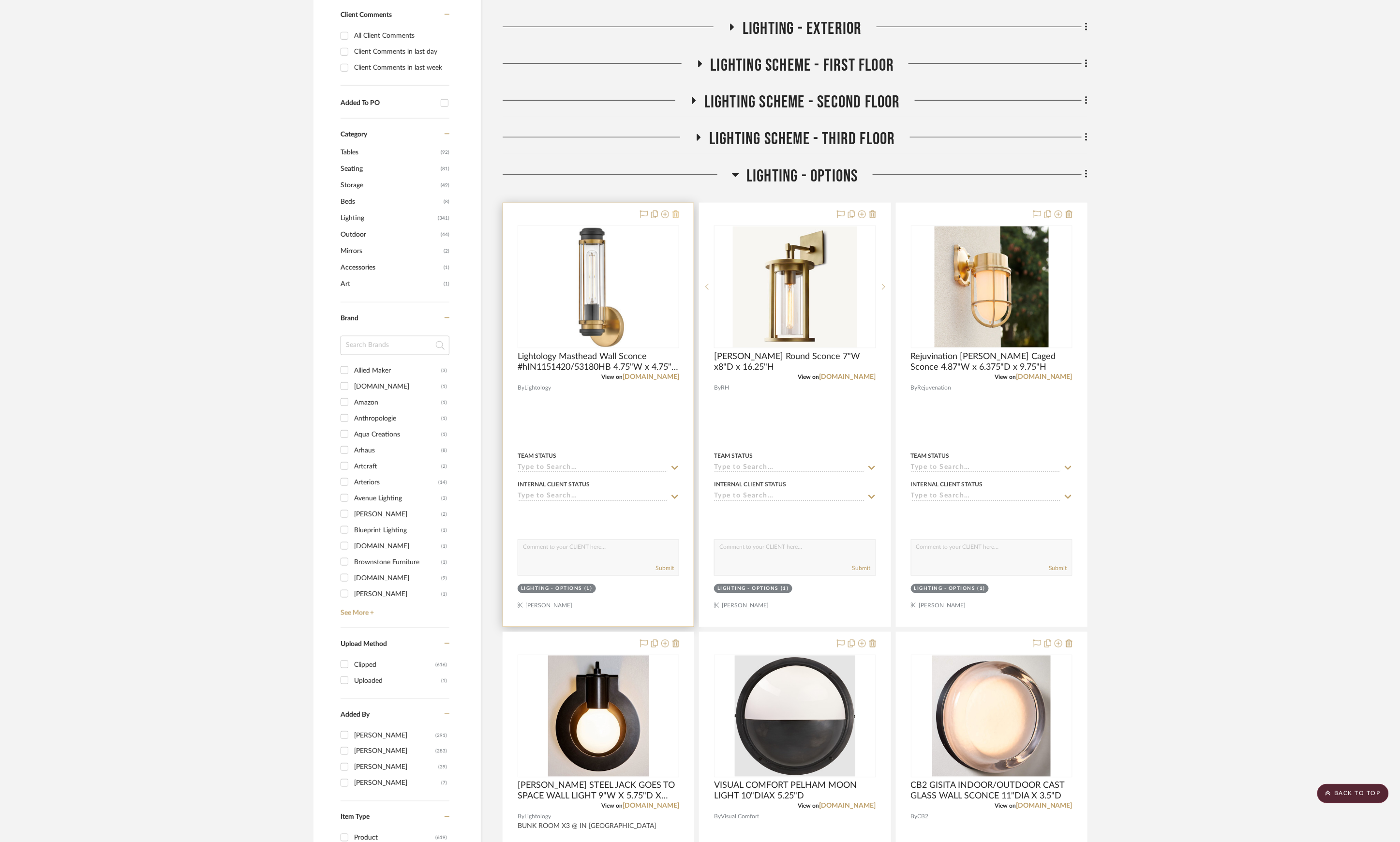
click at [674, 216] on icon at bounding box center [676, 214] width 7 height 8
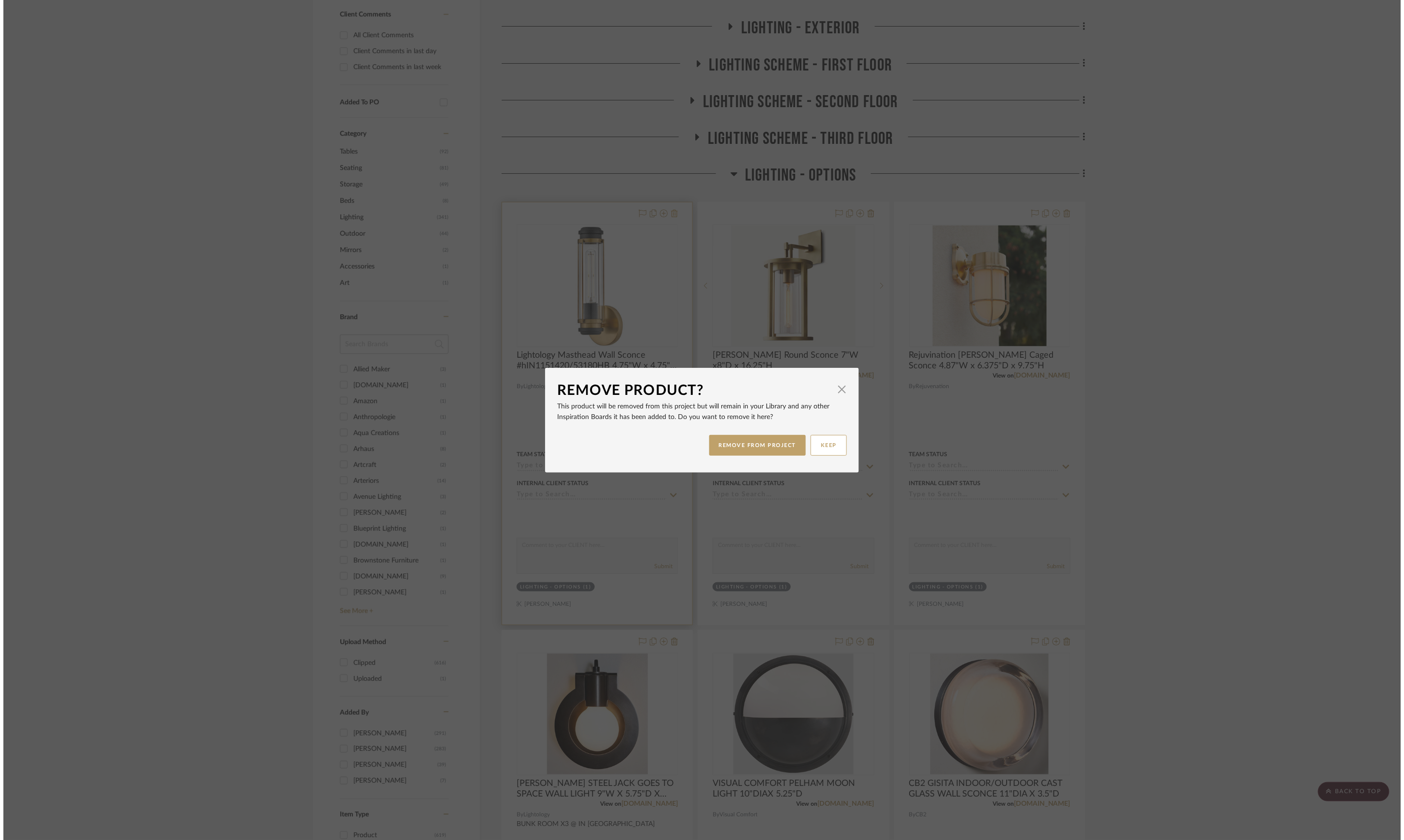
scroll to position [0, 0]
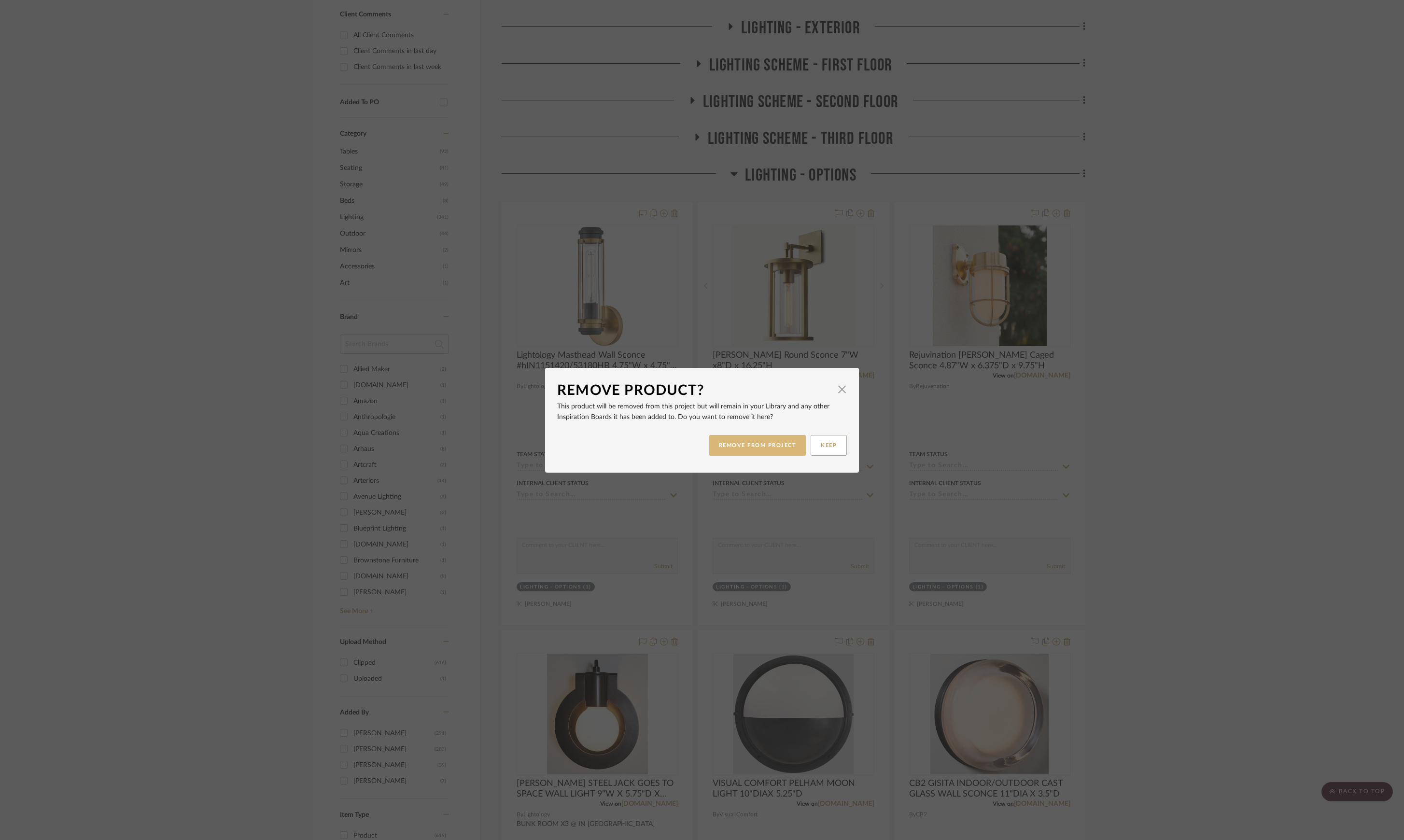
click at [756, 449] on button "REMOVE FROM PROJECT" at bounding box center [758, 445] width 97 height 20
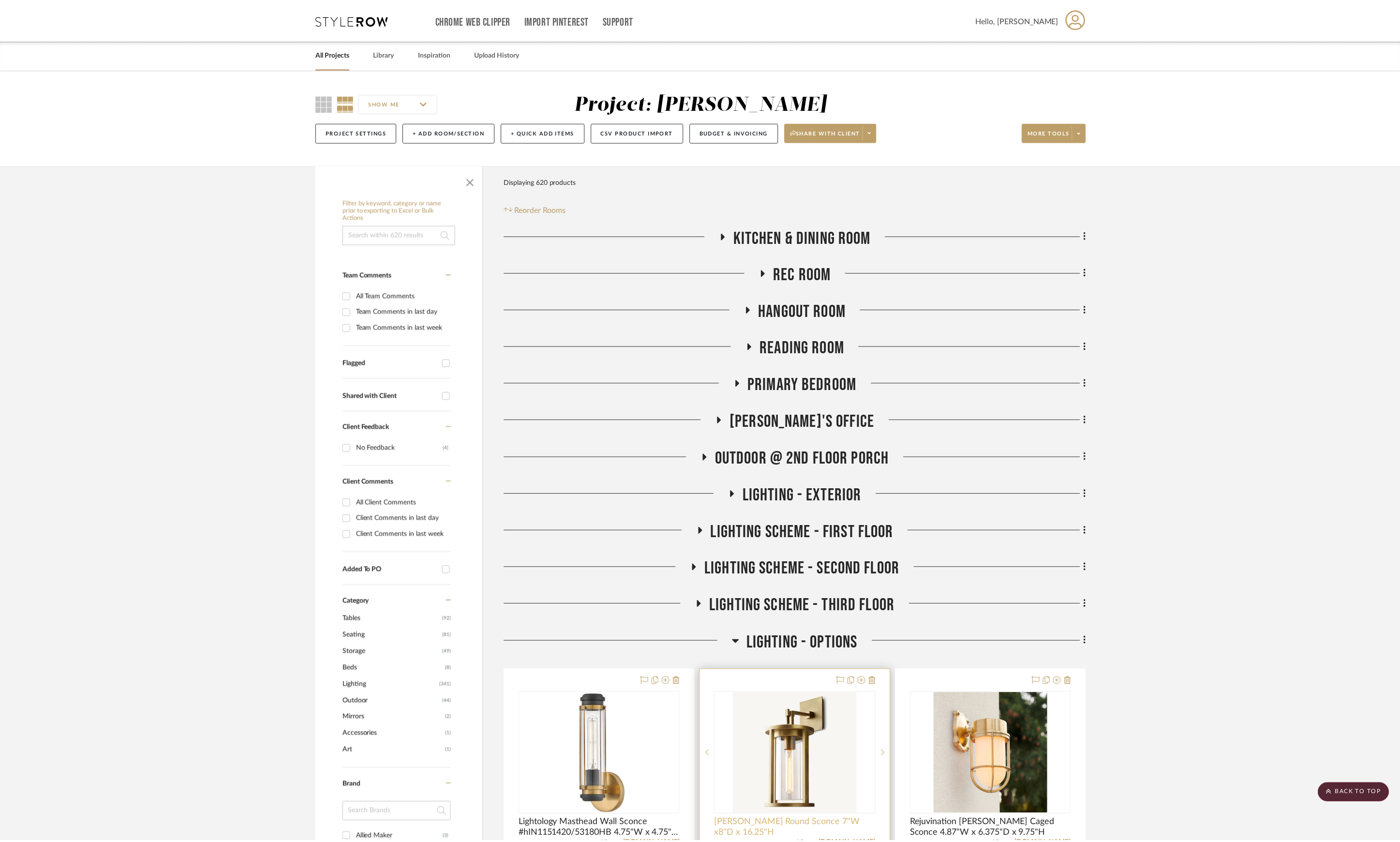
scroll to position [467, 0]
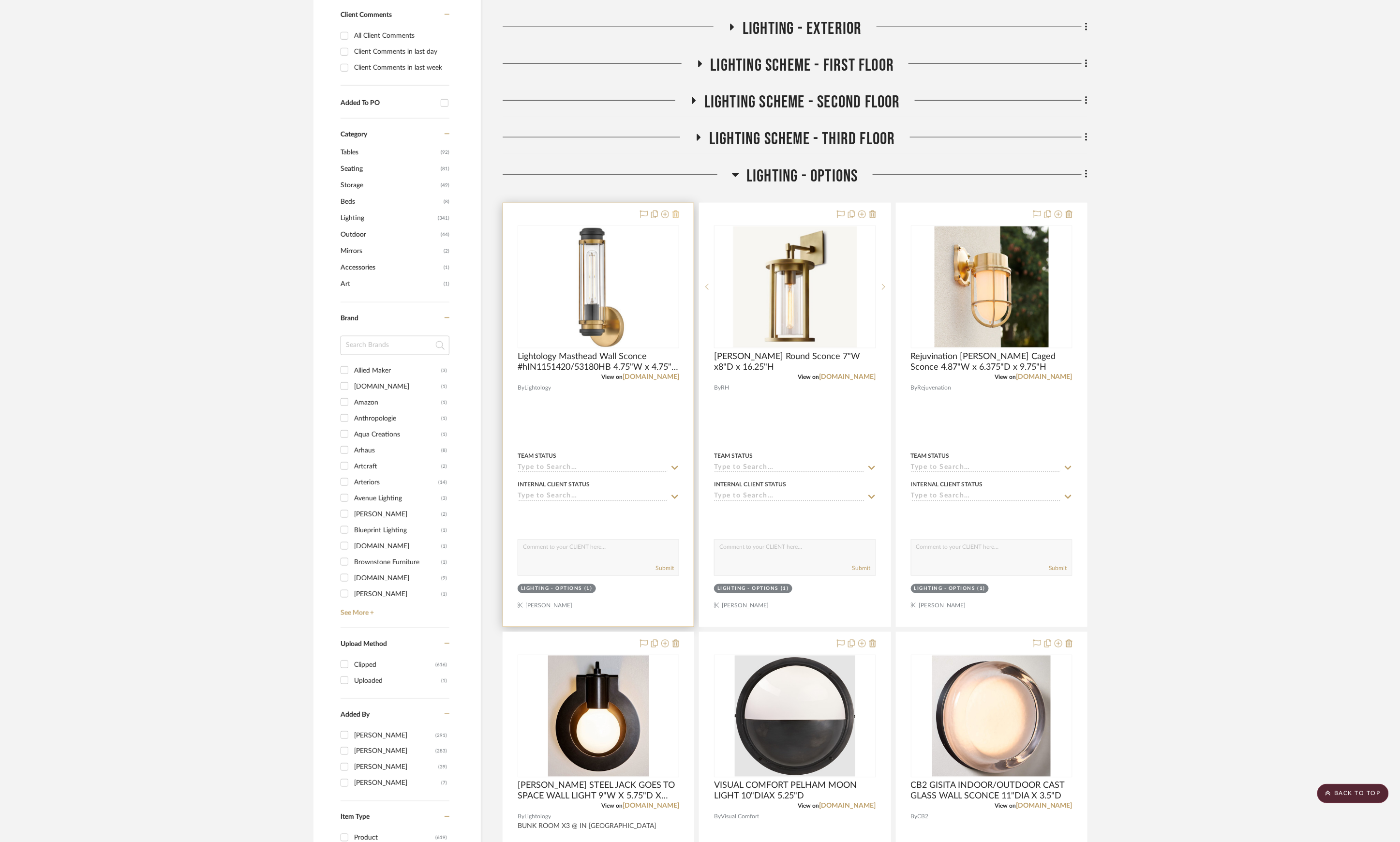
click at [678, 219] on button at bounding box center [676, 215] width 7 height 12
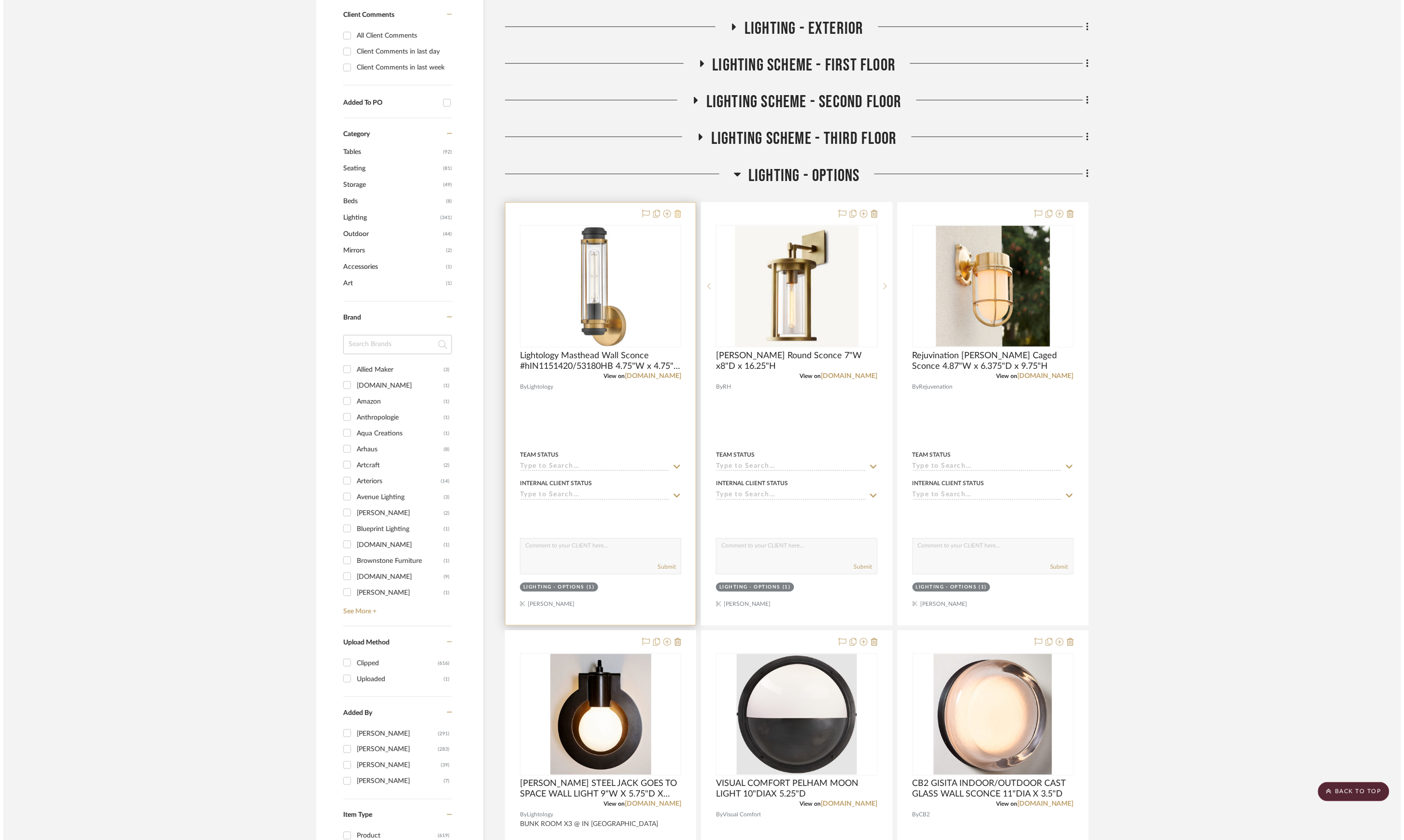
scroll to position [0, 0]
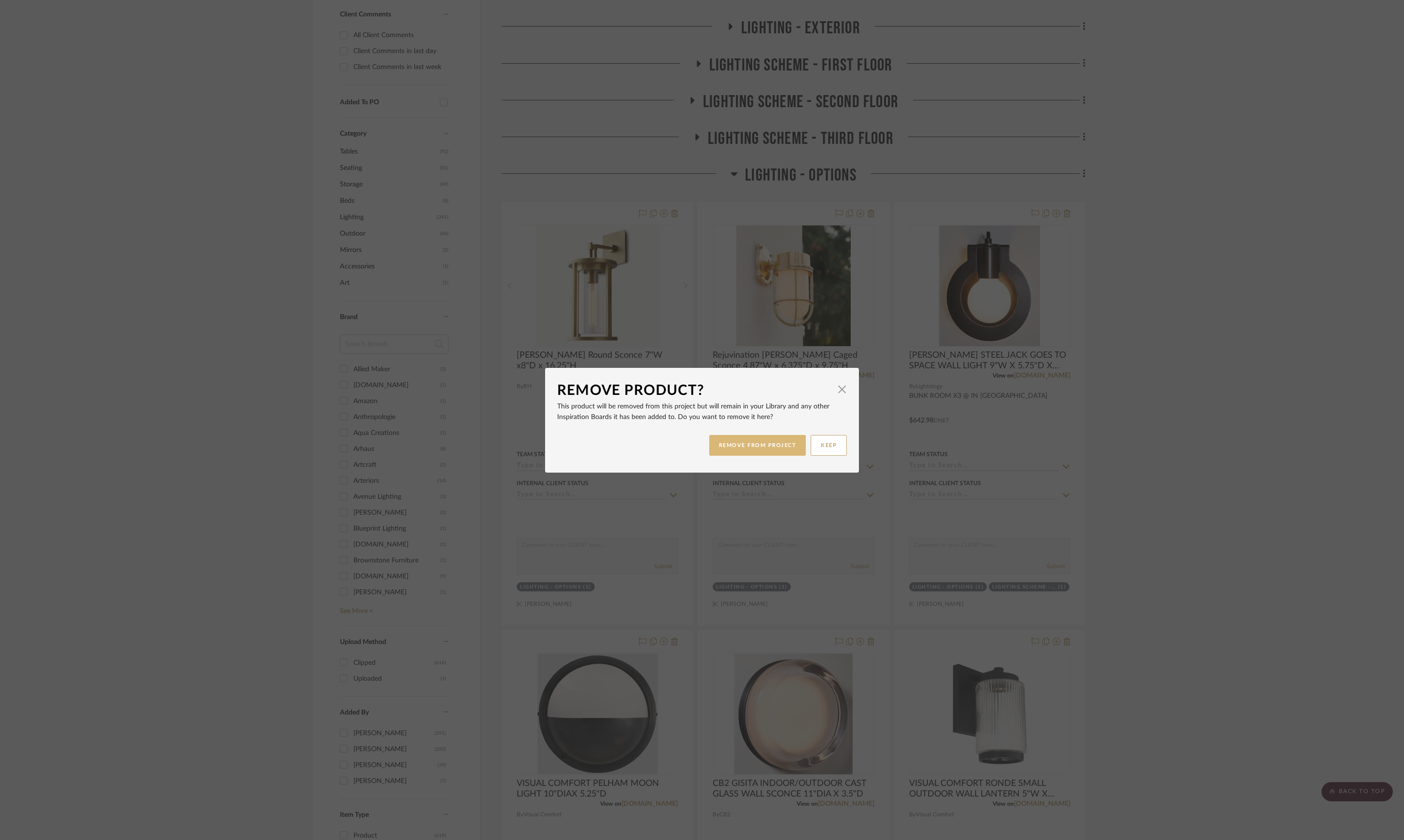
click at [763, 444] on button "REMOVE FROM PROJECT" at bounding box center [758, 445] width 97 height 20
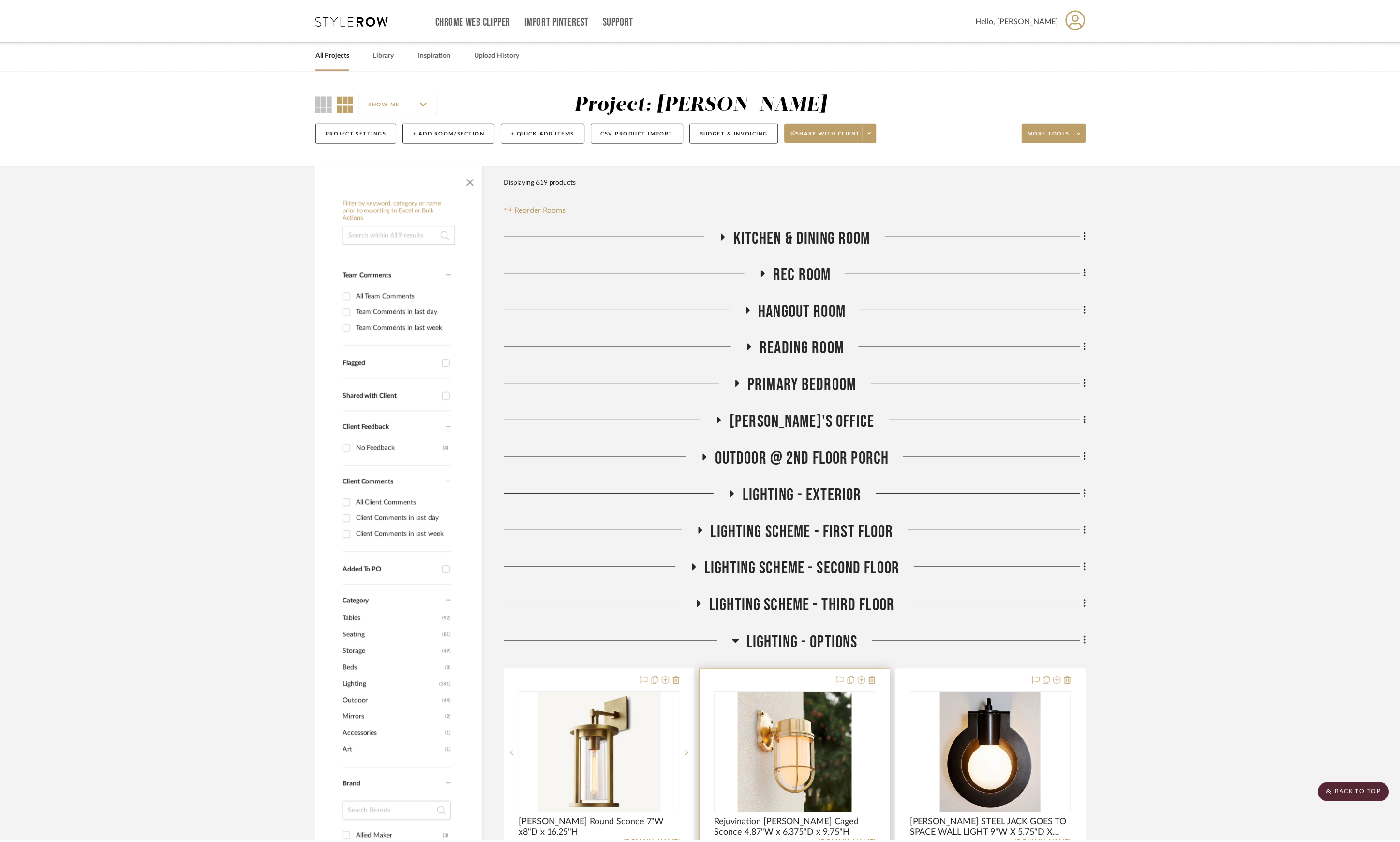
scroll to position [467, 0]
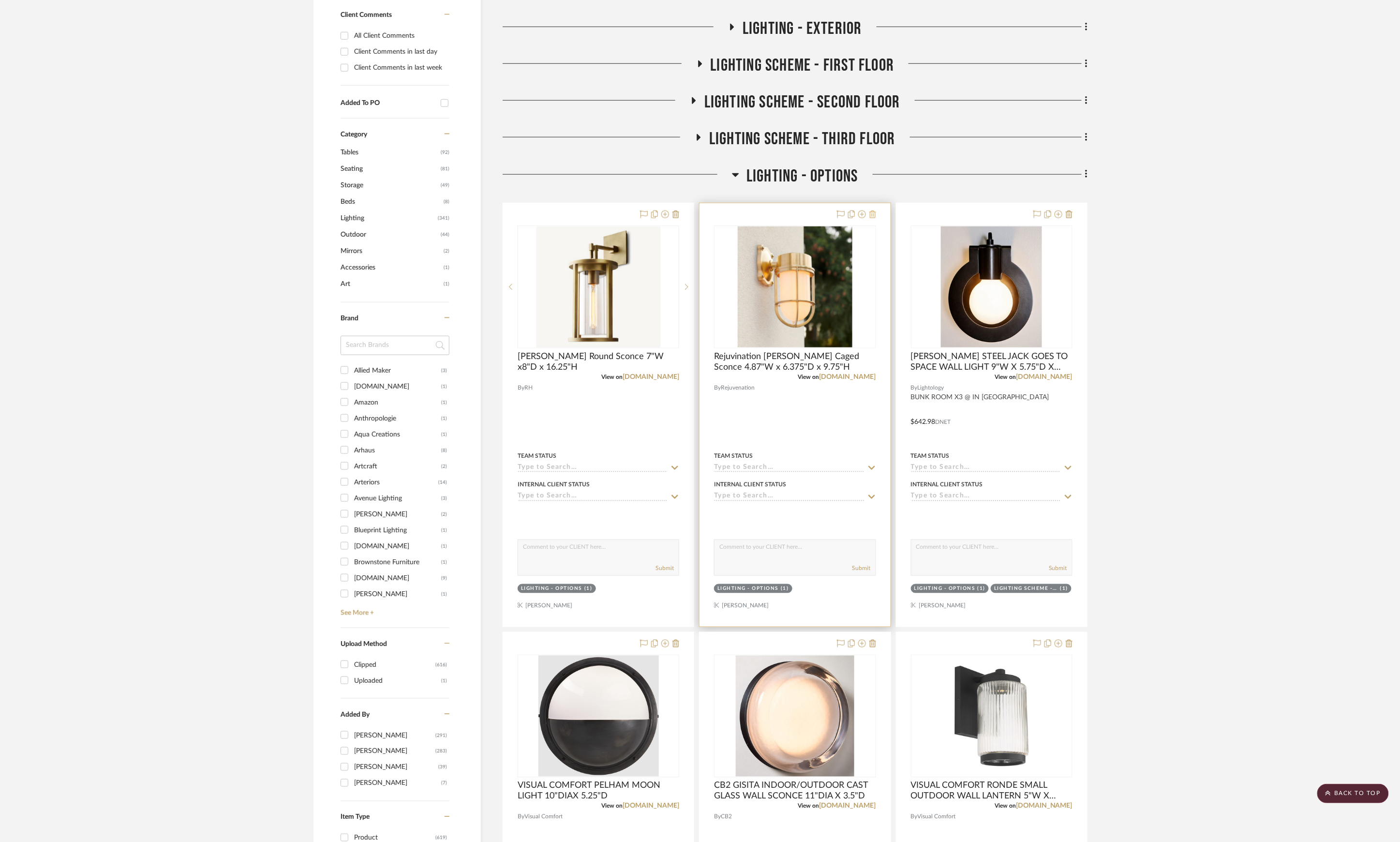
click at [874, 216] on icon at bounding box center [873, 214] width 7 height 8
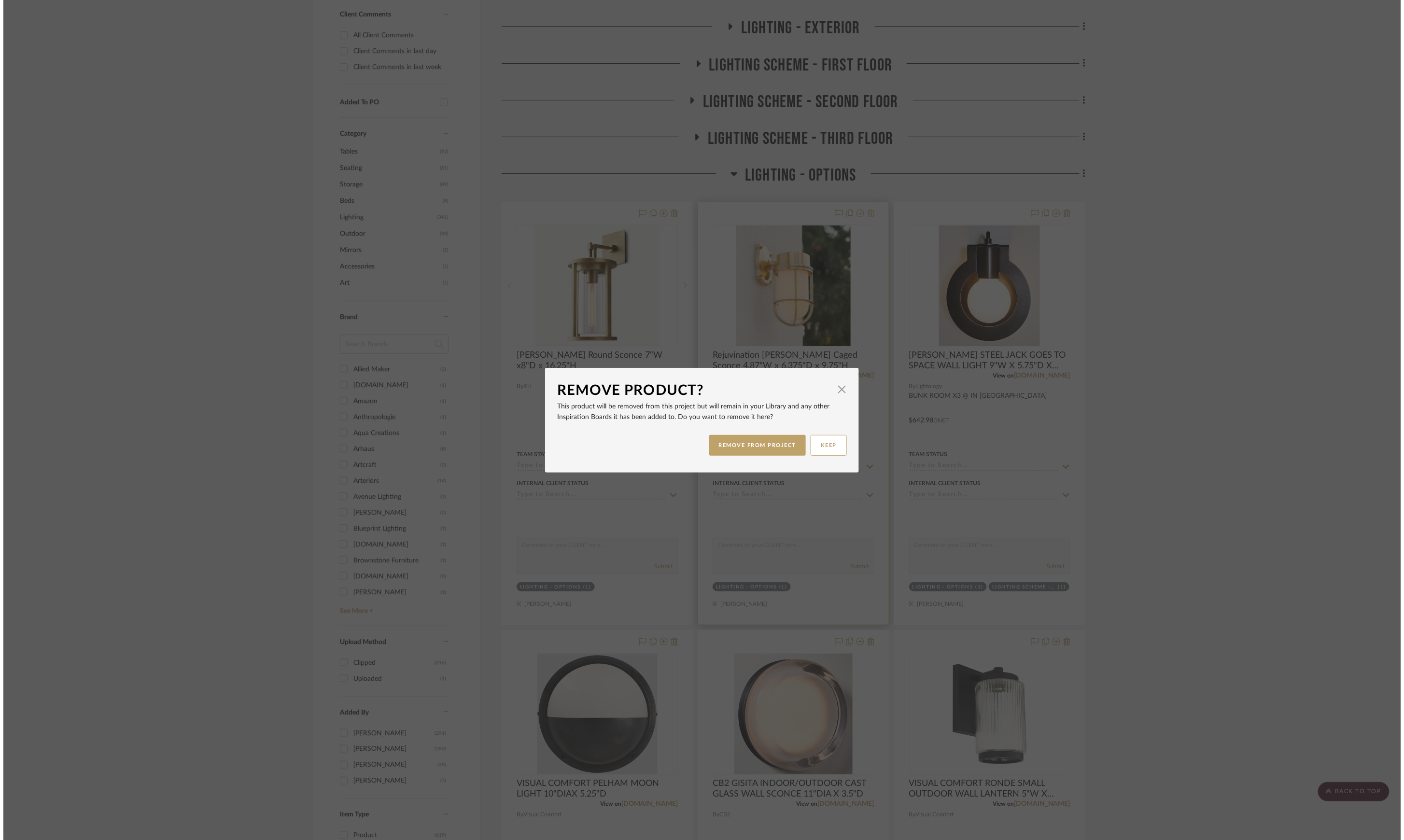
scroll to position [0, 0]
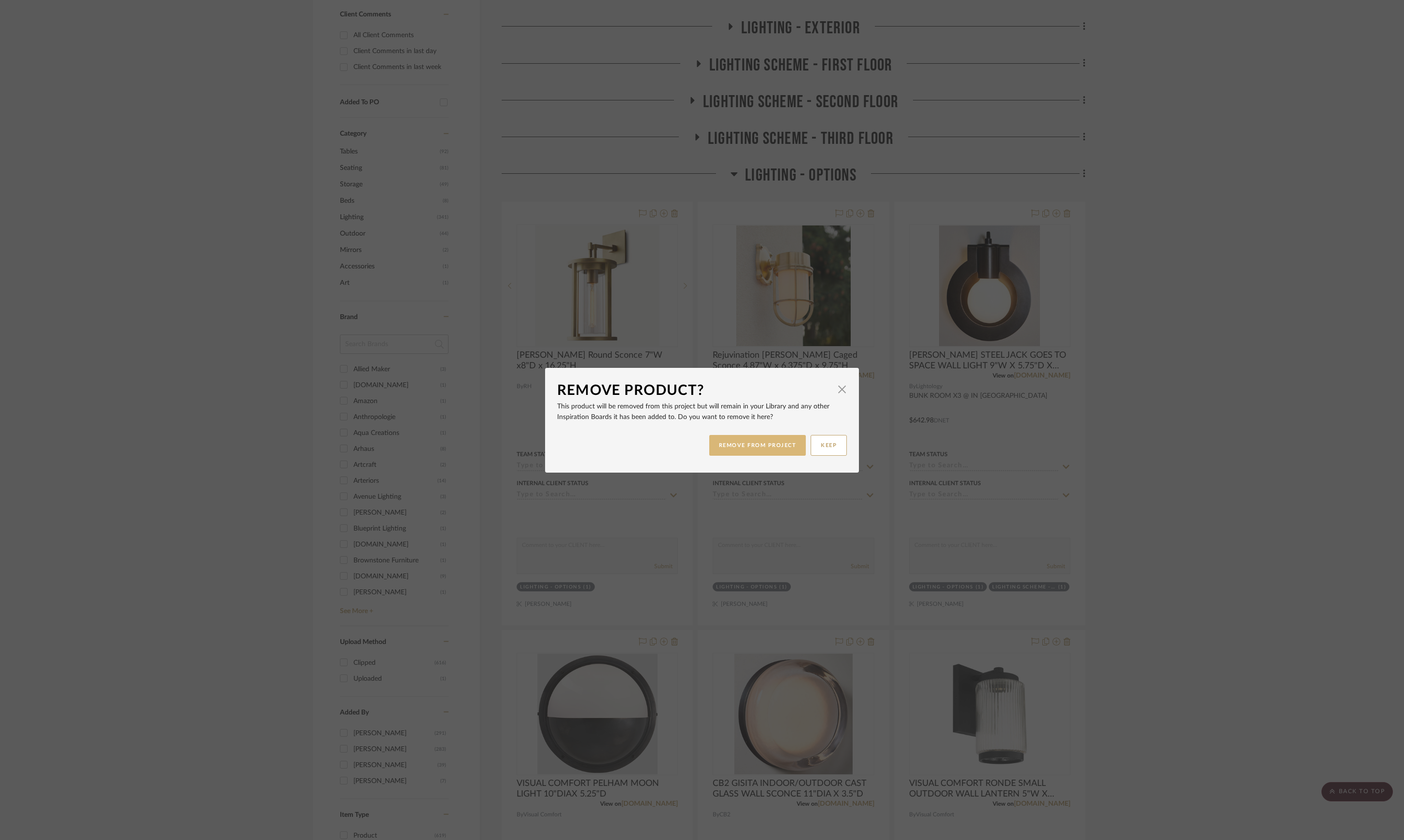
click at [775, 448] on button "REMOVE FROM PROJECT" at bounding box center [758, 445] width 97 height 20
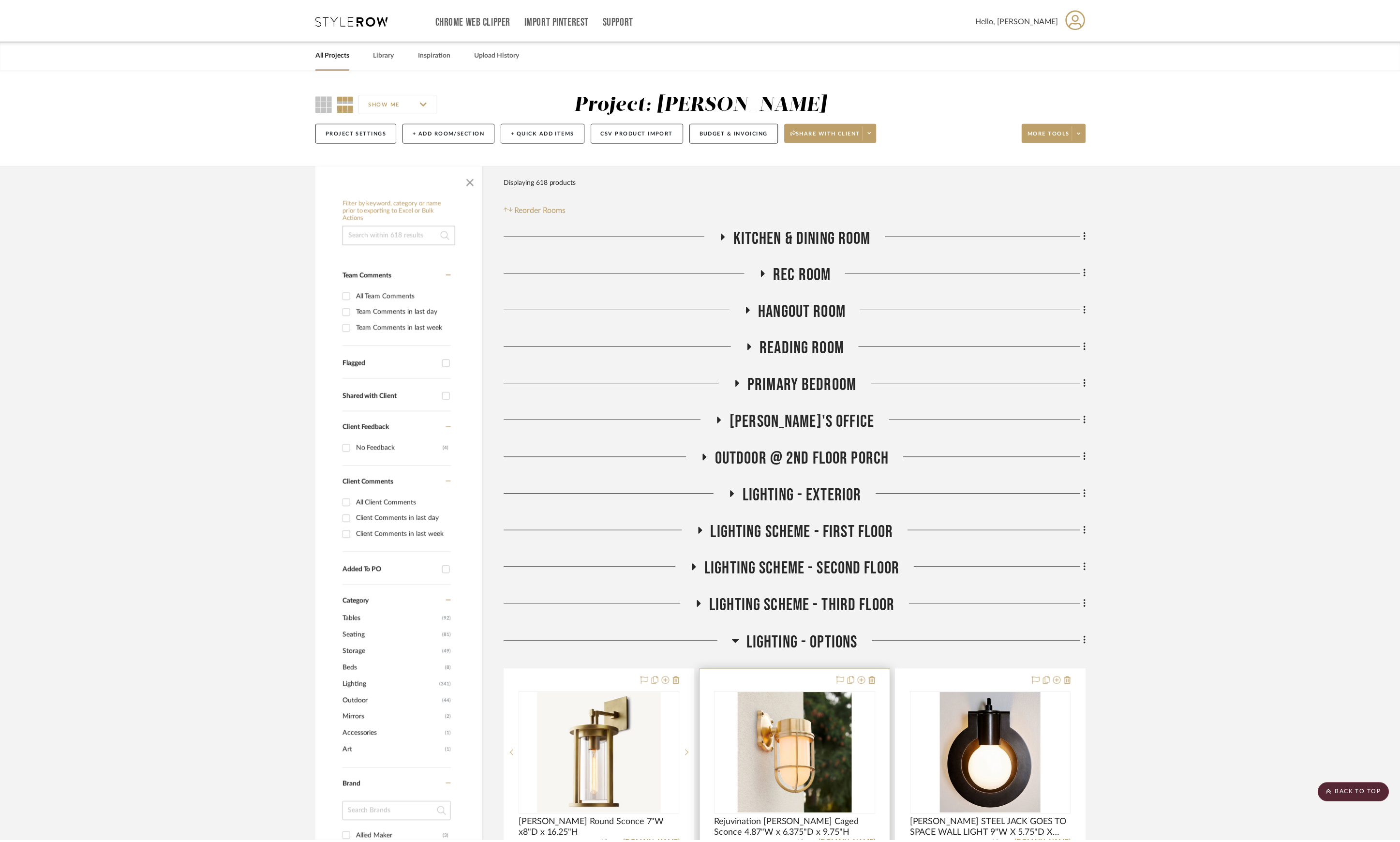
scroll to position [467, 0]
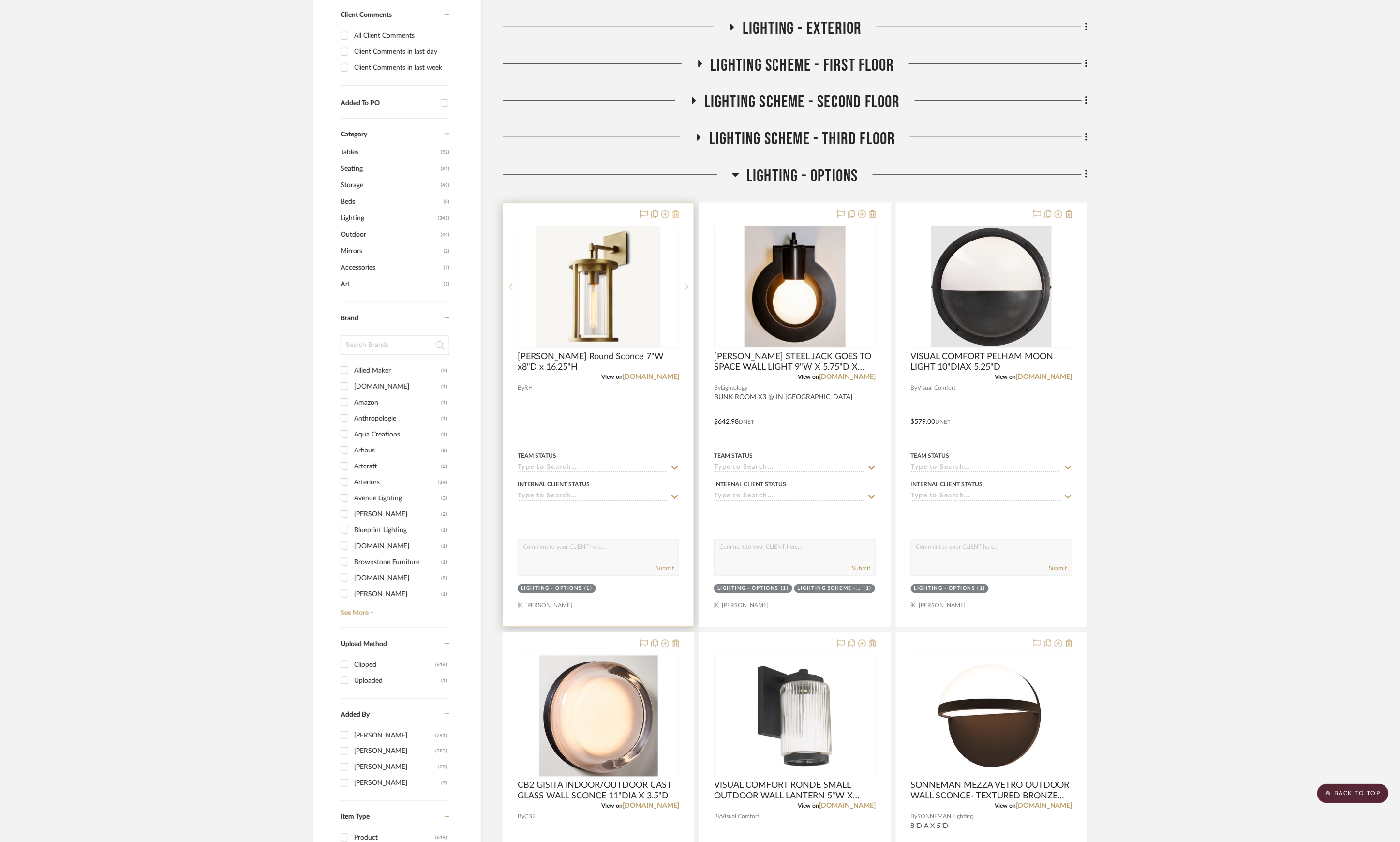
click at [675, 216] on icon at bounding box center [676, 214] width 7 height 8
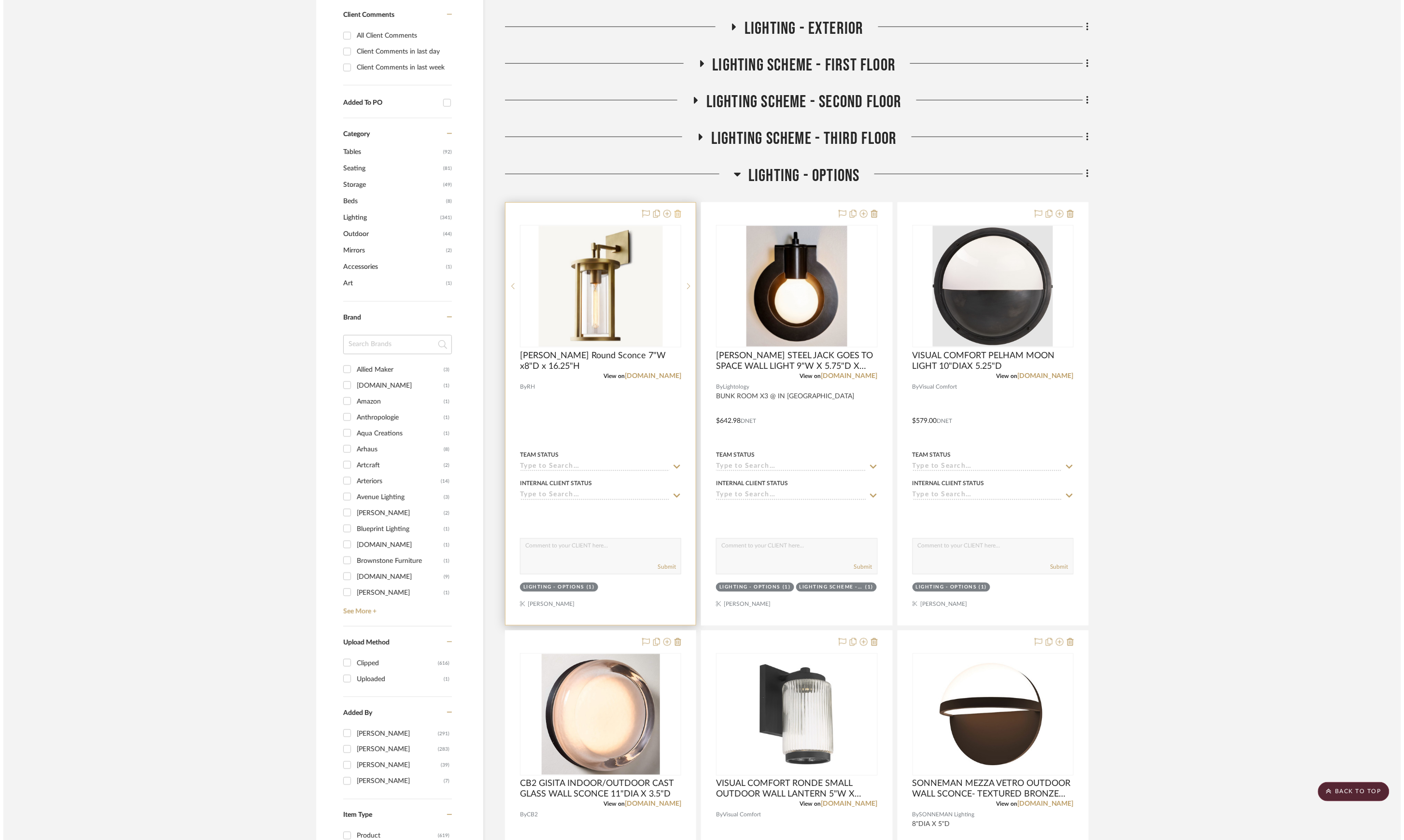
scroll to position [0, 0]
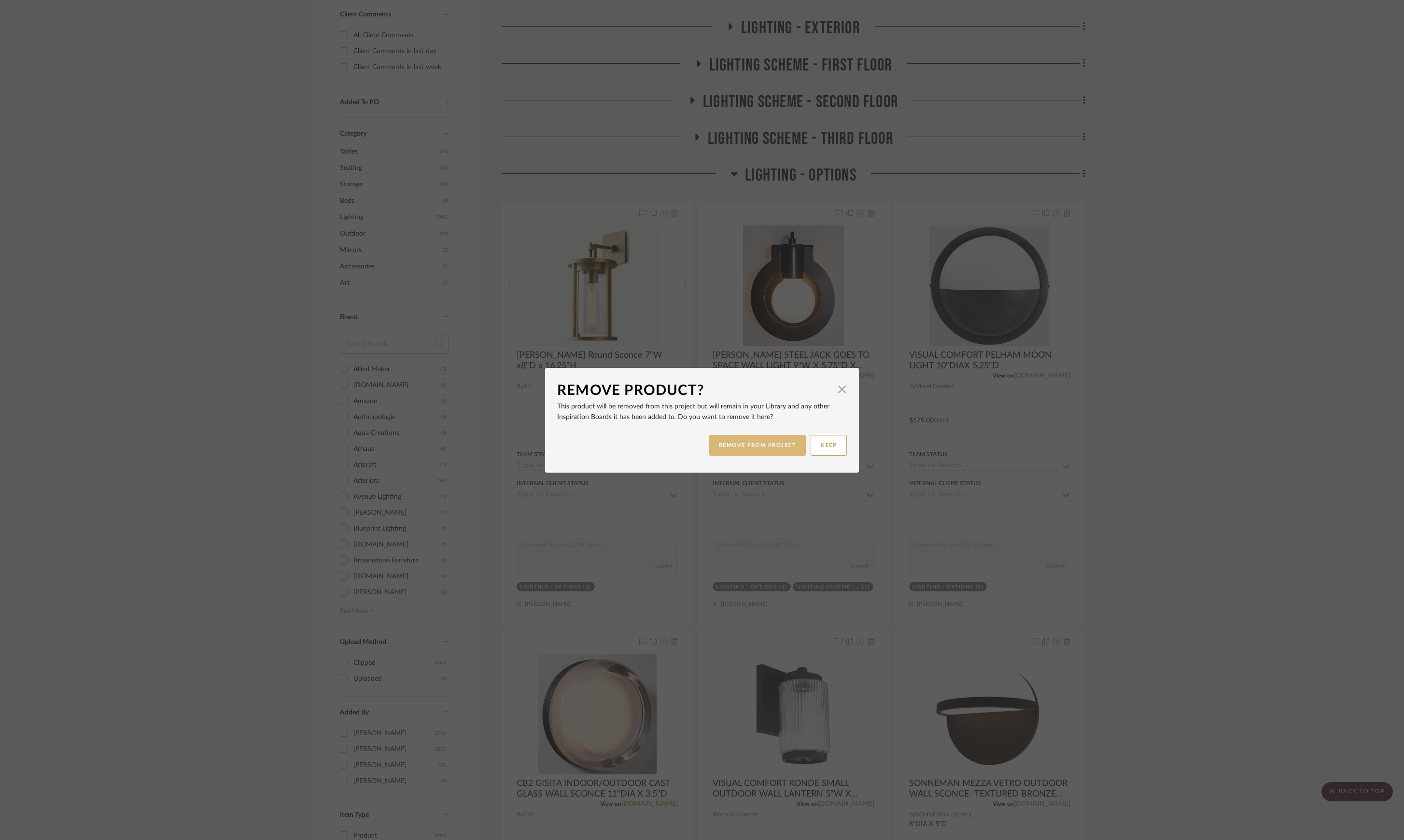
click at [777, 440] on button "REMOVE FROM PROJECT" at bounding box center [758, 445] width 97 height 20
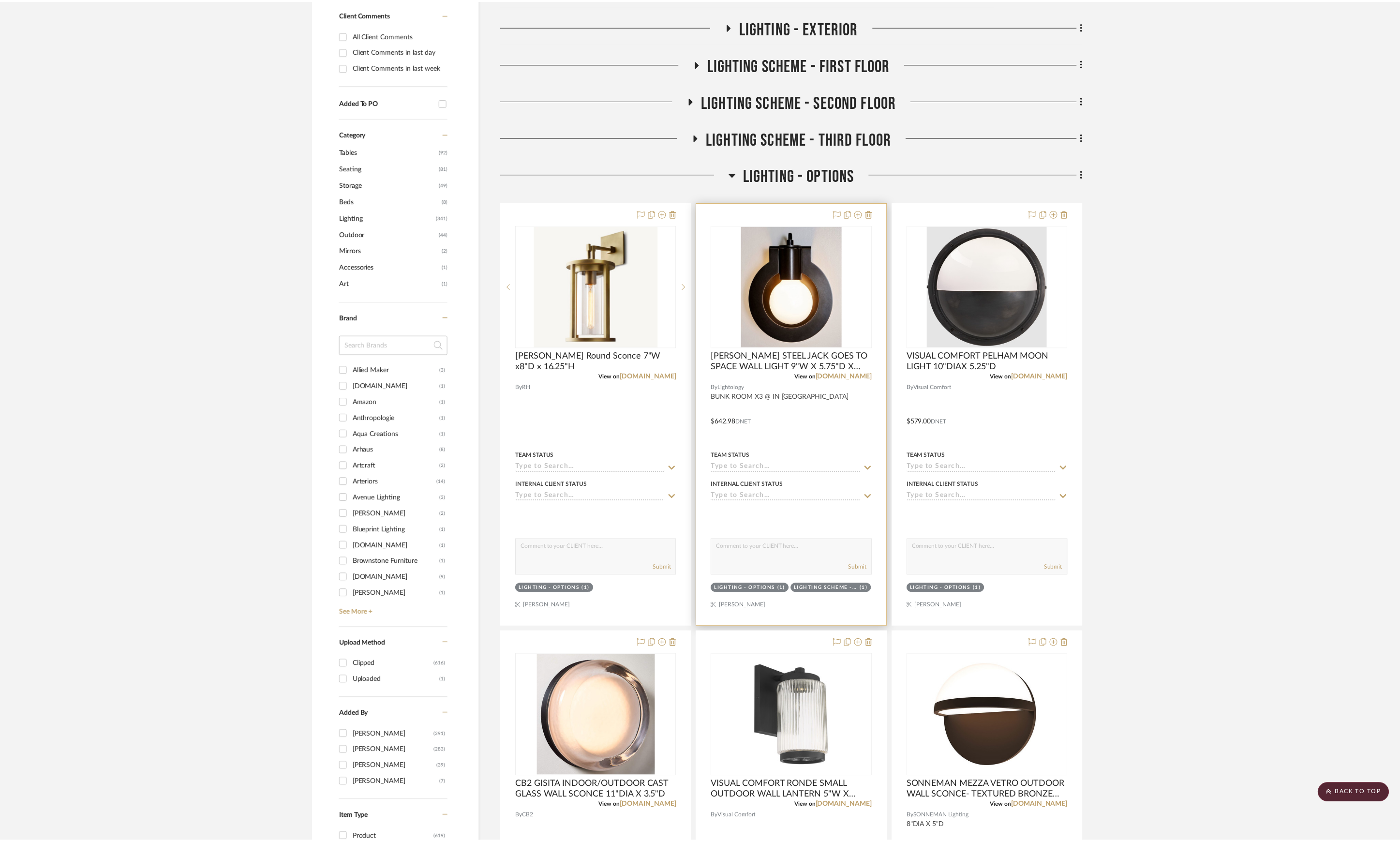
scroll to position [467, 0]
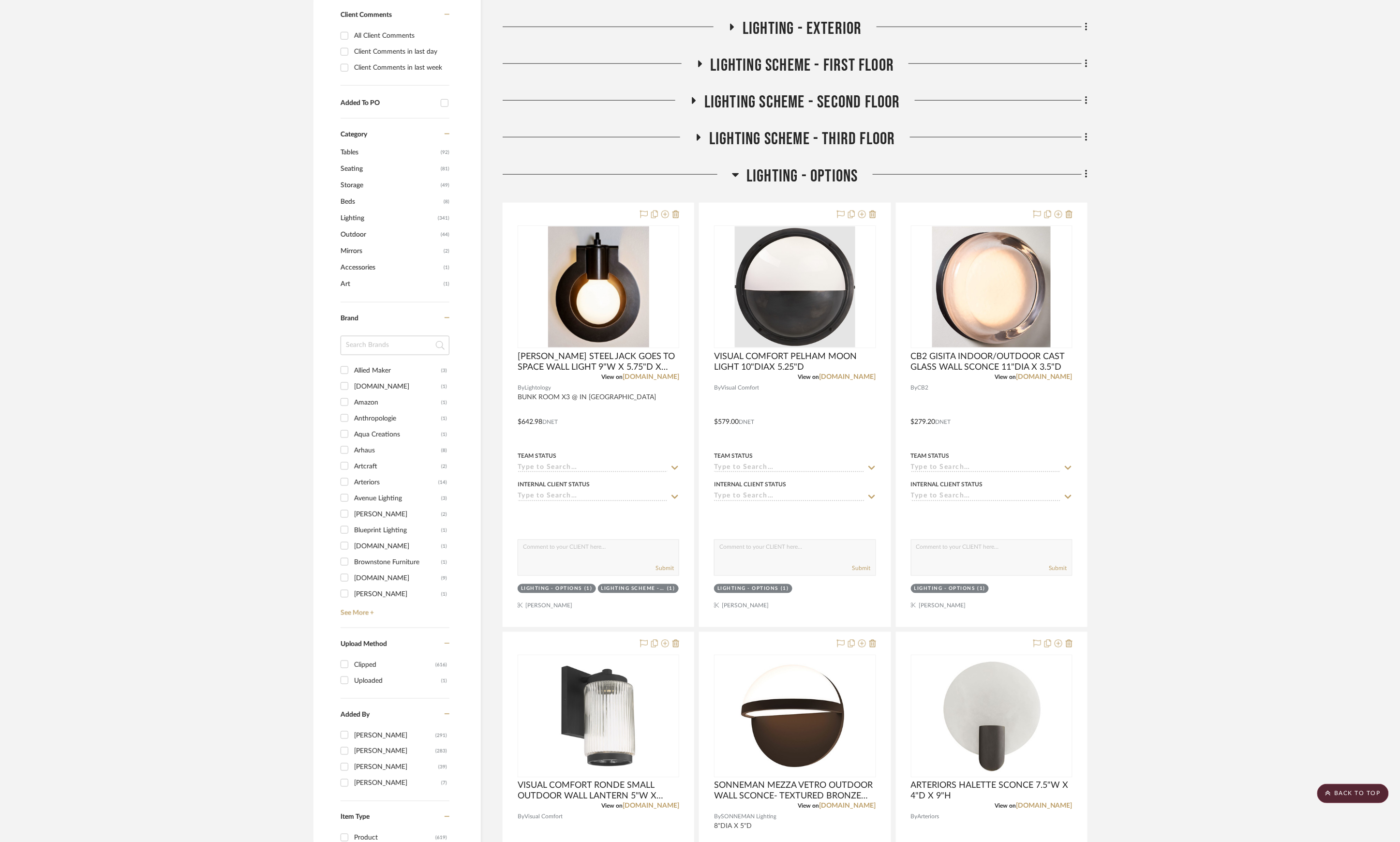
click at [831, 180] on span "LIGHTING - OPTIONS" at bounding box center [802, 176] width 112 height 21
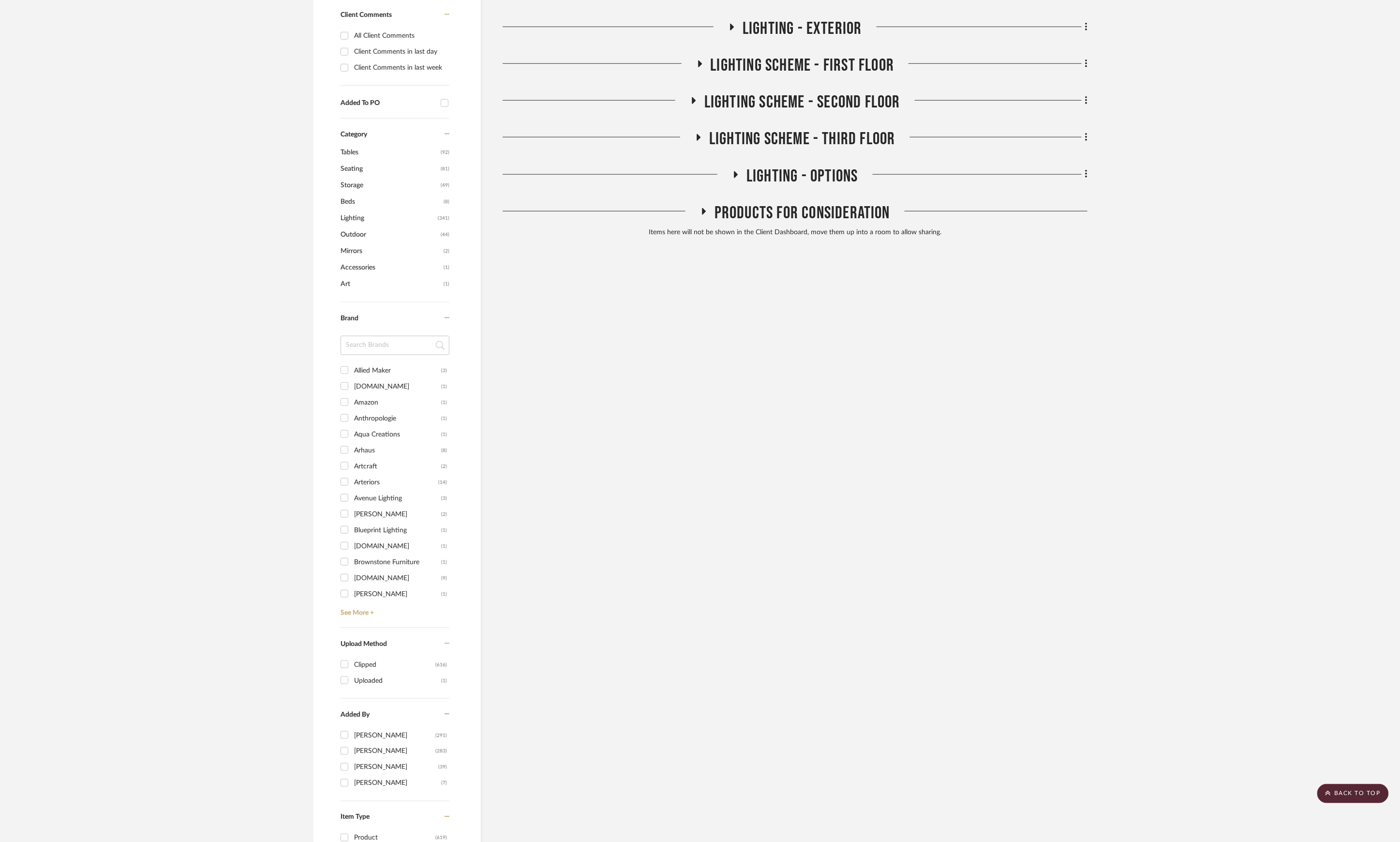
click at [845, 136] on span "LIGHTING SCHEME - THIRD FLOOR" at bounding box center [803, 139] width 187 height 21
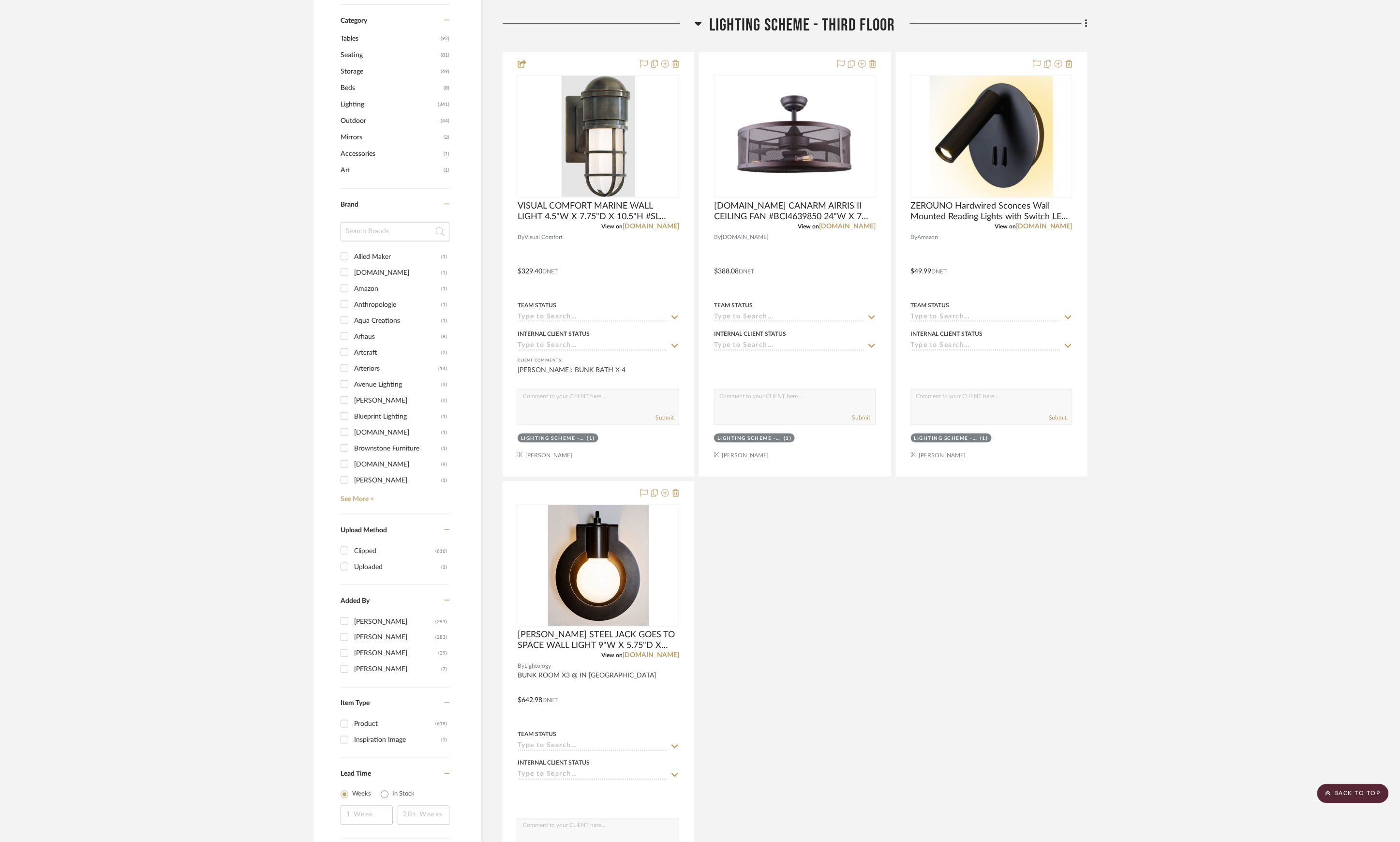
scroll to position [709, 0]
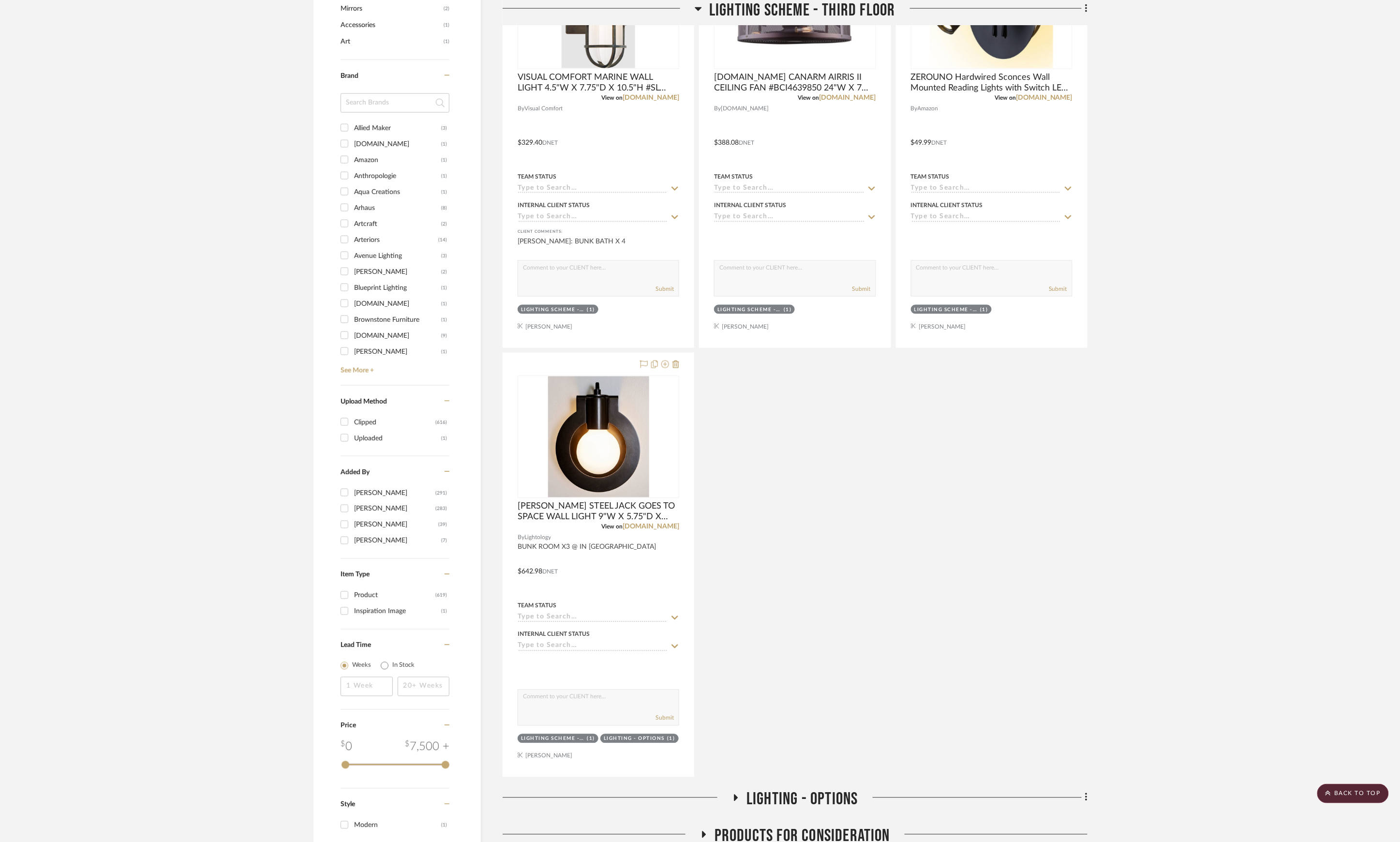
drag, startPoint x: 93, startPoint y: 677, endPoint x: 0, endPoint y: 84, distance: 600.2
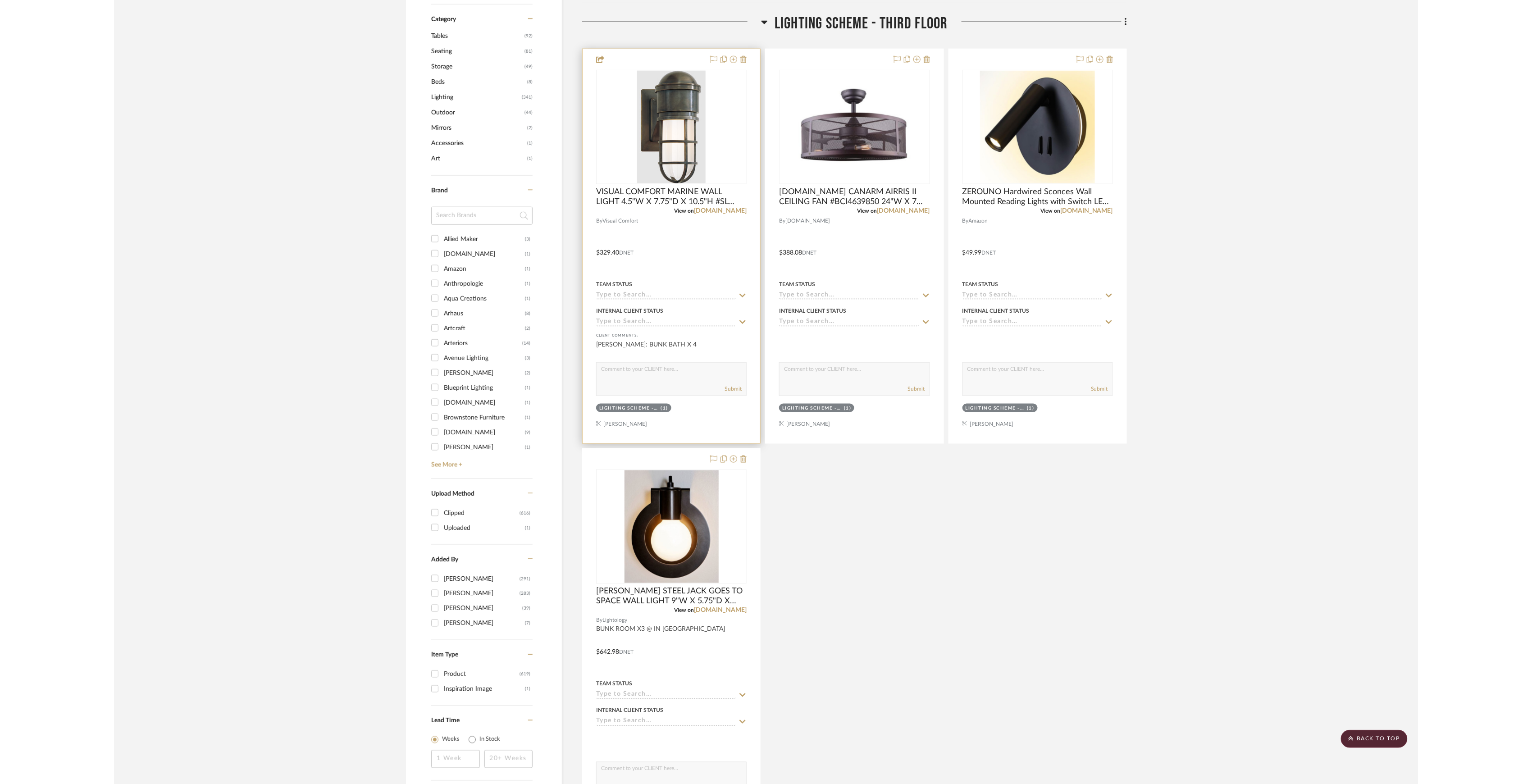
scroll to position [300, 0]
